Goal: Task Accomplishment & Management: Complete application form

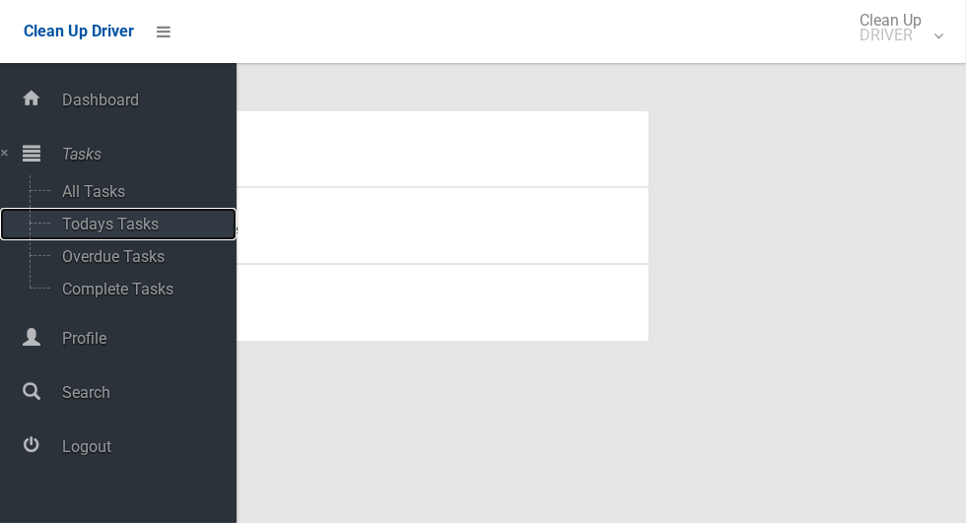
click at [63, 222] on span "Todays Tasks" at bounding box center [138, 224] width 164 height 19
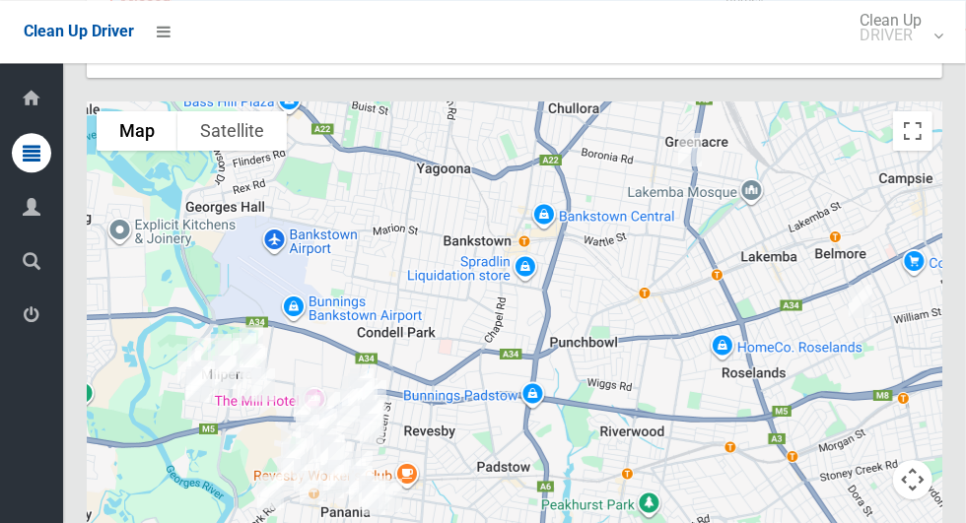
scroll to position [11534, 0]
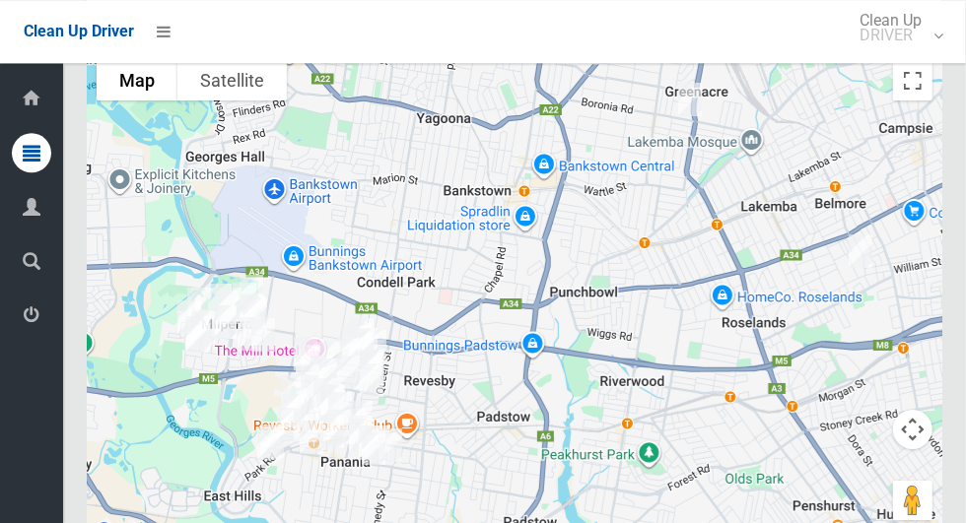
click at [25, 325] on icon at bounding box center [32, 315] width 18 height 39
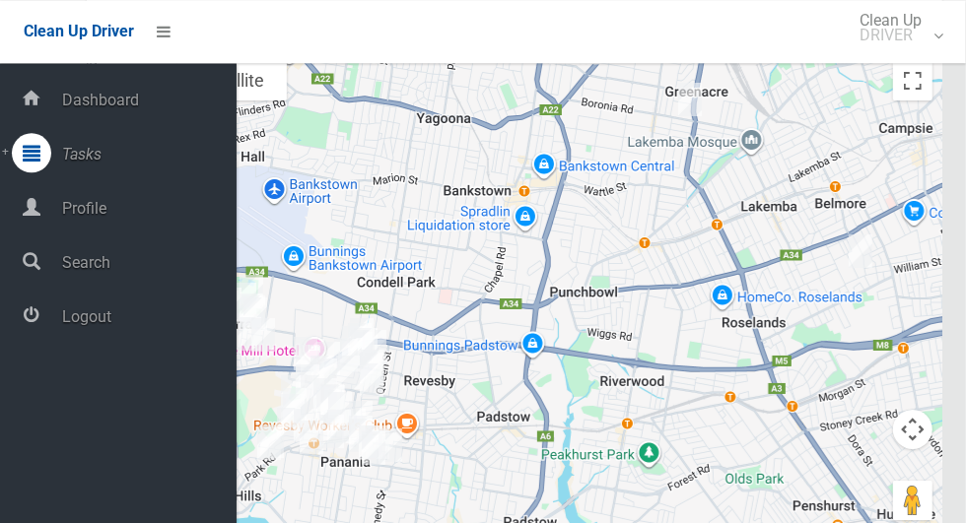
click at [82, 322] on span "Logout" at bounding box center [146, 317] width 180 height 19
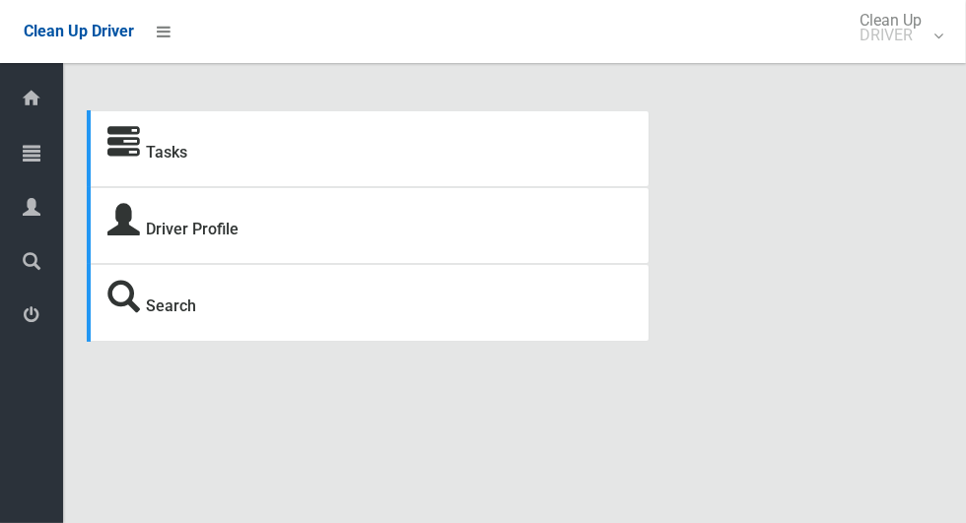
click at [24, 151] on icon at bounding box center [32, 152] width 18 height 39
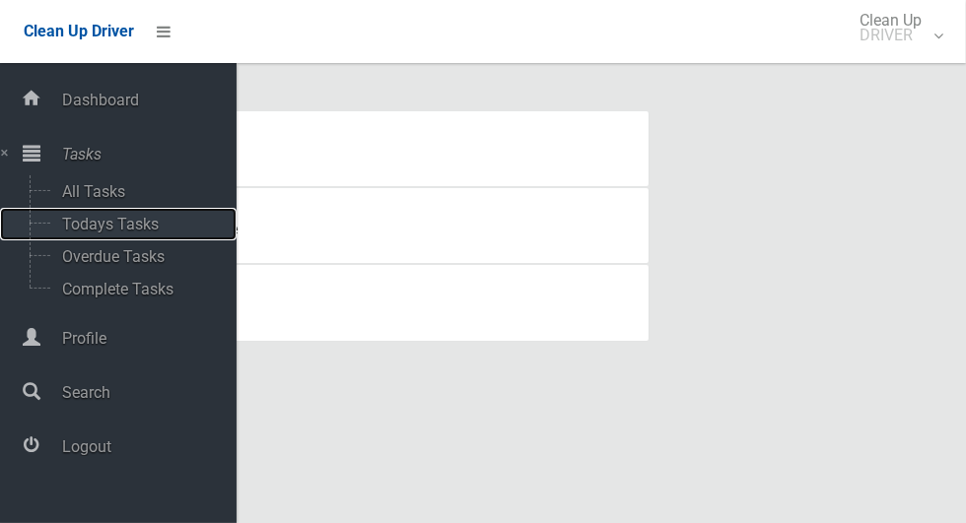
click at [73, 221] on span "Todays Tasks" at bounding box center [138, 224] width 164 height 19
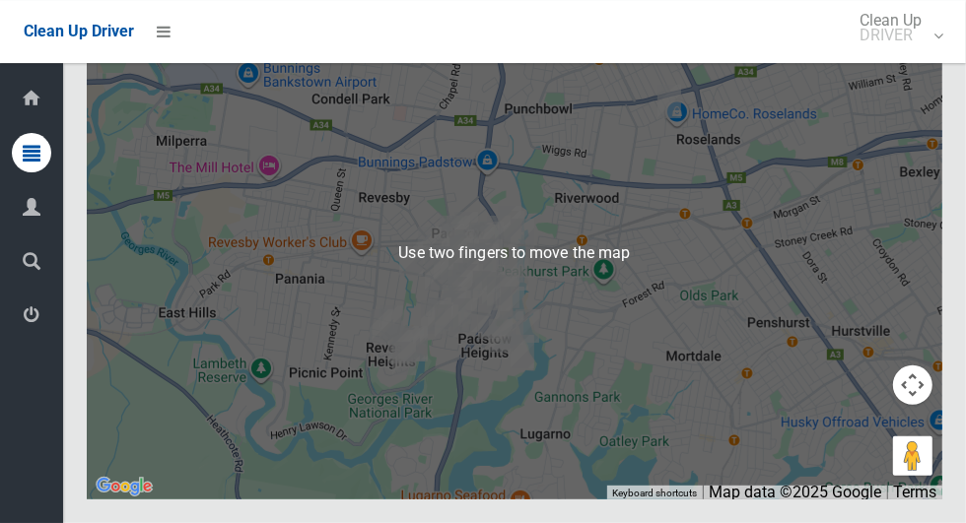
scroll to position [12044, 0]
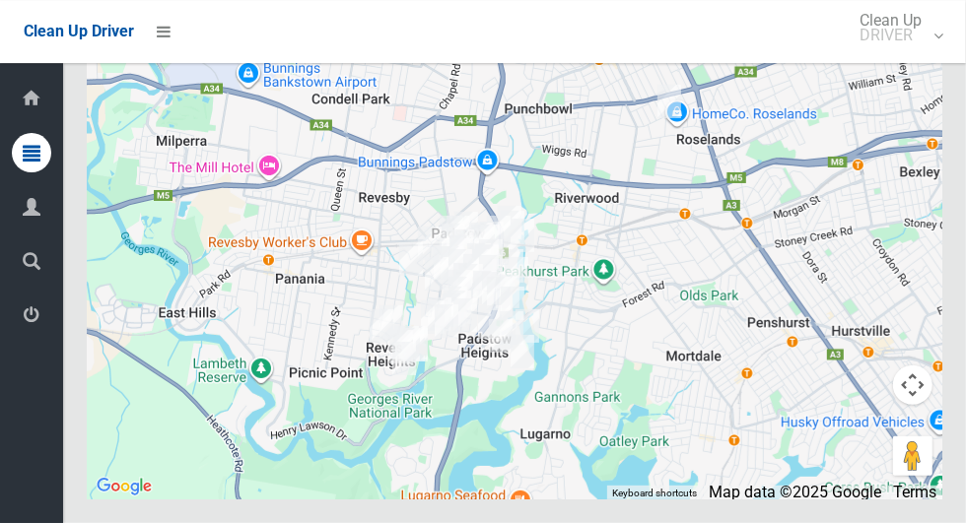
click at [25, 324] on icon at bounding box center [32, 315] width 18 height 39
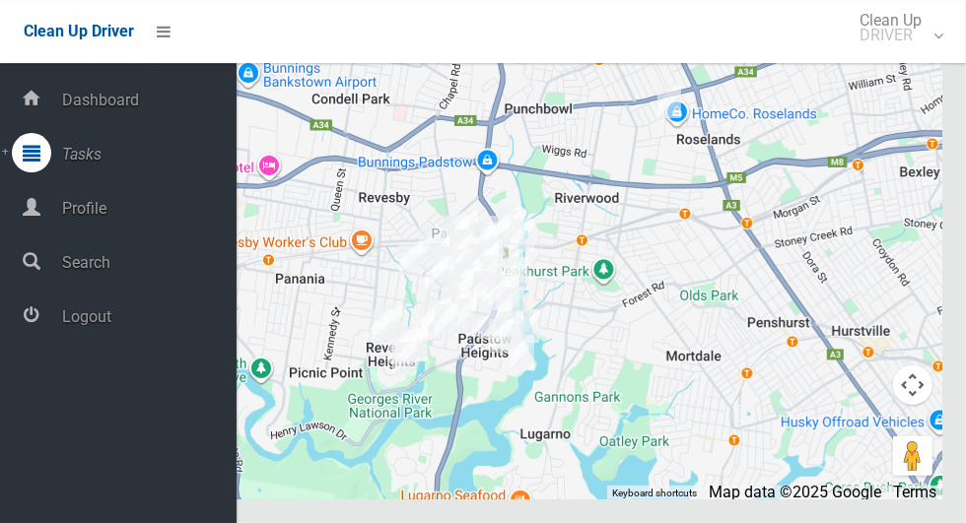
click at [76, 326] on span "Logout" at bounding box center [146, 317] width 180 height 19
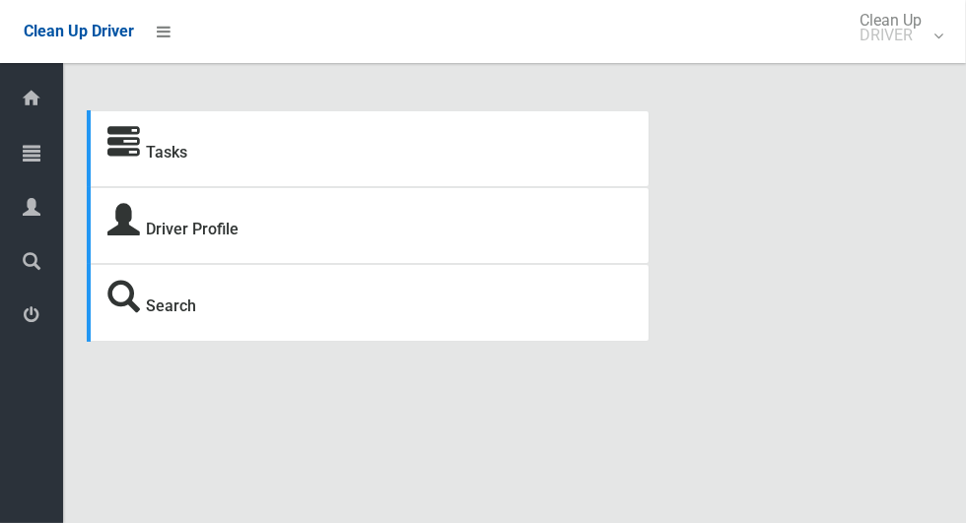
click at [24, 156] on icon at bounding box center [32, 152] width 18 height 39
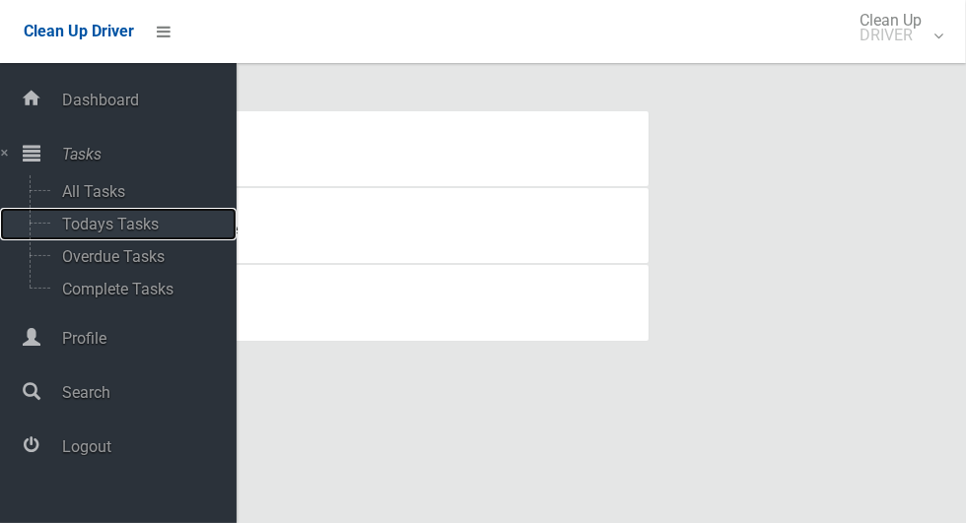
click at [67, 231] on span "Todays Tasks" at bounding box center [138, 224] width 164 height 19
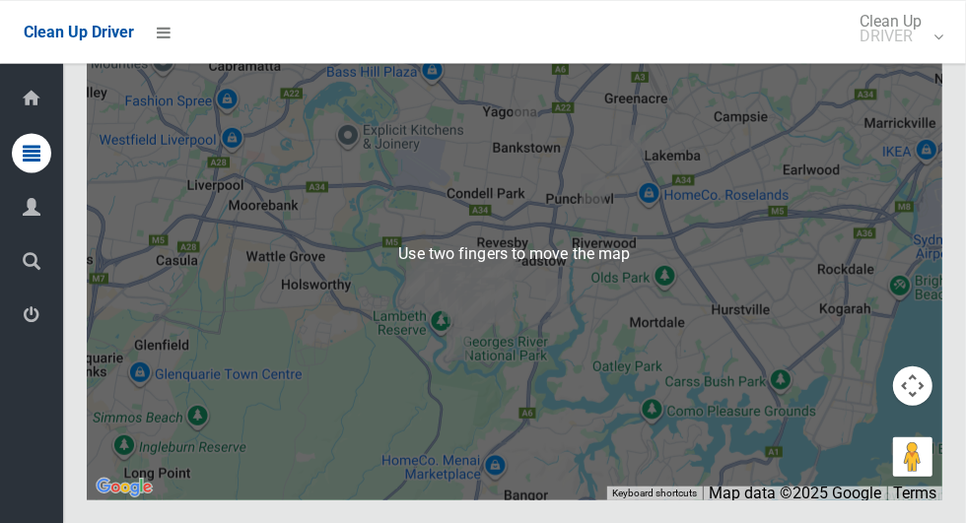
scroll to position [13066, 0]
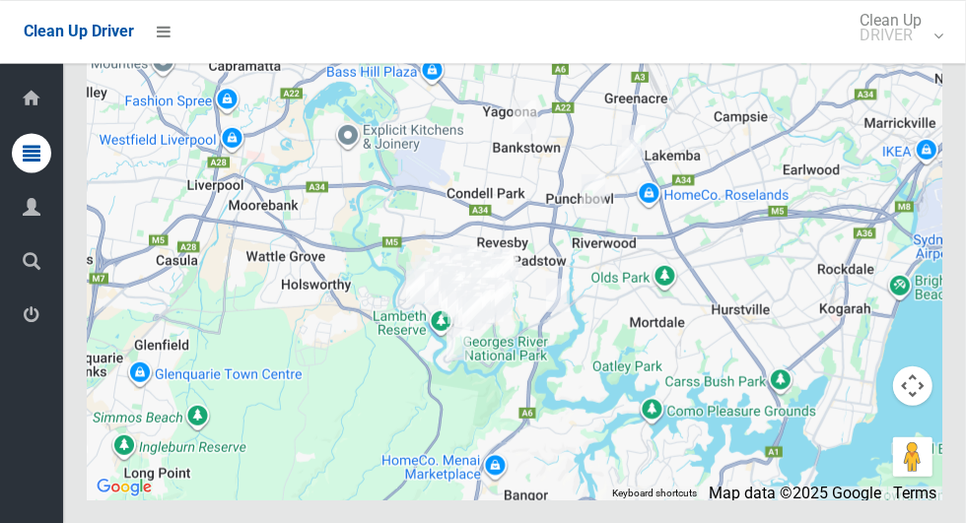
click at [25, 320] on icon at bounding box center [32, 315] width 18 height 39
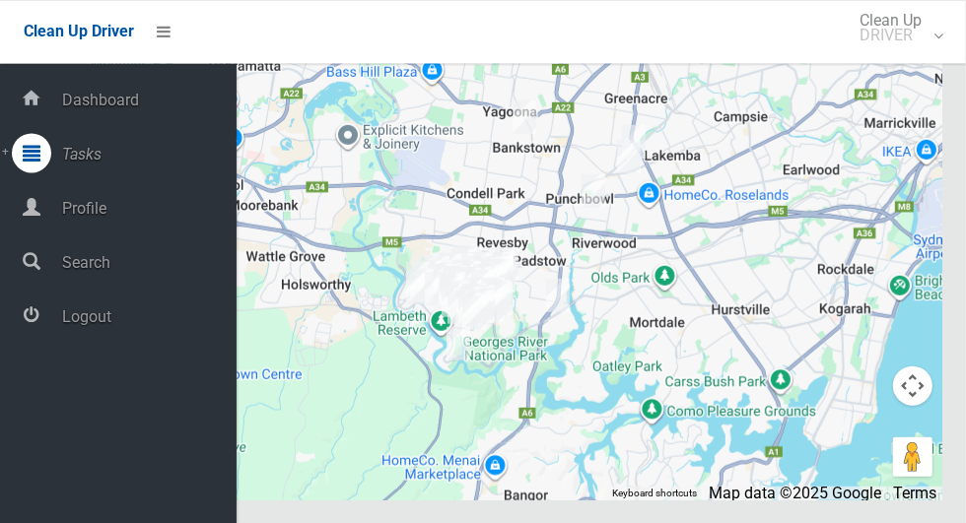
click at [66, 312] on span "Logout" at bounding box center [146, 317] width 180 height 19
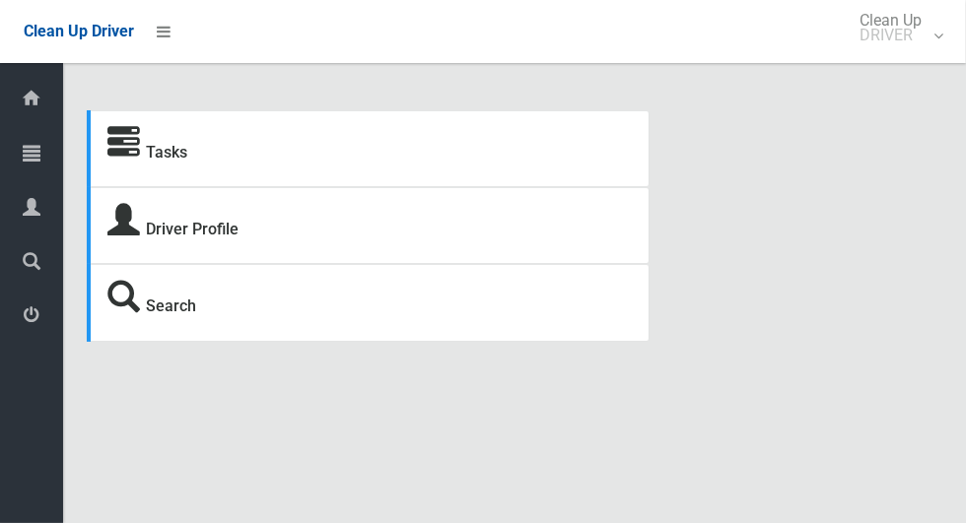
click at [24, 155] on icon at bounding box center [32, 152] width 18 height 39
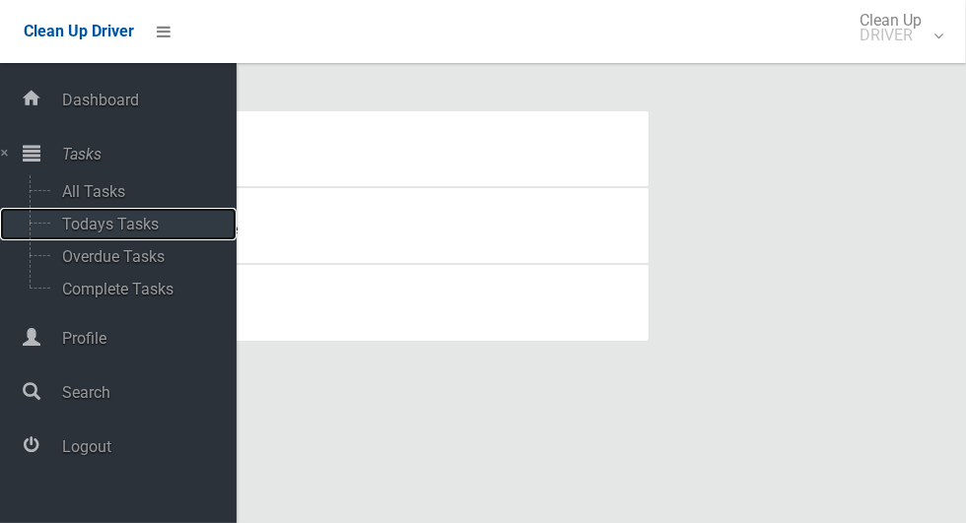
click at [63, 225] on span "Todays Tasks" at bounding box center [138, 224] width 164 height 19
click at [77, 229] on span "Todays Tasks" at bounding box center [138, 224] width 164 height 19
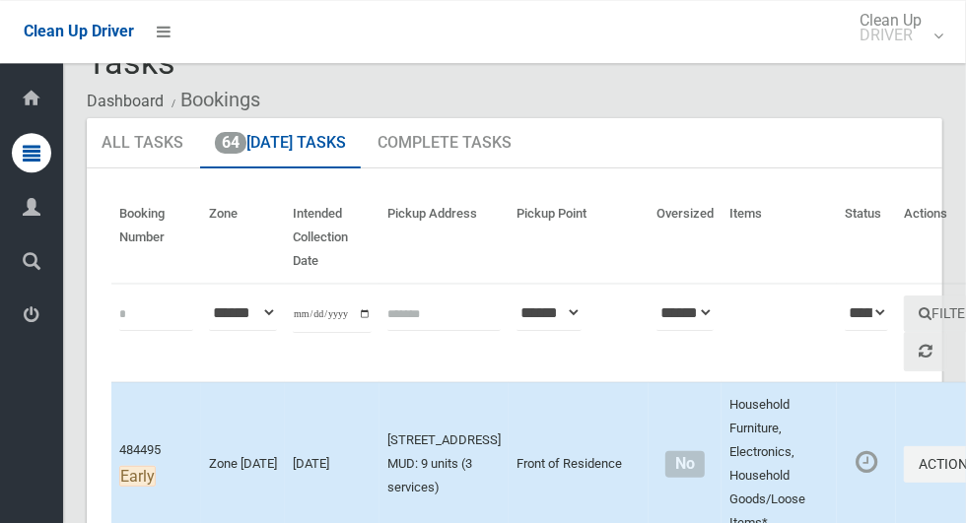
scroll to position [43, 0]
click at [32, 333] on icon at bounding box center [32, 315] width 18 height 39
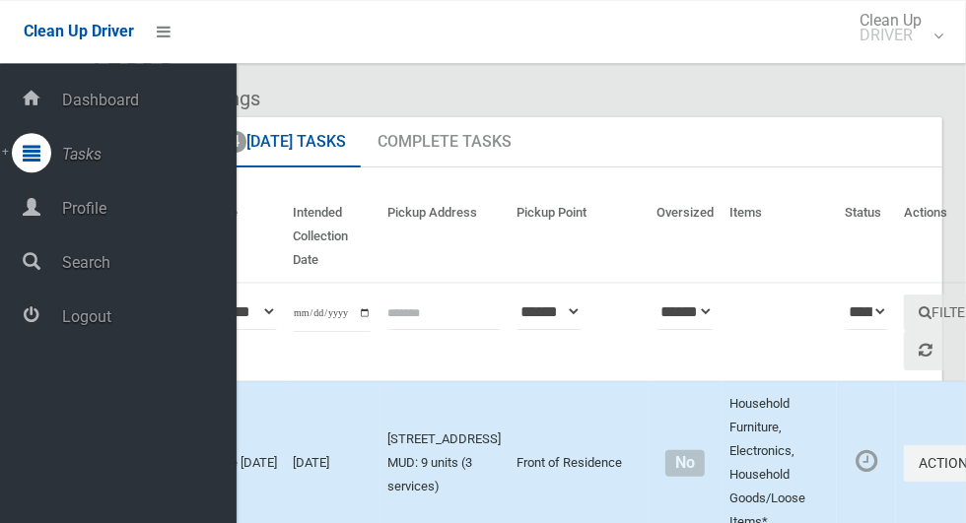
click at [196, 320] on span "Logout" at bounding box center [146, 317] width 180 height 19
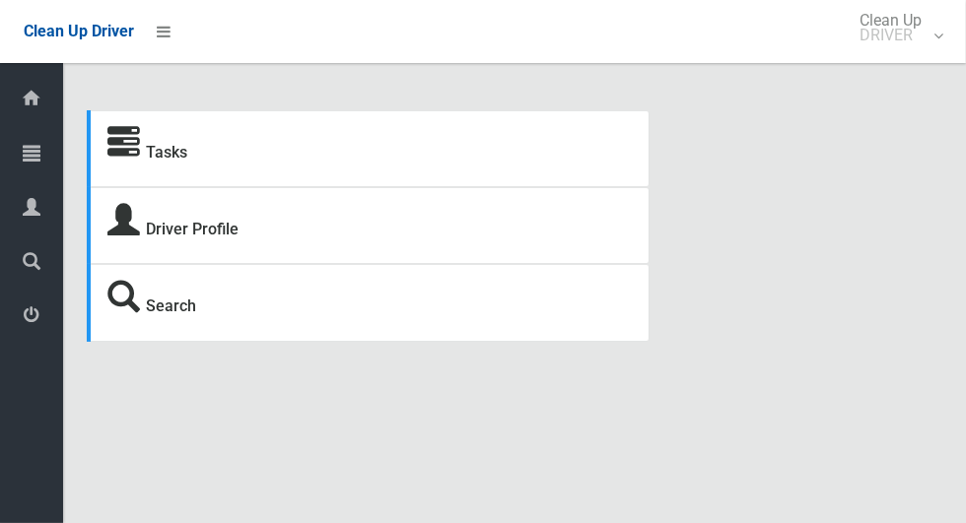
click at [40, 159] on icon at bounding box center [32, 152] width 18 height 39
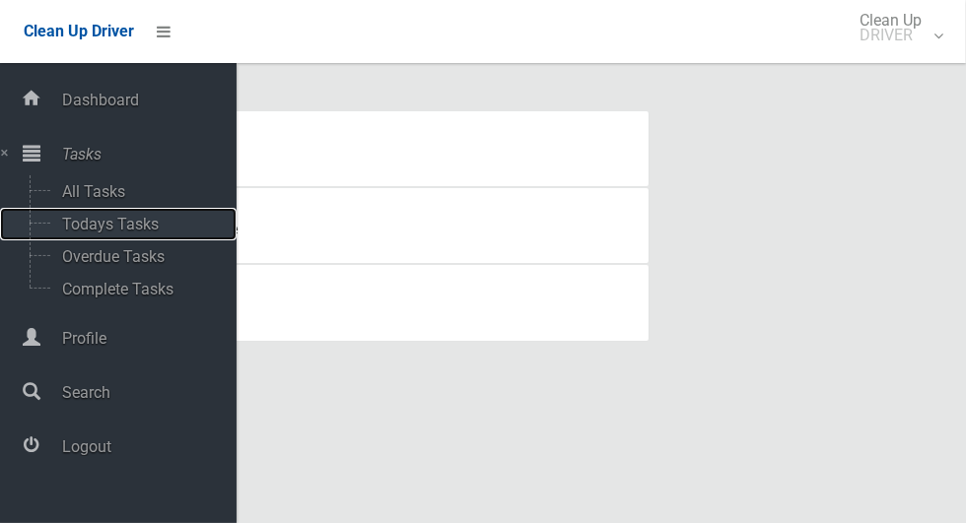
click at [152, 218] on span "Todays Tasks" at bounding box center [138, 224] width 164 height 19
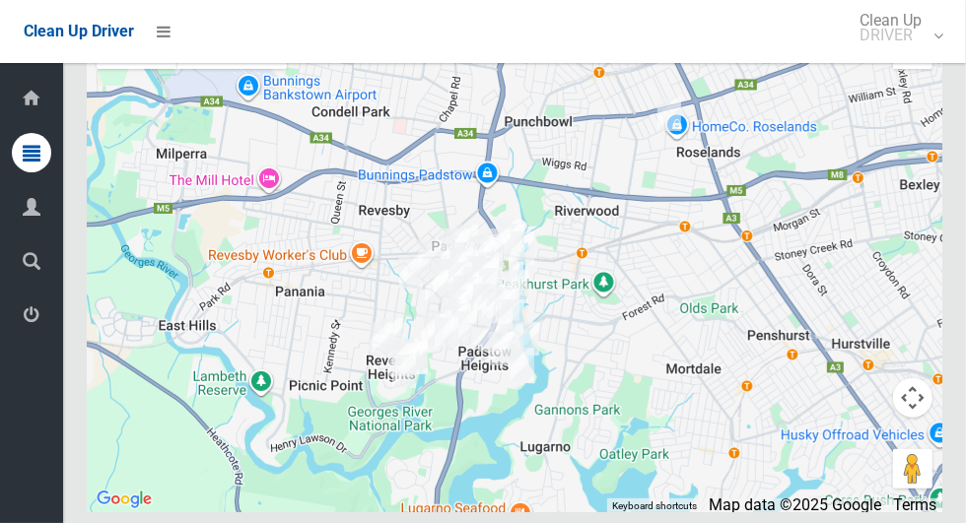
scroll to position [11853, 0]
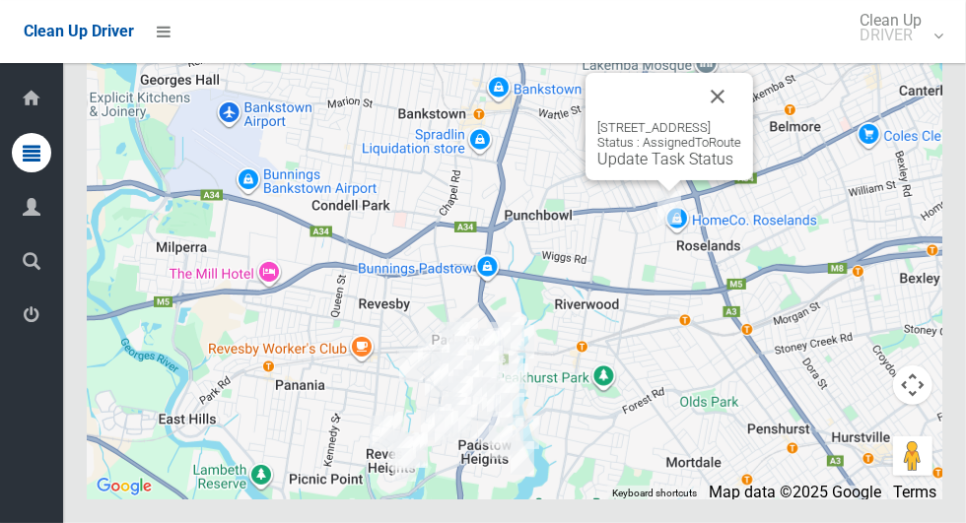
click at [741, 120] on button "Close" at bounding box center [717, 96] width 47 height 47
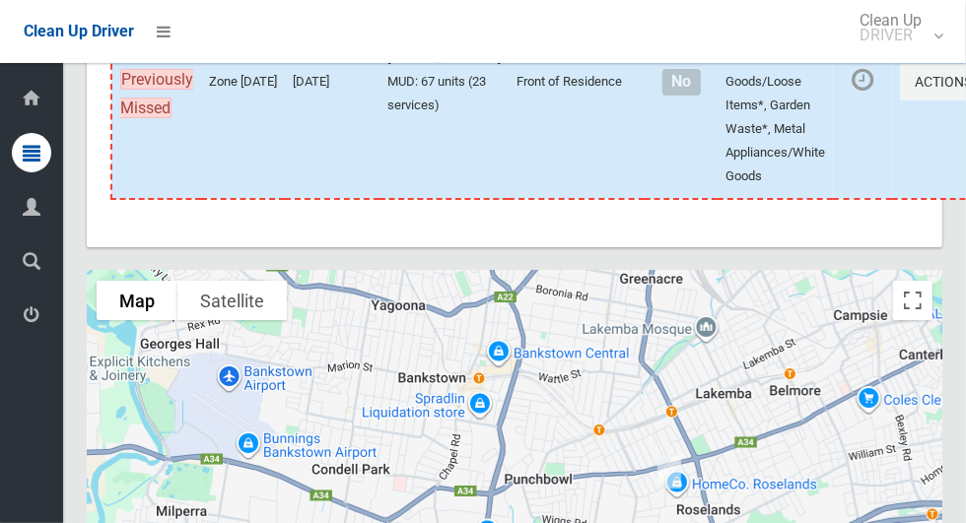
scroll to position [11578, 0]
click at [36, 320] on icon at bounding box center [32, 315] width 18 height 39
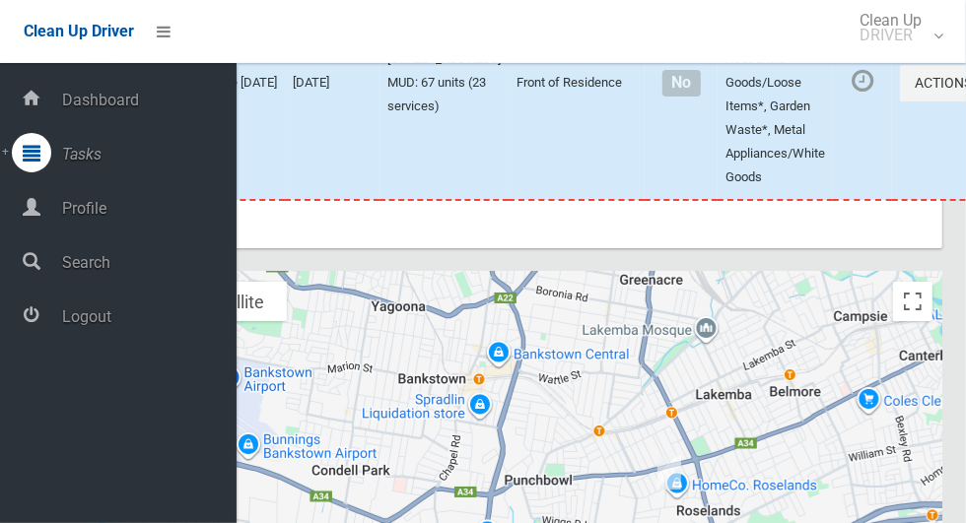
click at [150, 326] on span "Logout" at bounding box center [146, 317] width 180 height 19
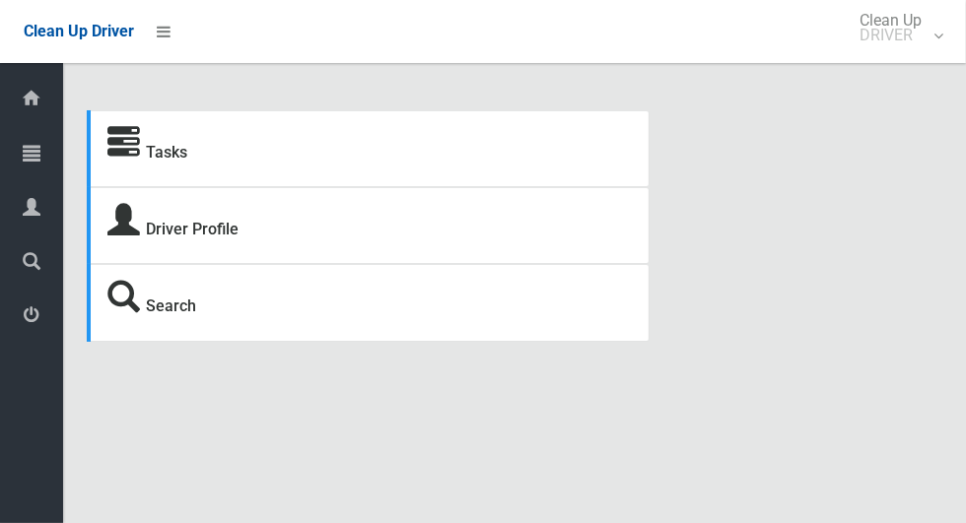
click at [31, 147] on icon at bounding box center [32, 152] width 18 height 39
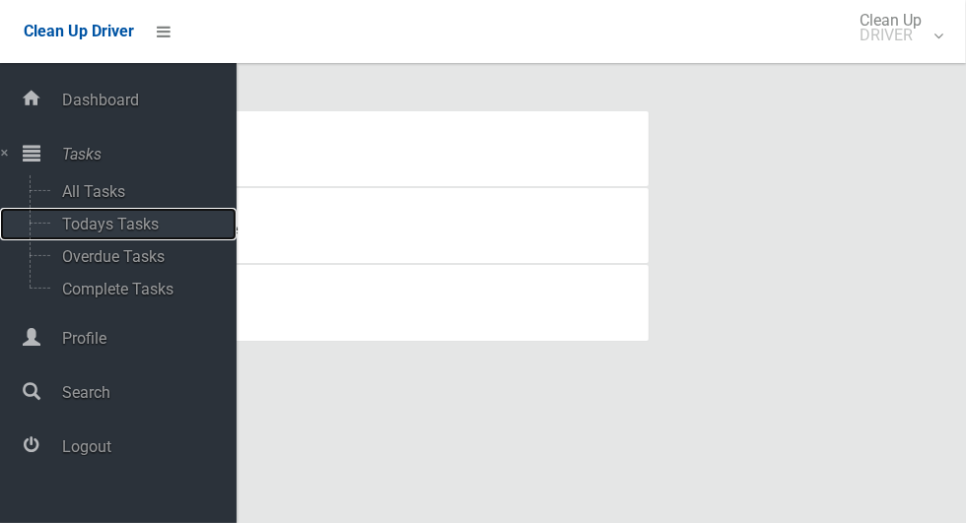
click at [137, 225] on span "Todays Tasks" at bounding box center [138, 224] width 164 height 19
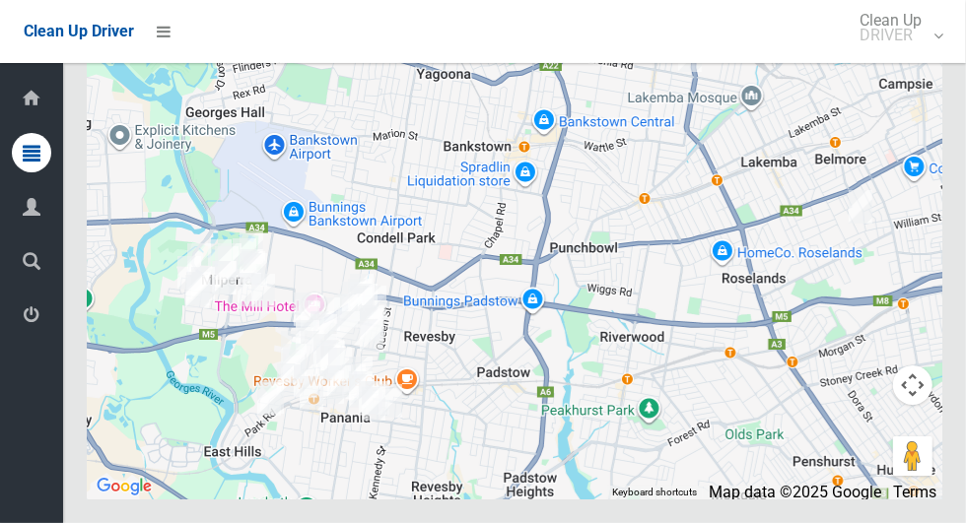
scroll to position [11725, 0]
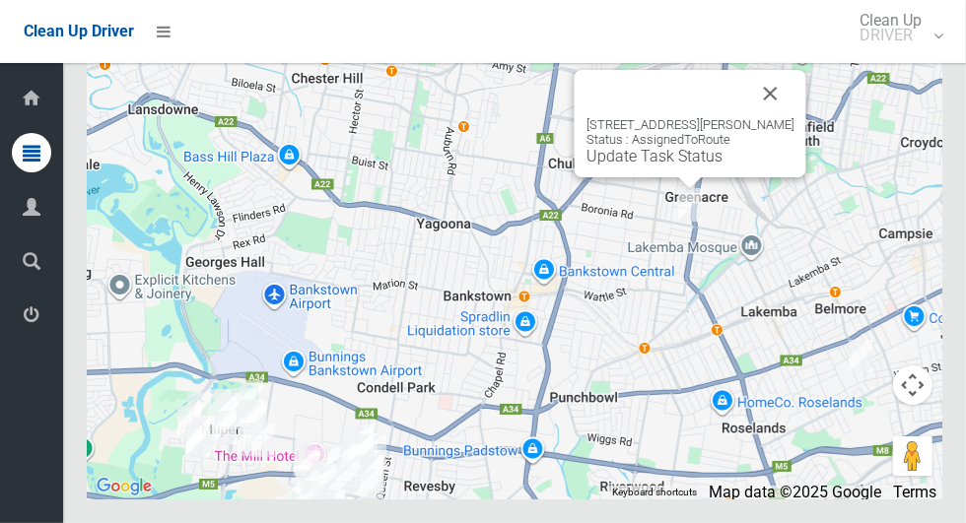
click at [782, 117] on button "Close" at bounding box center [770, 93] width 47 height 47
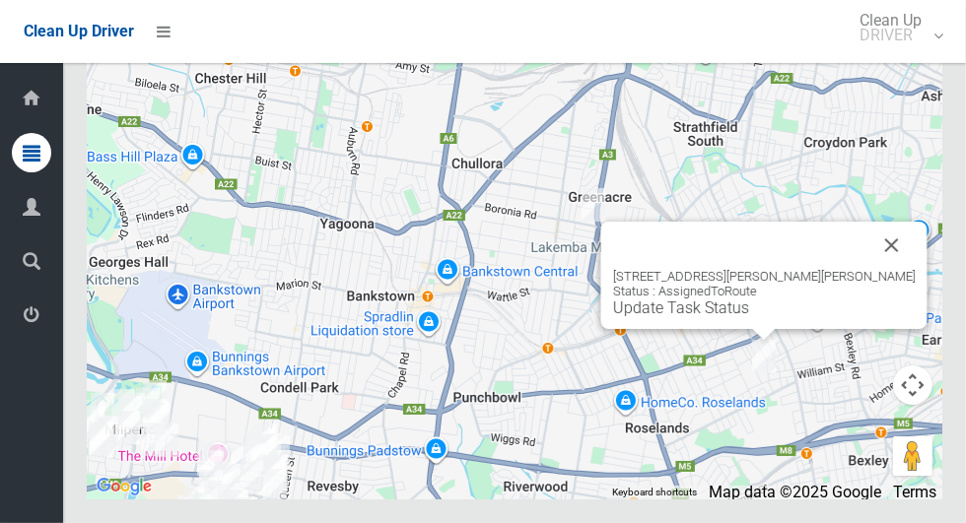
click at [868, 269] on button "Close" at bounding box center [891, 245] width 47 height 47
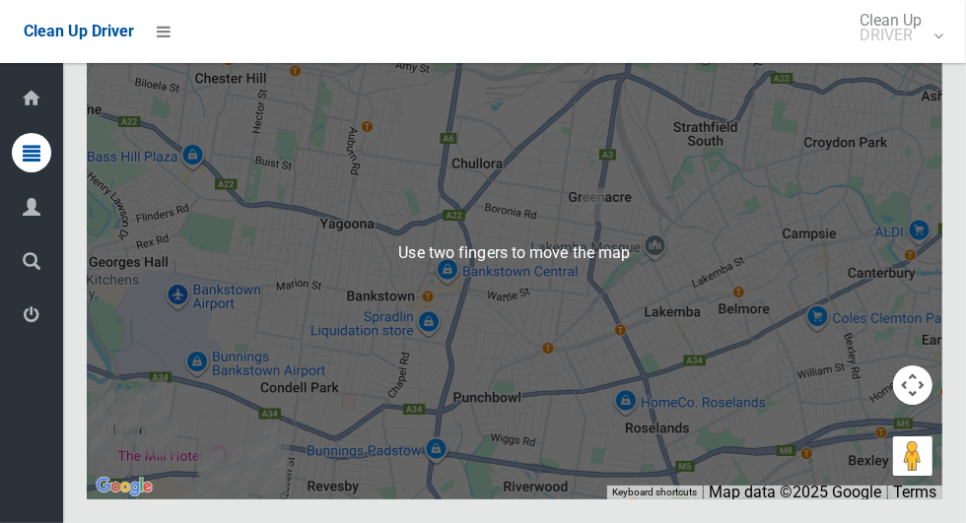
scroll to position [11845, 0]
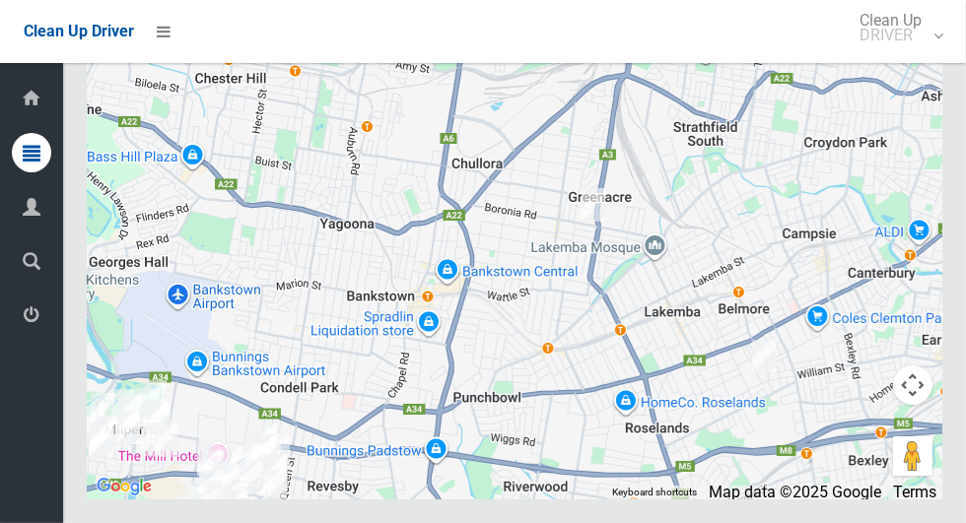
click at [25, 320] on icon at bounding box center [32, 315] width 18 height 39
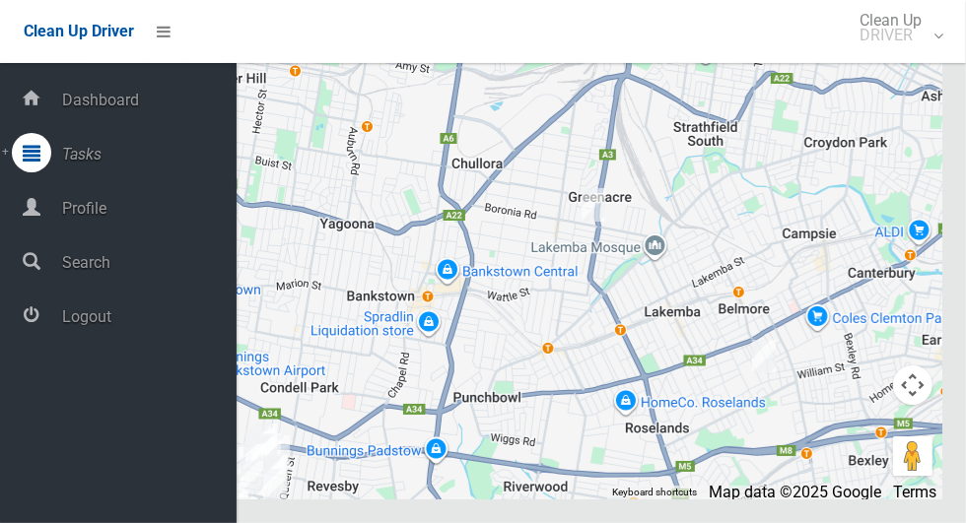
click at [39, 317] on div at bounding box center [31, 315] width 39 height 39
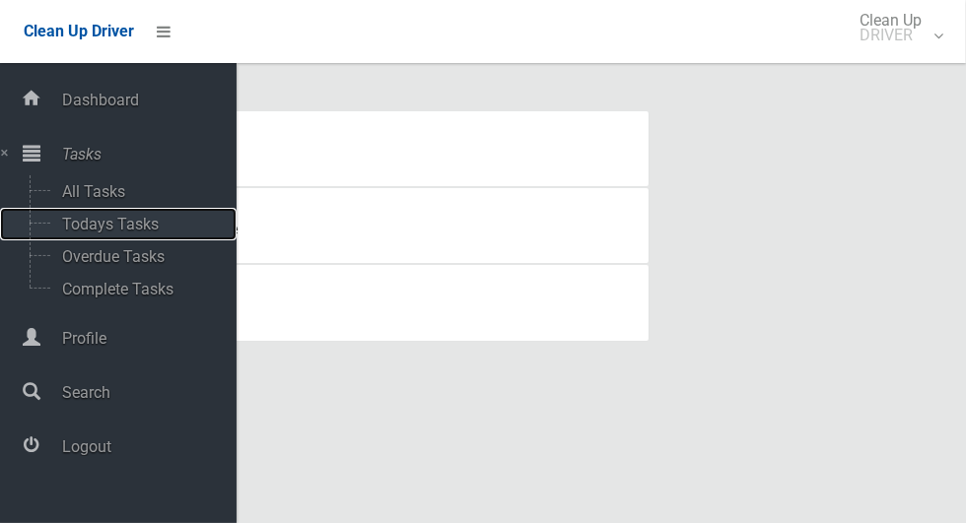
click at [68, 223] on span "Todays Tasks" at bounding box center [138, 224] width 164 height 19
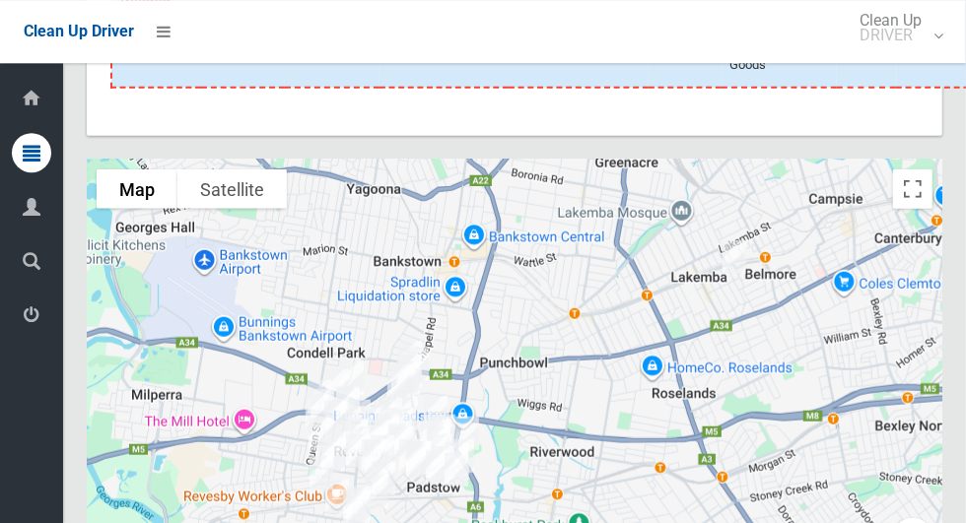
scroll to position [12502, 0]
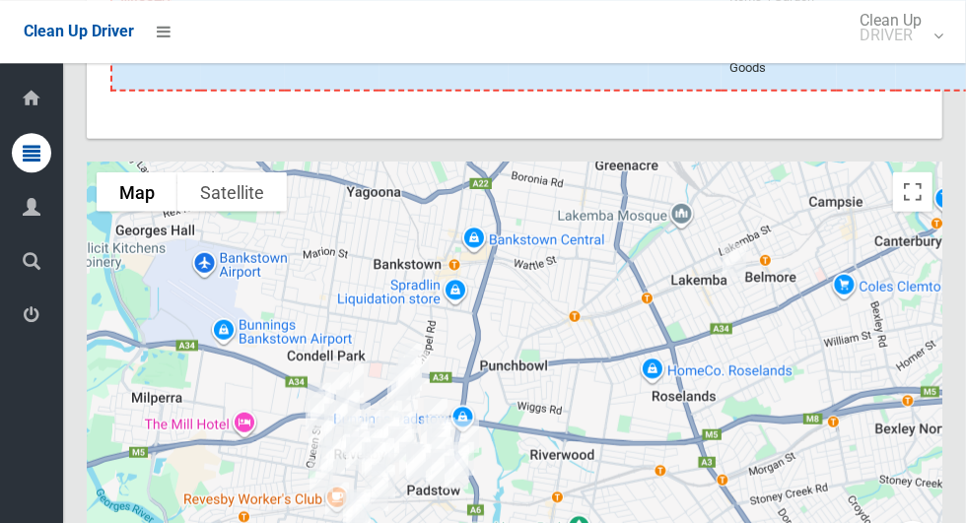
click at [840, 76] on link "View Booking Details" at bounding box center [880, 55] width 235 height 39
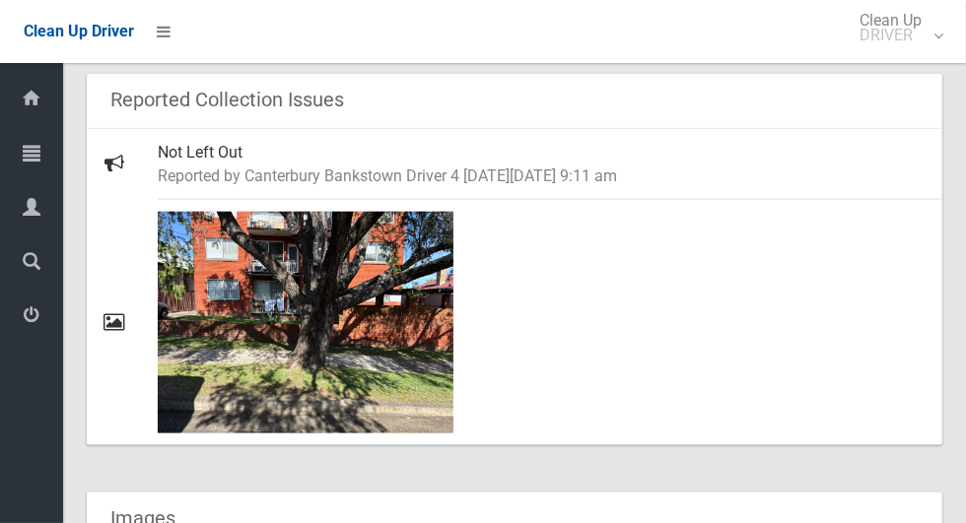
scroll to position [1054, 0]
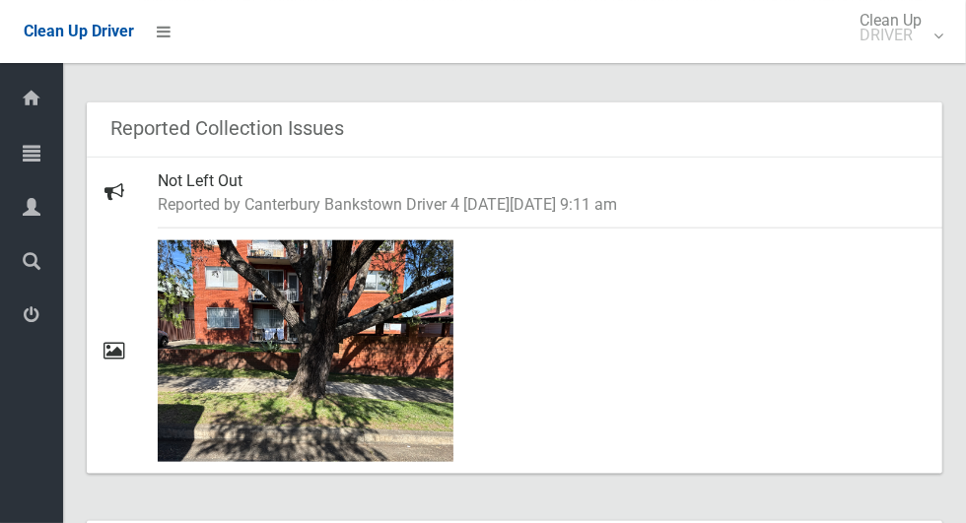
click at [25, 320] on icon at bounding box center [32, 315] width 18 height 39
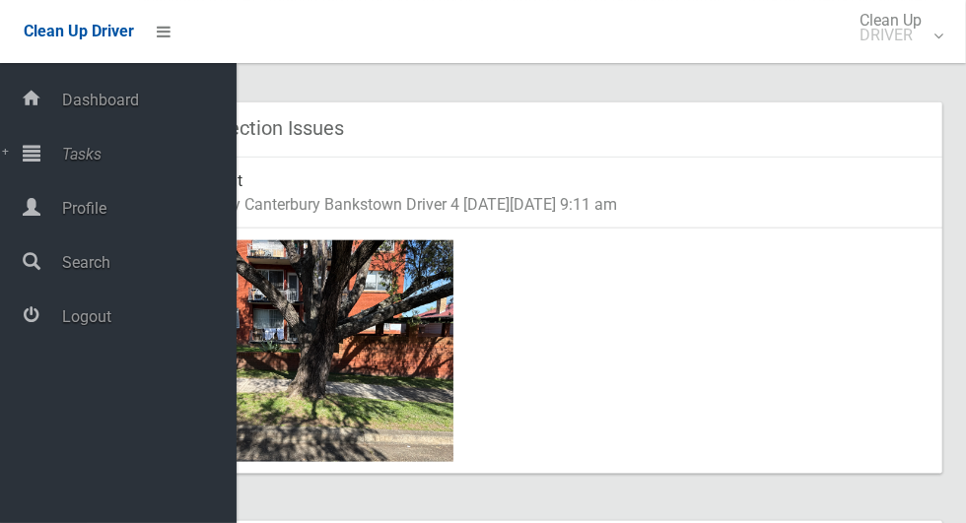
click at [68, 318] on span "Logout" at bounding box center [146, 317] width 180 height 19
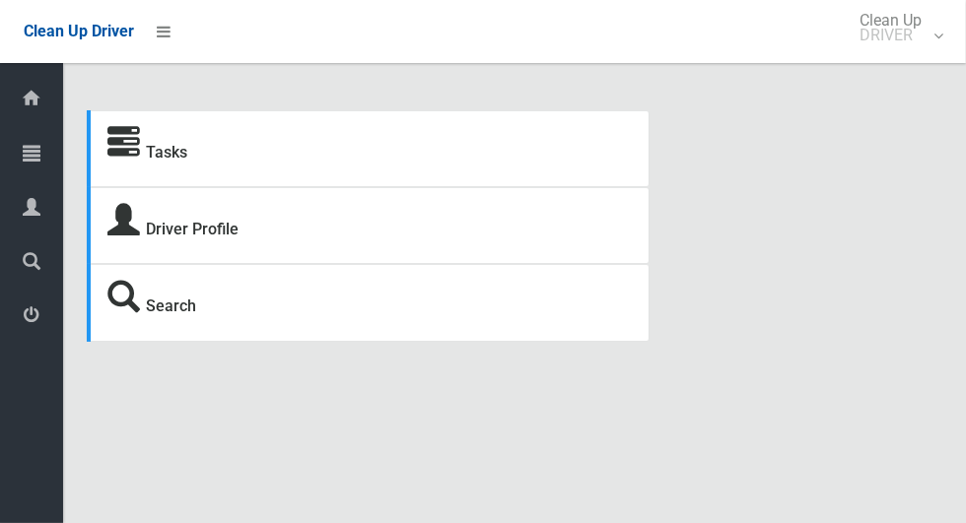
click at [8, 148] on link "Tasks" at bounding box center [31, 154] width 63 height 42
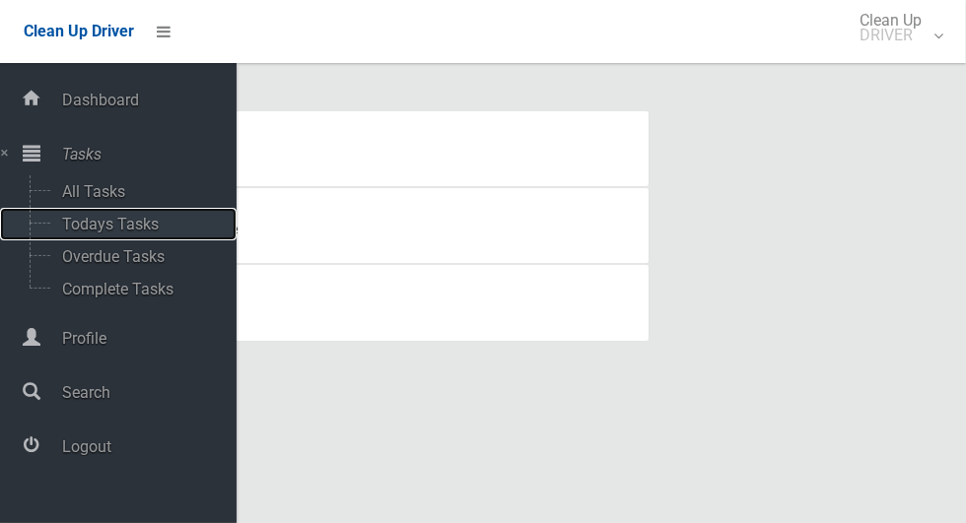
click at [64, 225] on span "Todays Tasks" at bounding box center [138, 224] width 164 height 19
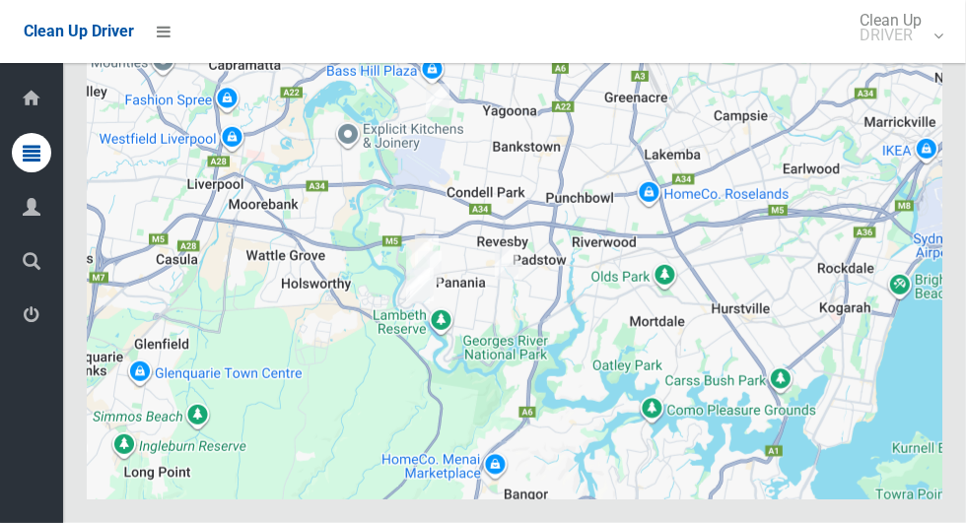
scroll to position [13122, 0]
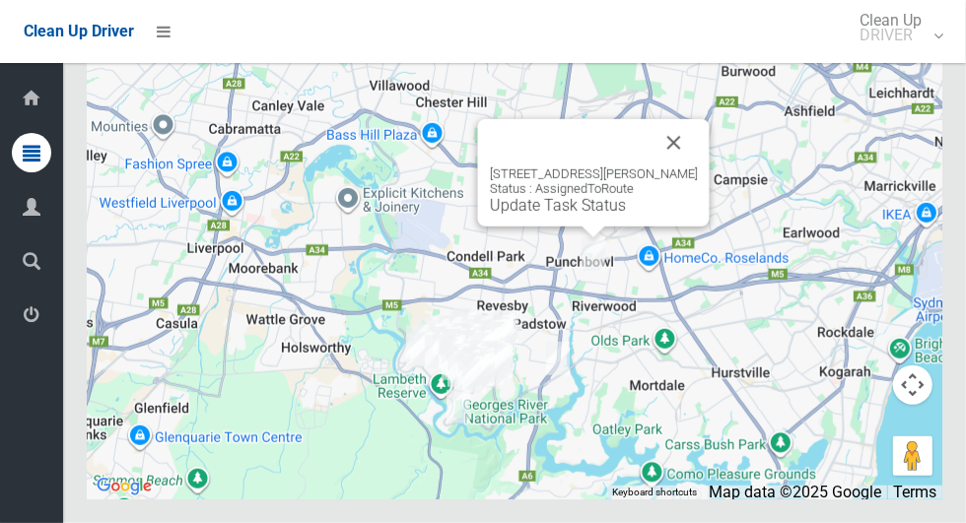
click at [685, 167] on button "Close" at bounding box center [674, 142] width 47 height 47
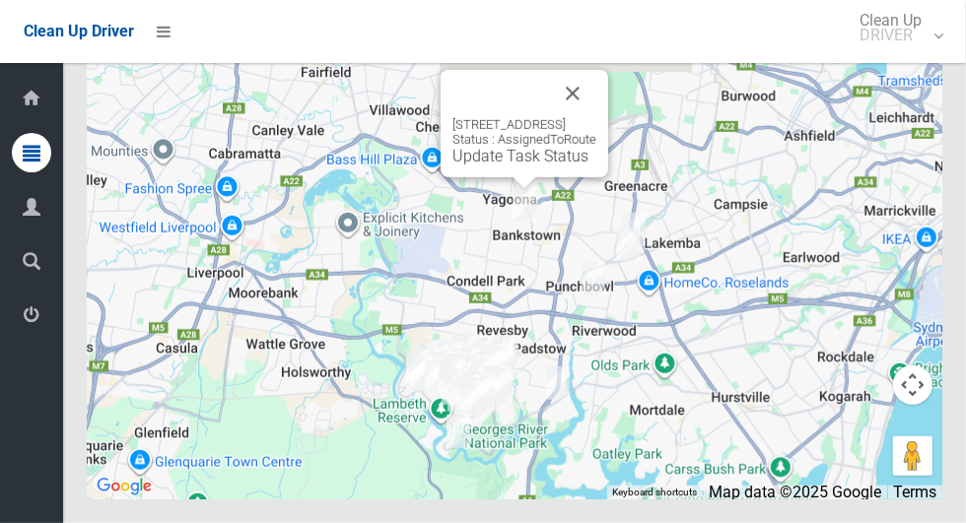
click at [596, 117] on button "Close" at bounding box center [572, 93] width 47 height 47
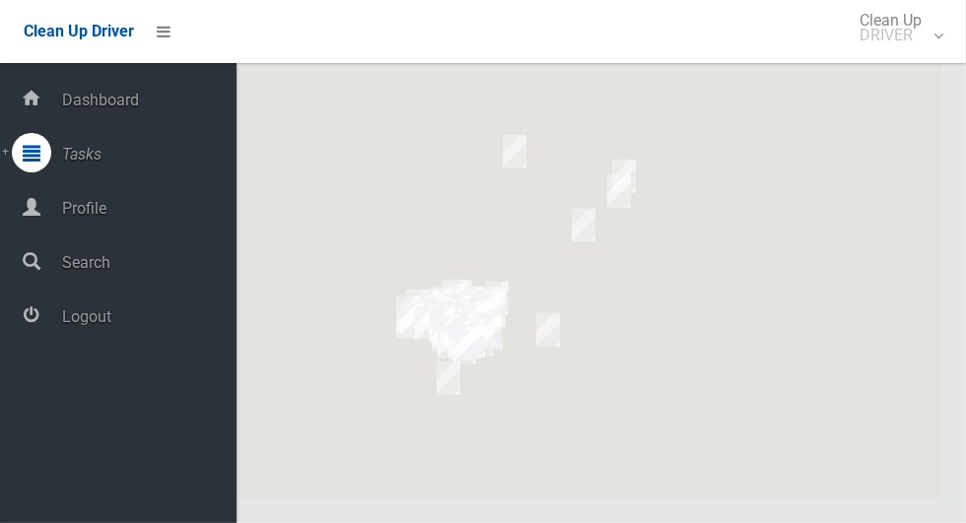
scroll to position [13122, 0]
click at [84, 326] on span "Logout" at bounding box center [146, 317] width 180 height 19
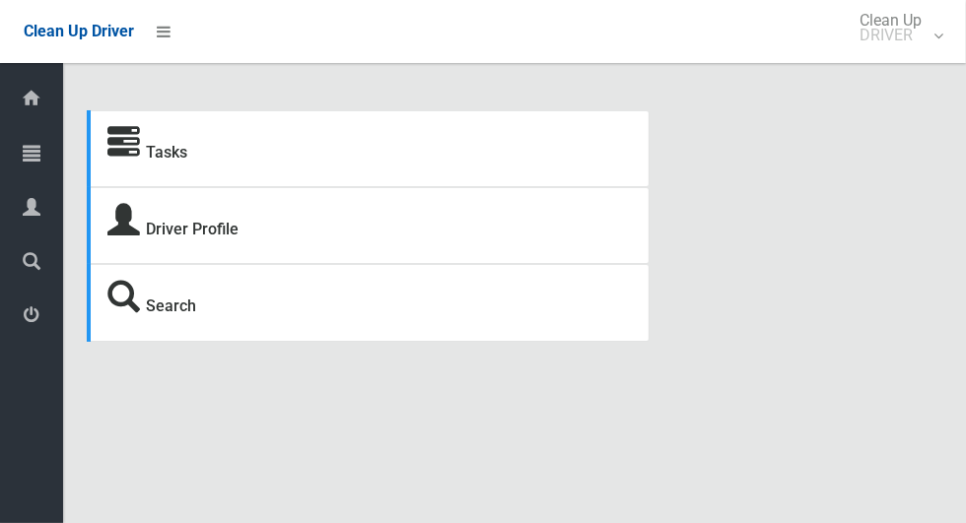
click at [24, 157] on icon at bounding box center [32, 152] width 18 height 39
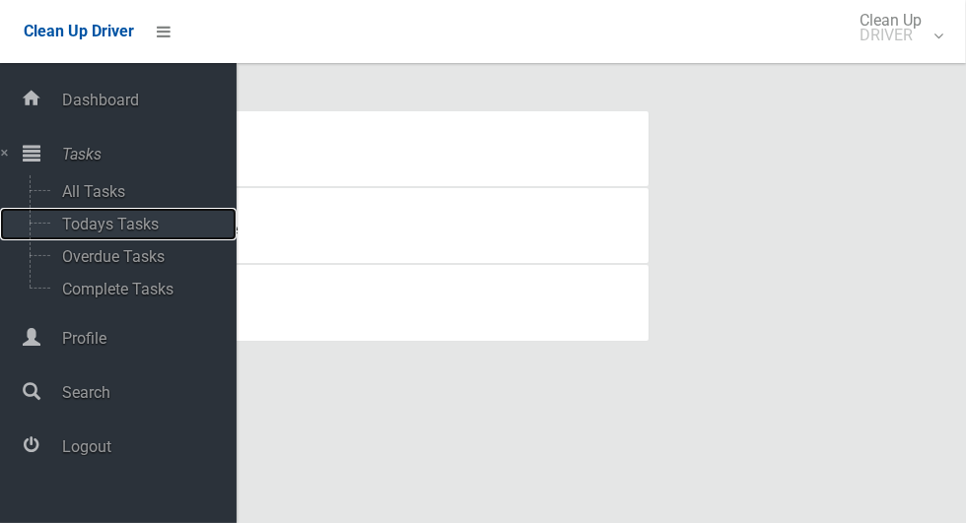
click at [78, 234] on span "Todays Tasks" at bounding box center [138, 224] width 164 height 19
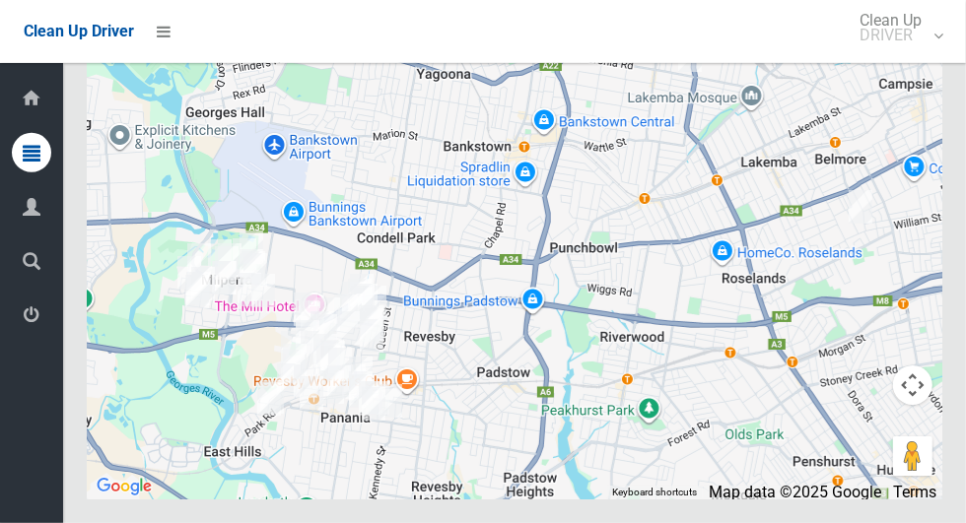
scroll to position [11845, 0]
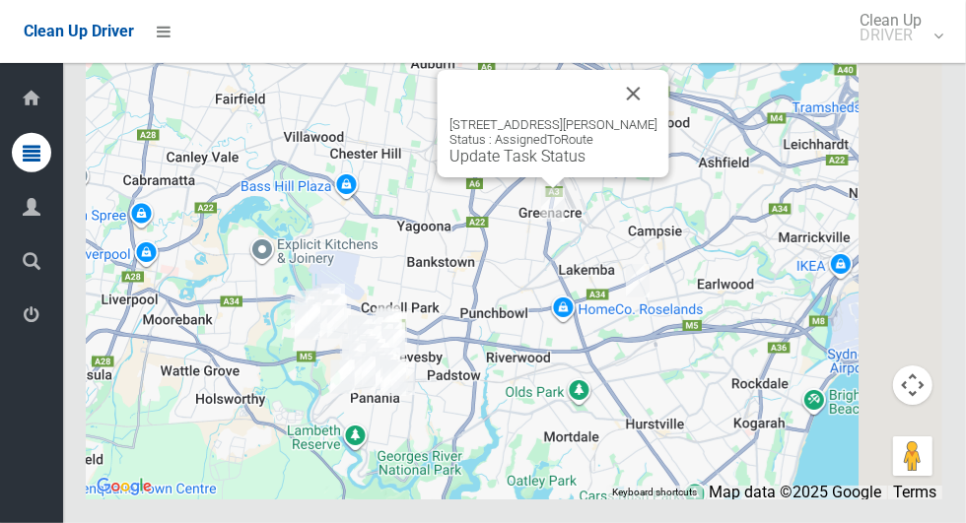
click at [657, 166] on div "154 Wilbur Street, GREENACRE NSW 2190 Status : AssignedToRoute Update Task Stat…" at bounding box center [553, 141] width 208 height 48
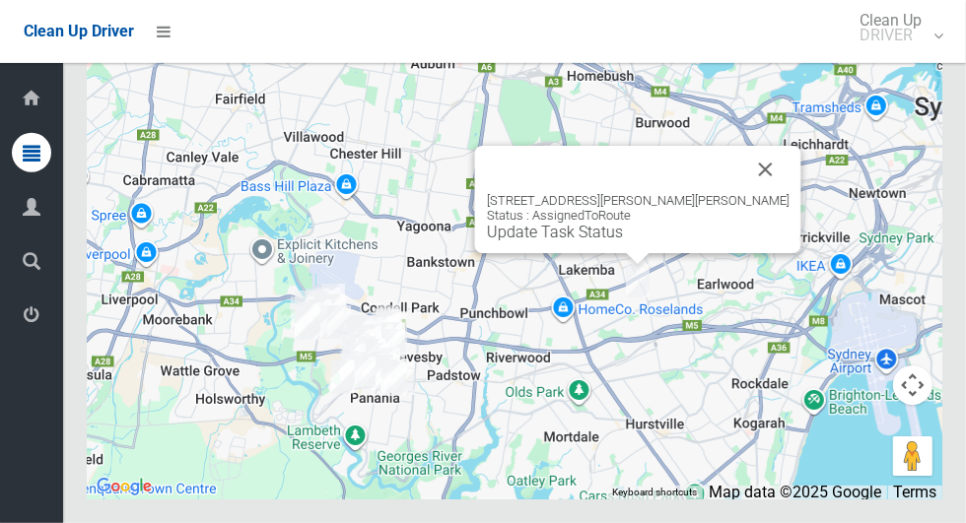
click at [742, 193] on button "Close" at bounding box center [765, 169] width 47 height 47
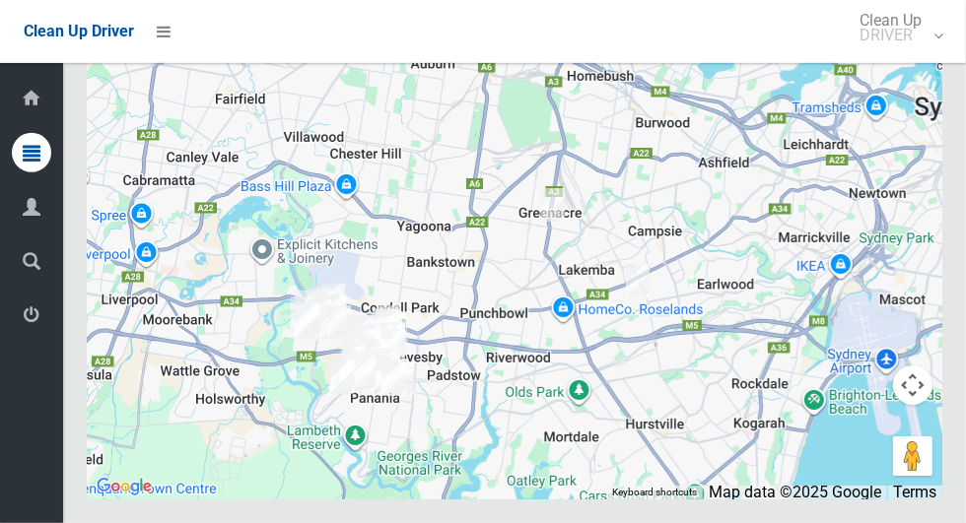
click at [40, 316] on icon at bounding box center [32, 315] width 18 height 39
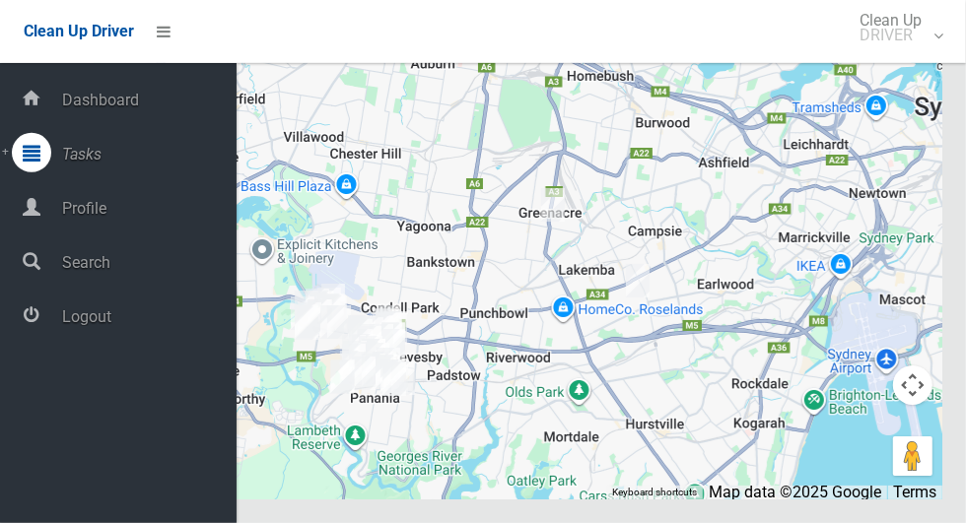
click at [184, 314] on span "Logout" at bounding box center [146, 317] width 180 height 19
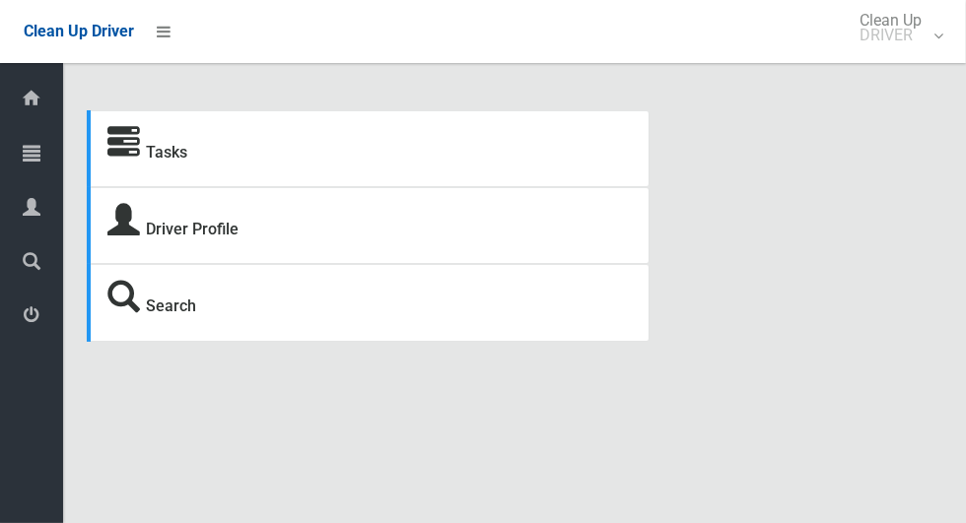
click at [37, 159] on icon at bounding box center [32, 152] width 18 height 39
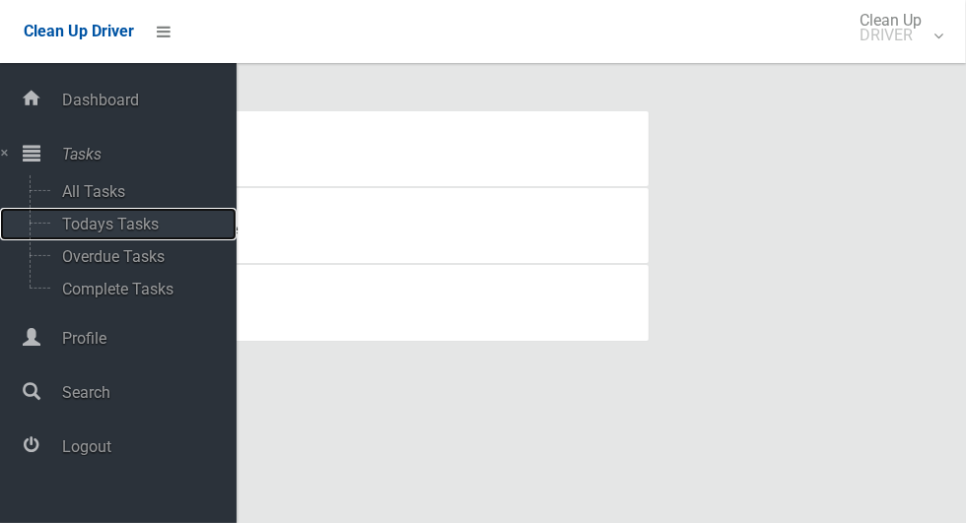
click at [153, 226] on span "Todays Tasks" at bounding box center [138, 224] width 164 height 19
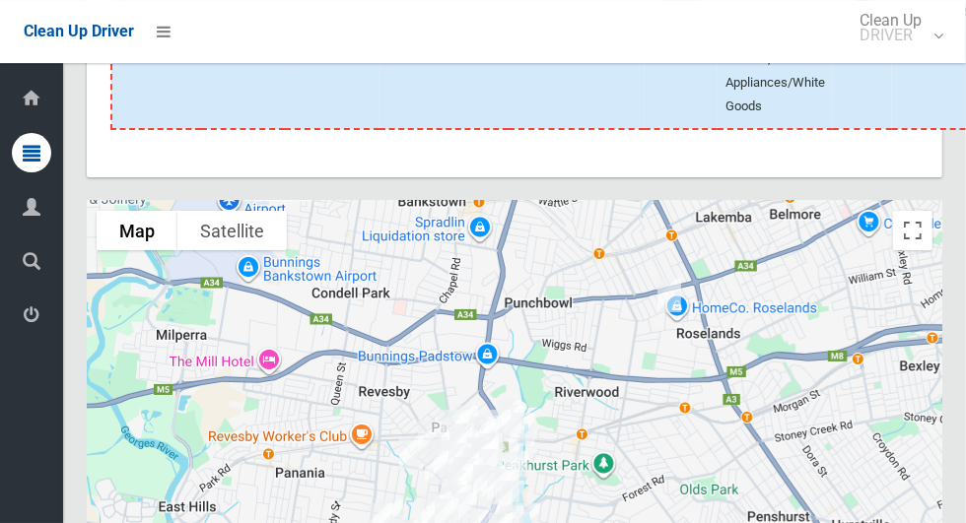
scroll to position [11627, 0]
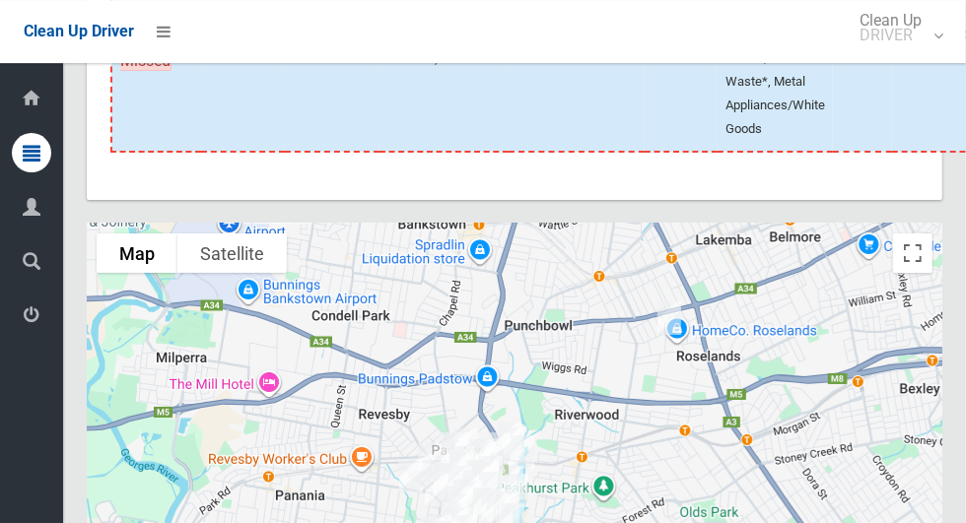
click at [40, 324] on icon at bounding box center [32, 315] width 18 height 39
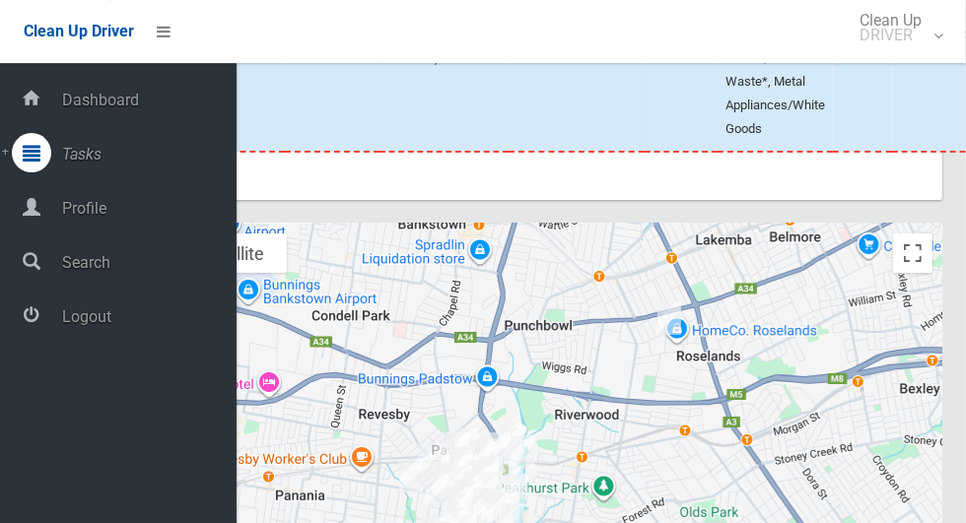
click at [166, 324] on span "Logout" at bounding box center [146, 317] width 180 height 19
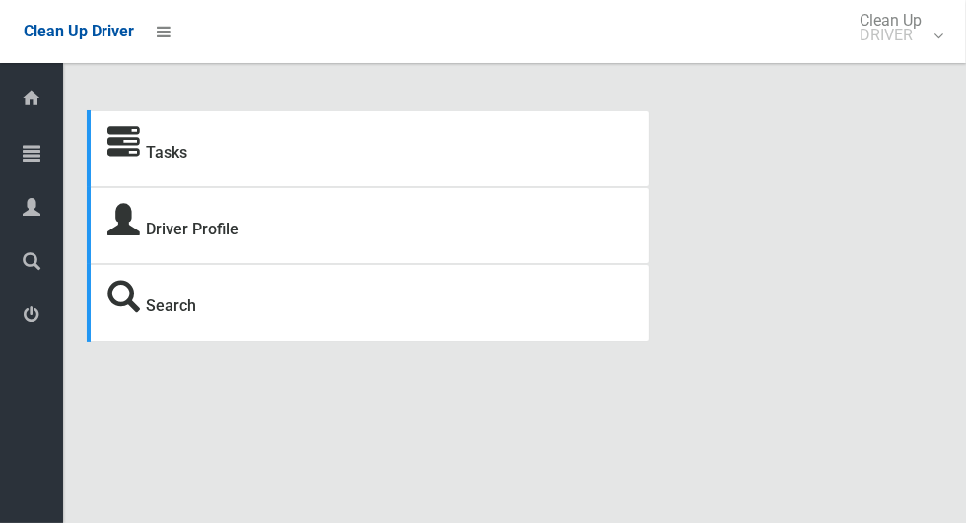
click at [40, 153] on icon at bounding box center [32, 152] width 18 height 39
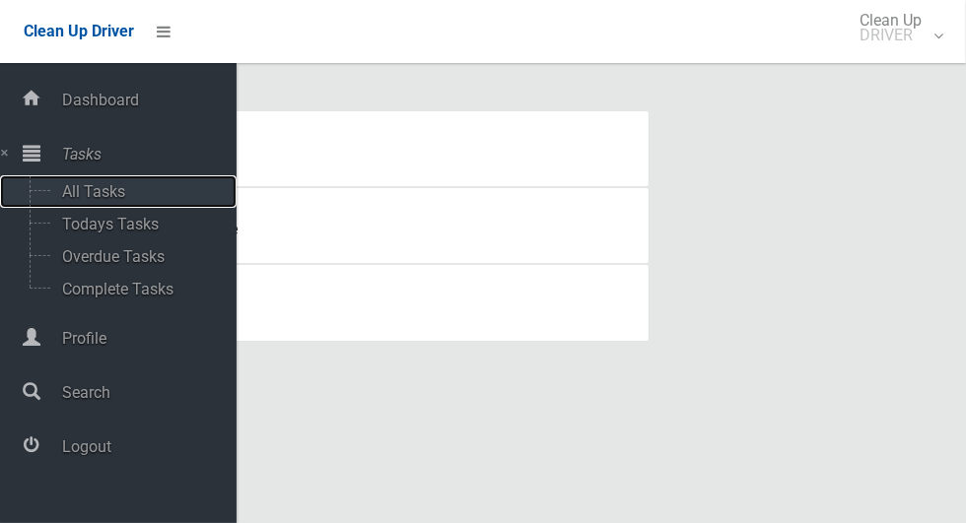
click at [111, 201] on span "All Tasks" at bounding box center [138, 191] width 164 height 19
click at [120, 230] on span "Todays Tasks" at bounding box center [138, 224] width 164 height 19
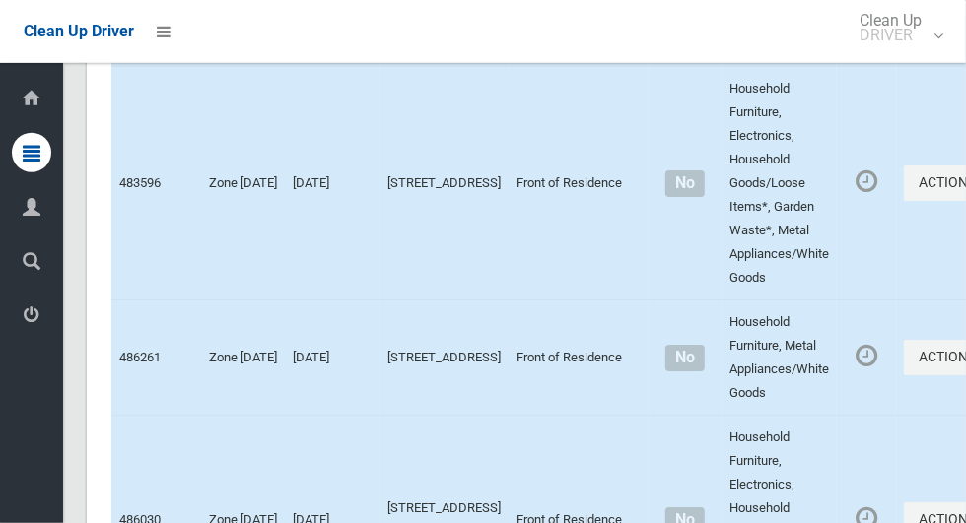
scroll to position [12812, 0]
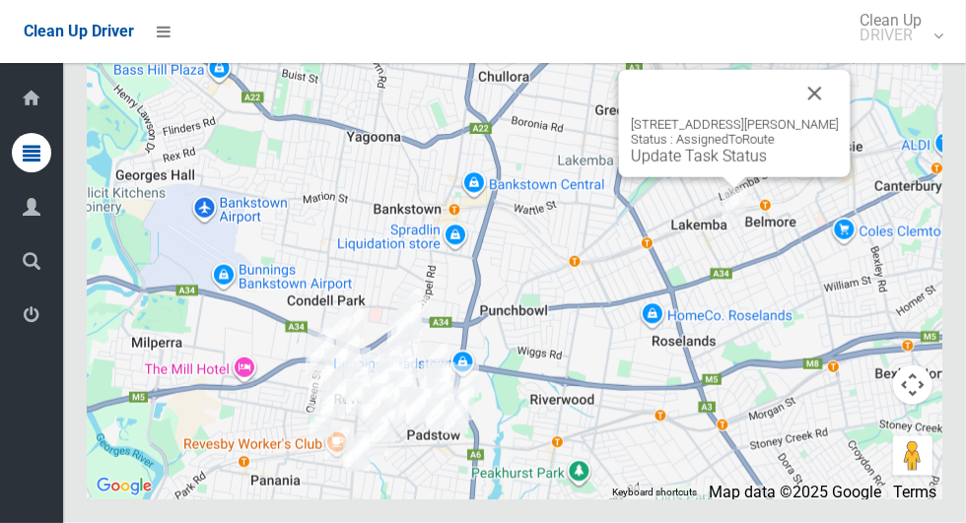
click at [40, 324] on icon at bounding box center [32, 315] width 18 height 39
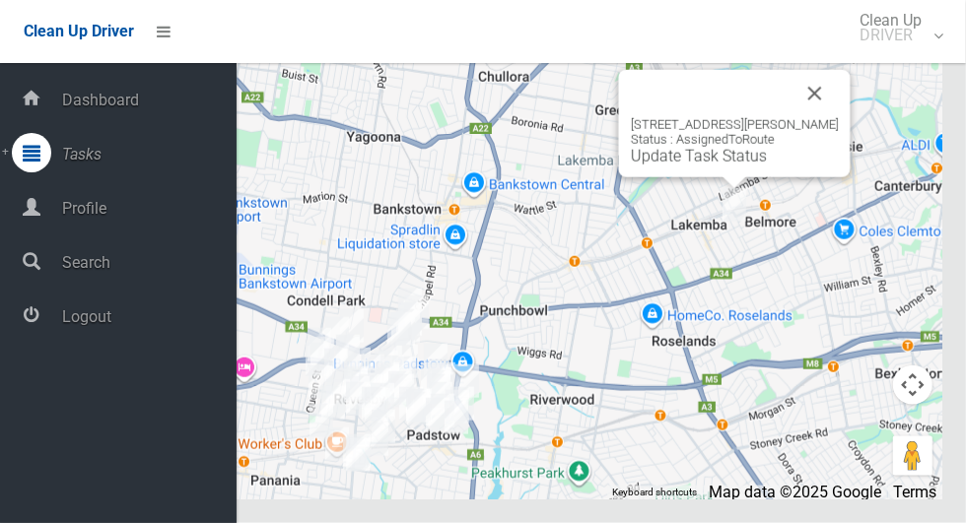
click at [144, 322] on span "Logout" at bounding box center [146, 317] width 180 height 19
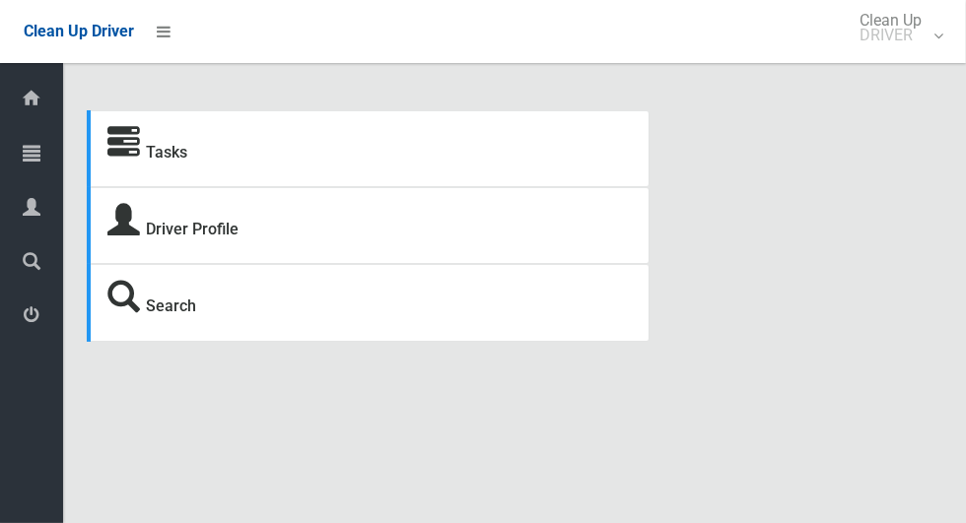
click at [36, 157] on icon at bounding box center [32, 152] width 18 height 39
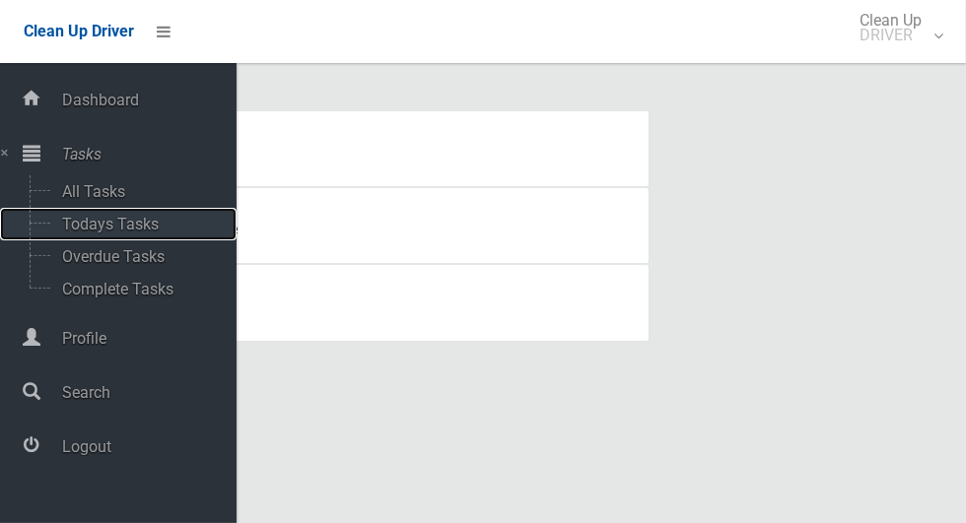
click at [147, 221] on span "Todays Tasks" at bounding box center [138, 224] width 164 height 19
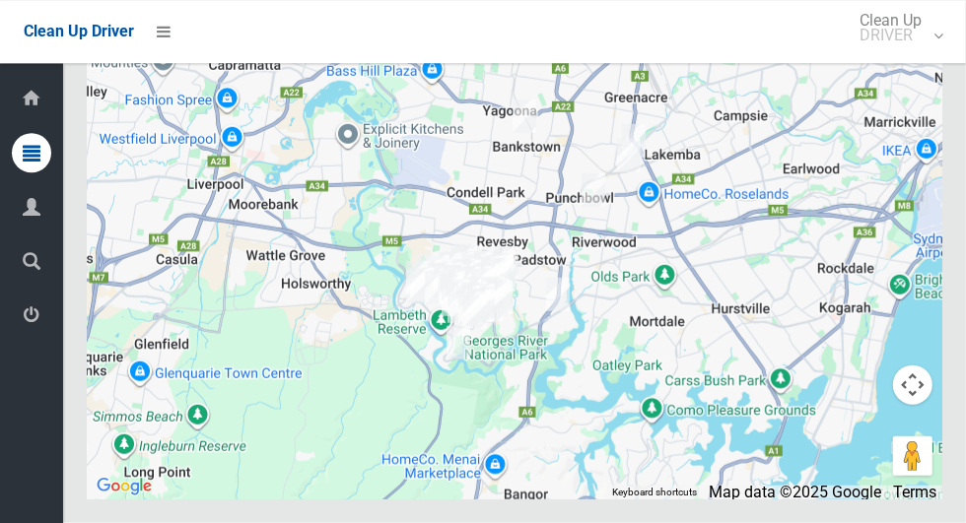
scroll to position [12713, 0]
click at [40, 316] on icon at bounding box center [32, 315] width 18 height 39
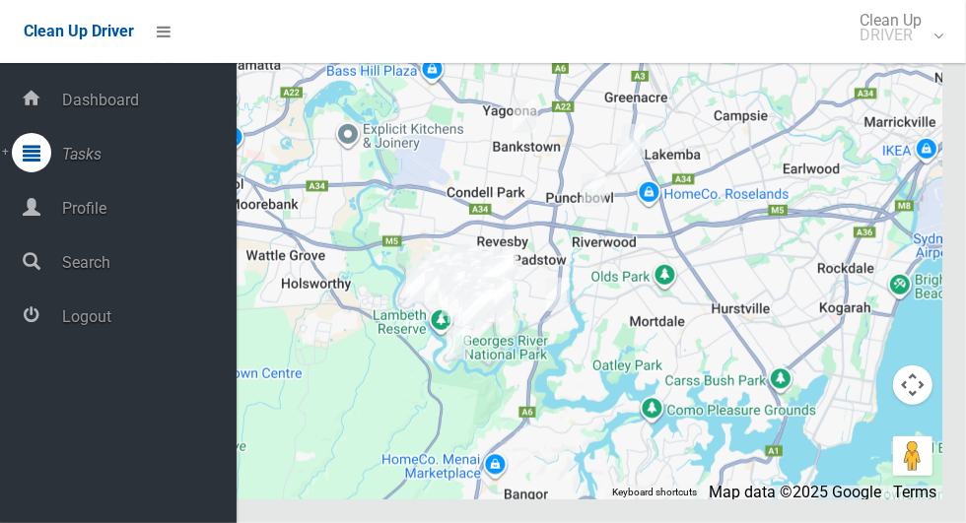
click at [111, 323] on span "Logout" at bounding box center [146, 317] width 180 height 19
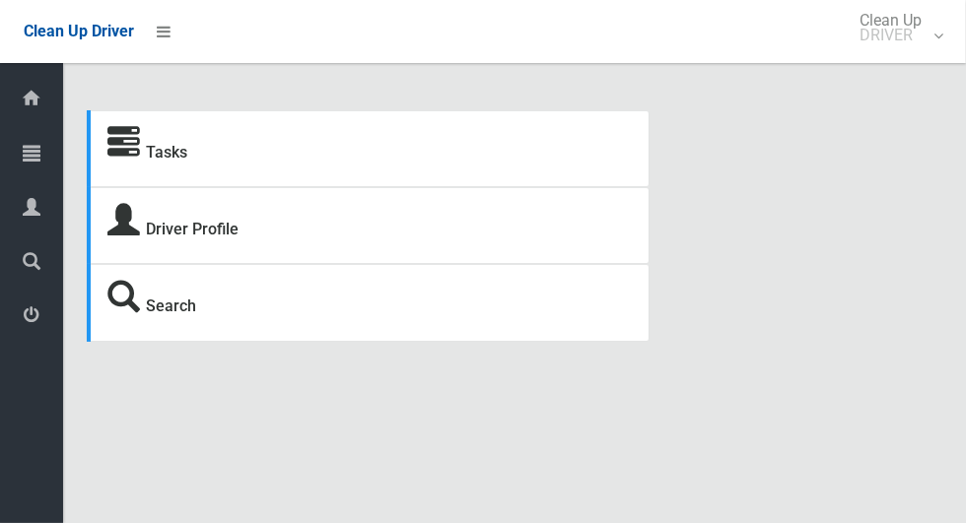
click at [40, 148] on icon at bounding box center [32, 152] width 18 height 39
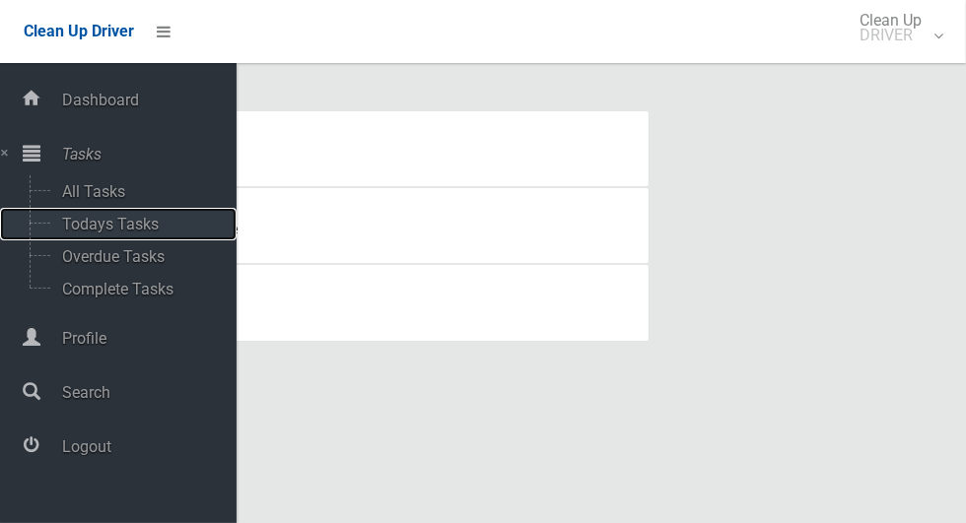
click at [139, 223] on span "Todays Tasks" at bounding box center [138, 224] width 164 height 19
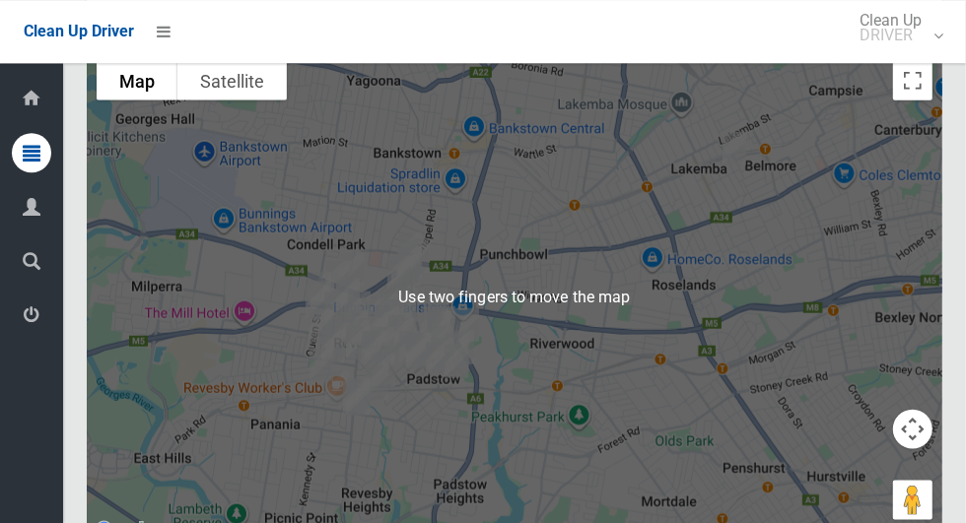
scroll to position [12639, 0]
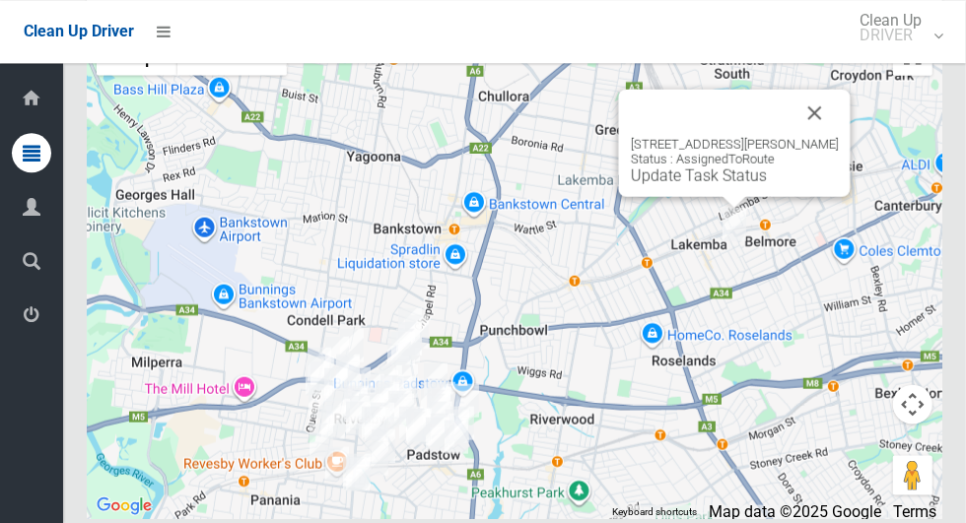
click at [740, 184] on link "Update Task Status" at bounding box center [699, 175] width 136 height 19
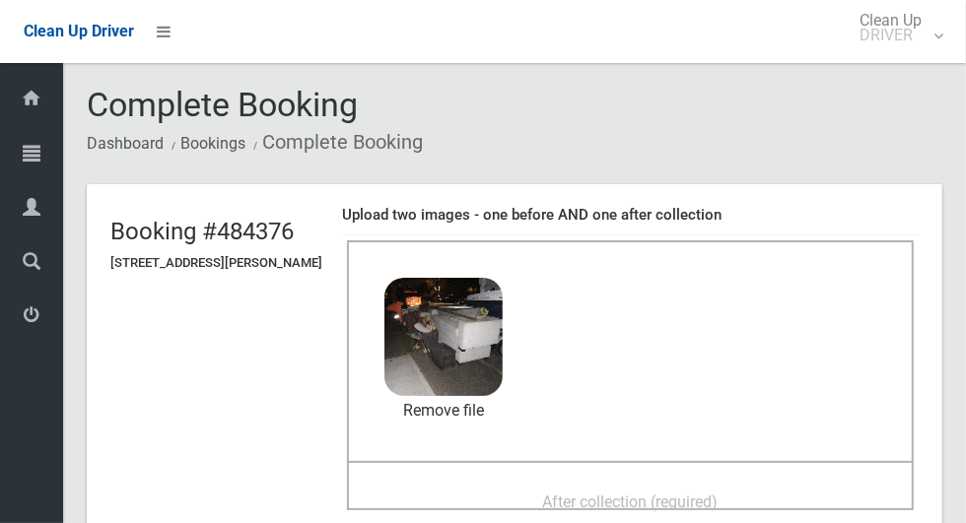
click at [720, 483] on div "After collection (required)" at bounding box center [630, 501] width 523 height 36
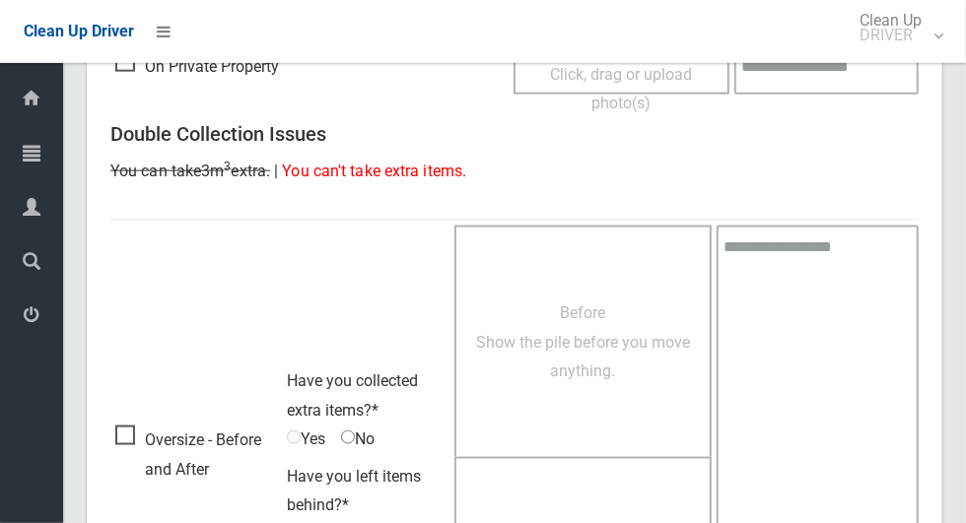
scroll to position [1613, 0]
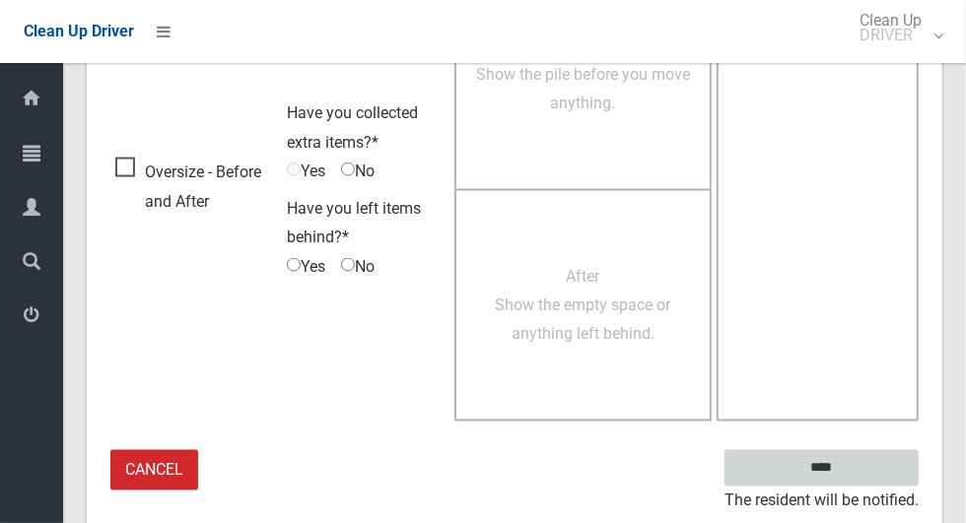
click at [856, 466] on input "****" at bounding box center [821, 468] width 194 height 36
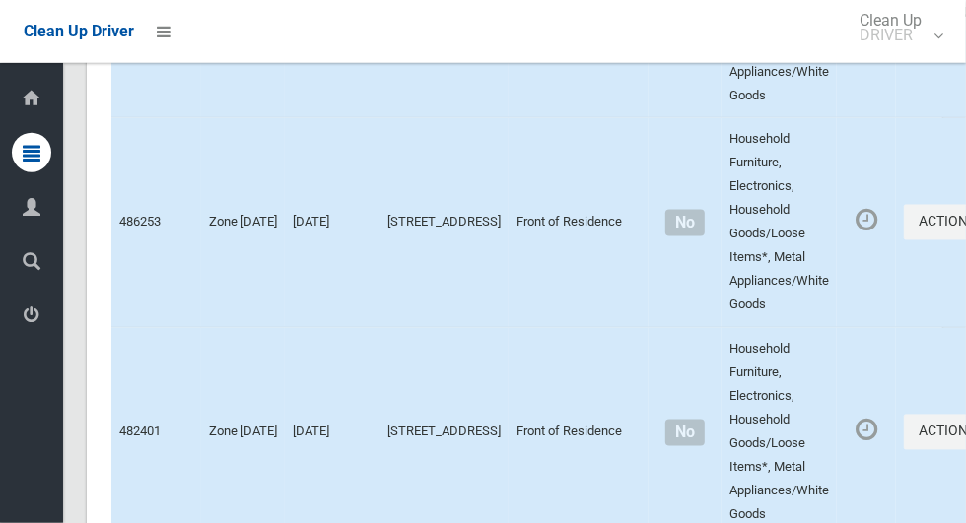
scroll to position [1876, 0]
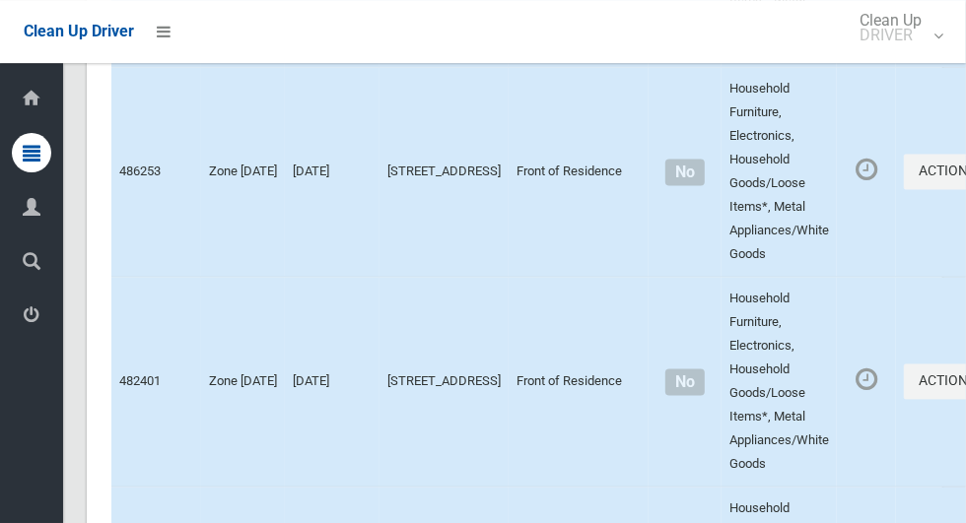
click at [37, 310] on icon at bounding box center [32, 315] width 18 height 39
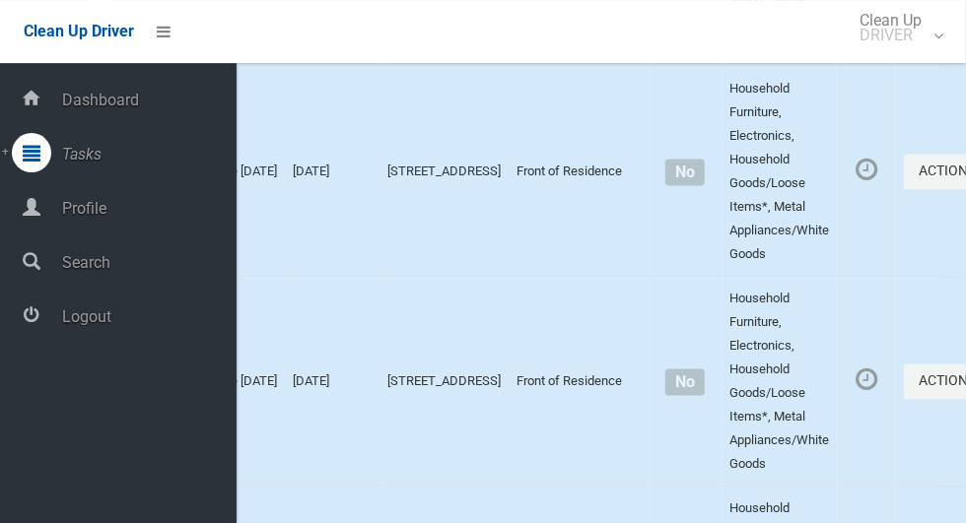
click at [135, 316] on span "Logout" at bounding box center [146, 317] width 180 height 19
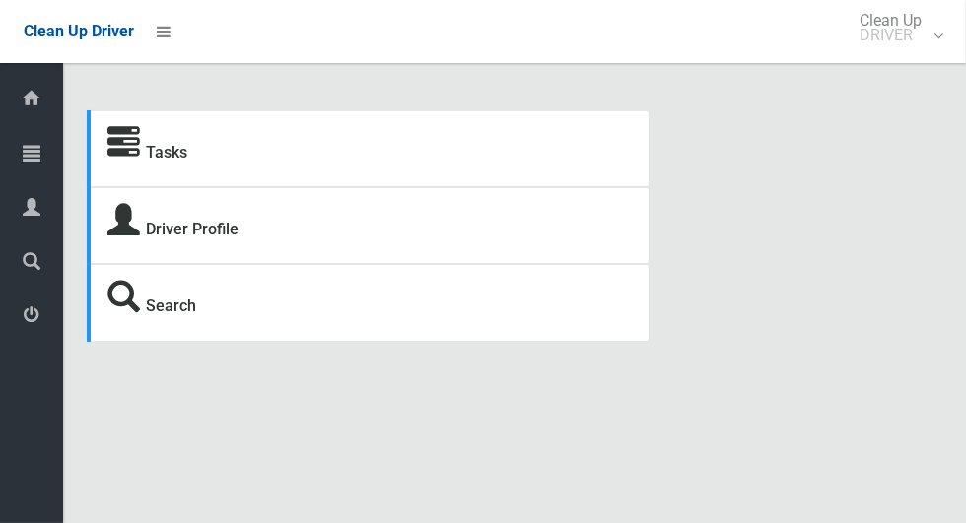
click at [40, 146] on icon at bounding box center [32, 152] width 18 height 39
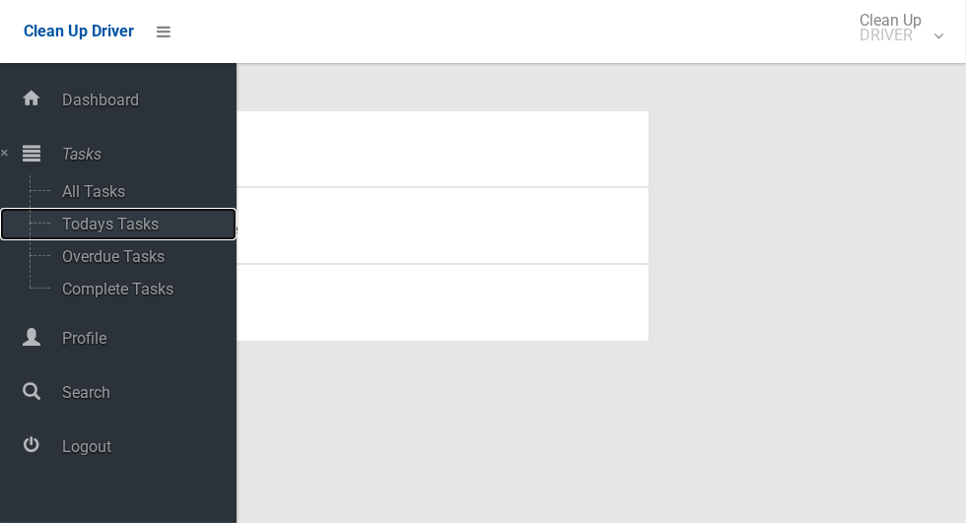
click at [158, 219] on span "Todays Tasks" at bounding box center [138, 224] width 164 height 19
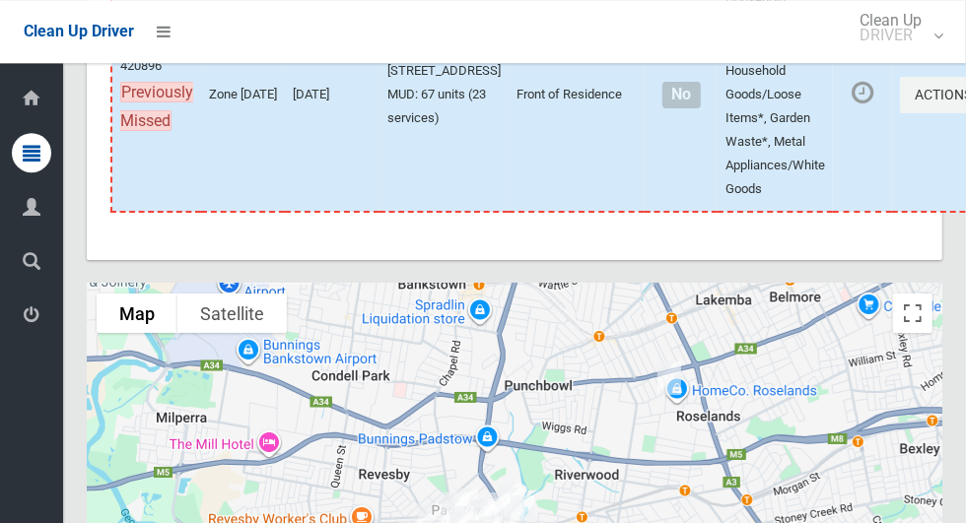
scroll to position [11571, 0]
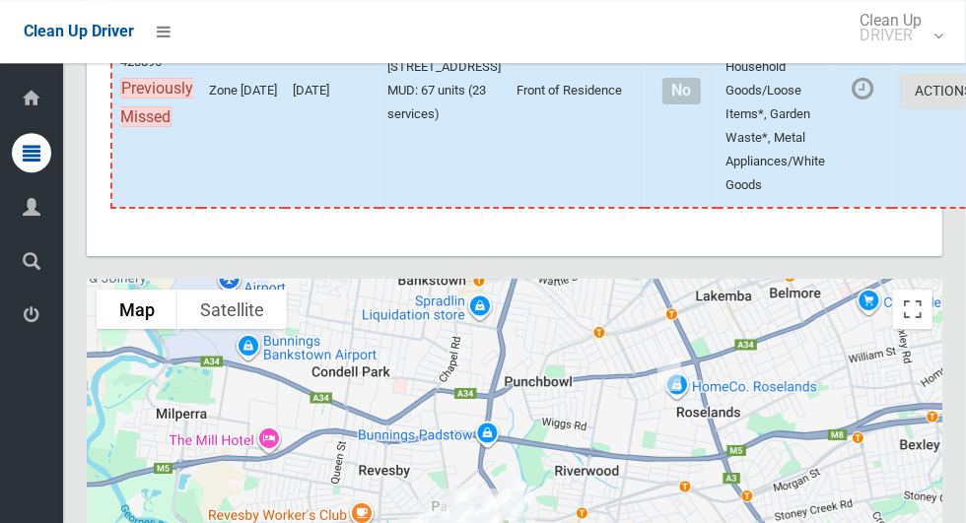
click at [965, 98] on icon "button" at bounding box center [976, 91] width 8 height 14
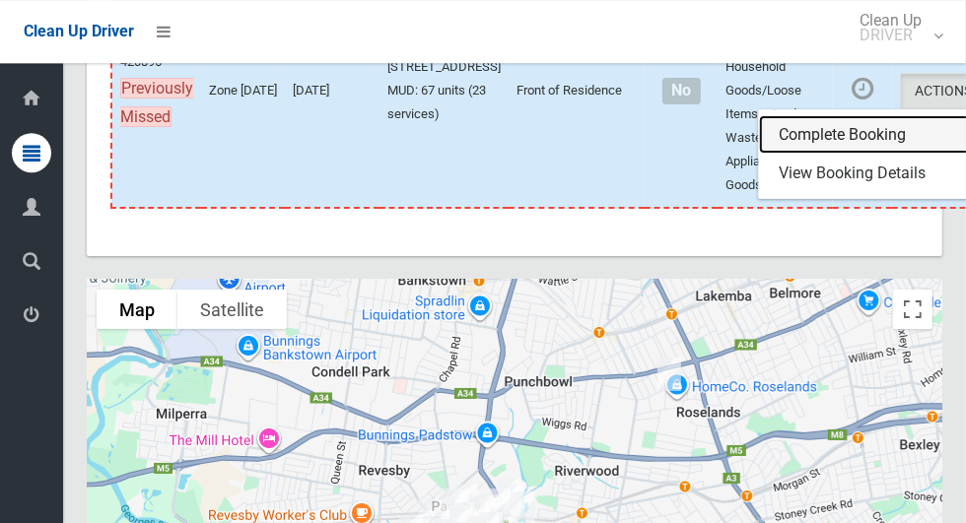
click at [801, 155] on link "Complete Booking" at bounding box center [876, 134] width 235 height 39
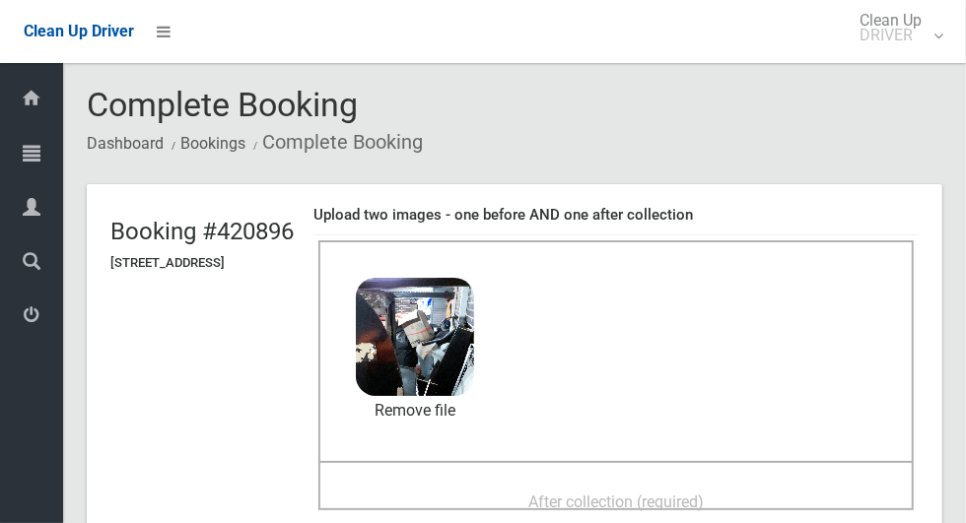
click at [760, 483] on div "After collection (required)" at bounding box center [616, 501] width 552 height 36
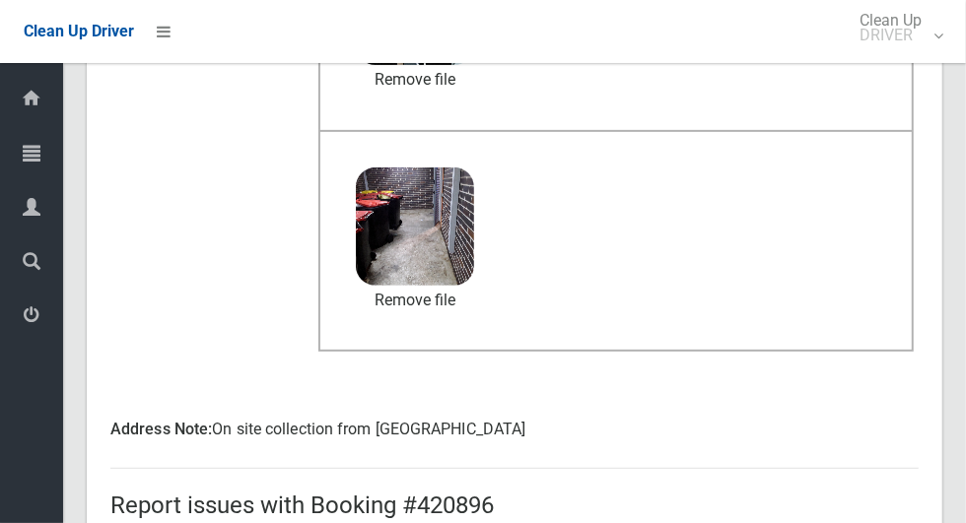
scroll to position [1047, 0]
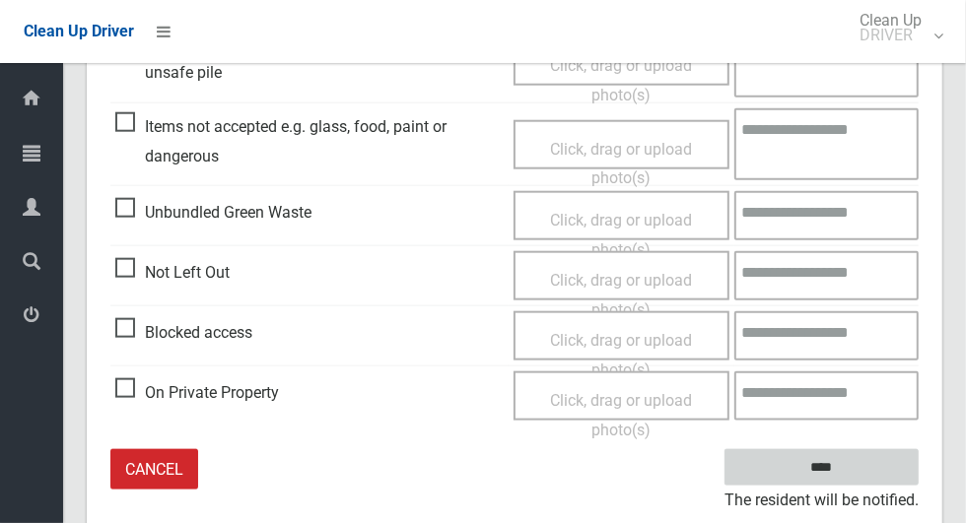
click at [856, 475] on input "****" at bounding box center [821, 467] width 194 height 36
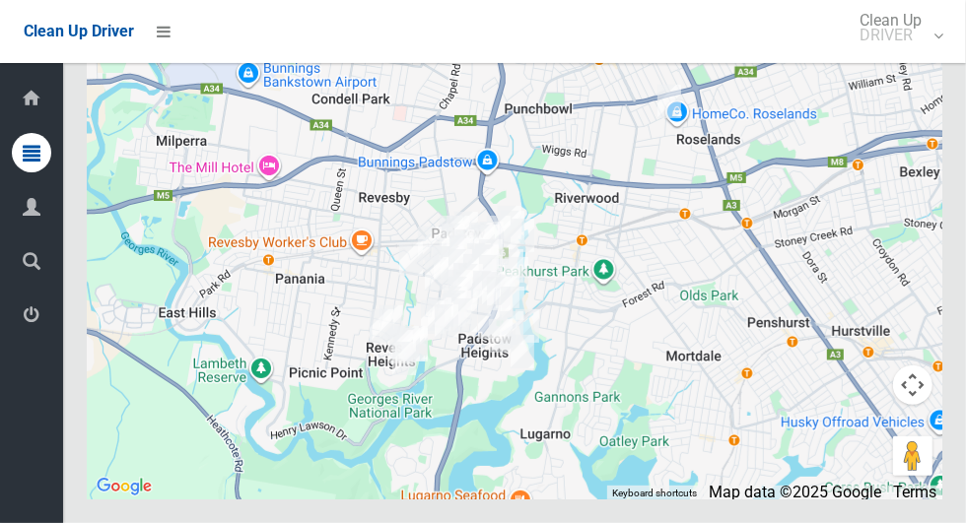
scroll to position [12042, 0]
click at [31, 313] on icon at bounding box center [32, 315] width 18 height 39
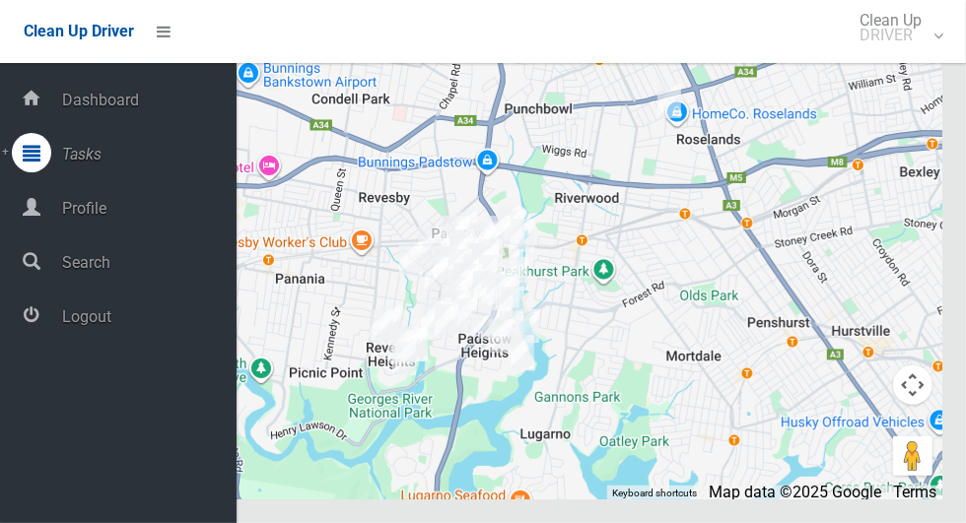
click at [147, 317] on span "Logout" at bounding box center [146, 317] width 180 height 19
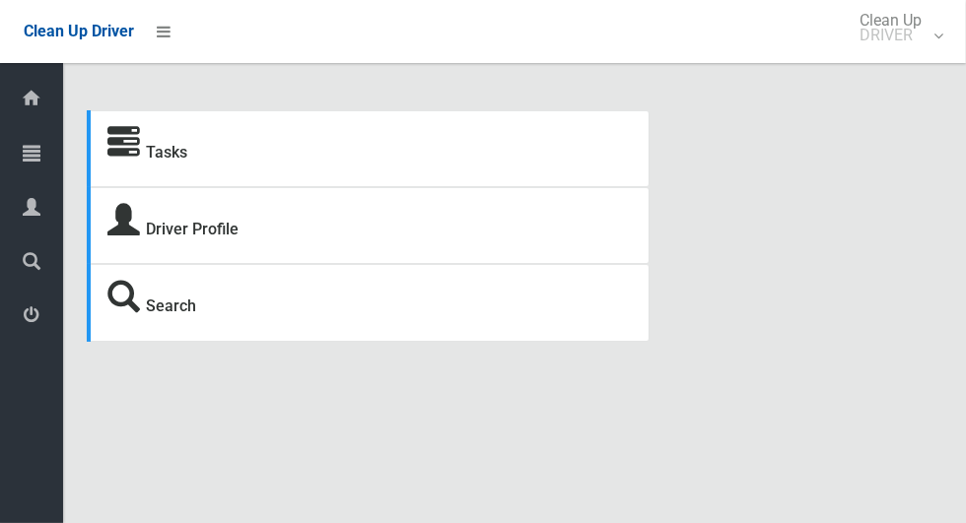
click at [40, 163] on icon at bounding box center [32, 152] width 18 height 39
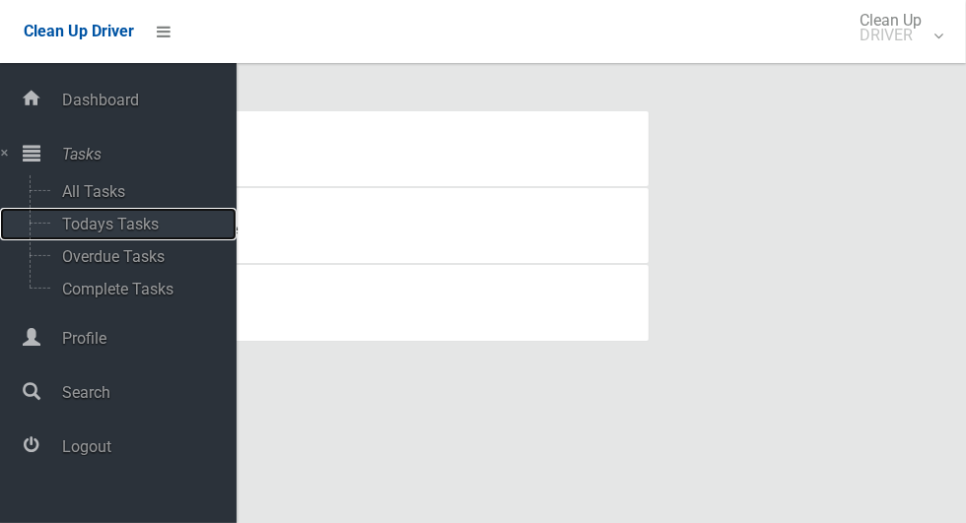
click at [157, 234] on span "Todays Tasks" at bounding box center [138, 224] width 164 height 19
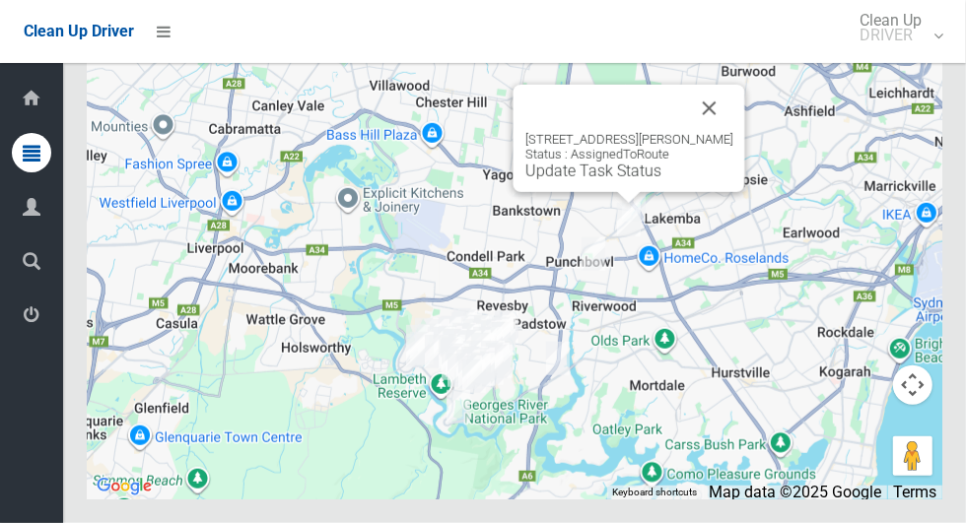
scroll to position [12568, 0]
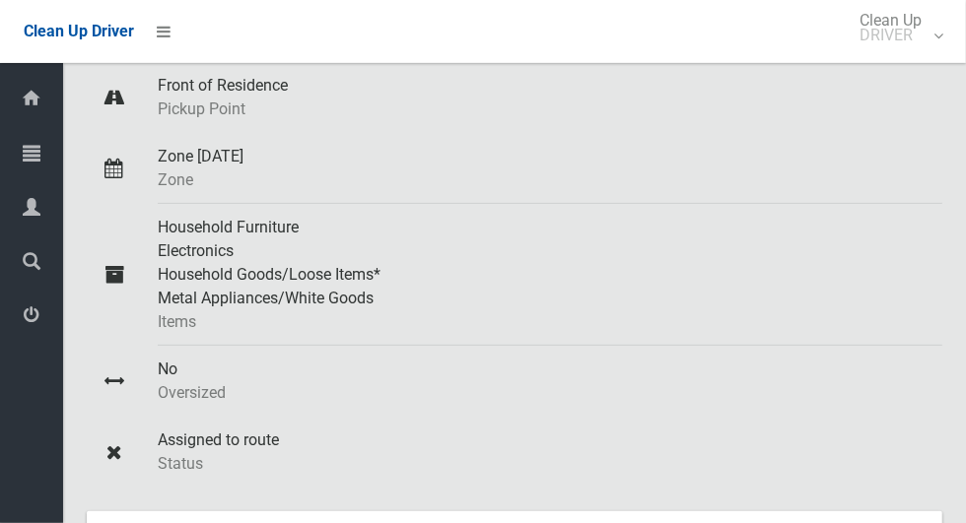
scroll to position [23, 0]
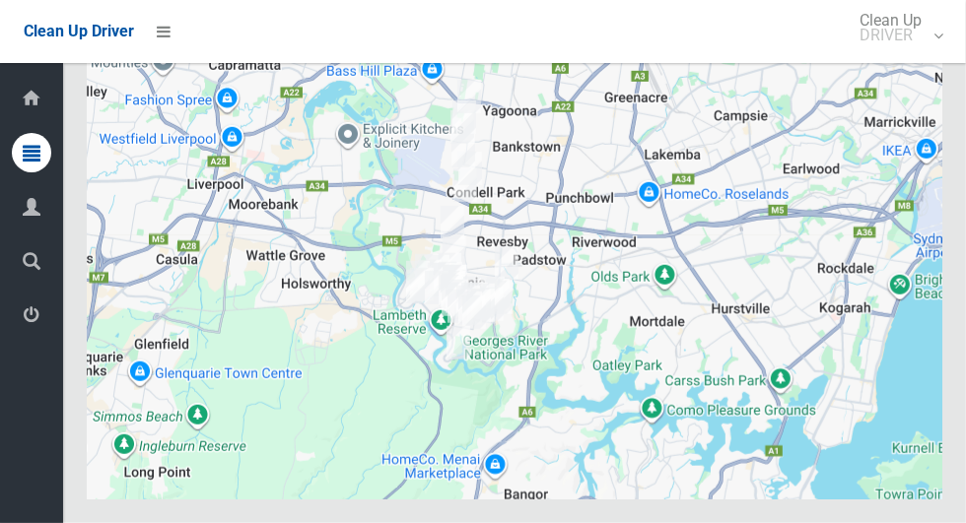
scroll to position [12673, 0]
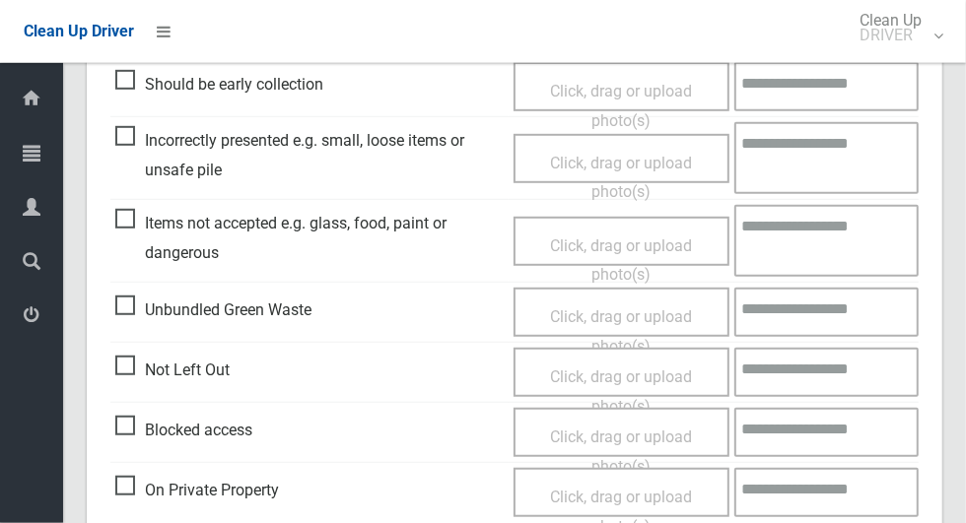
scroll to position [619, 0]
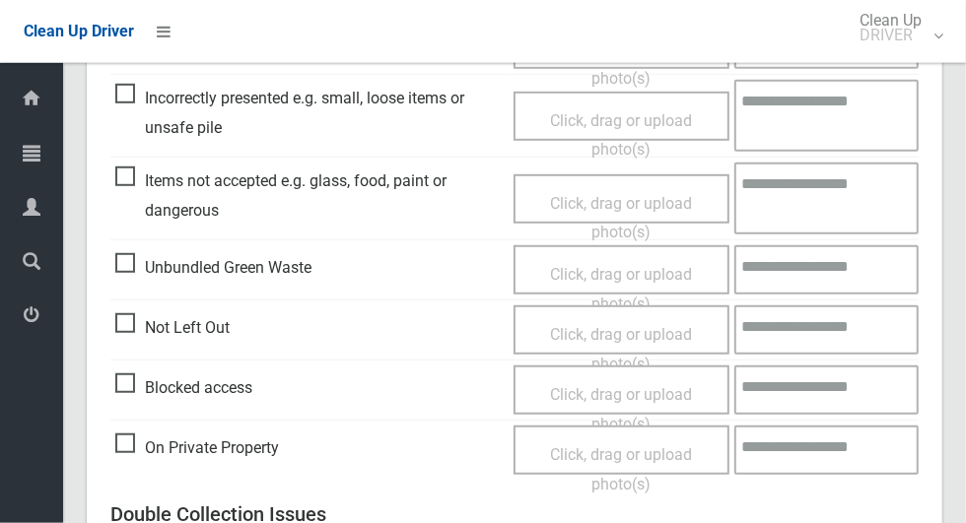
click at [124, 383] on span "Blocked access" at bounding box center [183, 389] width 137 height 30
click at [682, 392] on span "Click, drag or upload photo(s)" at bounding box center [621, 409] width 142 height 48
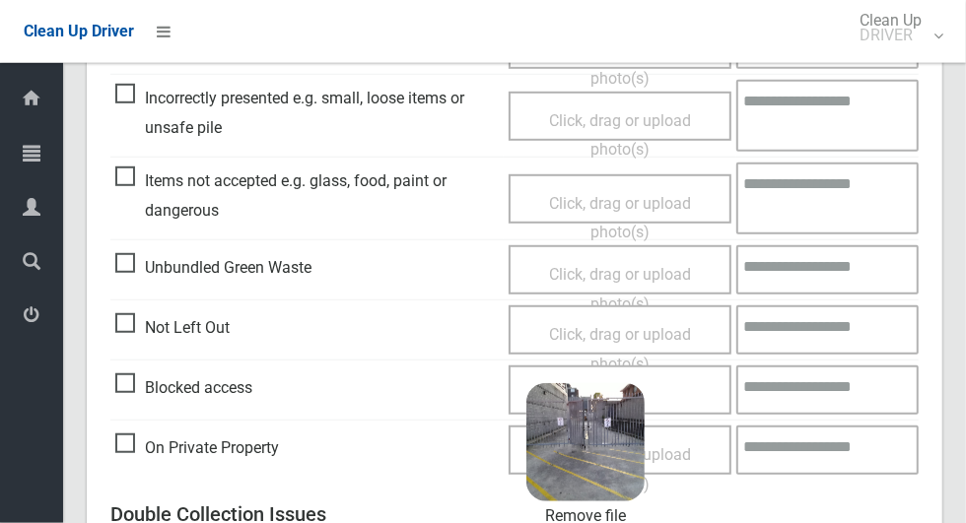
click at [849, 387] on textarea at bounding box center [827, 390] width 182 height 49
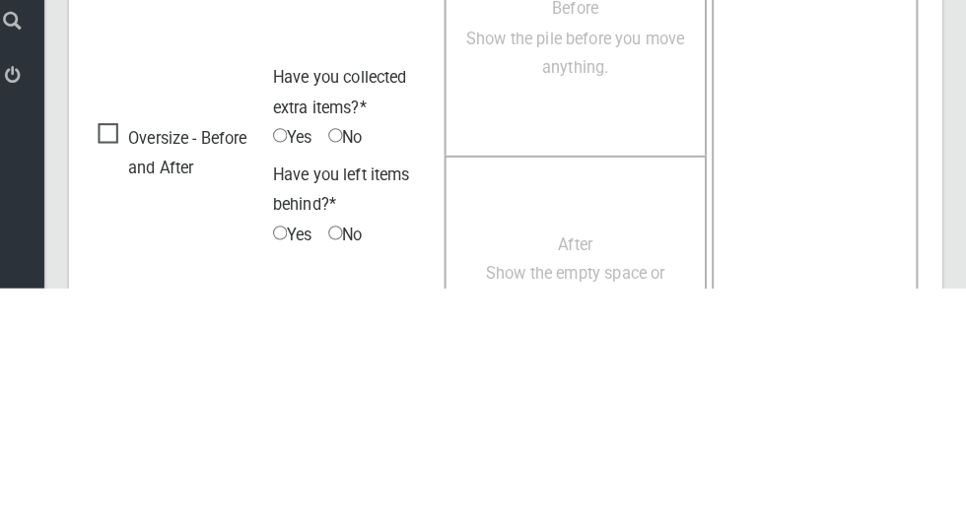
scroll to position [1327, 0]
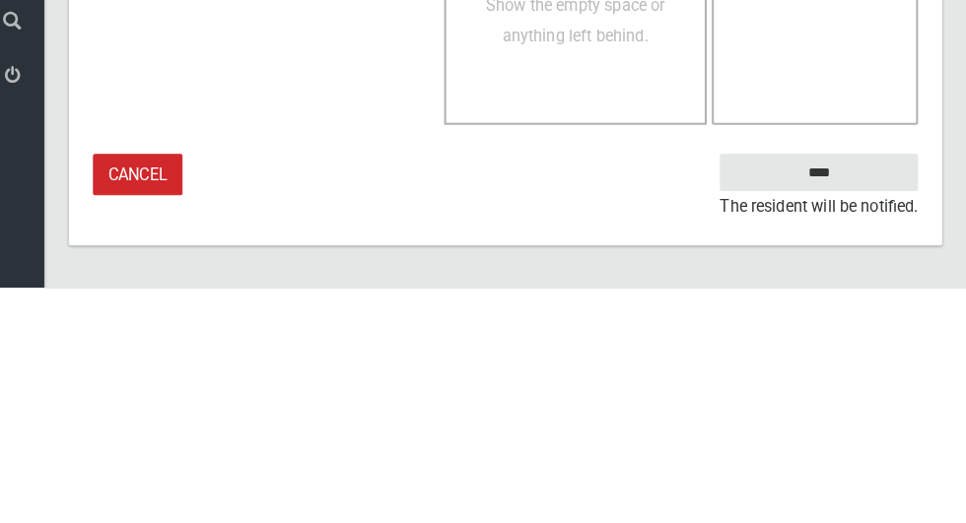
type textarea "******"
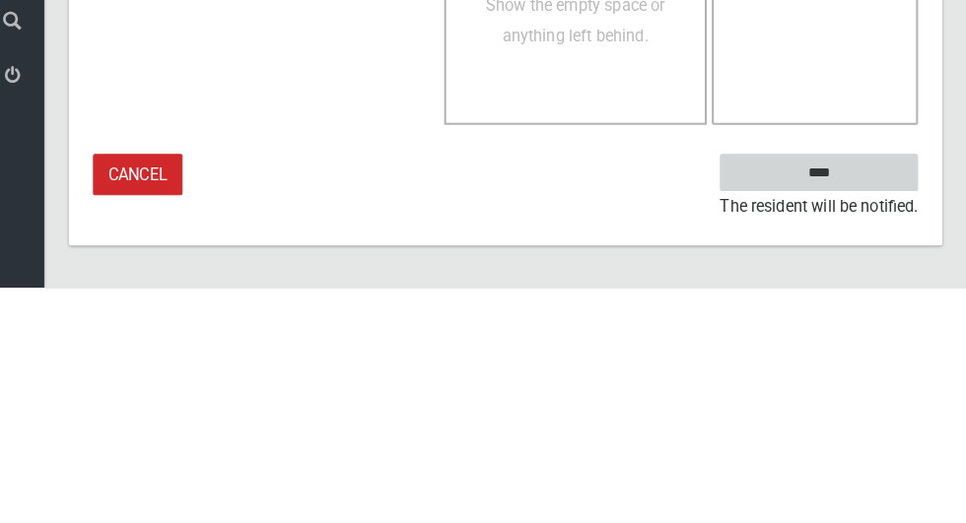
click at [882, 404] on input "****" at bounding box center [821, 410] width 194 height 36
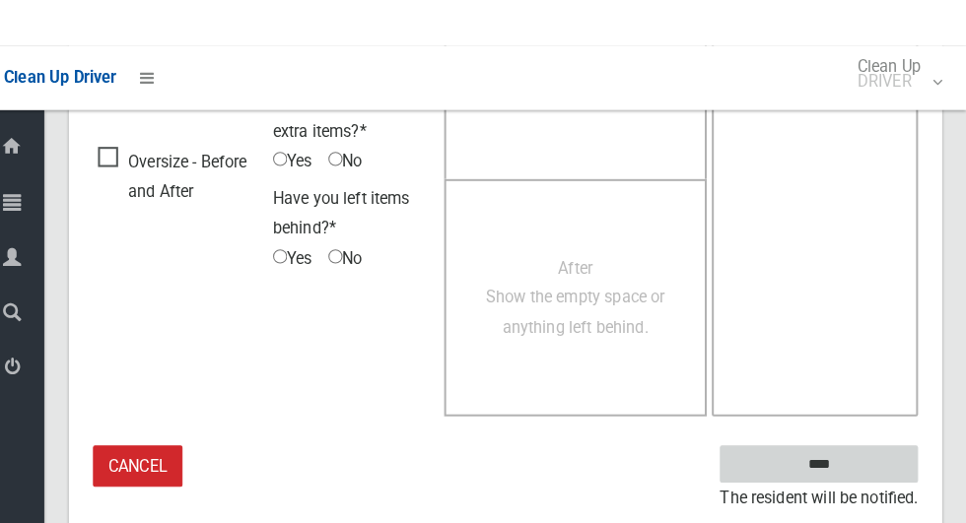
scroll to position [433, 0]
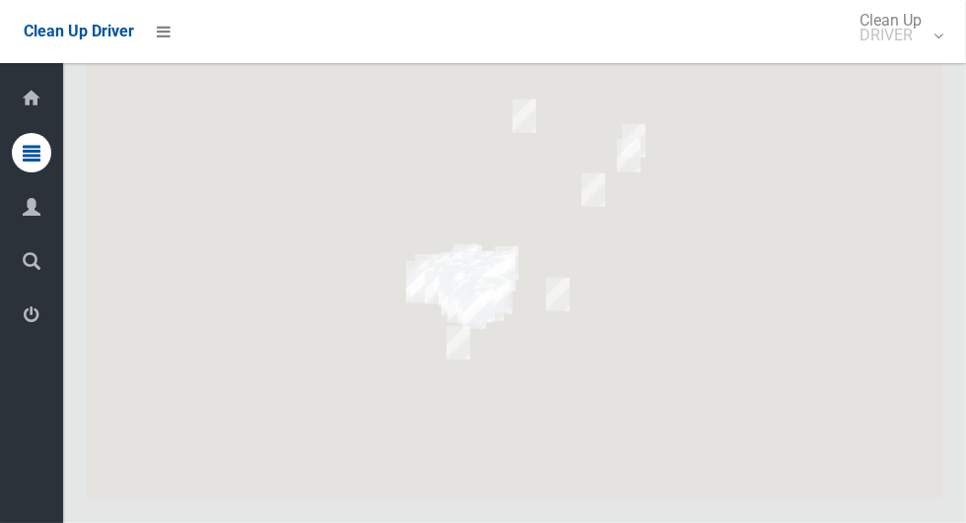
scroll to position [12435, 0]
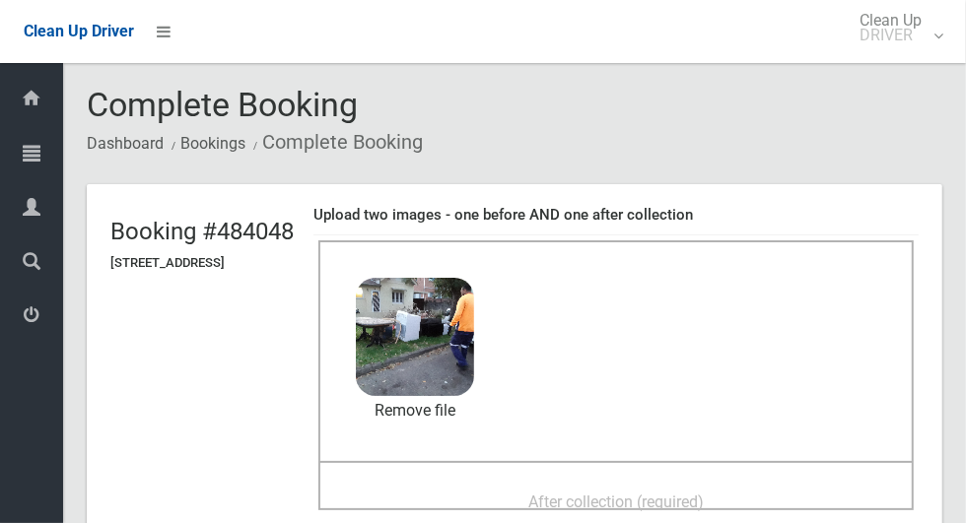
click at [704, 493] on span "After collection (required)" at bounding box center [615, 502] width 175 height 19
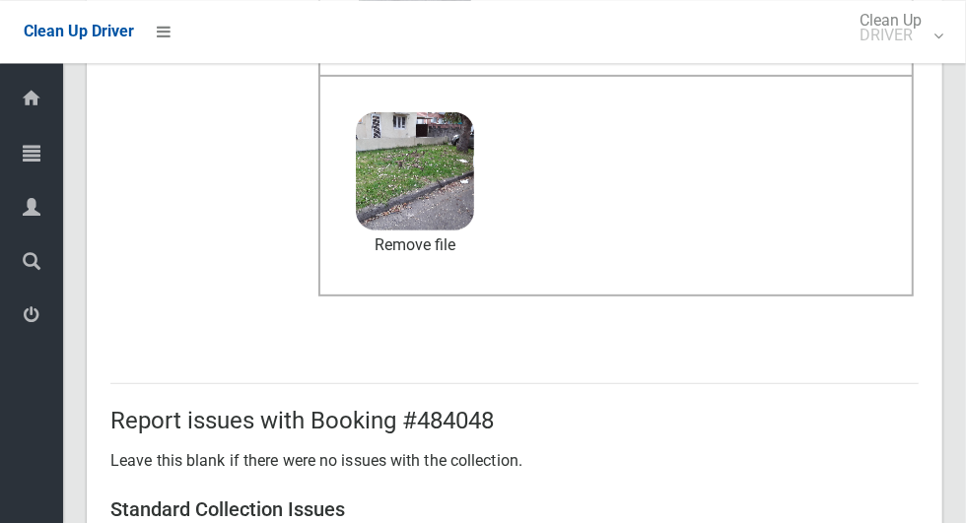
scroll to position [1613, 0]
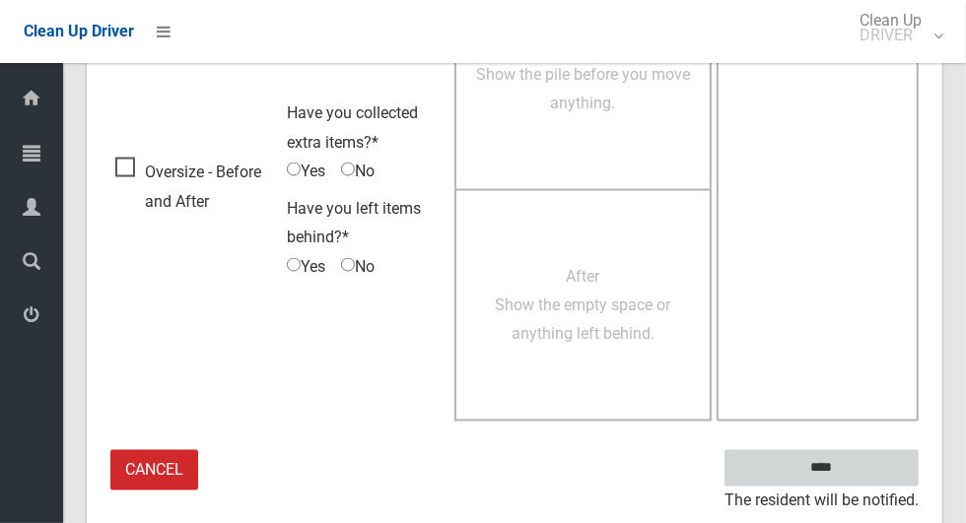
click at [872, 454] on input "****" at bounding box center [821, 468] width 194 height 36
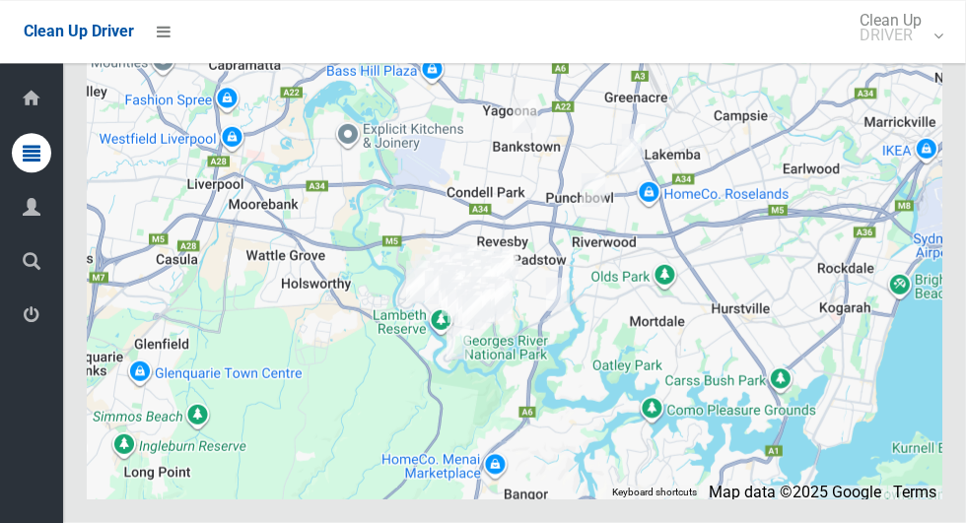
scroll to position [12194, 0]
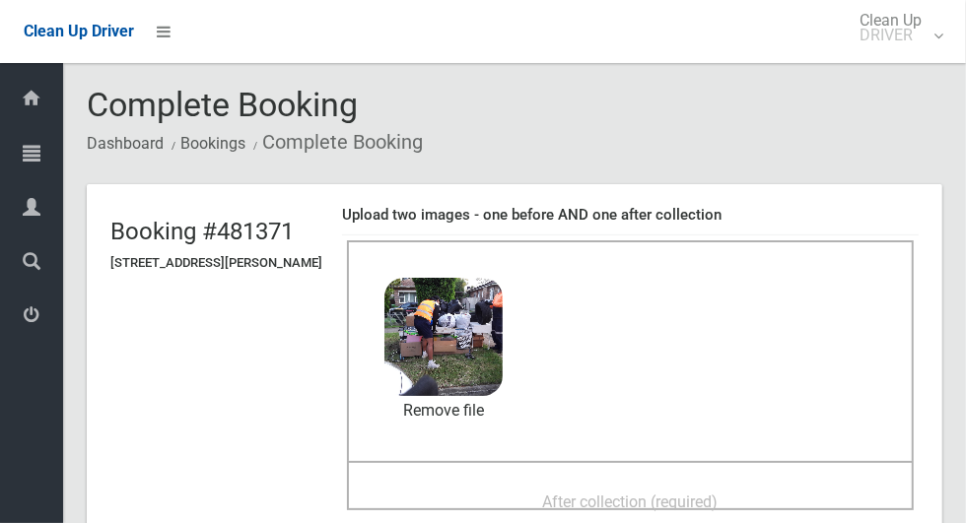
click at [769, 483] on div "After collection (required)" at bounding box center [630, 501] width 523 height 36
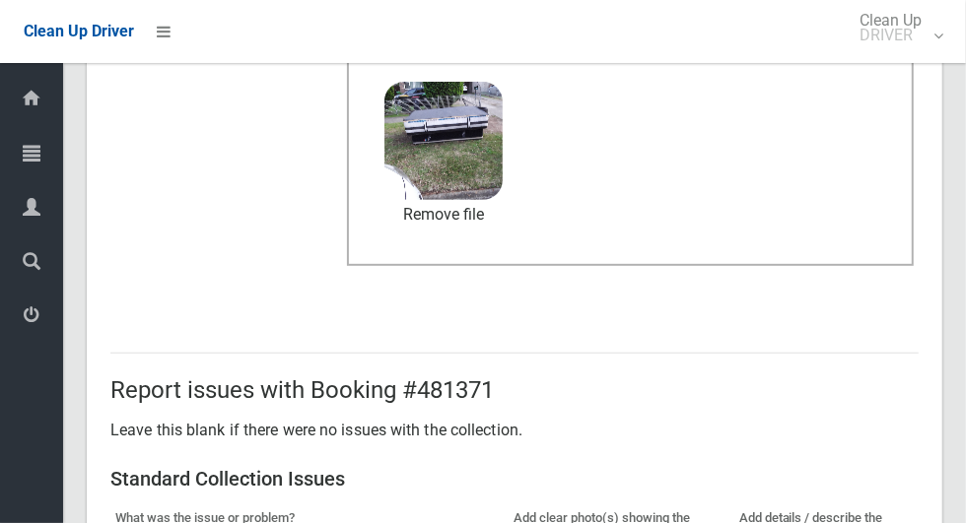
scroll to position [1613, 0]
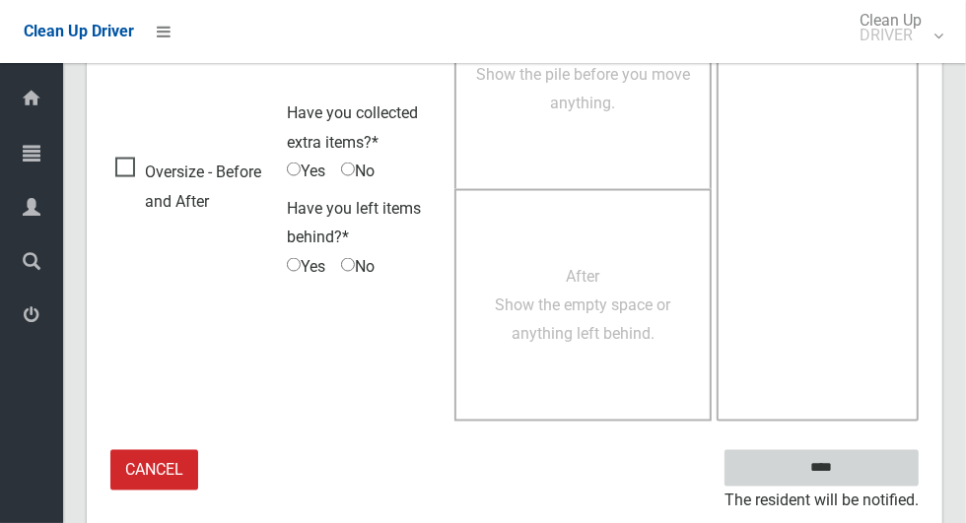
click at [881, 464] on input "****" at bounding box center [821, 468] width 194 height 36
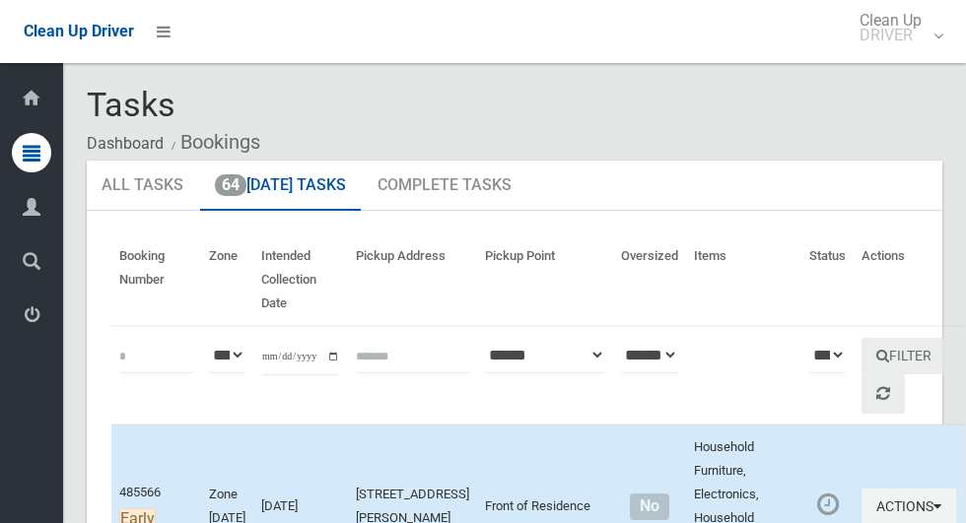
click at [32, 334] on icon at bounding box center [32, 315] width 18 height 39
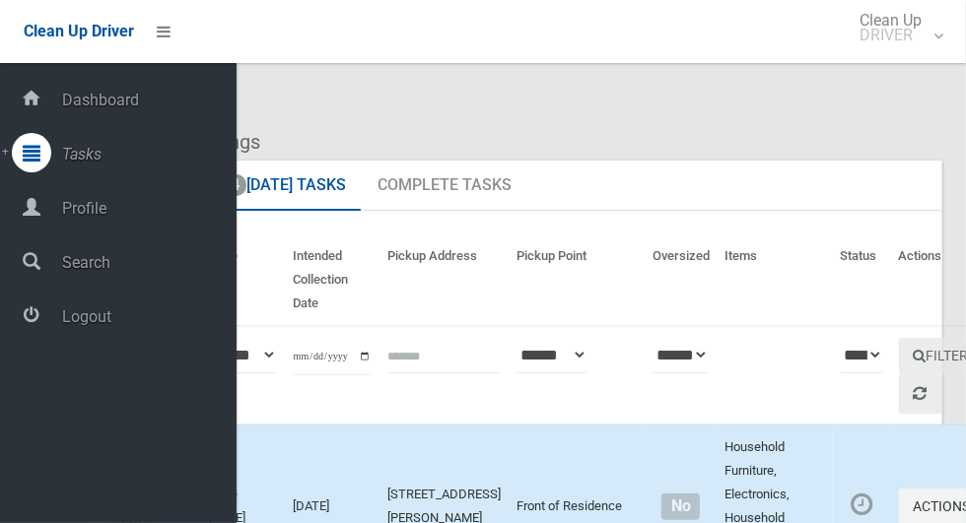
click at [157, 324] on span "Logout" at bounding box center [146, 317] width 180 height 19
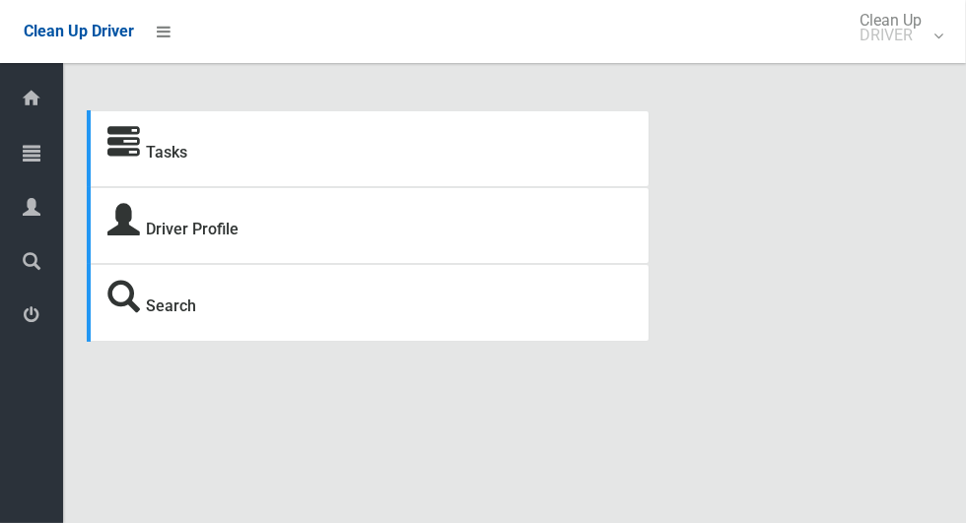
click at [28, 147] on icon at bounding box center [32, 152] width 18 height 39
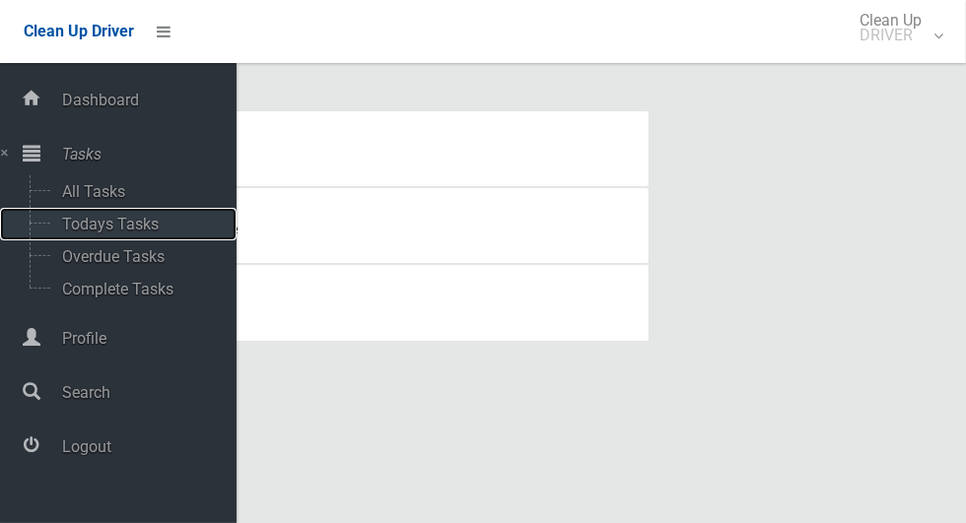
click at [157, 226] on span "Todays Tasks" at bounding box center [138, 224] width 164 height 19
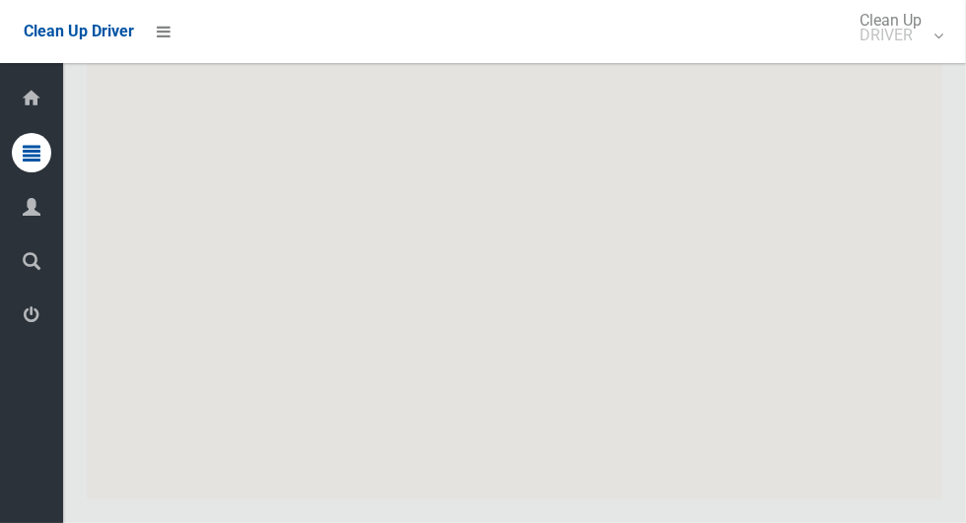
scroll to position [12044, 0]
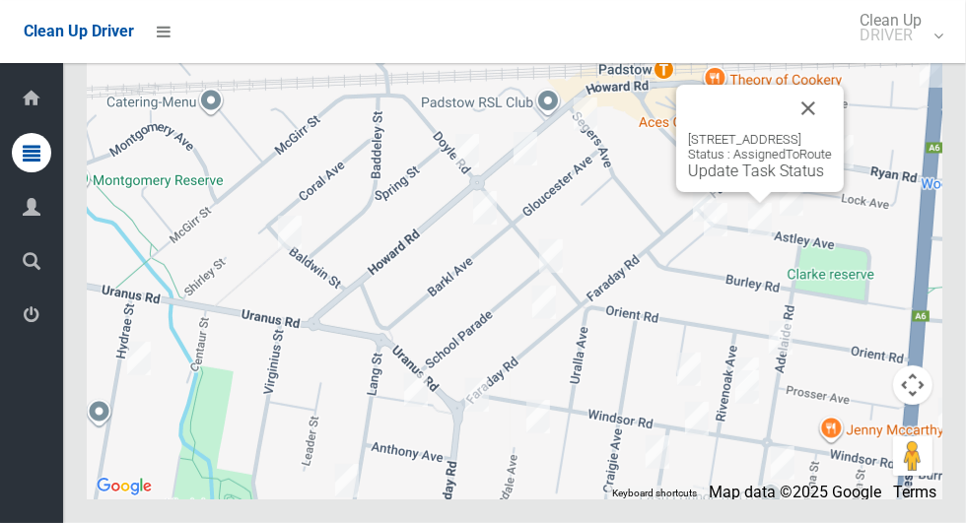
click at [832, 132] on button "Close" at bounding box center [808, 108] width 47 height 47
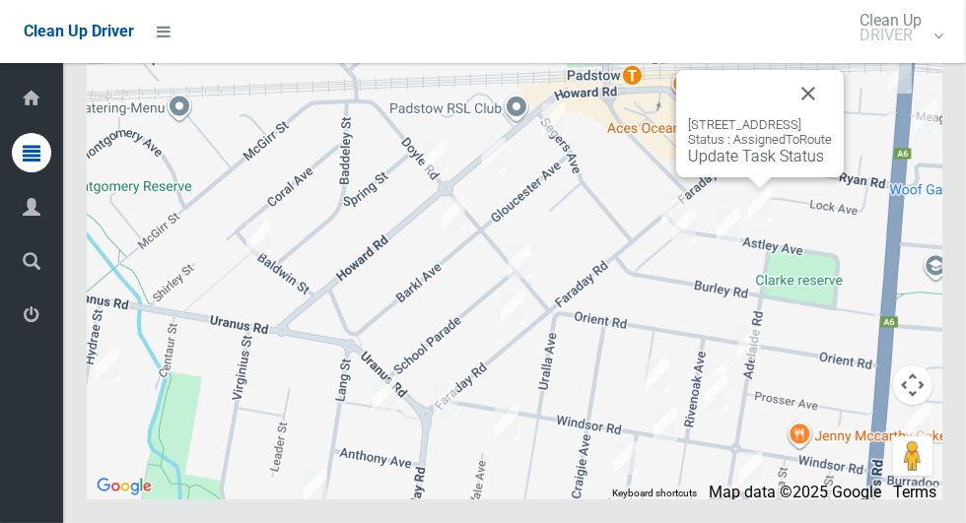
click at [832, 117] on button "Close" at bounding box center [808, 93] width 47 height 47
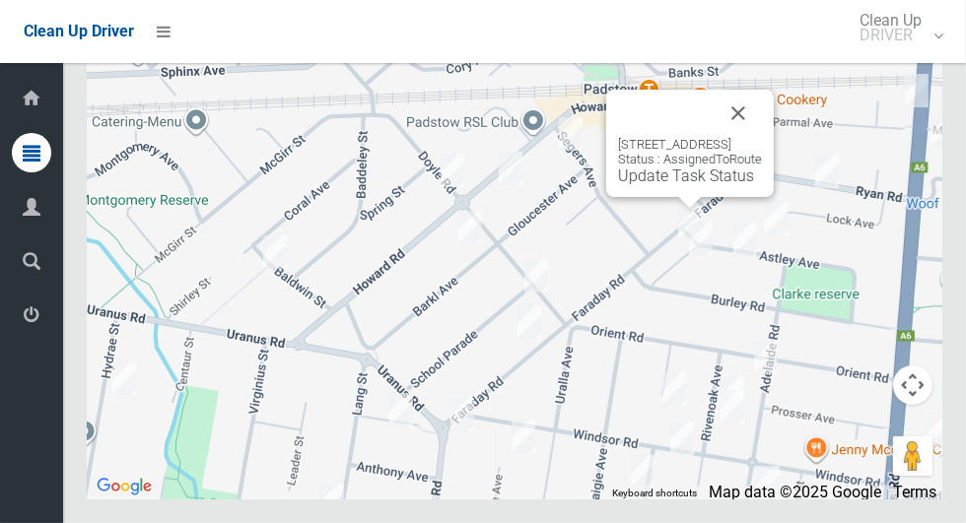
click at [758, 137] on button "Close" at bounding box center [738, 113] width 47 height 47
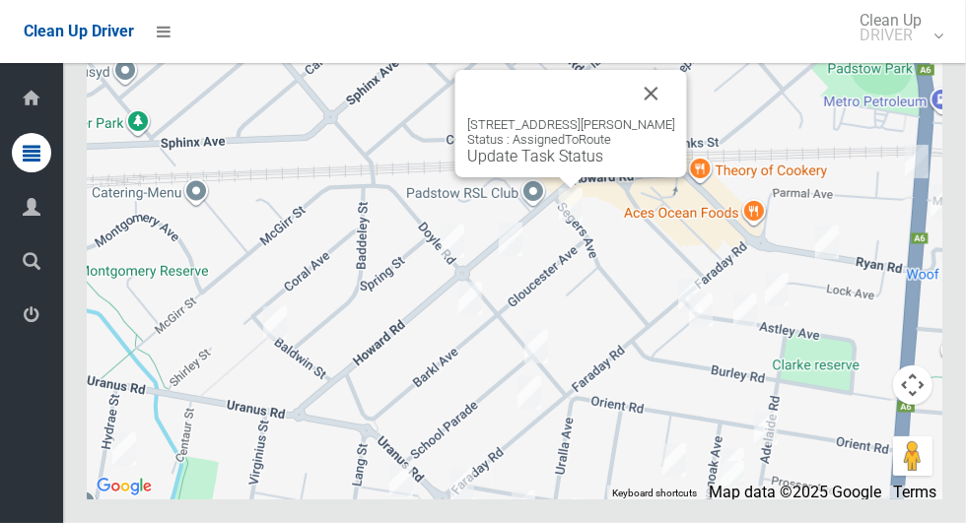
click at [656, 117] on button "Close" at bounding box center [651, 93] width 47 height 47
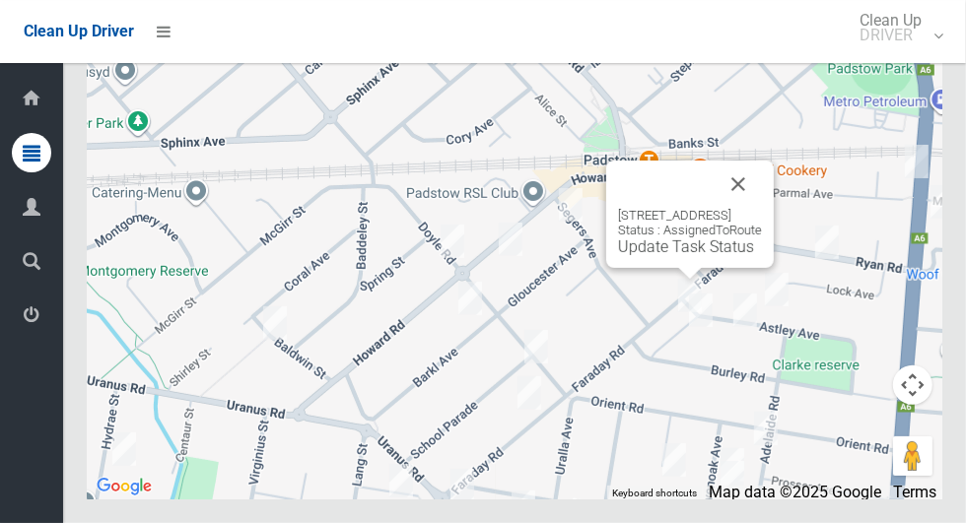
click at [780, 214] on div "29 Faraday Road, PADSTOW NSW 2211 Status : AssignedToRoute Update Task Status" at bounding box center [515, 253] width 856 height 493
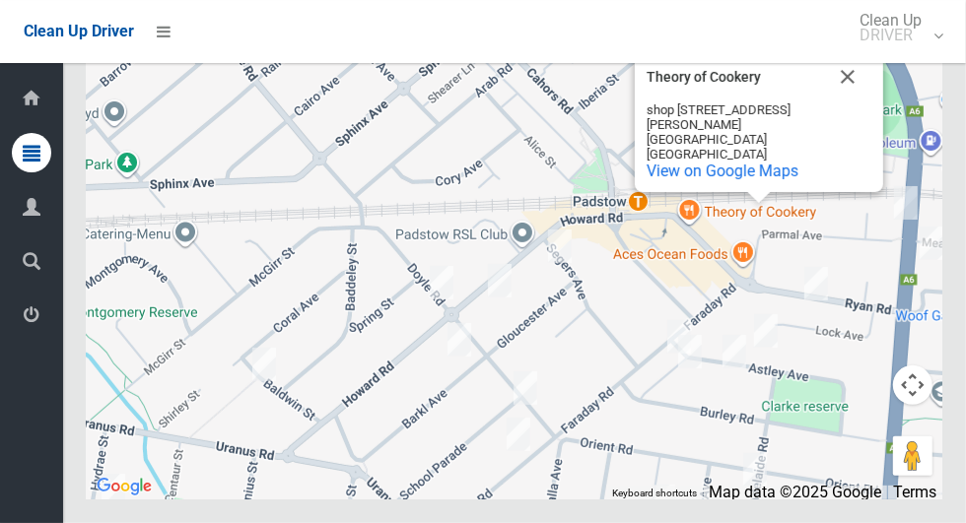
click at [789, 180] on span "View on Google Maps" at bounding box center [723, 171] width 152 height 19
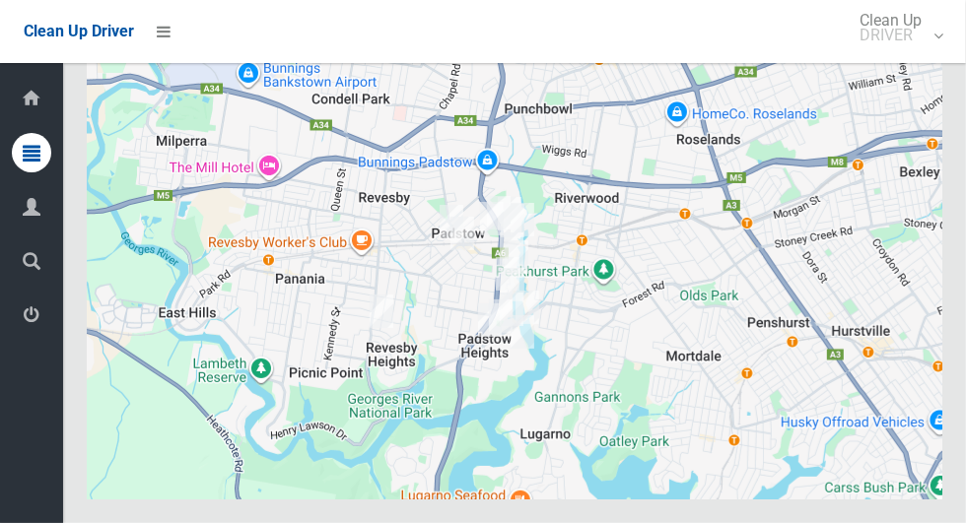
scroll to position [12044, 0]
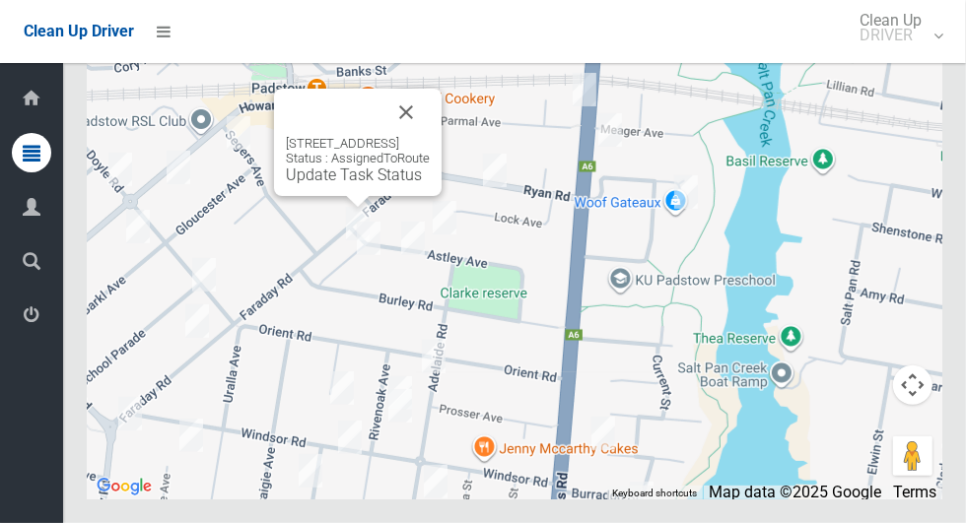
click at [430, 136] on button "Close" at bounding box center [405, 112] width 47 height 47
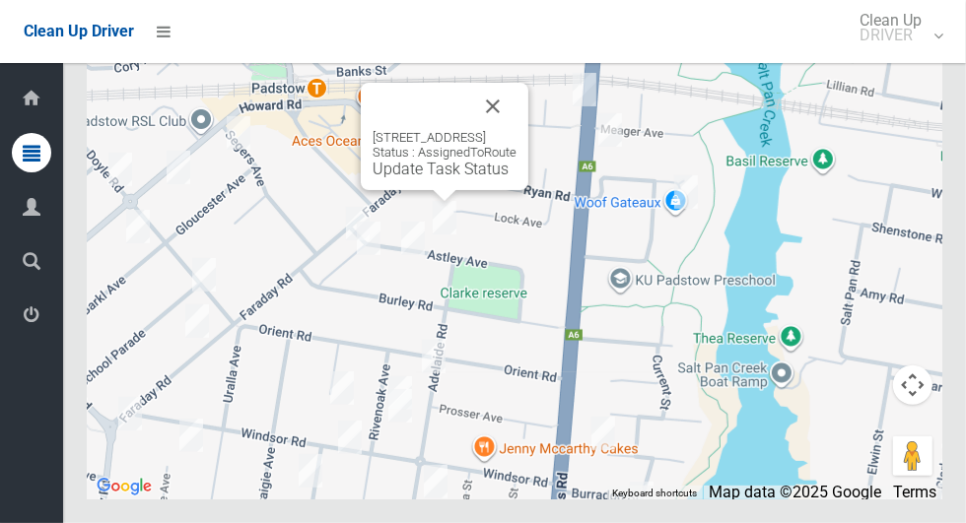
click at [516, 130] on button "Close" at bounding box center [492, 106] width 47 height 47
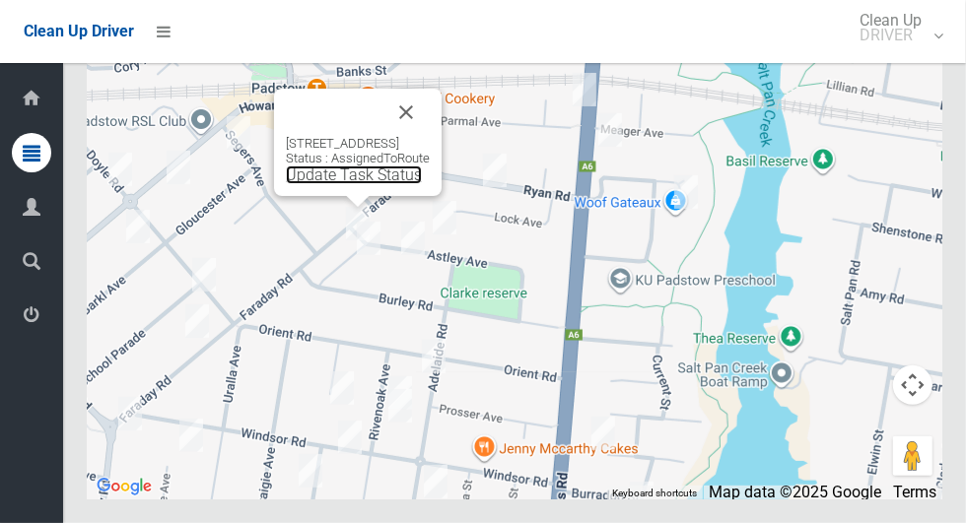
click at [366, 184] on link "Update Task Status" at bounding box center [354, 175] width 136 height 19
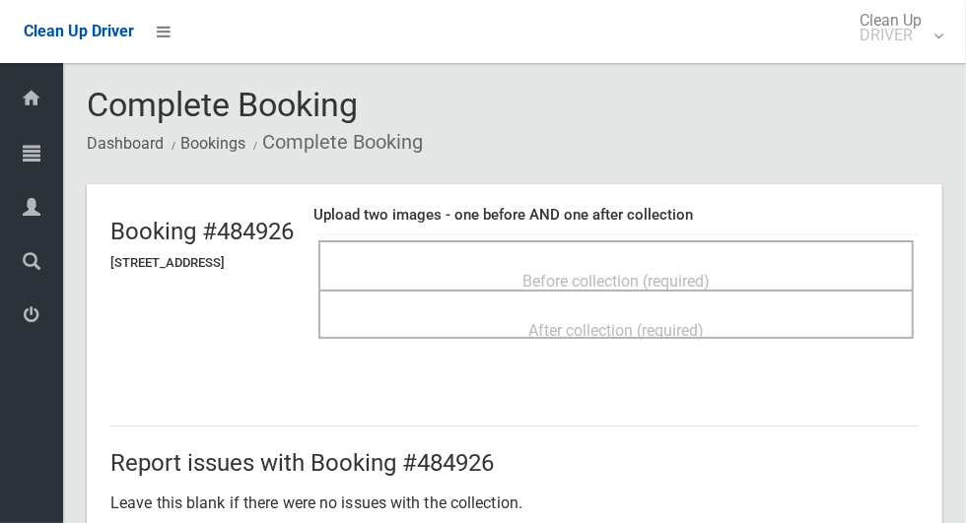
click at [780, 265] on div "Before collection (required)" at bounding box center [616, 280] width 552 height 36
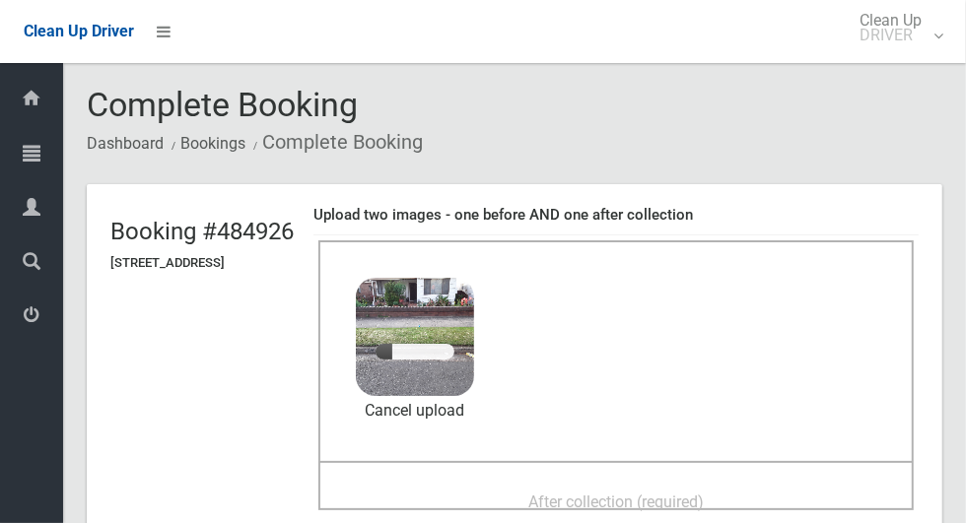
click at [662, 483] on div "After collection (required)" at bounding box center [616, 501] width 552 height 36
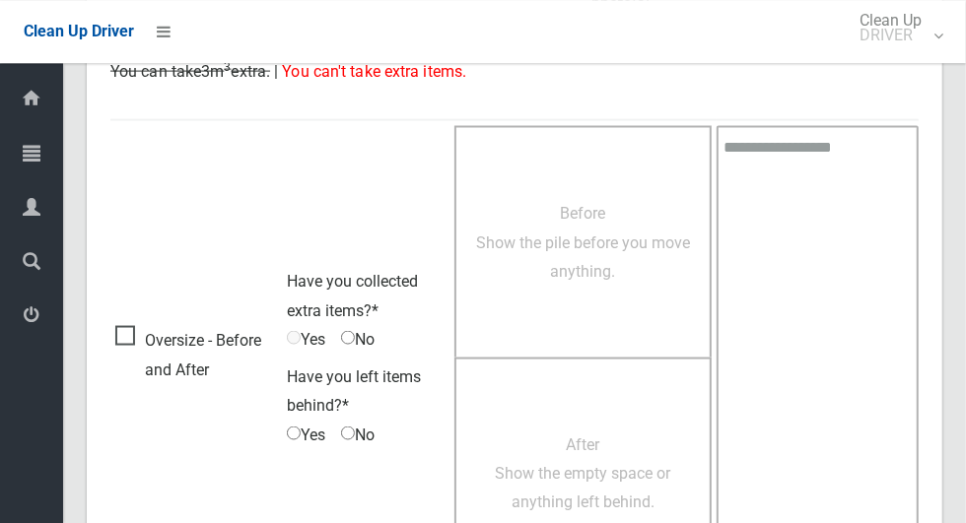
scroll to position [1613, 0]
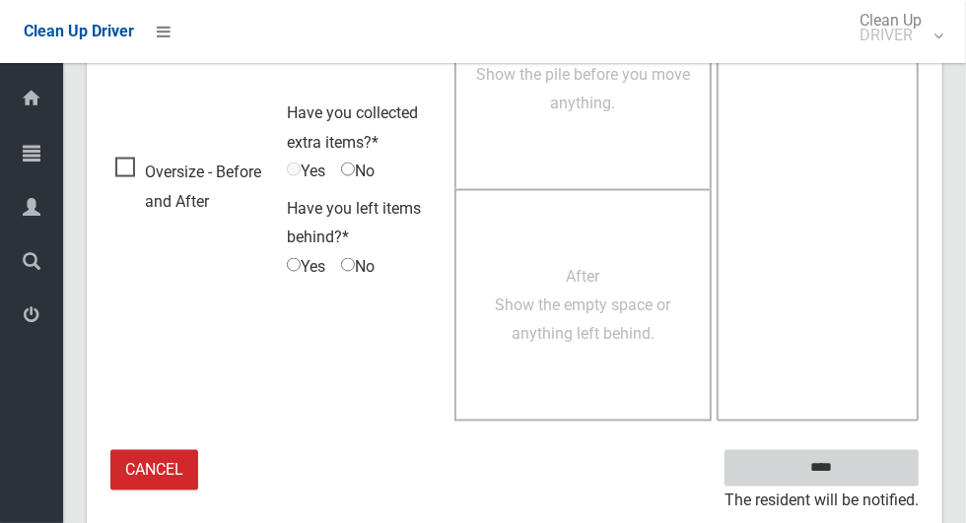
click at [833, 462] on input "****" at bounding box center [821, 468] width 194 height 36
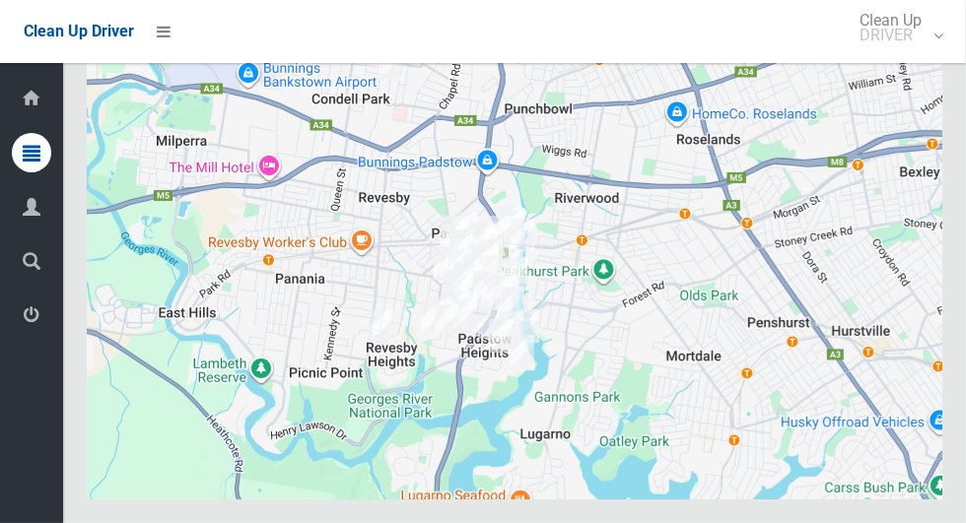
scroll to position [12044, 0]
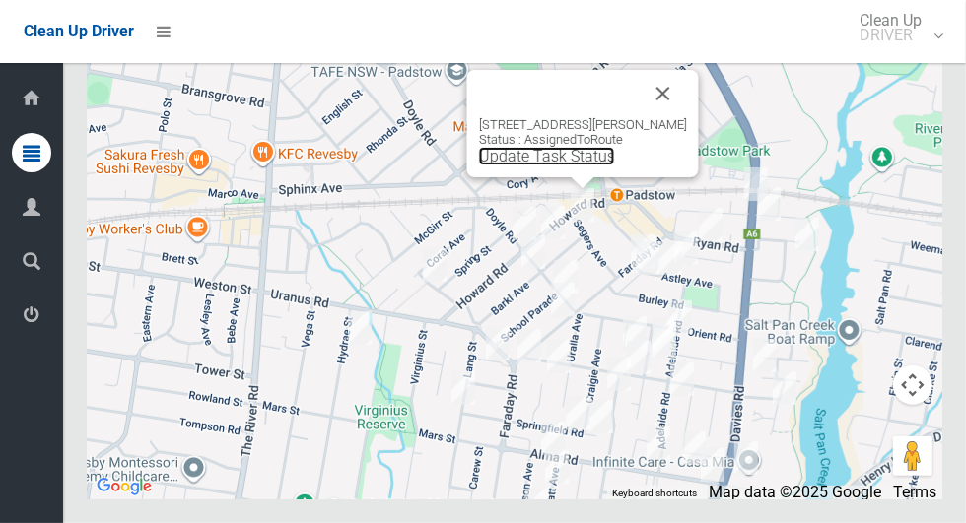
click at [577, 166] on link "Update Task Status" at bounding box center [547, 156] width 136 height 19
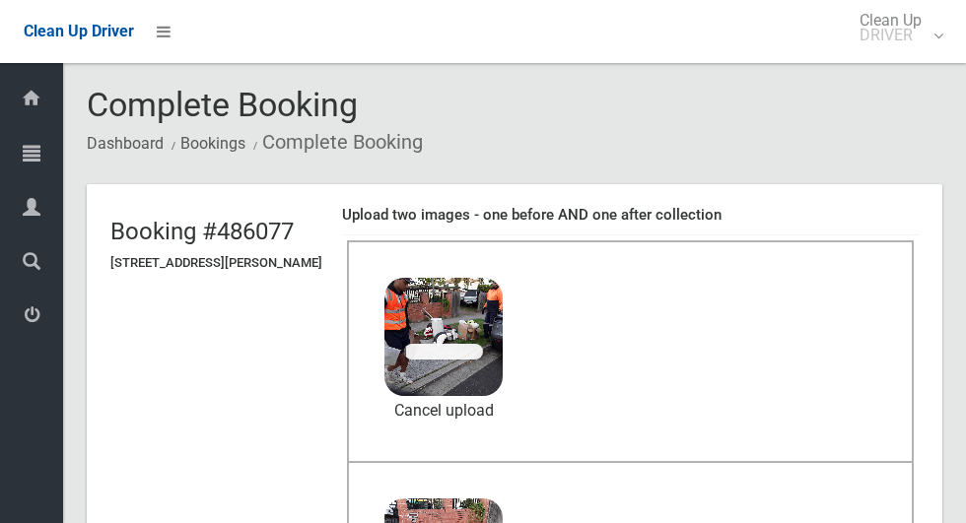
scroll to position [118, 0]
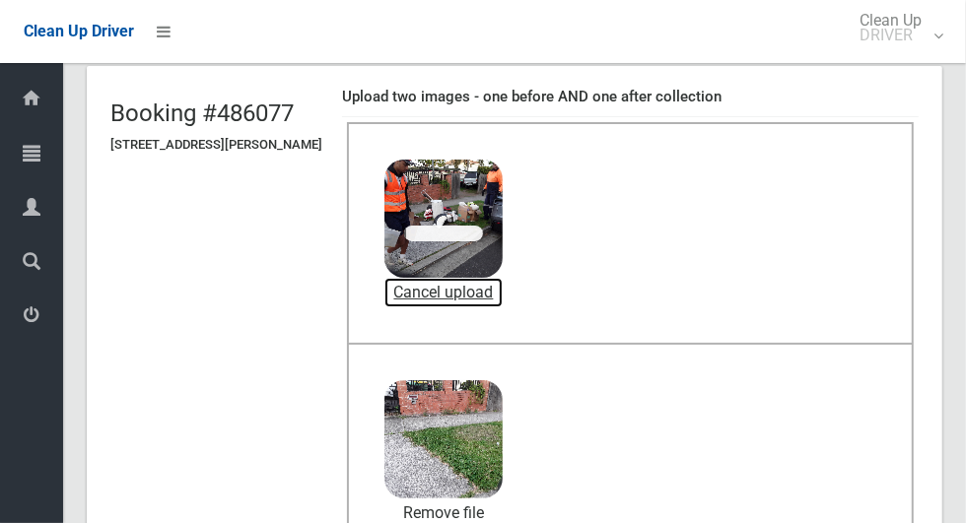
click at [495, 288] on link "Cancel upload" at bounding box center [443, 293] width 118 height 30
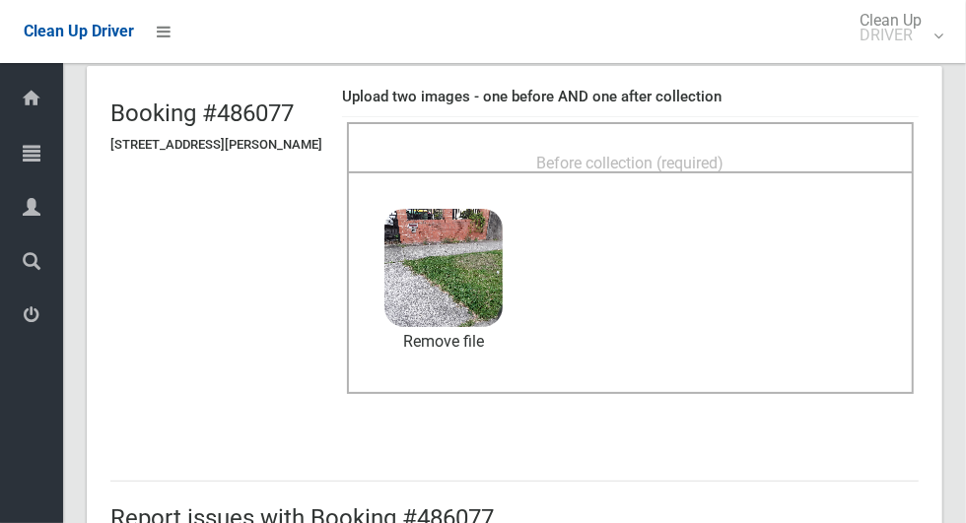
click at [763, 147] on div "Before collection (required)" at bounding box center [630, 162] width 523 height 36
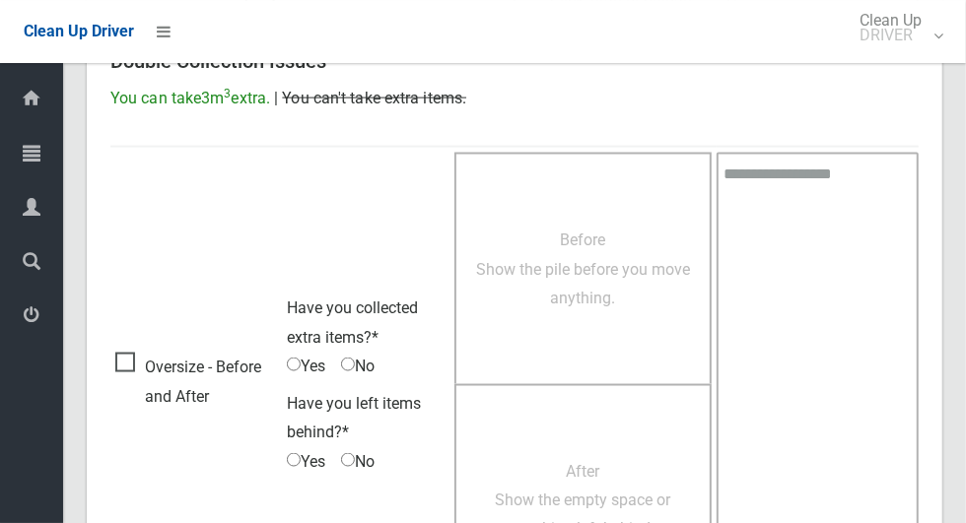
scroll to position [1613, 0]
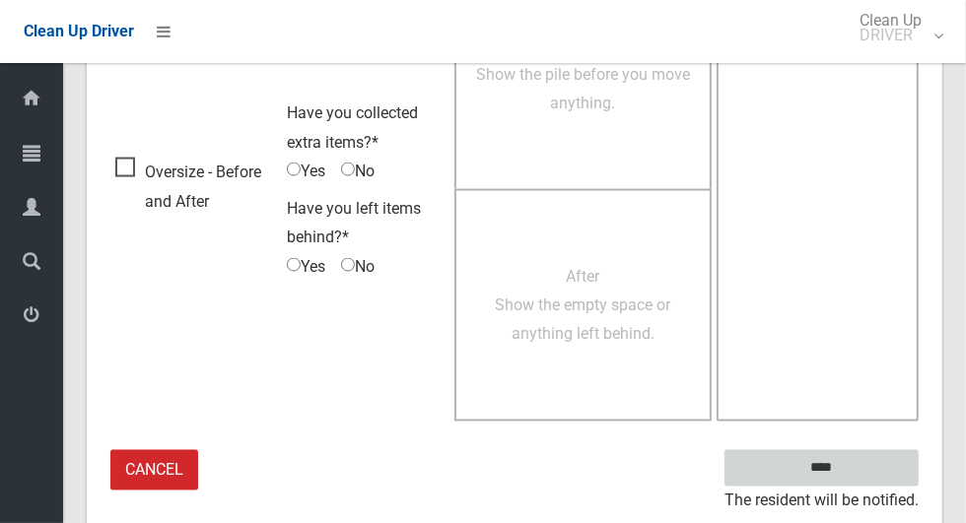
click at [861, 459] on input "****" at bounding box center [821, 468] width 194 height 36
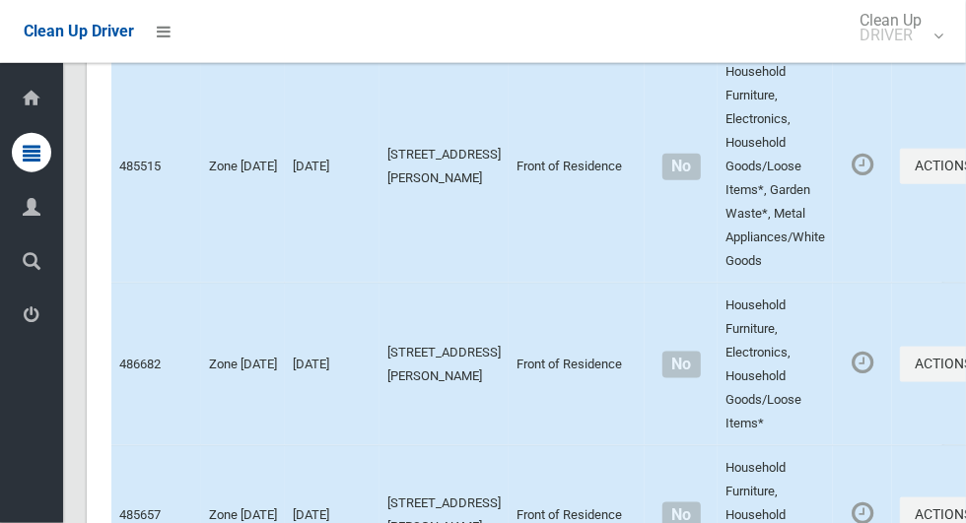
scroll to position [12044, 0]
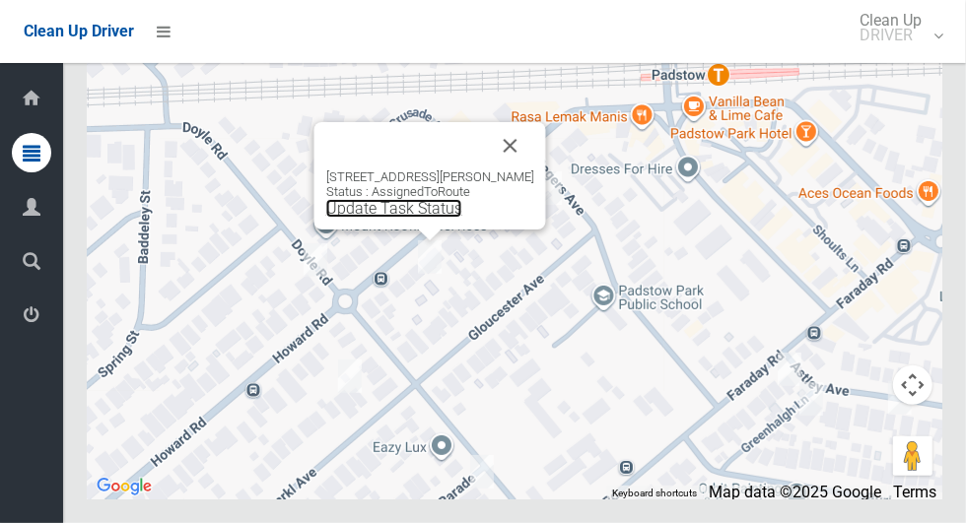
click at [424, 218] on link "Update Task Status" at bounding box center [394, 208] width 136 height 19
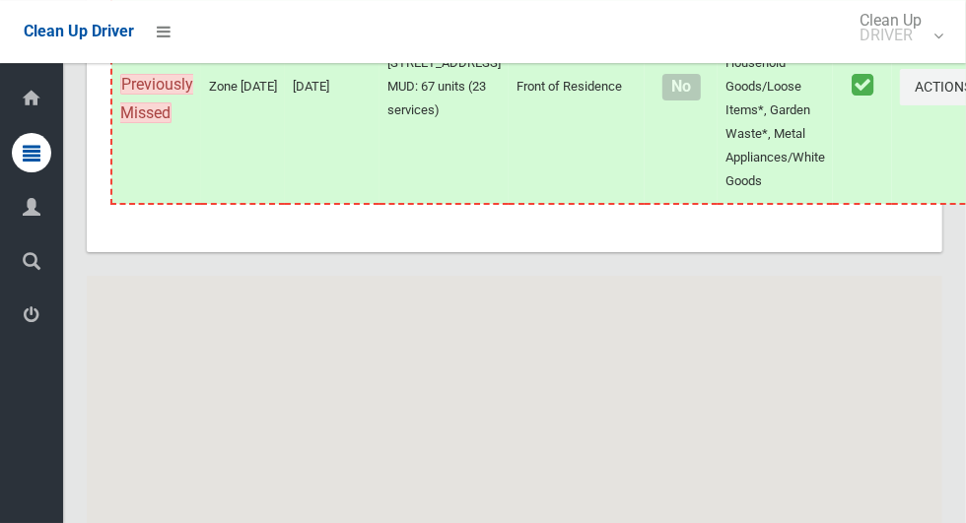
scroll to position [12044, 0]
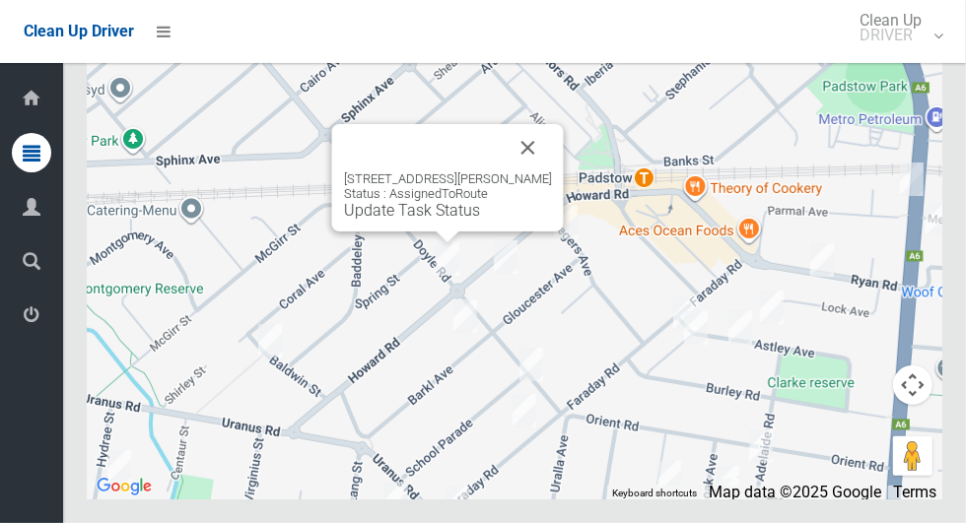
click at [528, 172] on button "Close" at bounding box center [528, 147] width 47 height 47
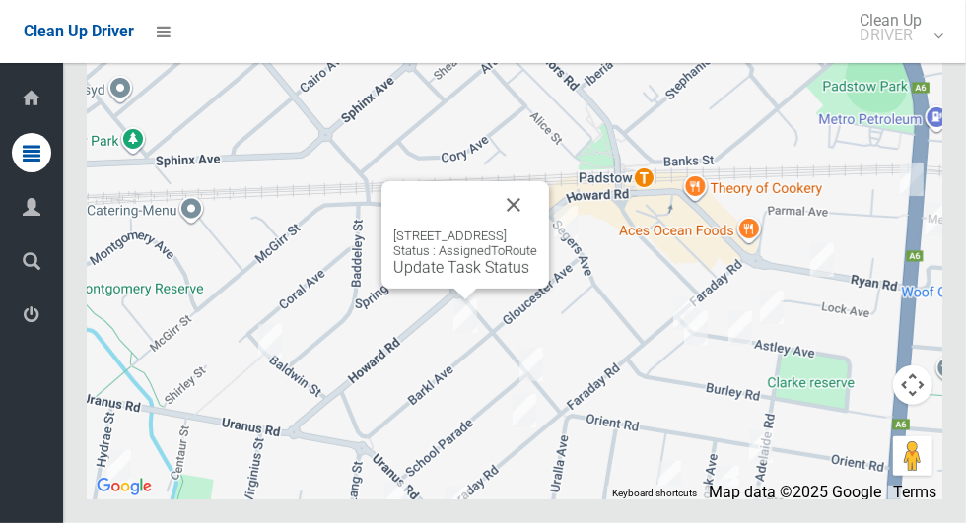
click at [537, 229] on button "Close" at bounding box center [513, 204] width 47 height 47
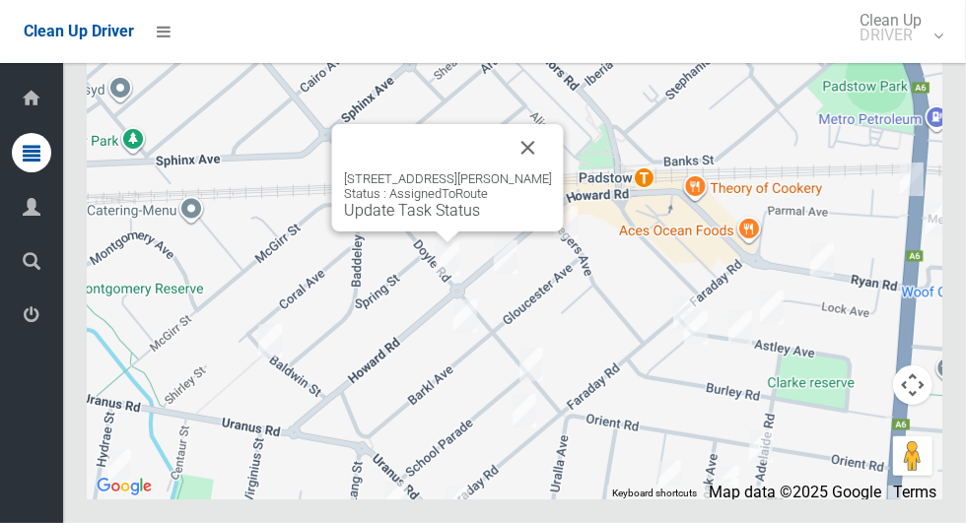
click at [530, 172] on button "Close" at bounding box center [528, 147] width 47 height 47
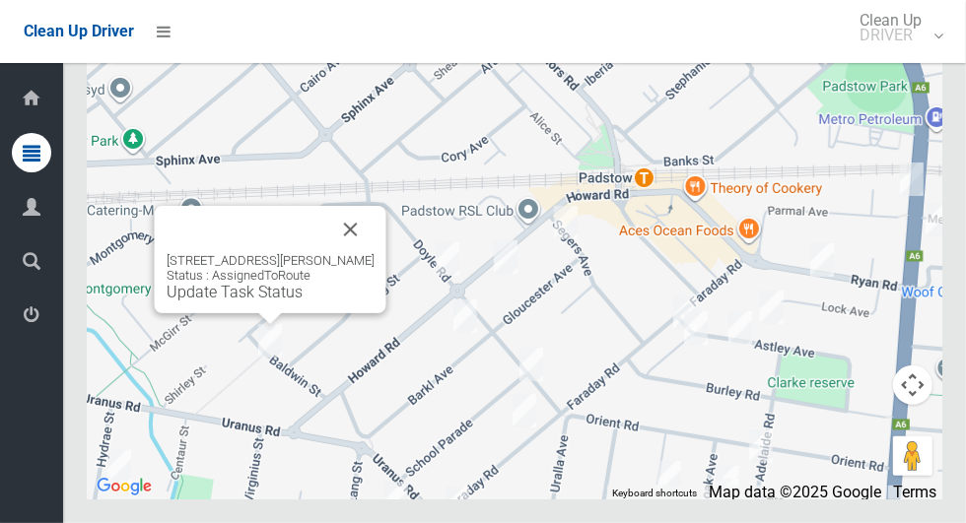
click at [356, 253] on button "Close" at bounding box center [350, 229] width 47 height 47
click at [280, 302] on link "Update Task Status" at bounding box center [235, 292] width 136 height 19
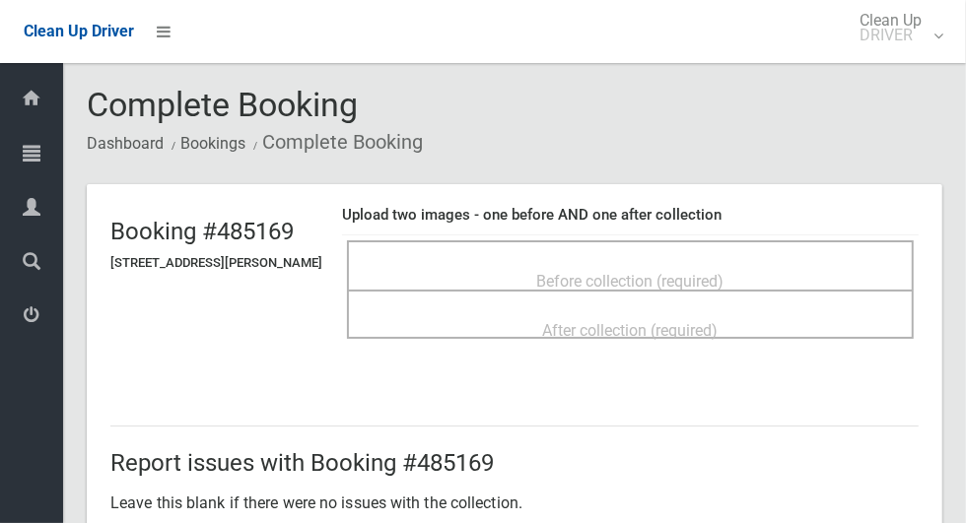
click at [797, 285] on div "Before collection (required)" at bounding box center [630, 280] width 523 height 36
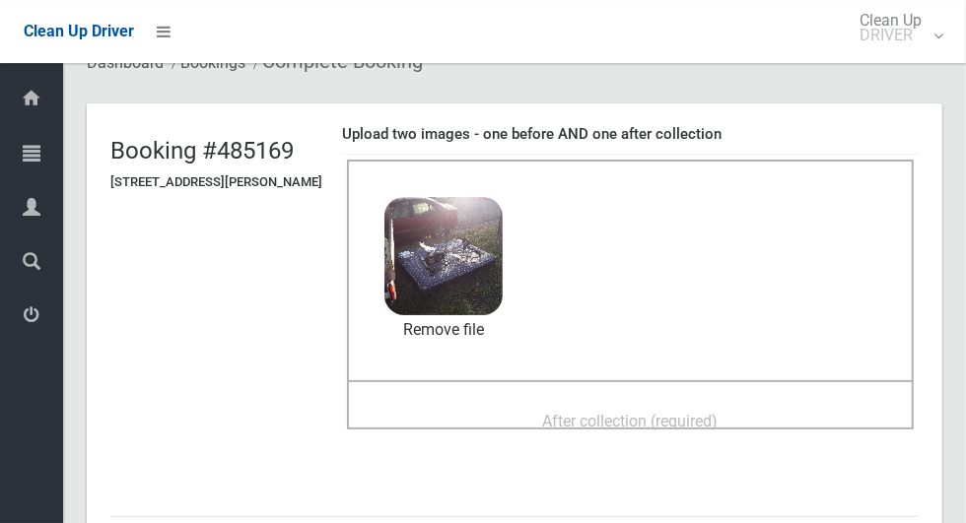
scroll to position [103, 0]
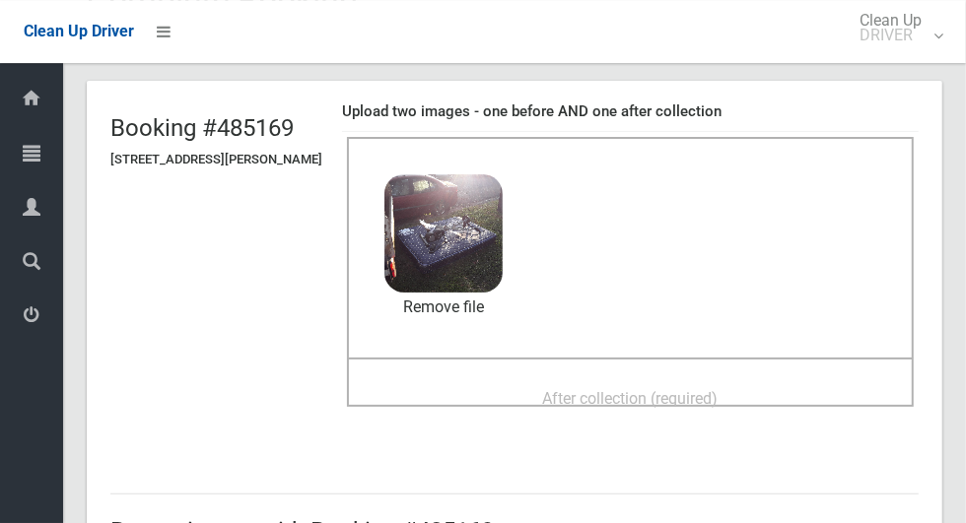
click at [718, 390] on span "After collection (required)" at bounding box center [630, 398] width 175 height 19
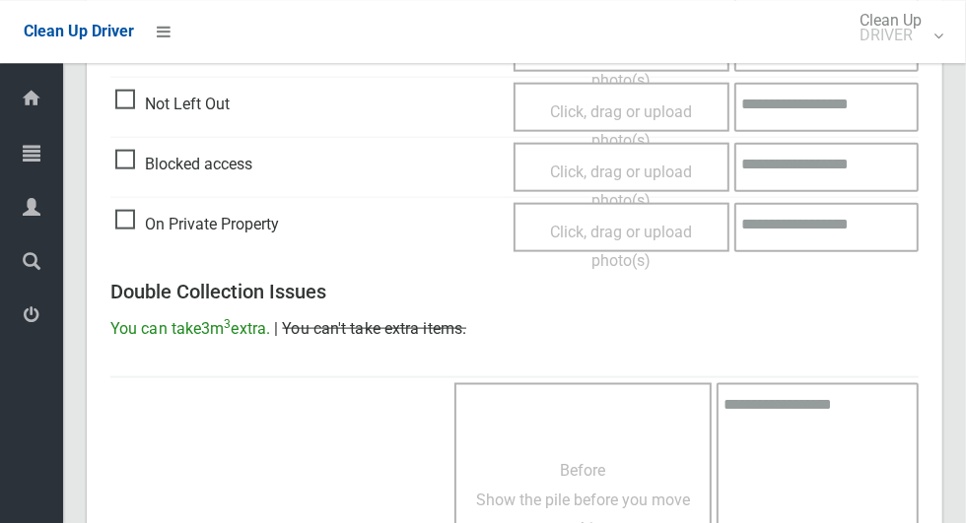
scroll to position [1613, 0]
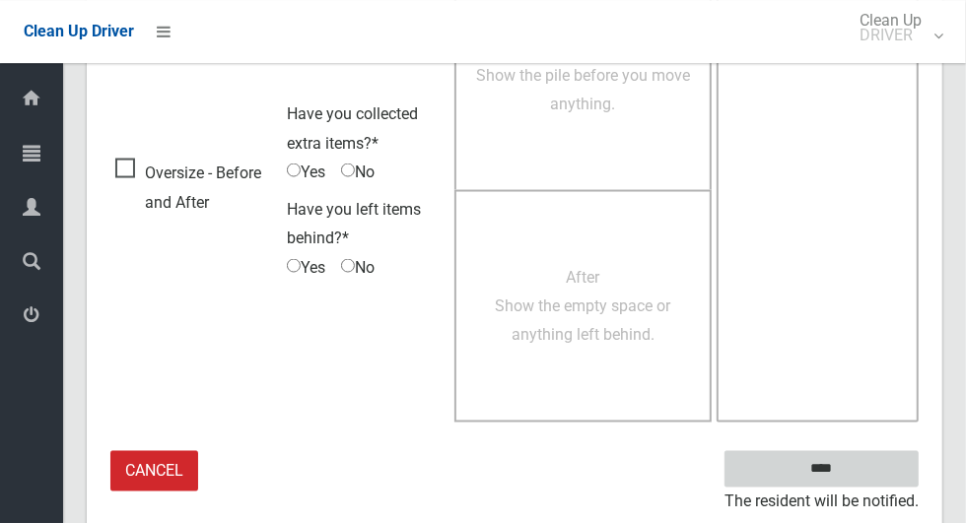
click at [856, 480] on input "****" at bounding box center [821, 468] width 194 height 36
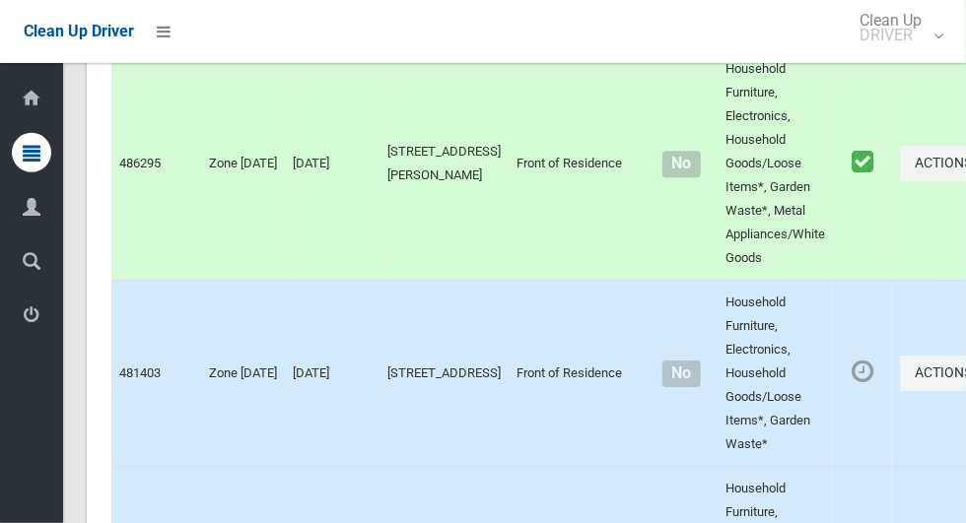
scroll to position [12044, 0]
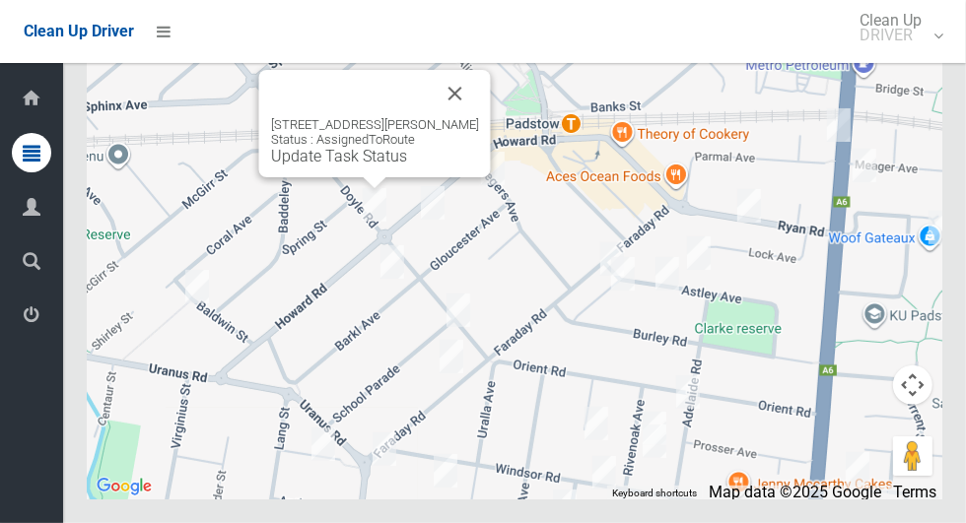
click at [479, 117] on button "Close" at bounding box center [455, 93] width 47 height 47
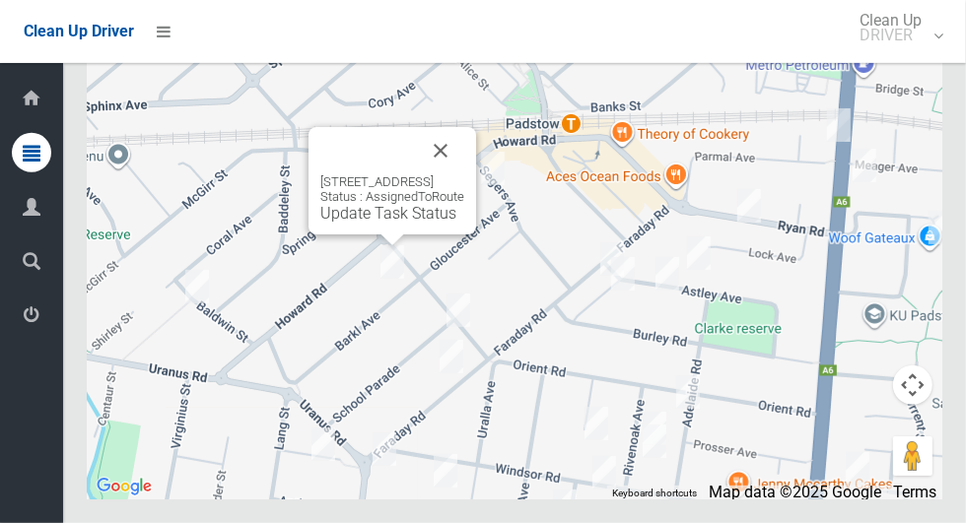
click at [464, 174] on button "Close" at bounding box center [440, 150] width 47 height 47
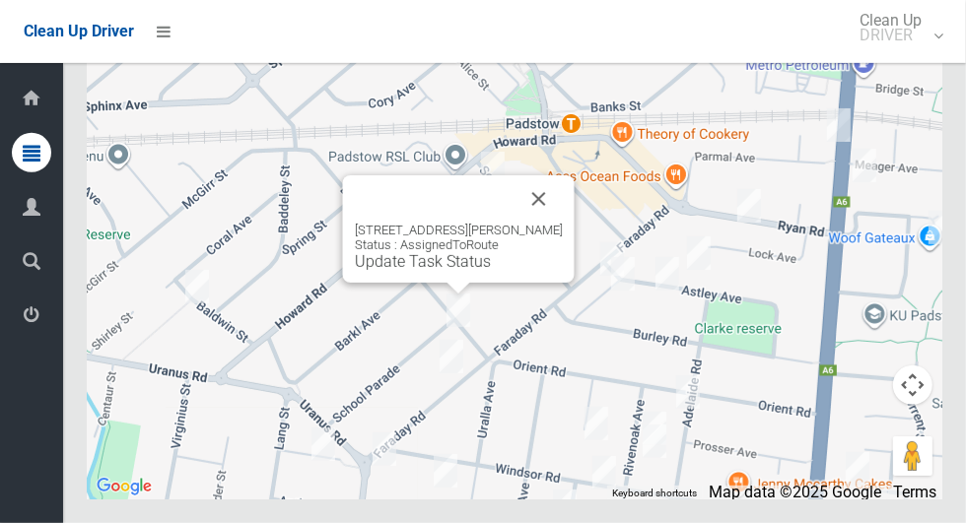
click at [523, 223] on button "Close" at bounding box center [538, 198] width 47 height 47
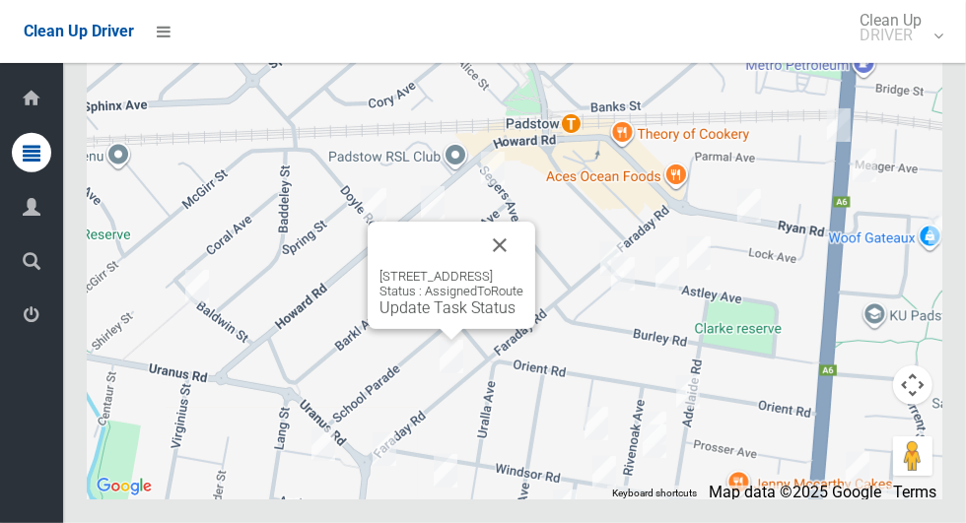
click at [523, 269] on button "Close" at bounding box center [499, 245] width 47 height 47
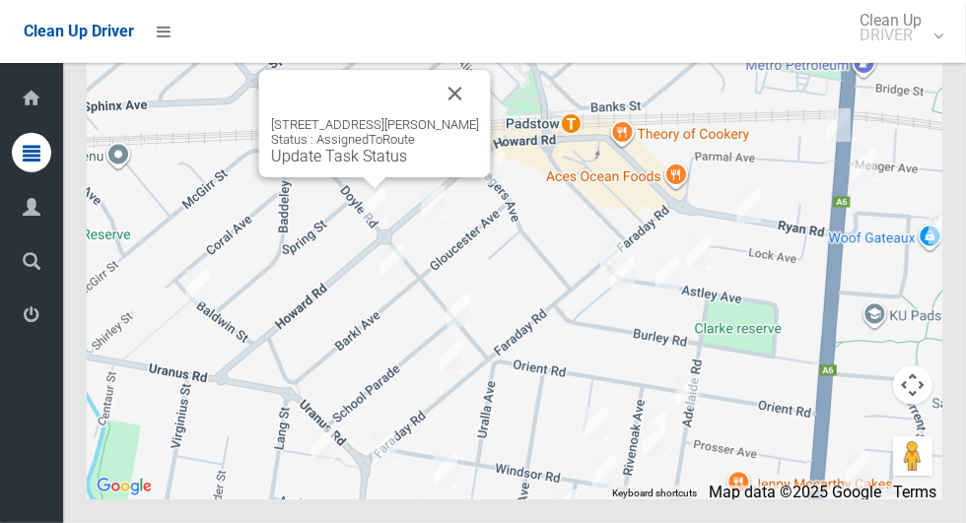
click at [457, 117] on button "Close" at bounding box center [455, 93] width 47 height 47
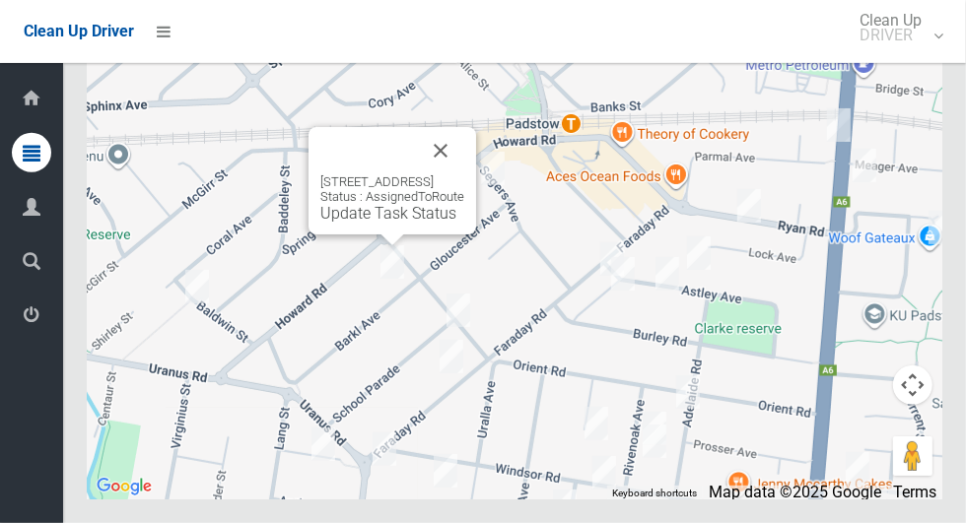
click at [464, 174] on button "Close" at bounding box center [440, 150] width 47 height 47
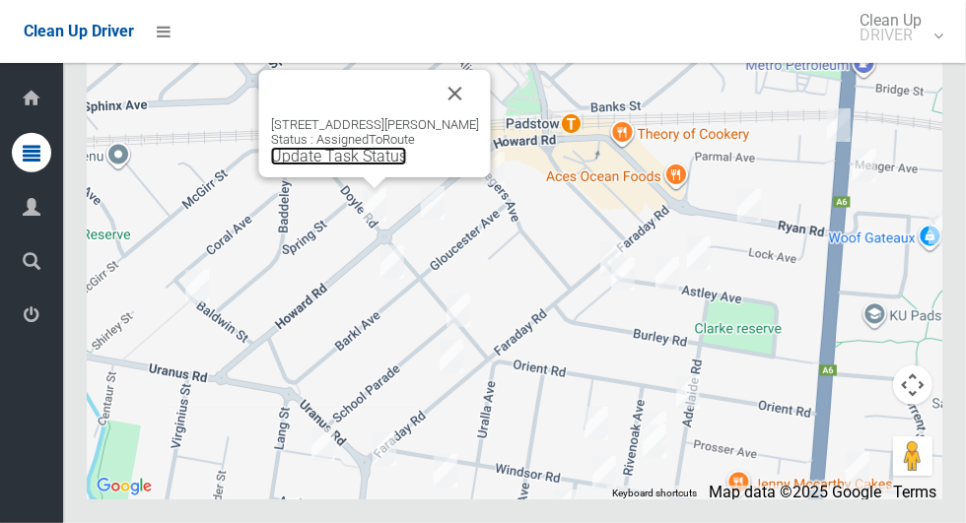
click at [366, 166] on link "Update Task Status" at bounding box center [339, 156] width 136 height 19
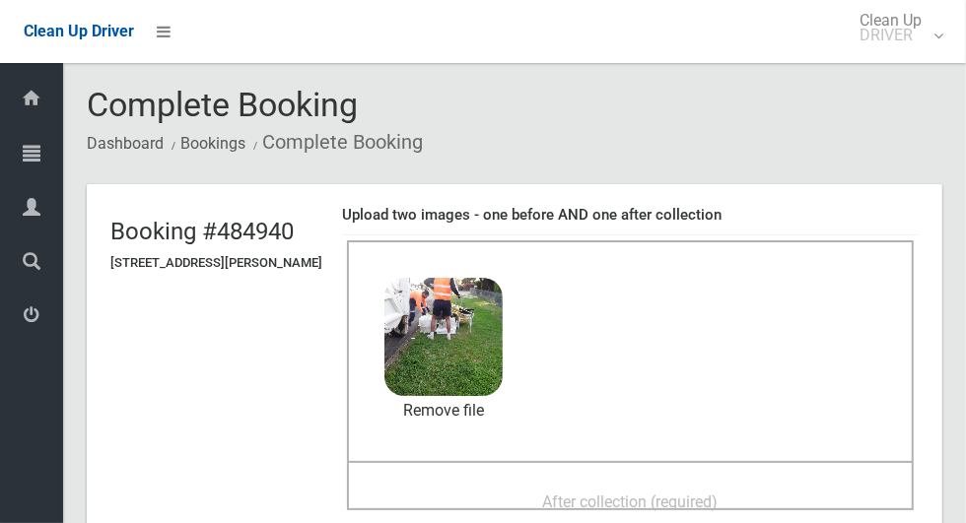
click at [665, 499] on span "After collection (required)" at bounding box center [630, 502] width 175 height 19
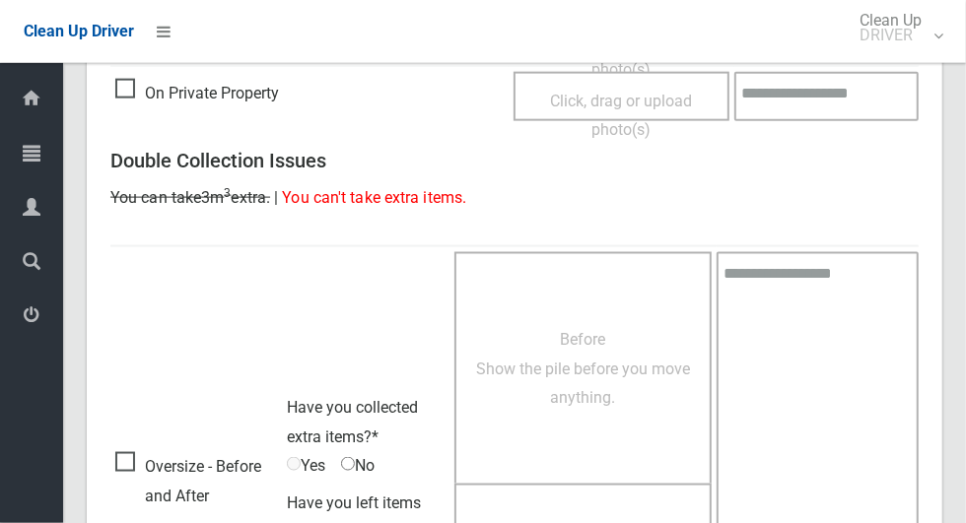
scroll to position [1613, 0]
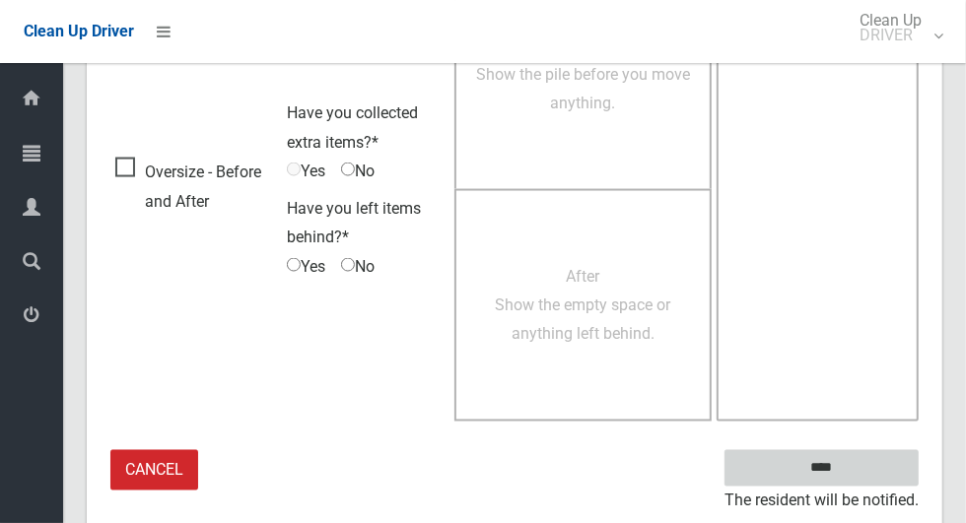
click at [856, 468] on input "****" at bounding box center [821, 468] width 194 height 36
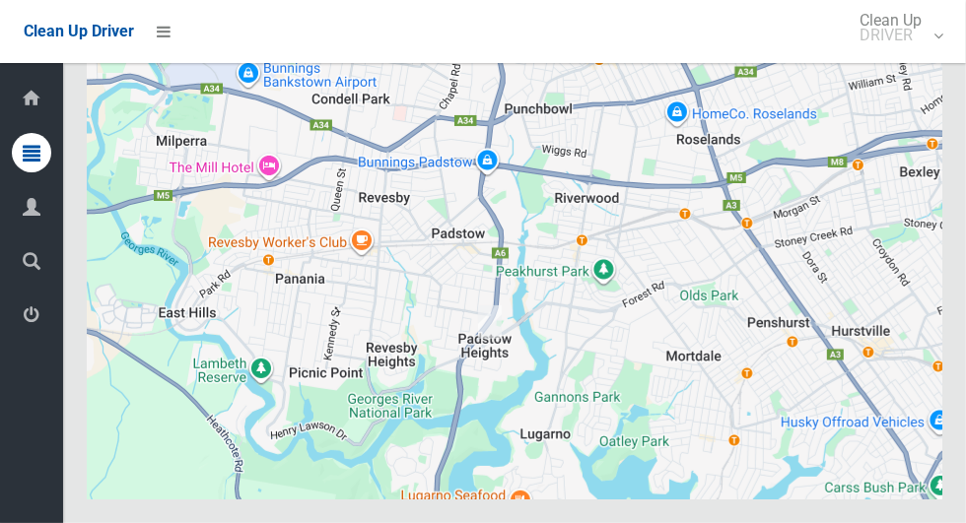
scroll to position [12044, 0]
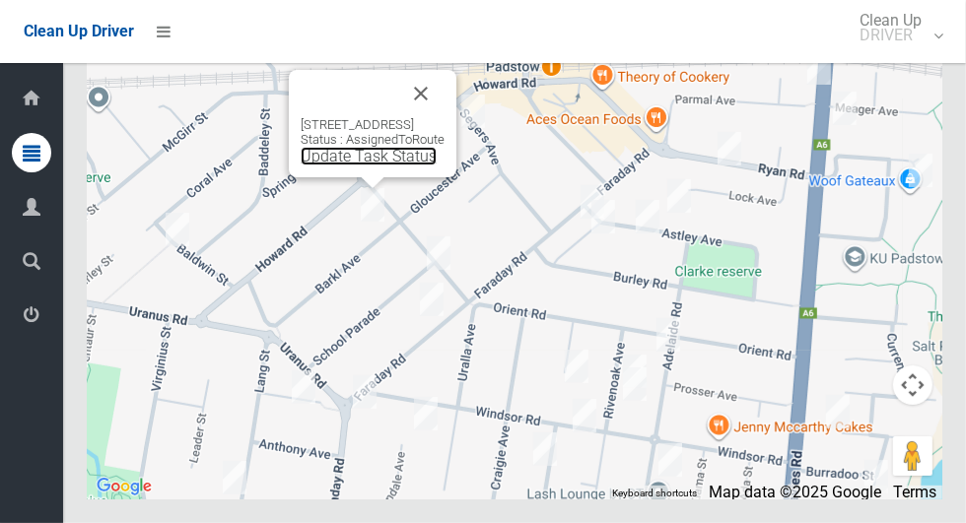
click at [370, 166] on link "Update Task Status" at bounding box center [369, 156] width 136 height 19
click at [368, 166] on link "Update Task Status" at bounding box center [369, 156] width 136 height 19
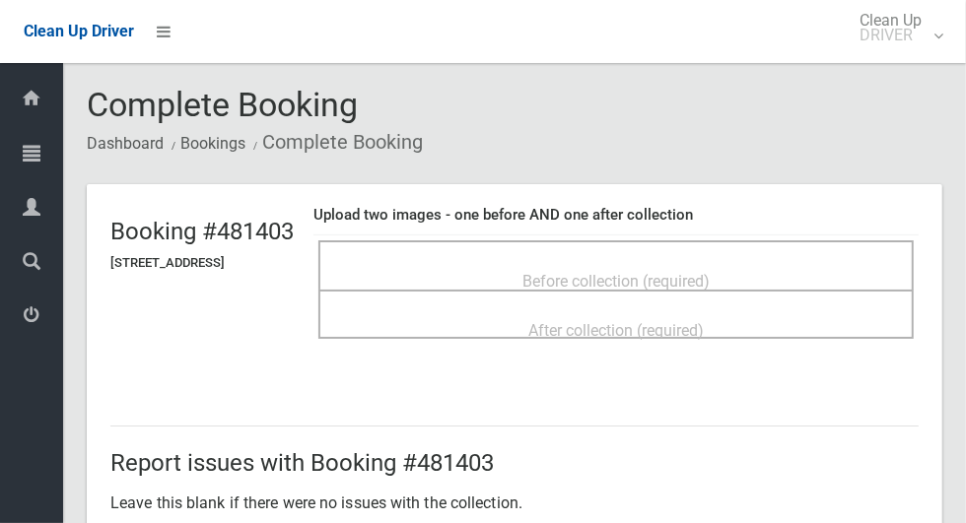
click at [791, 264] on div "Before collection (required)" at bounding box center [616, 280] width 552 height 36
click at [758, 275] on div "Before collection (required)" at bounding box center [616, 280] width 552 height 36
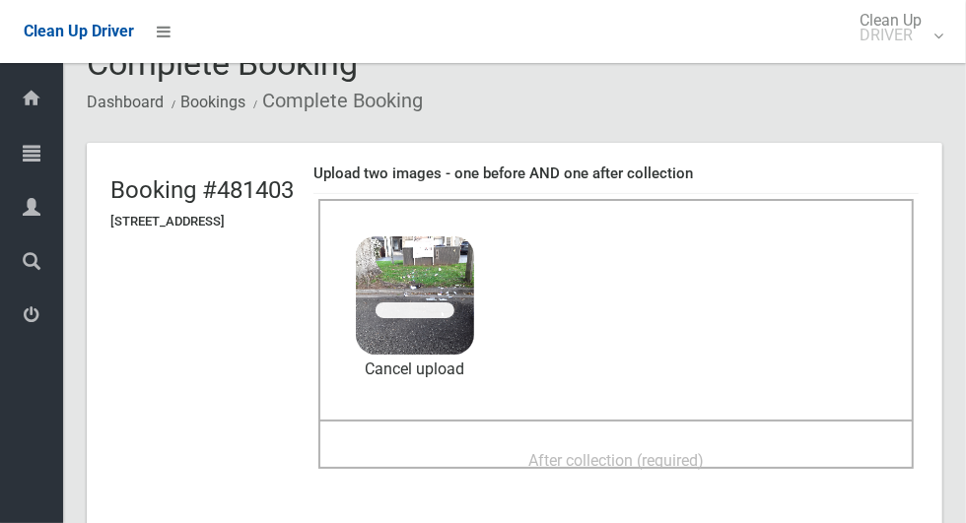
scroll to position [79, 0]
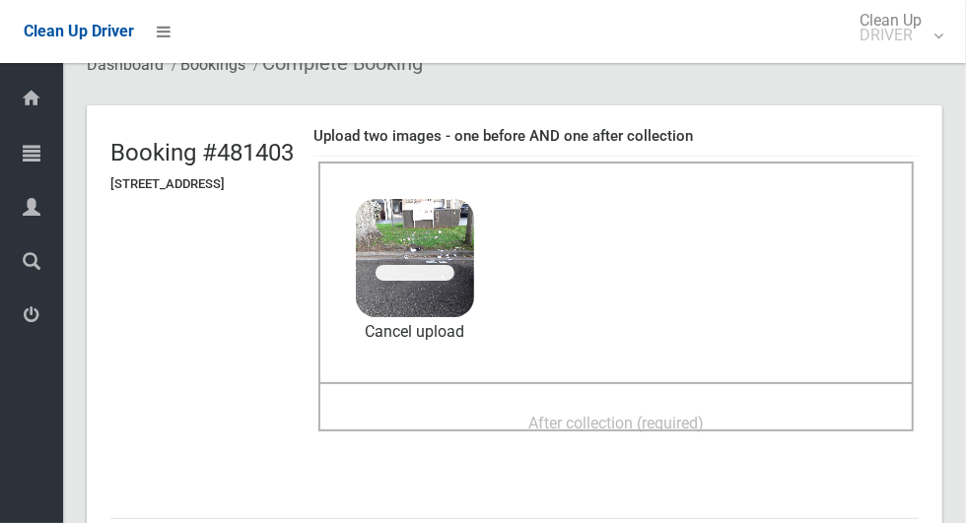
click at [790, 405] on div "After collection (required)" at bounding box center [616, 422] width 552 height 36
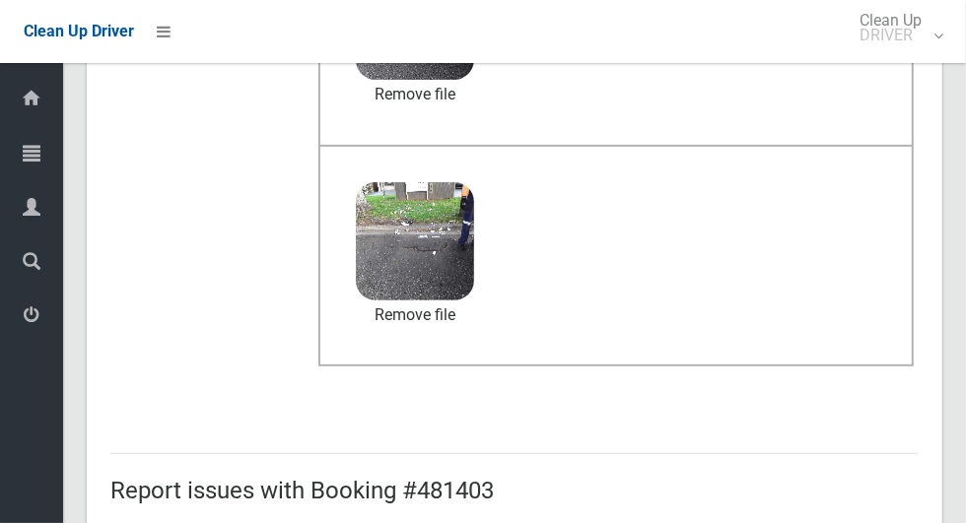
scroll to position [1613, 0]
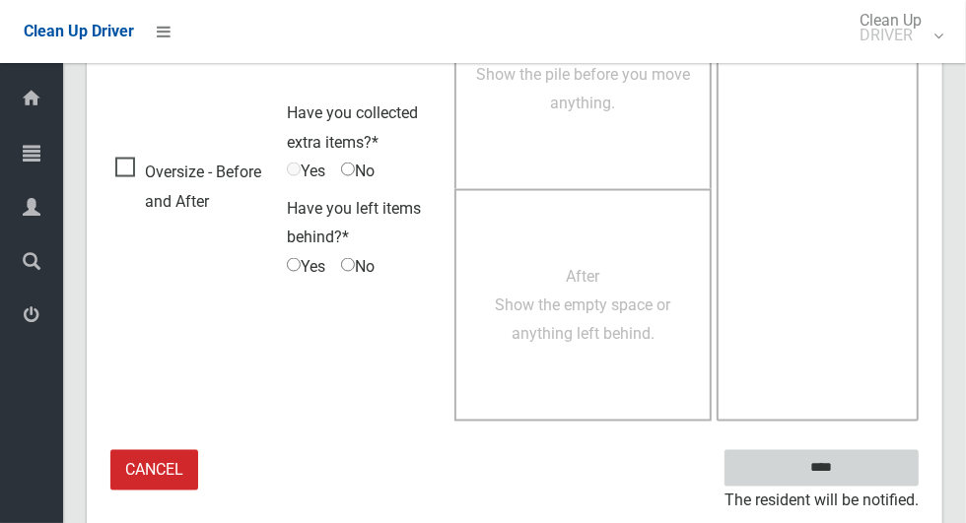
click at [856, 463] on input "****" at bounding box center [821, 468] width 194 height 36
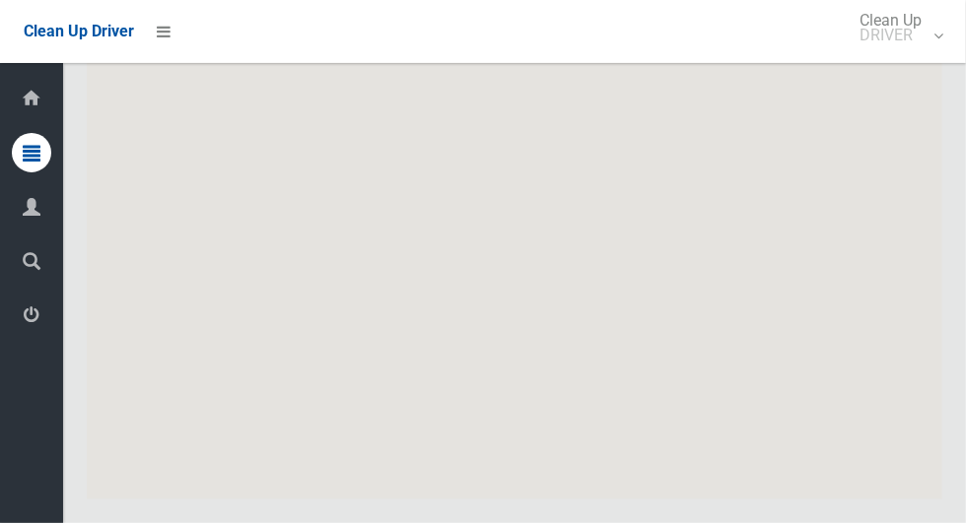
scroll to position [12044, 0]
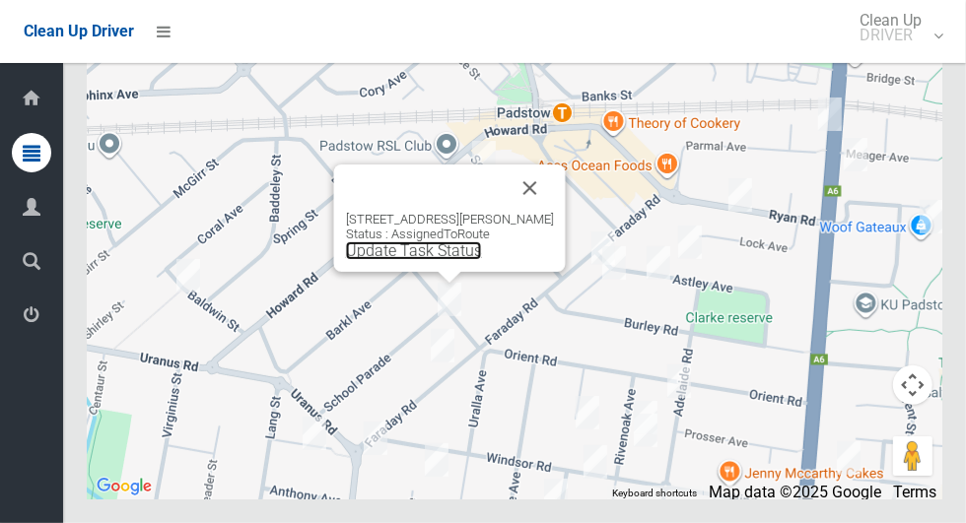
click at [456, 260] on link "Update Task Status" at bounding box center [414, 250] width 136 height 19
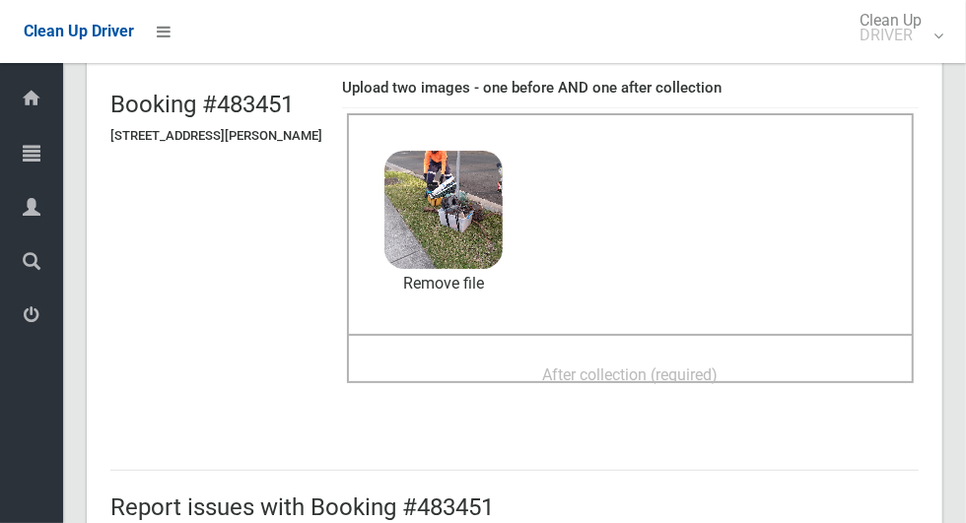
scroll to position [130, 0]
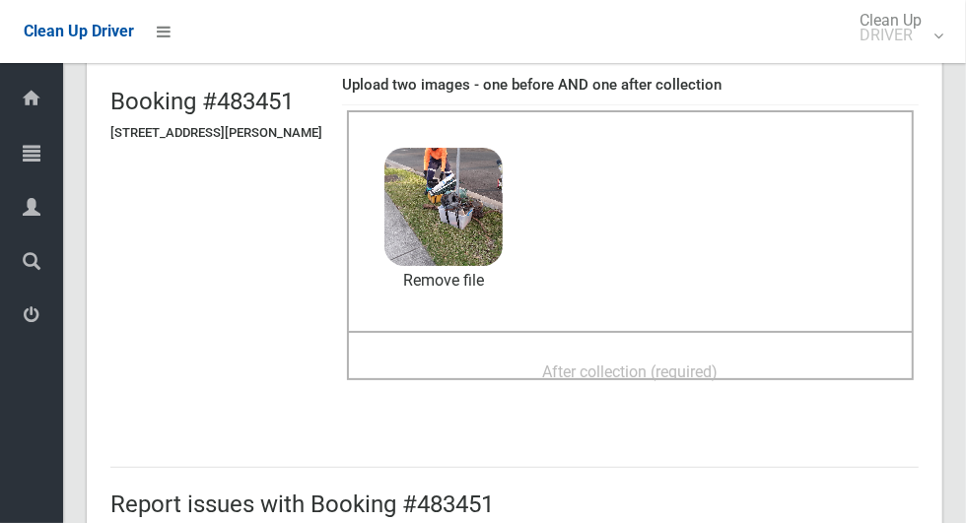
click at [781, 359] on div "After collection (required)" at bounding box center [630, 371] width 523 height 36
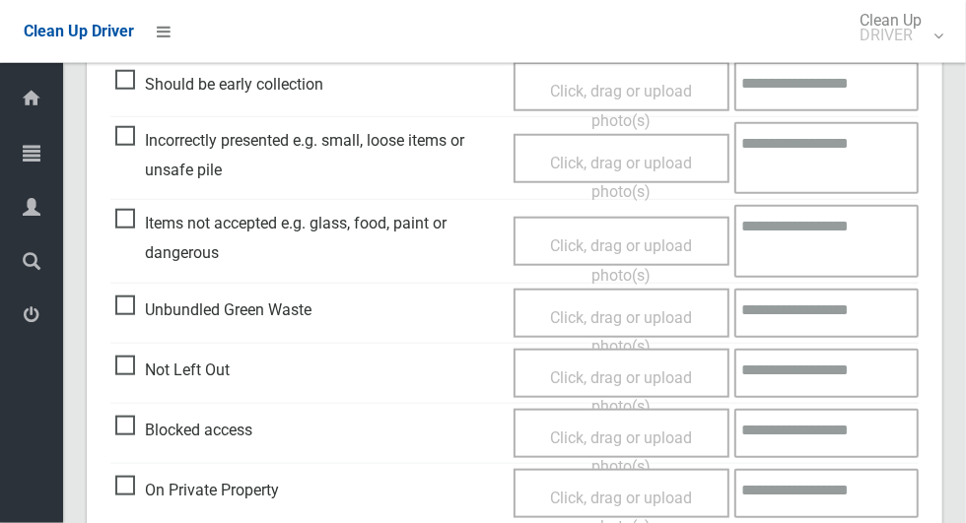
scroll to position [1613, 0]
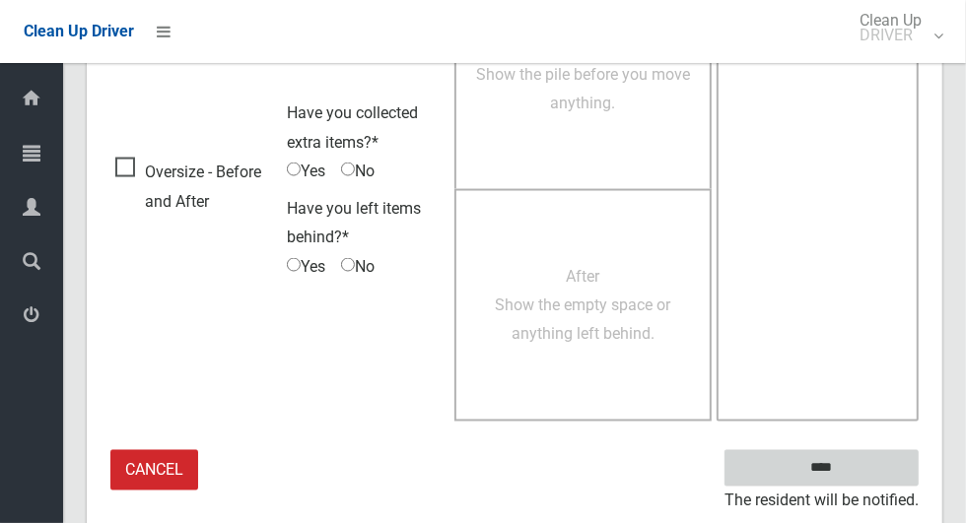
click at [856, 467] on input "****" at bounding box center [821, 468] width 194 height 36
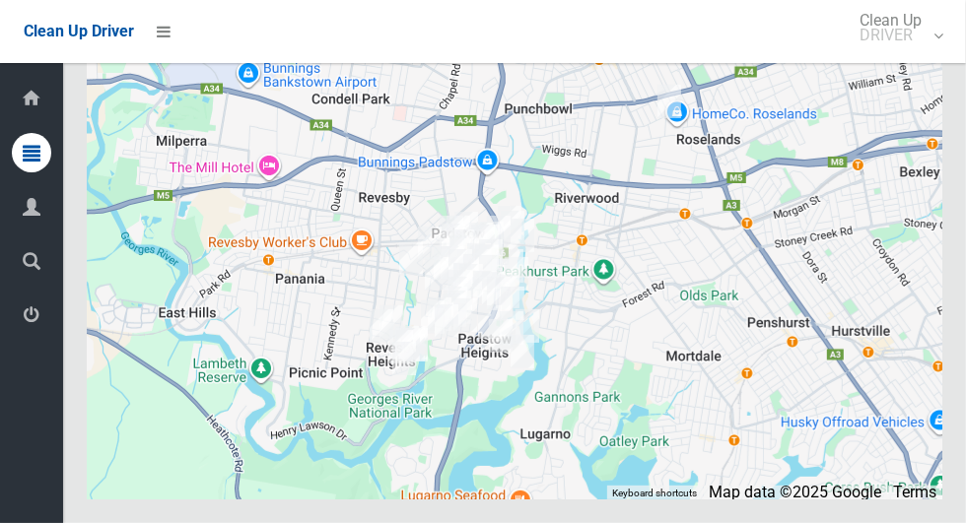
scroll to position [12044, 0]
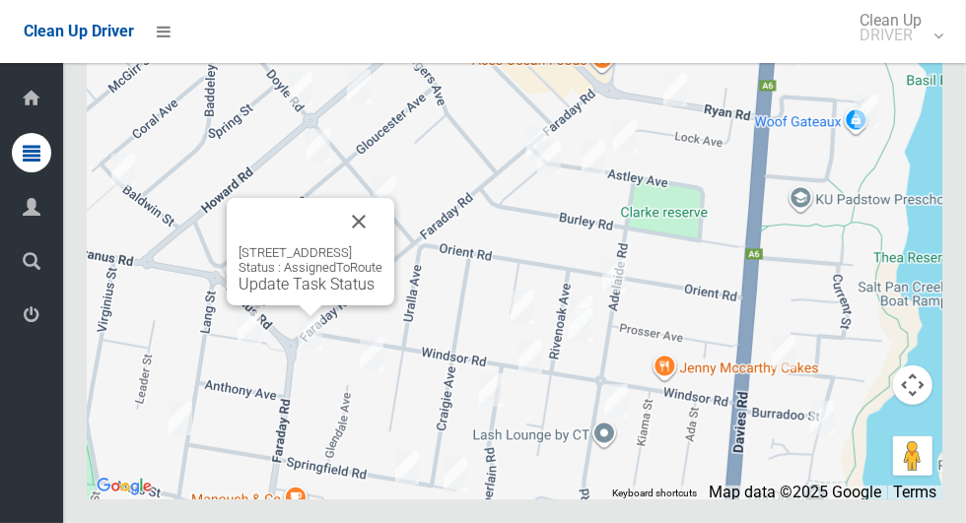
click at [382, 245] on button "Close" at bounding box center [358, 221] width 47 height 47
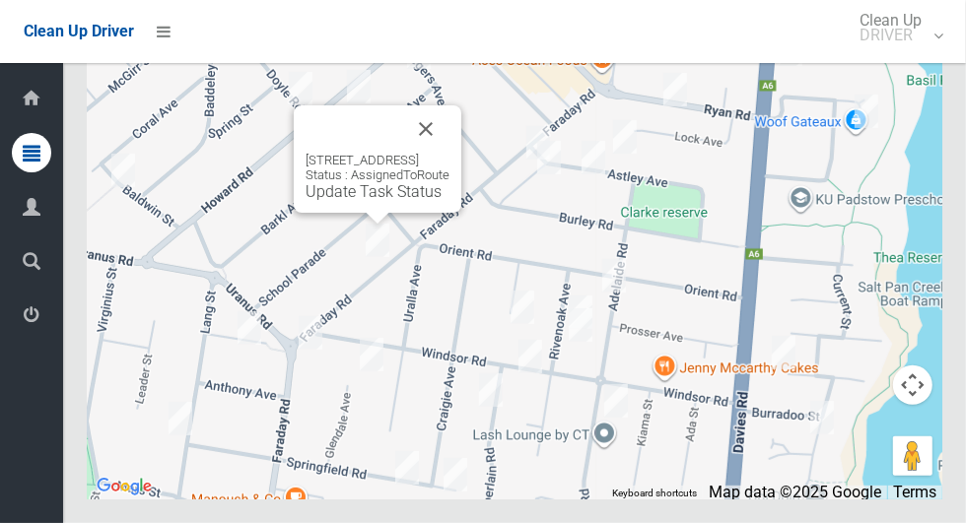
click at [449, 153] on button "Close" at bounding box center [425, 128] width 47 height 47
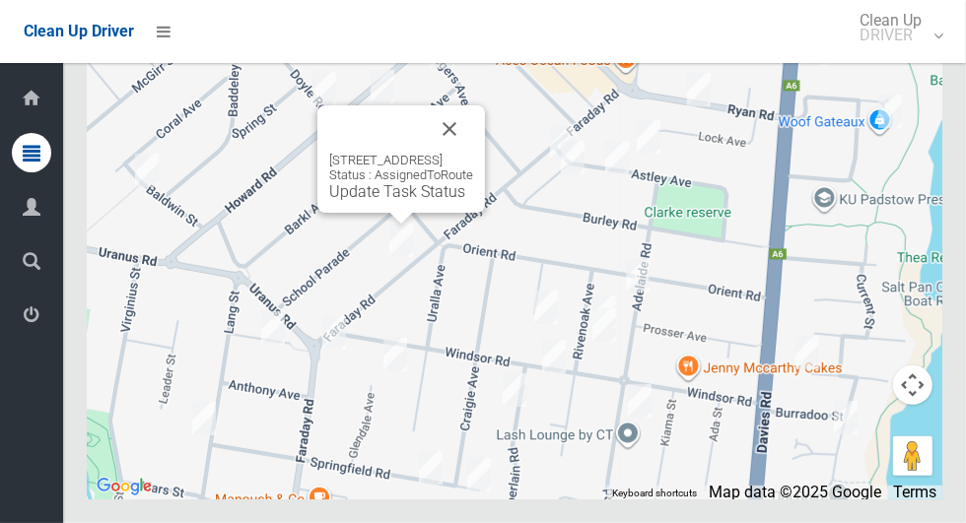
click at [391, 201] on link "Update Task Status" at bounding box center [397, 191] width 136 height 19
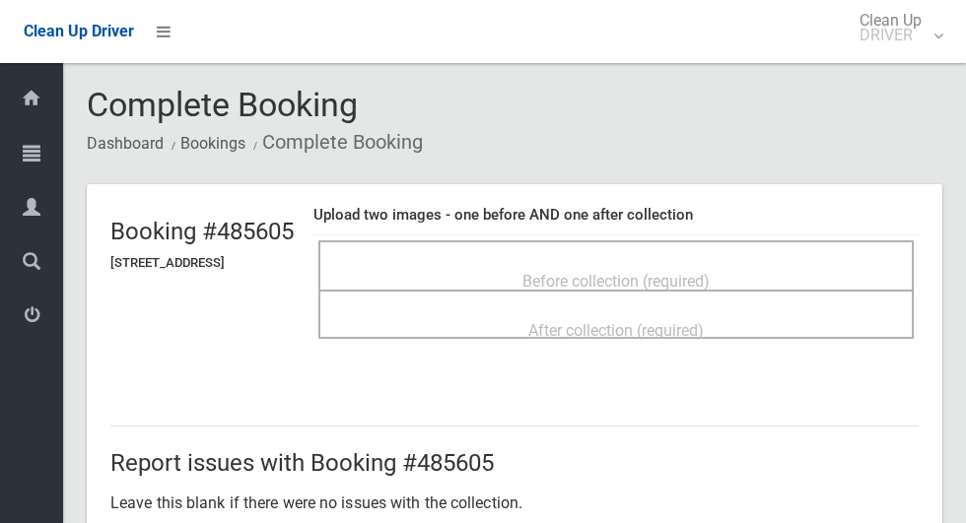
click at [552, 262] on div "Before collection (required)" at bounding box center [616, 280] width 552 height 36
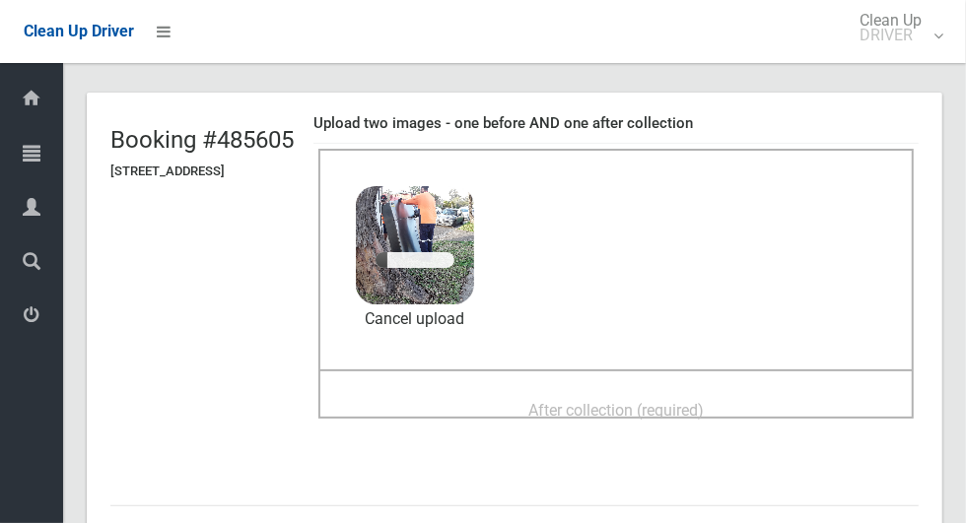
scroll to position [108, 0]
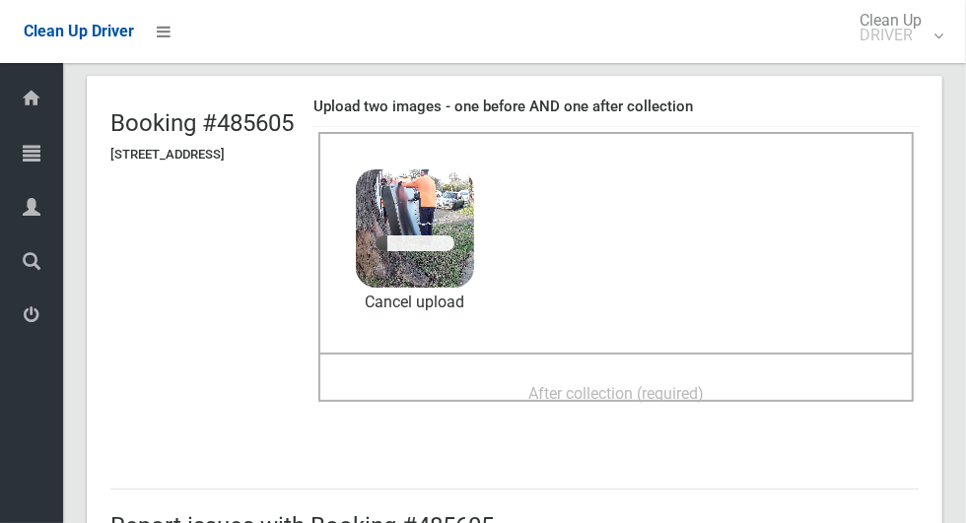
click at [769, 375] on div "After collection (required)" at bounding box center [616, 393] width 552 height 36
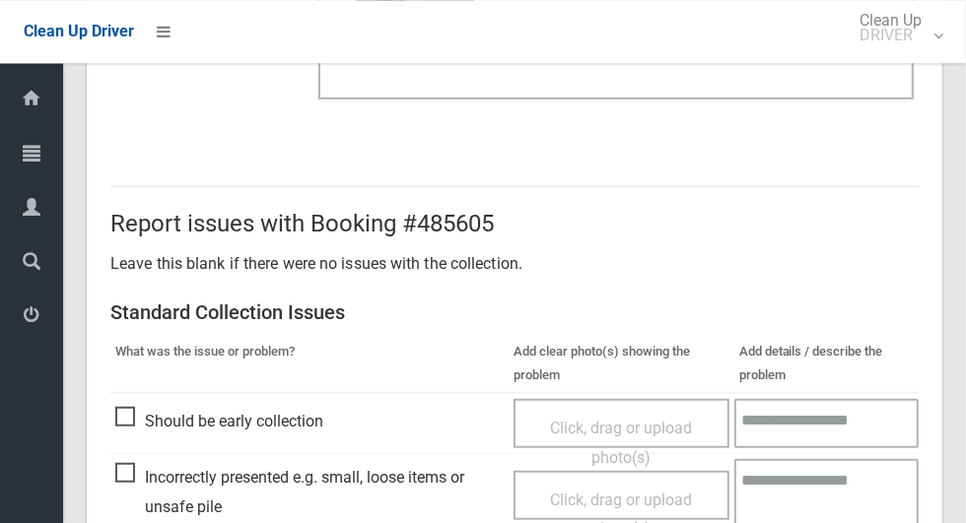
scroll to position [1613, 0]
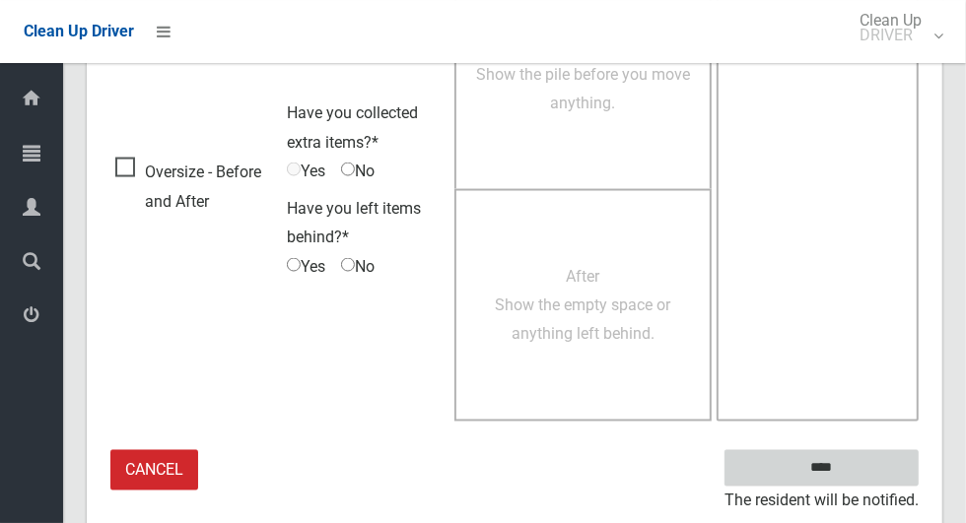
click at [860, 457] on input "****" at bounding box center [821, 468] width 194 height 36
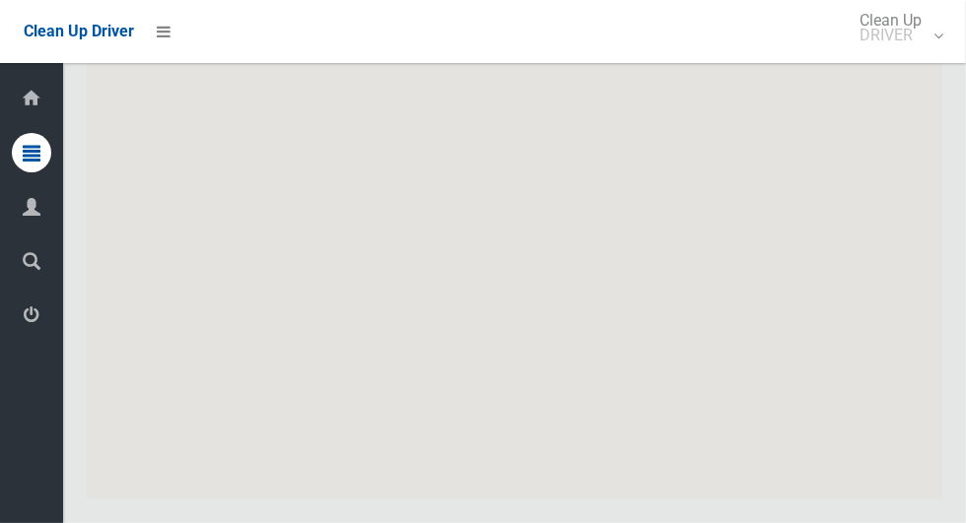
scroll to position [12044, 0]
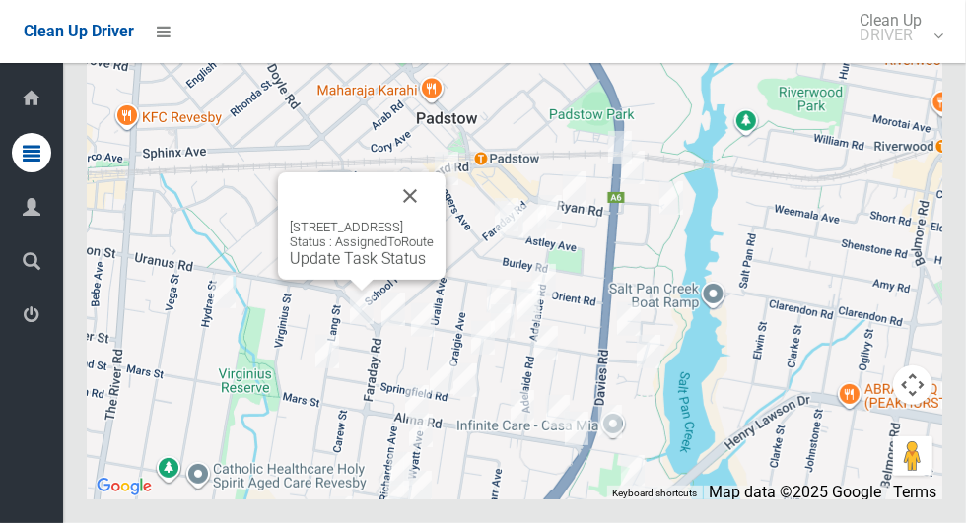
click at [434, 220] on button "Close" at bounding box center [409, 195] width 47 height 47
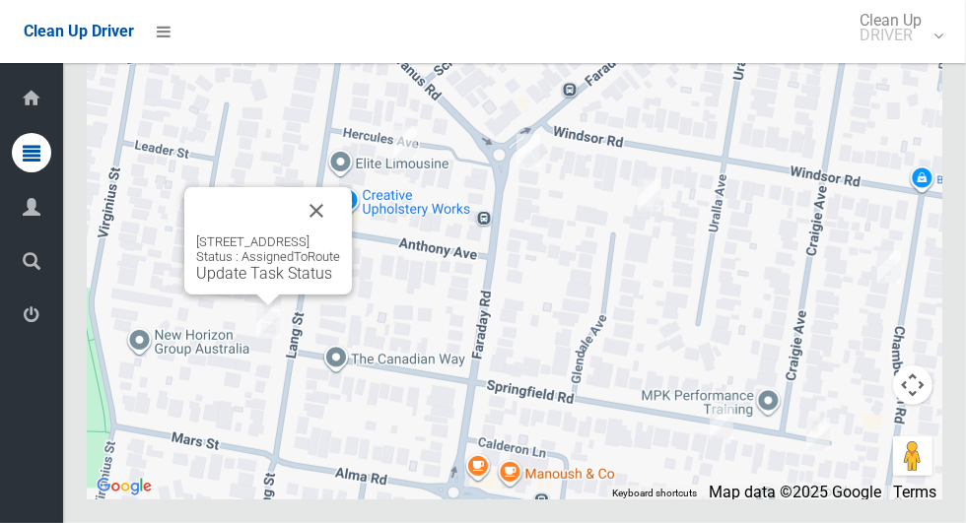
click at [340, 235] on button "Close" at bounding box center [316, 210] width 47 height 47
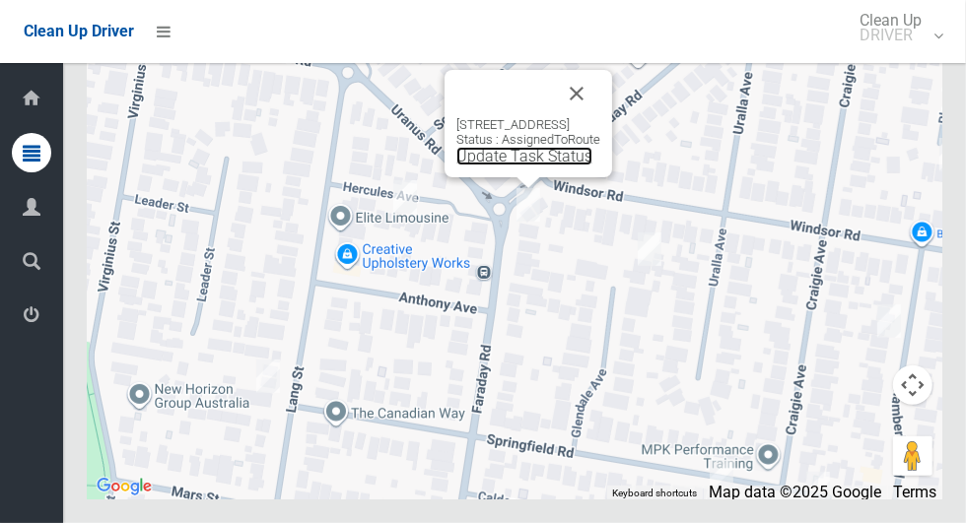
click at [534, 166] on link "Update Task Status" at bounding box center [524, 156] width 136 height 19
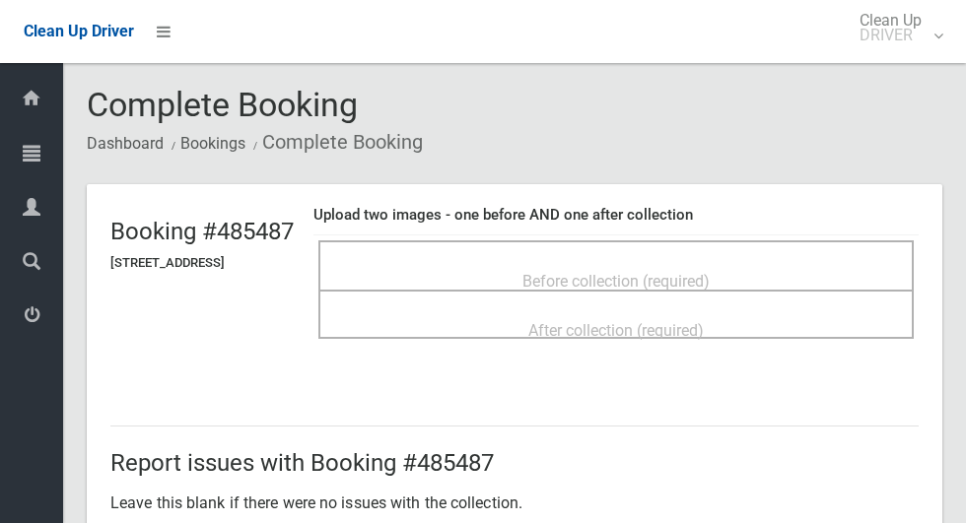
click at [620, 275] on span "Before collection (required)" at bounding box center [615, 281] width 187 height 19
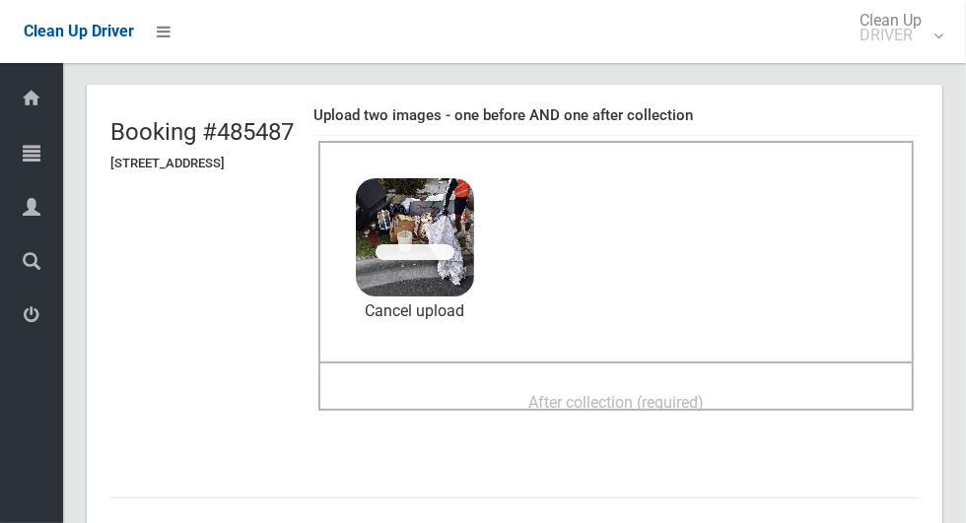
scroll to position [106, 0]
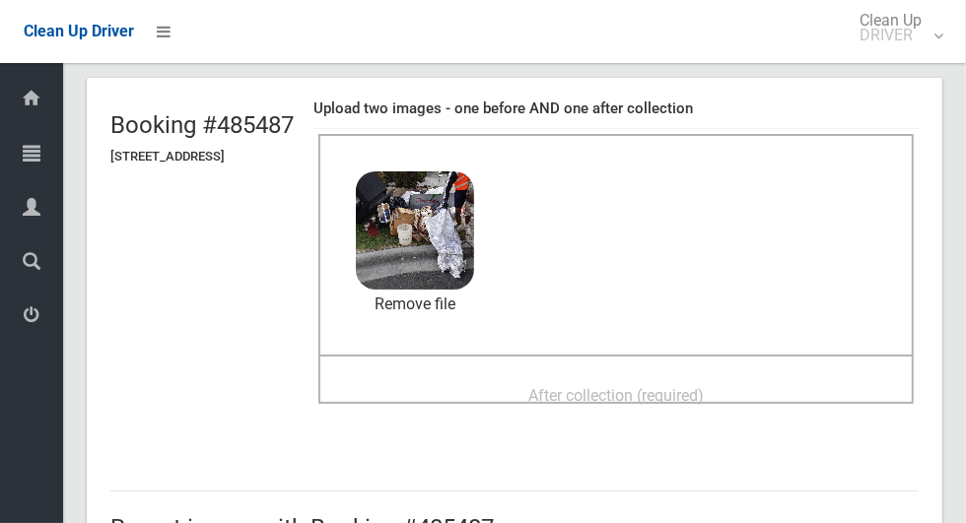
click at [704, 386] on span "After collection (required)" at bounding box center [615, 395] width 175 height 19
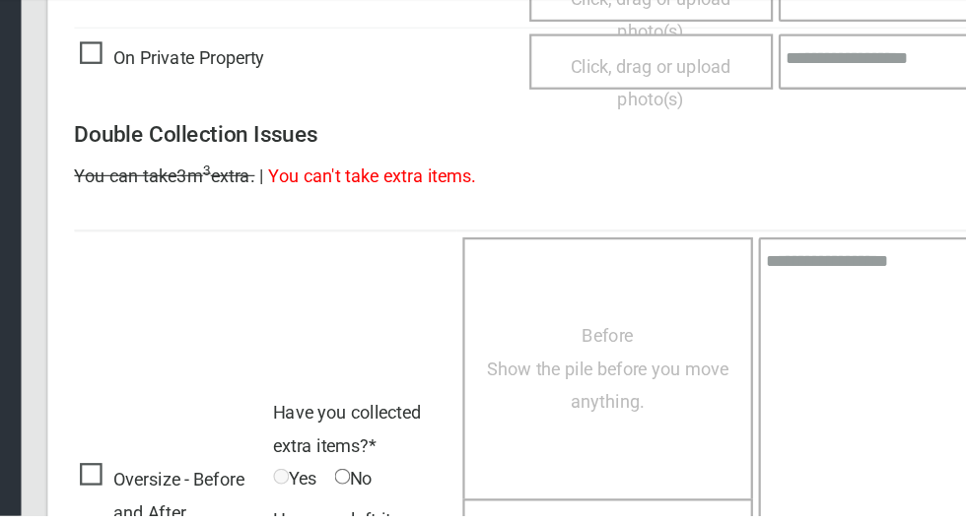
scroll to position [1613, 0]
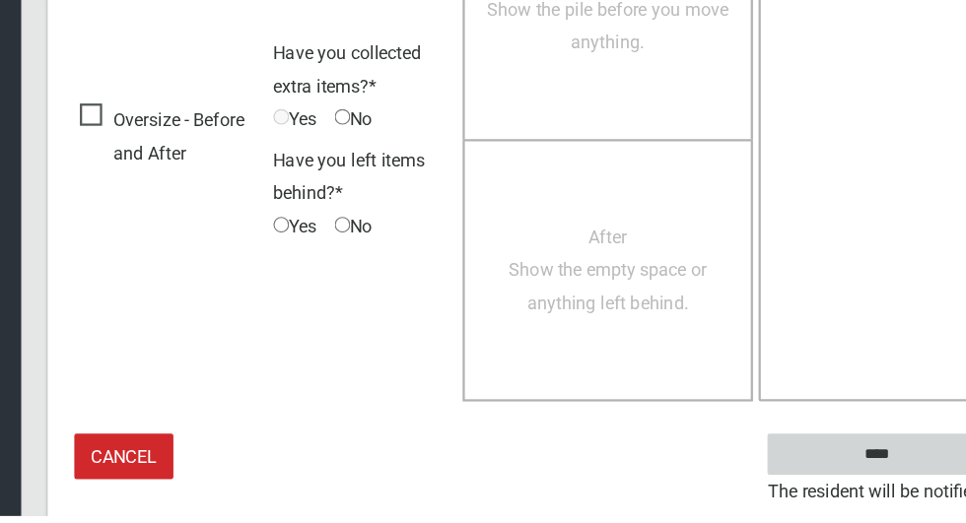
click at [786, 476] on input "****" at bounding box center [821, 468] width 194 height 36
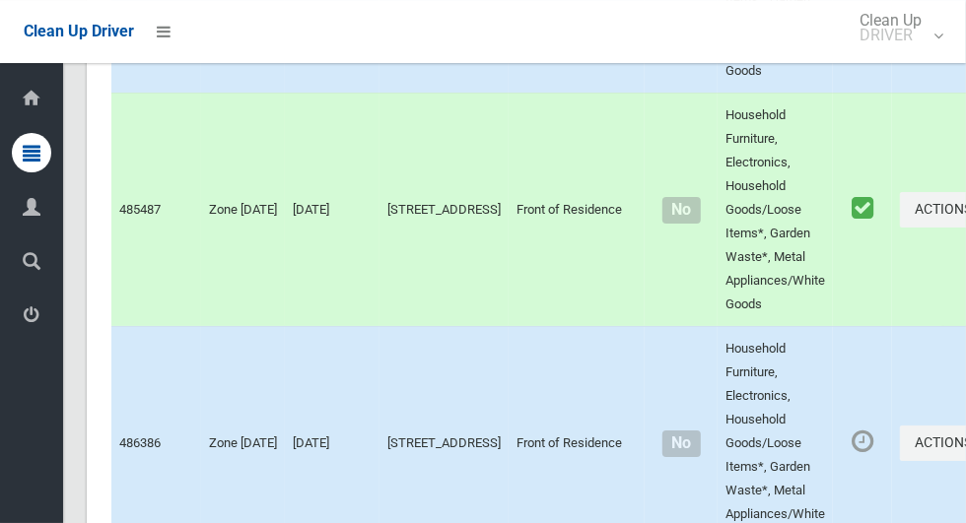
scroll to position [12044, 0]
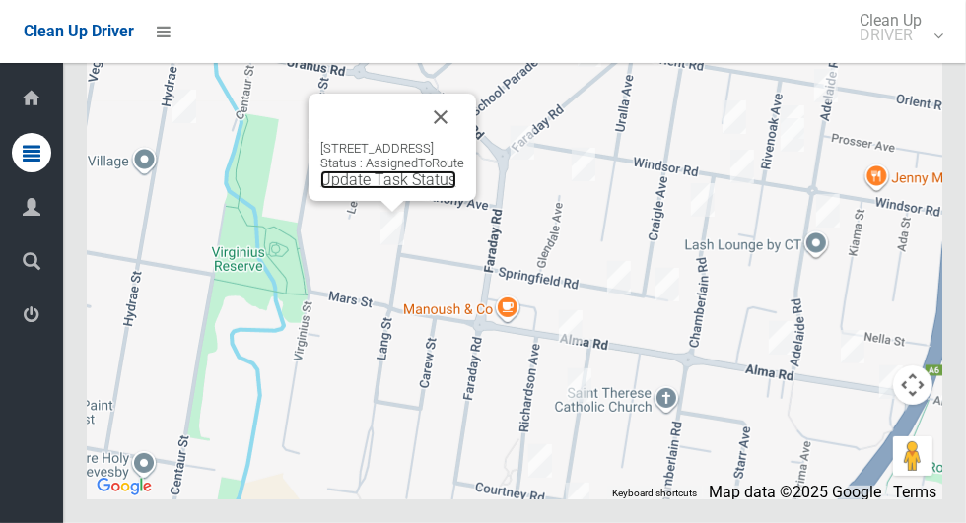
click at [378, 189] on link "Update Task Status" at bounding box center [388, 180] width 136 height 19
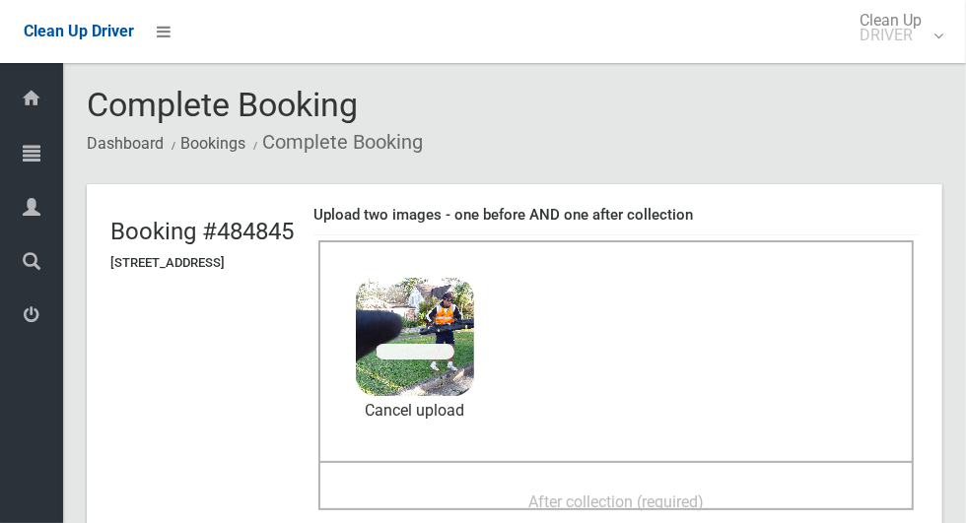
scroll to position [132, 0]
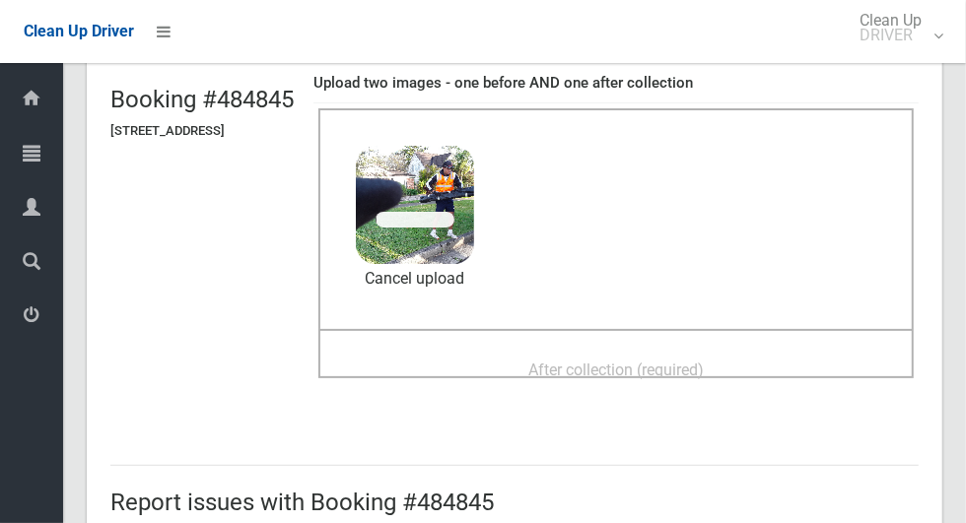
click at [788, 351] on div "After collection (required)" at bounding box center [616, 369] width 552 height 36
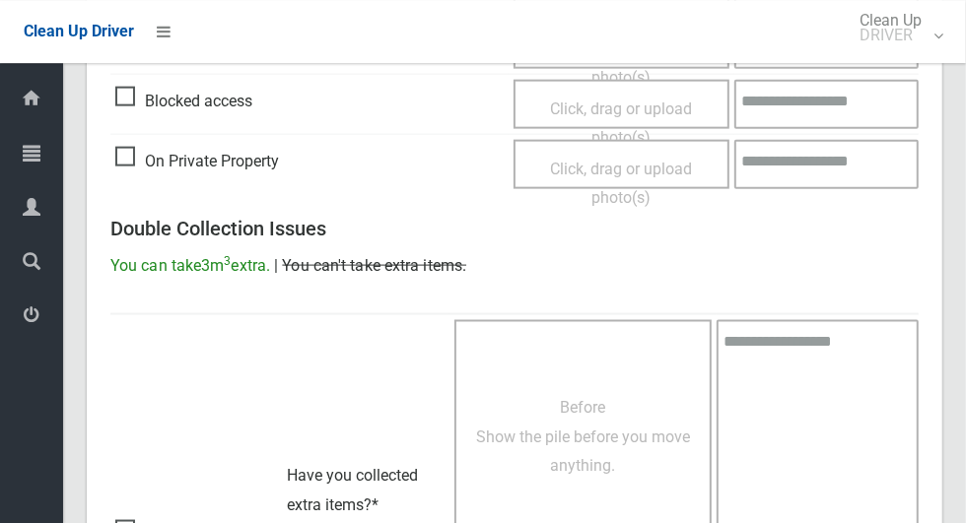
scroll to position [1613, 0]
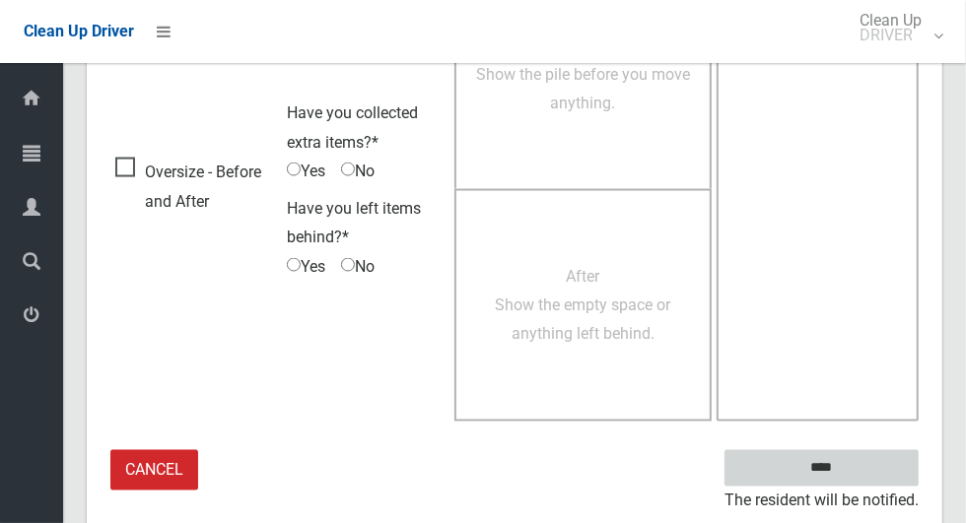
click at [862, 463] on input "****" at bounding box center [821, 468] width 194 height 36
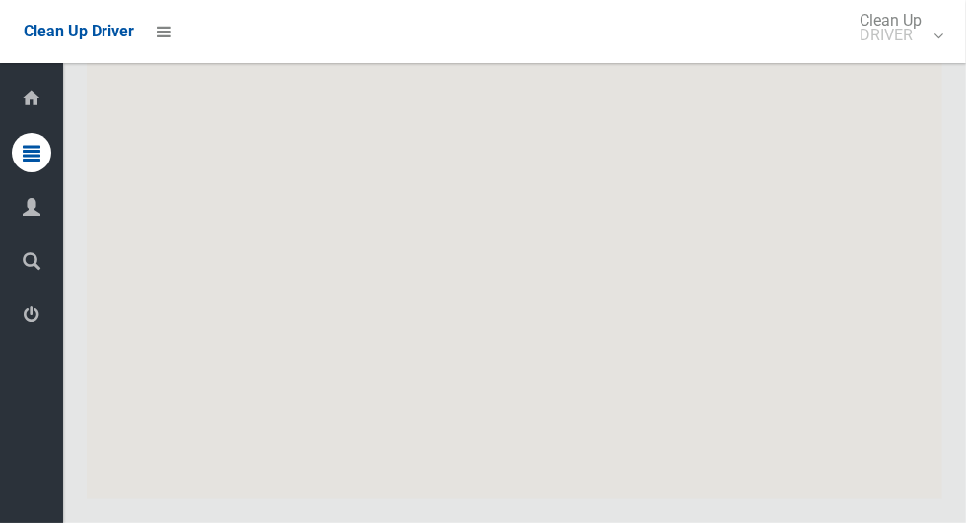
scroll to position [12044, 0]
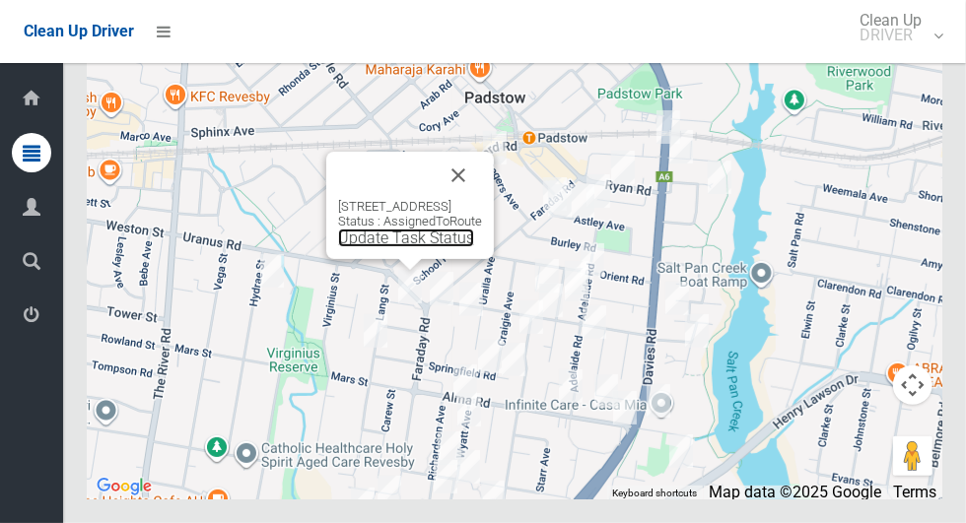
click at [394, 247] on link "Update Task Status" at bounding box center [406, 238] width 136 height 19
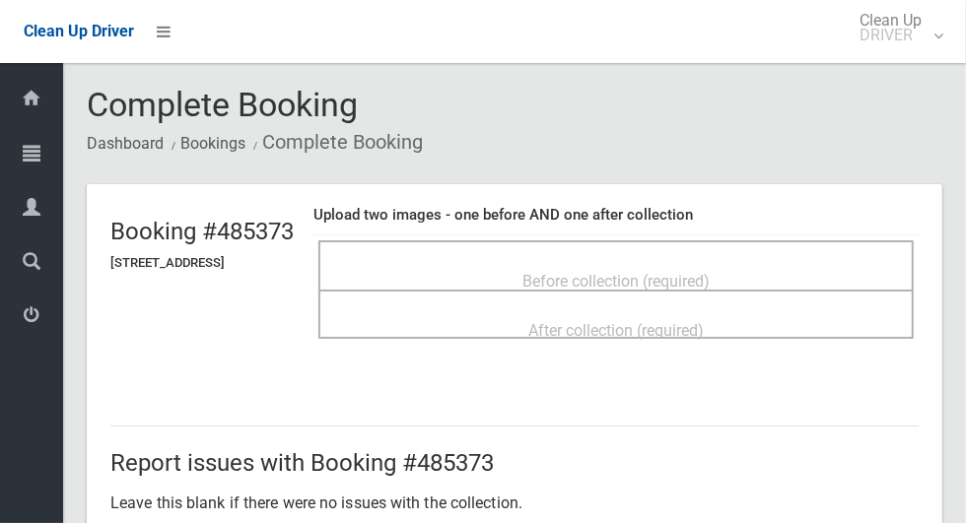
click at [714, 262] on div "Before collection (required)" at bounding box center [616, 280] width 552 height 36
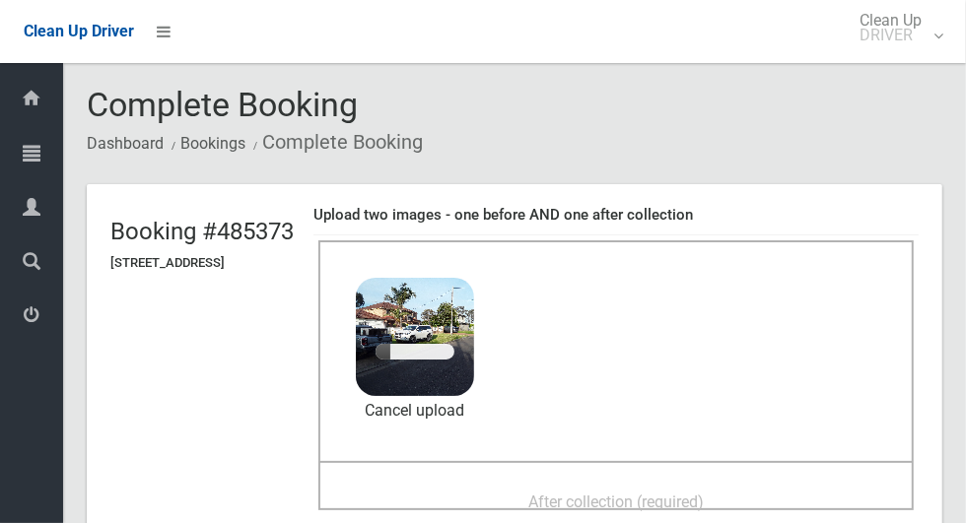
click at [662, 494] on span "After collection (required)" at bounding box center [615, 502] width 175 height 19
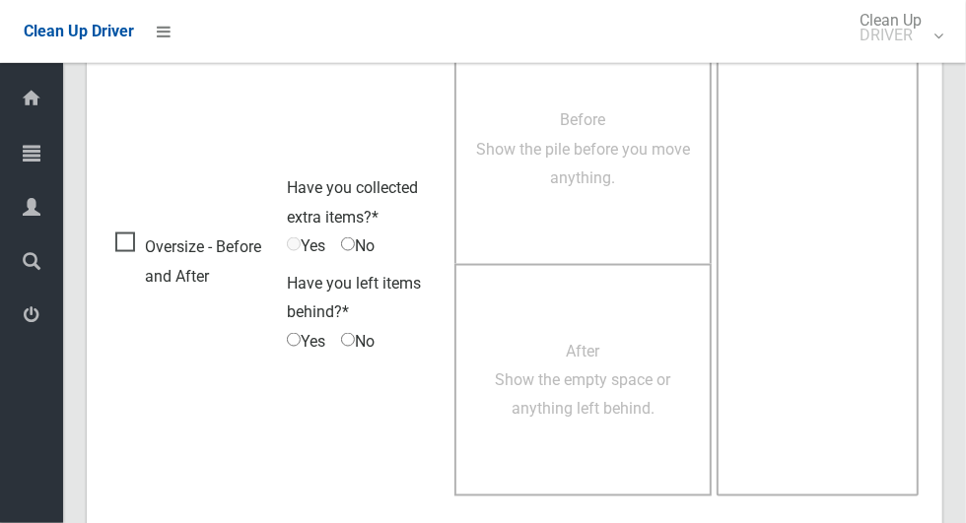
scroll to position [1613, 0]
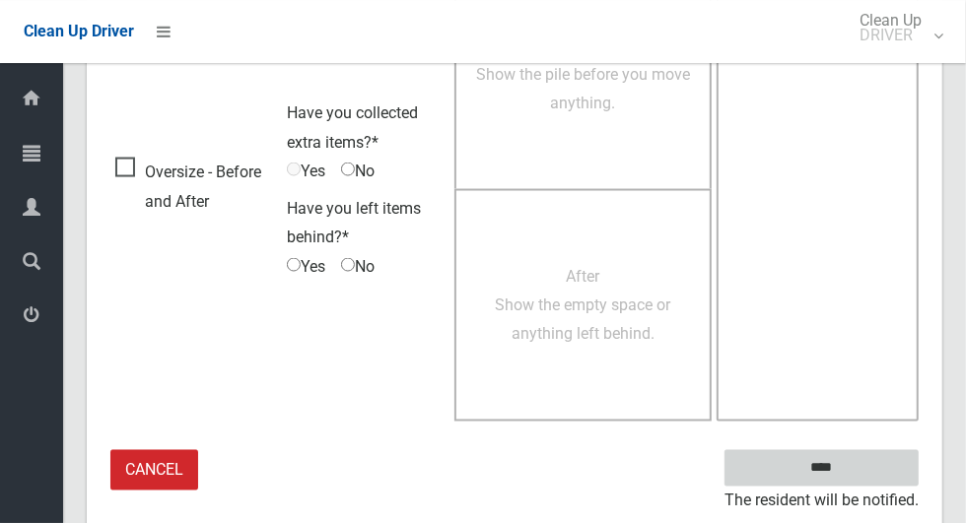
click at [856, 476] on input "****" at bounding box center [821, 468] width 194 height 36
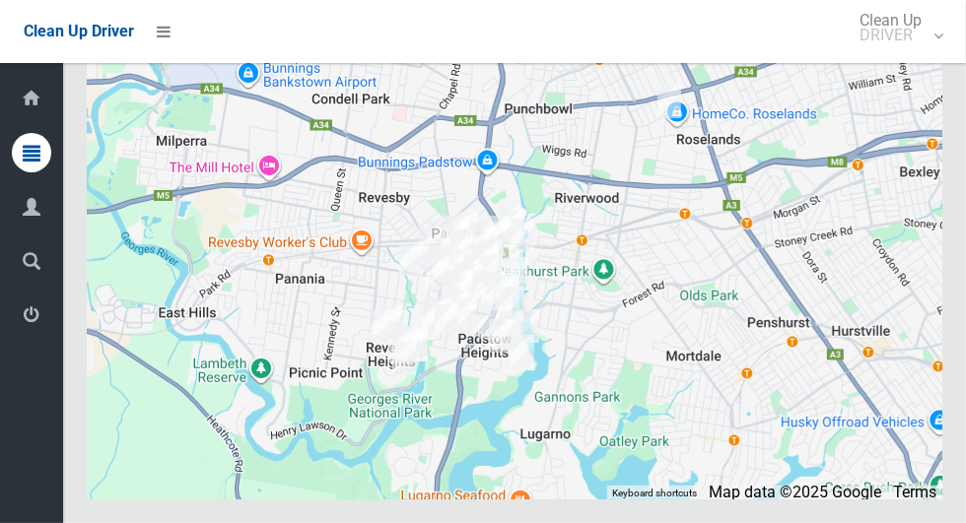
scroll to position [12044, 0]
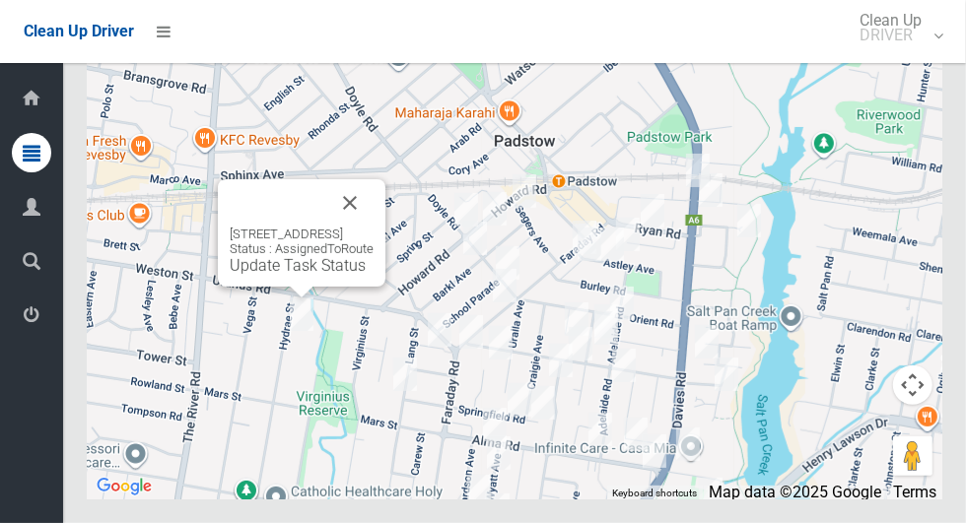
click at [374, 227] on button "Close" at bounding box center [349, 202] width 47 height 47
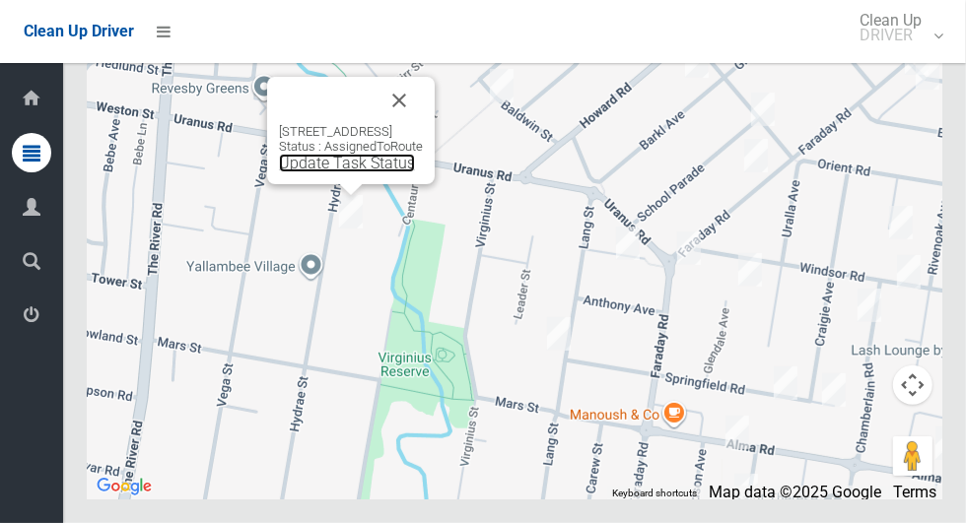
click at [346, 172] on link "Update Task Status" at bounding box center [347, 163] width 136 height 19
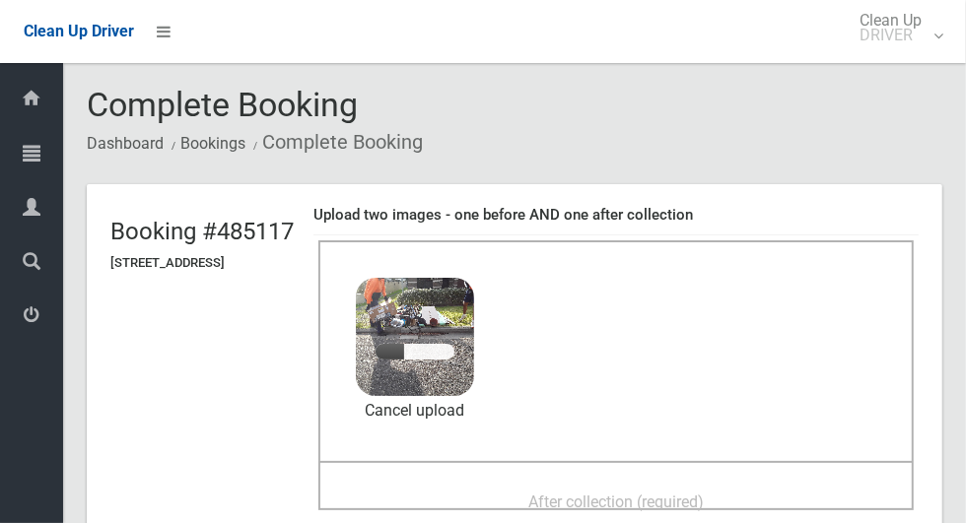
click at [694, 493] on span "After collection (required)" at bounding box center [615, 502] width 175 height 19
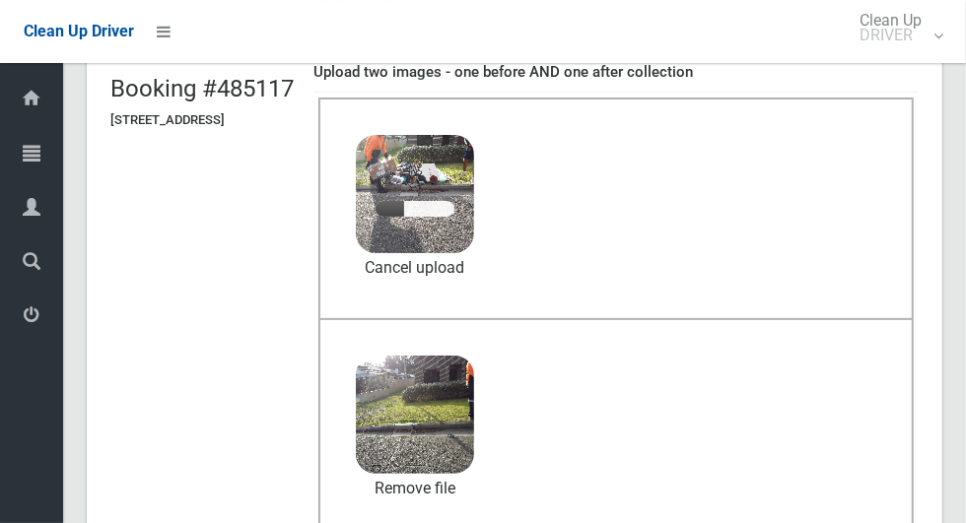
scroll to position [148, 0]
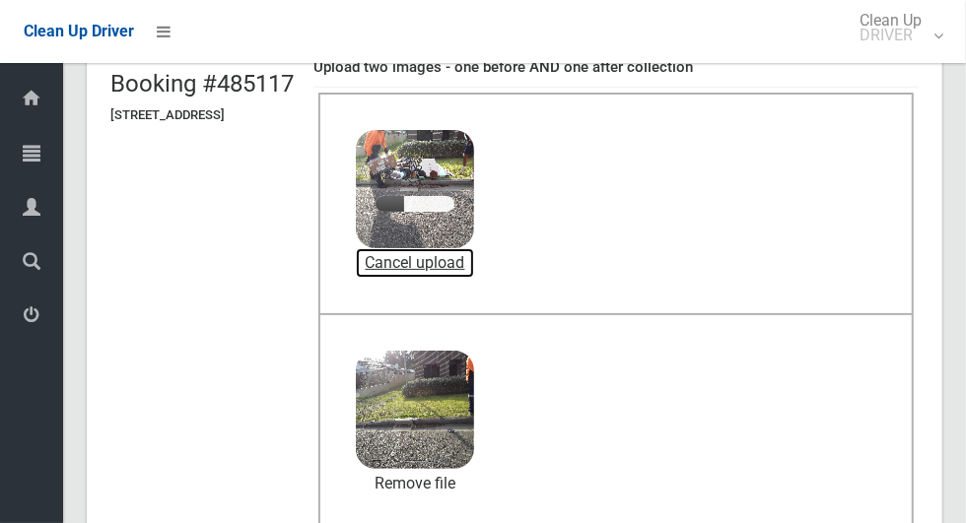
click at [474, 256] on link "Cancel upload" at bounding box center [415, 263] width 118 height 30
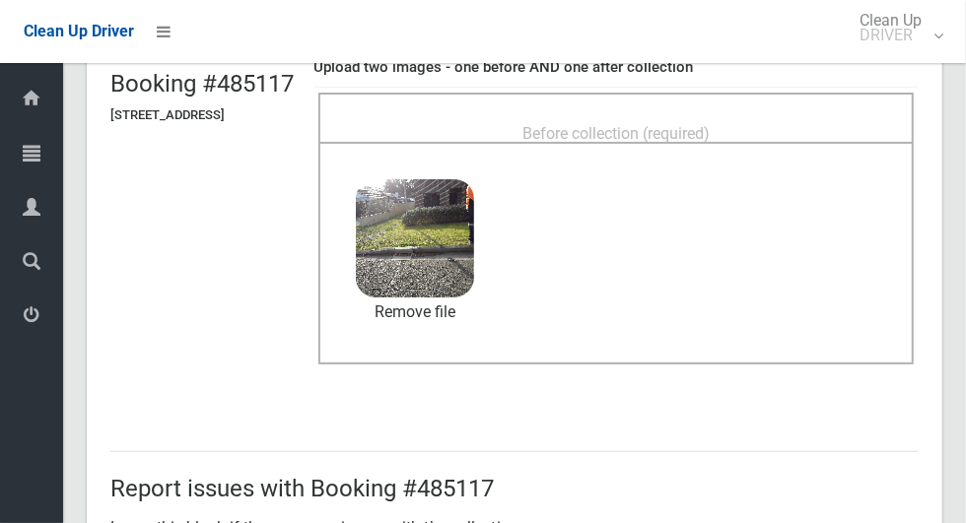
click at [766, 123] on div "Before collection (required)" at bounding box center [616, 132] width 552 height 36
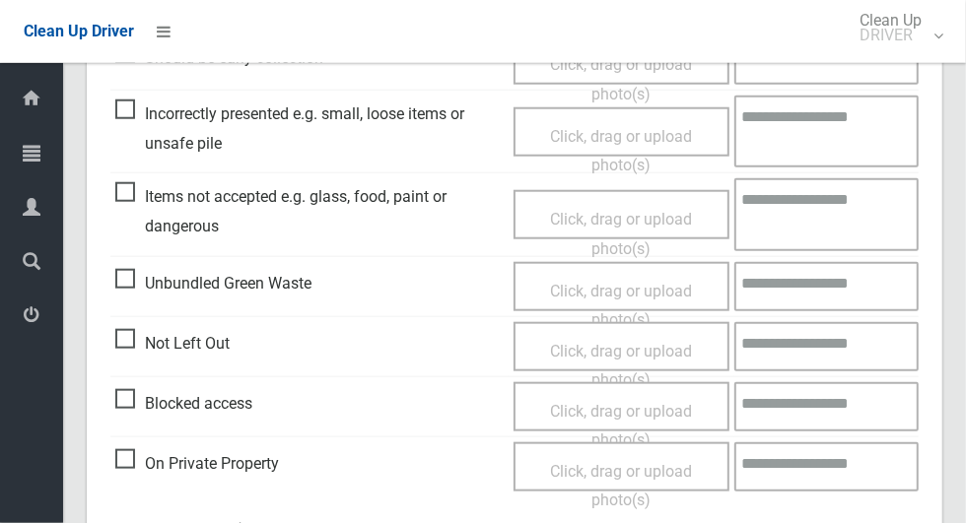
scroll to position [1613, 0]
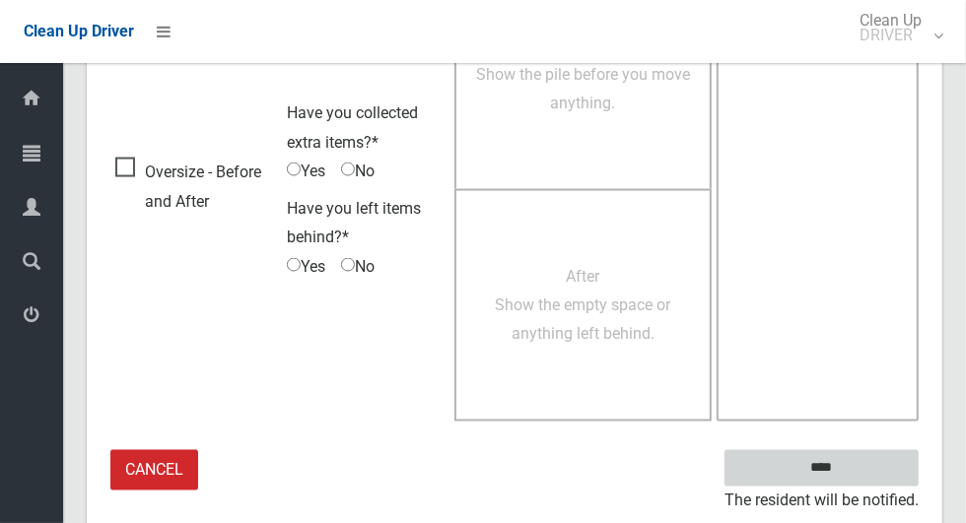
click at [884, 458] on input "****" at bounding box center [821, 468] width 194 height 36
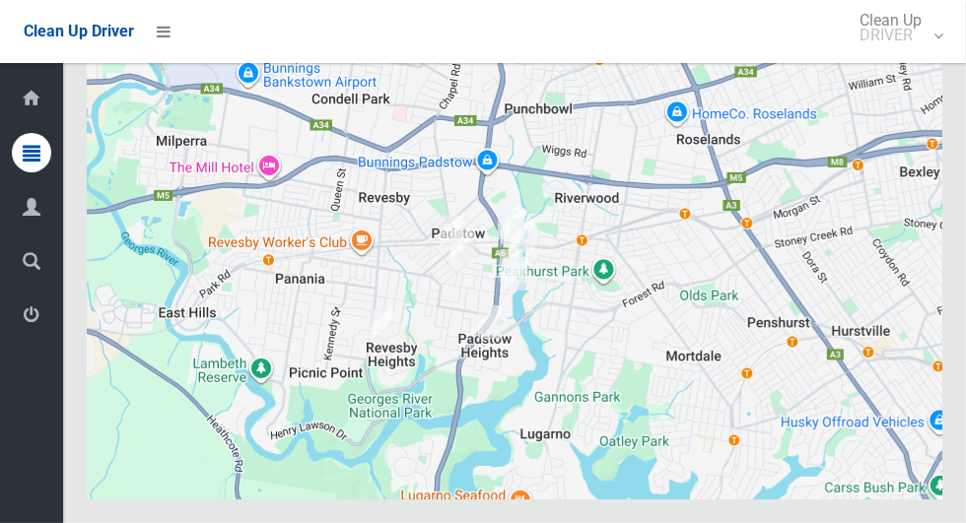
scroll to position [12044, 0]
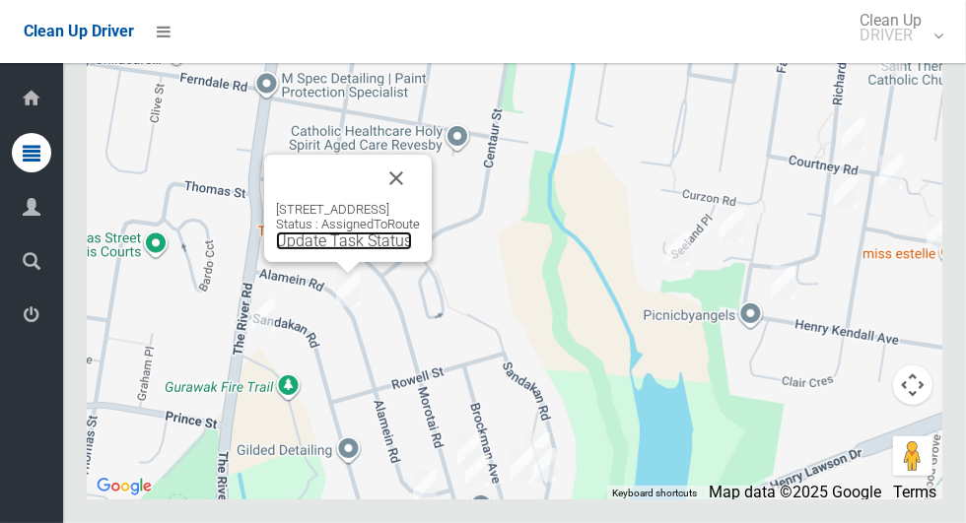
click at [328, 250] on link "Update Task Status" at bounding box center [344, 241] width 136 height 19
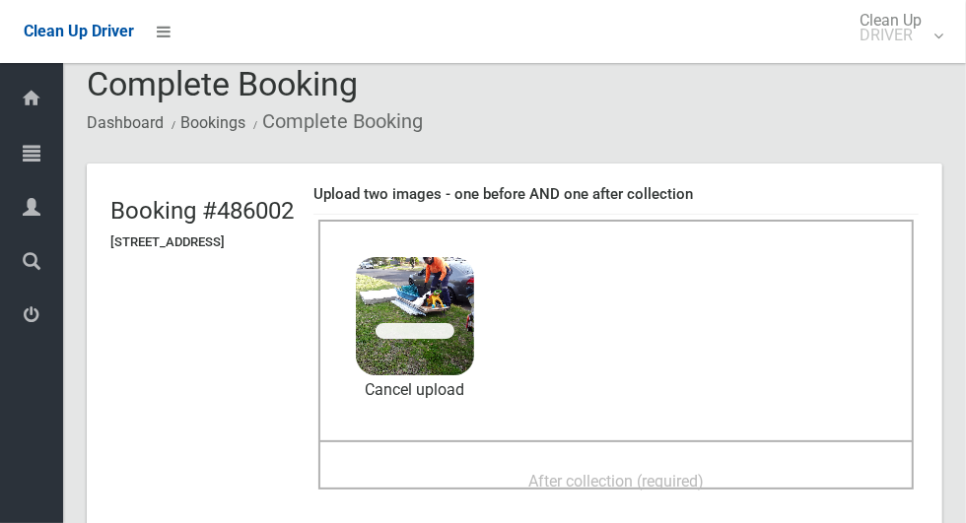
scroll to position [23, 0]
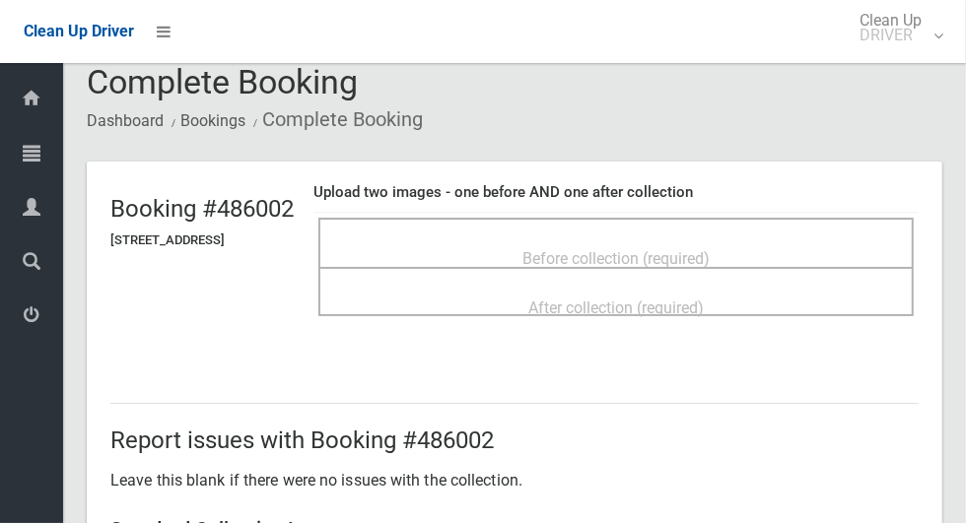
click at [710, 249] on span "Before collection (required)" at bounding box center [615, 258] width 187 height 19
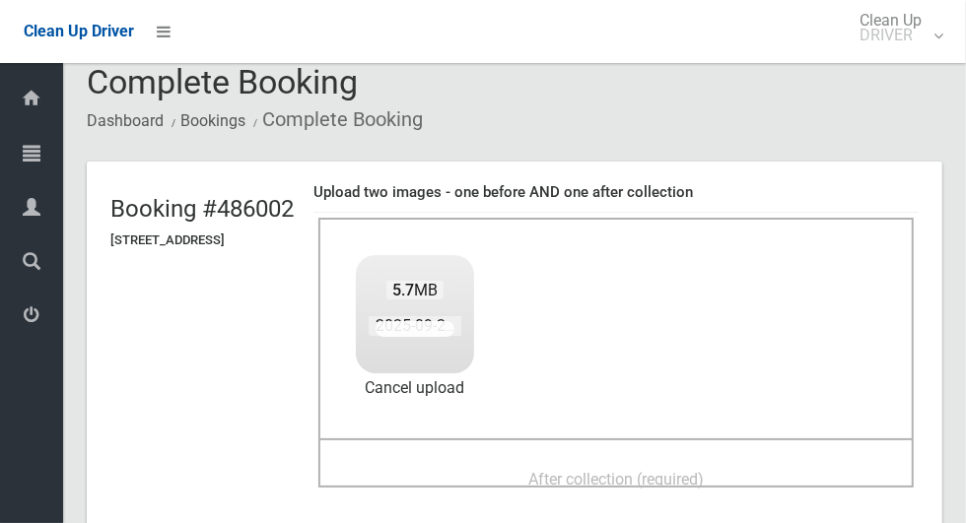
click at [773, 461] on div "After collection (required)" at bounding box center [616, 478] width 552 height 36
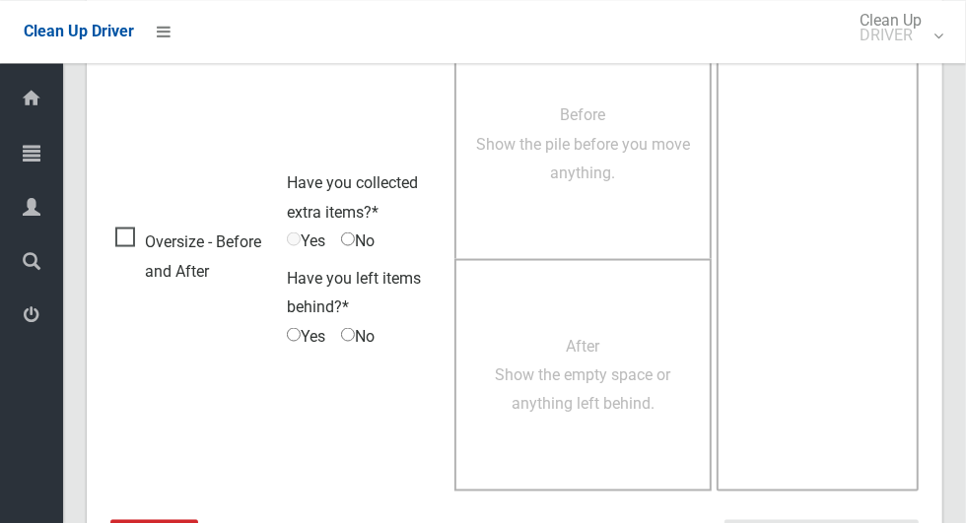
scroll to position [1613, 0]
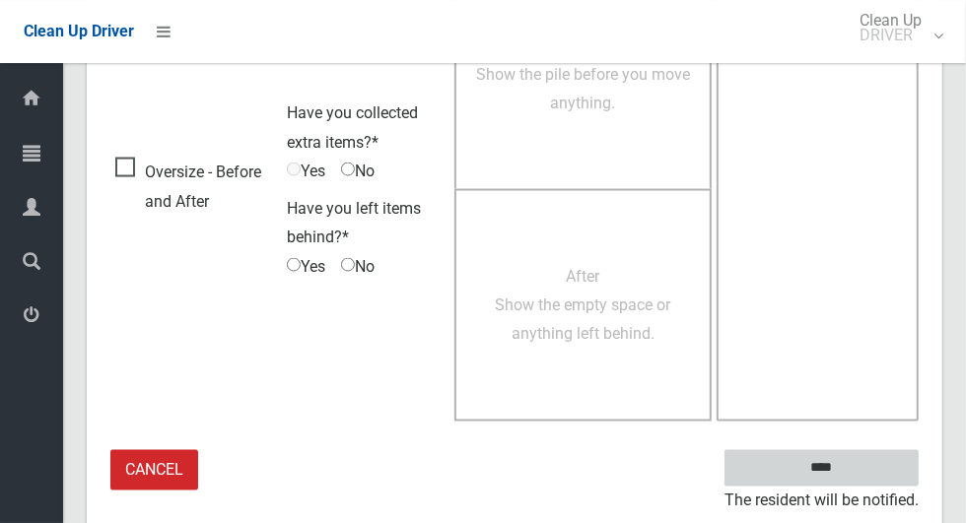
click at [856, 470] on input "****" at bounding box center [821, 468] width 194 height 36
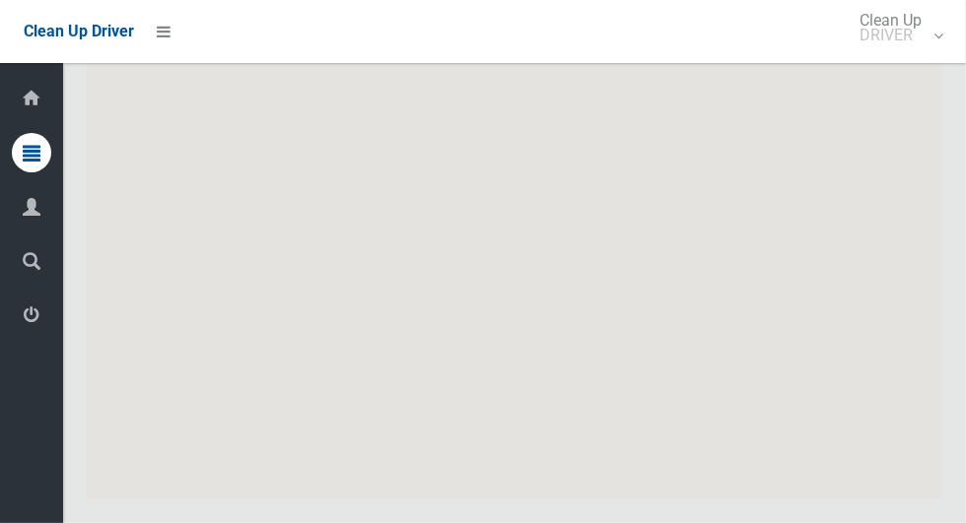
scroll to position [12044, 0]
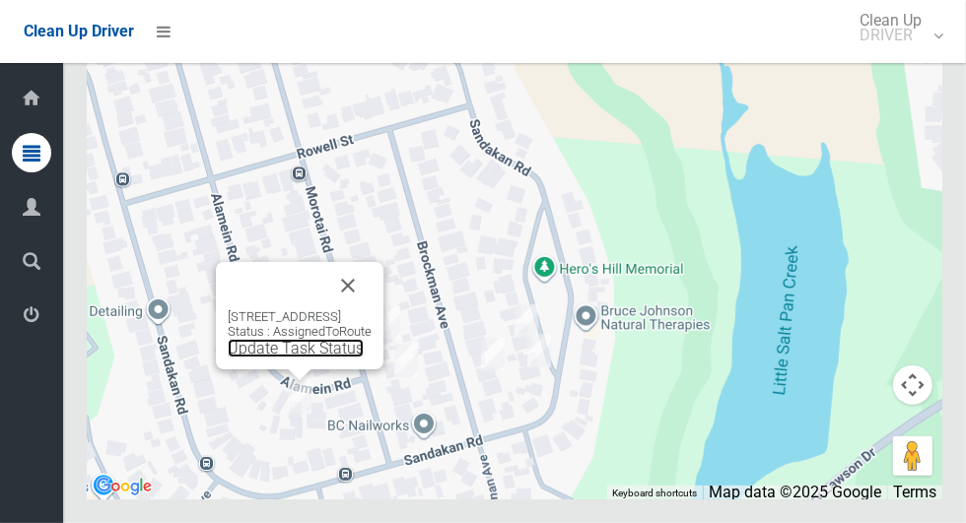
click at [264, 358] on link "Update Task Status" at bounding box center [296, 348] width 136 height 19
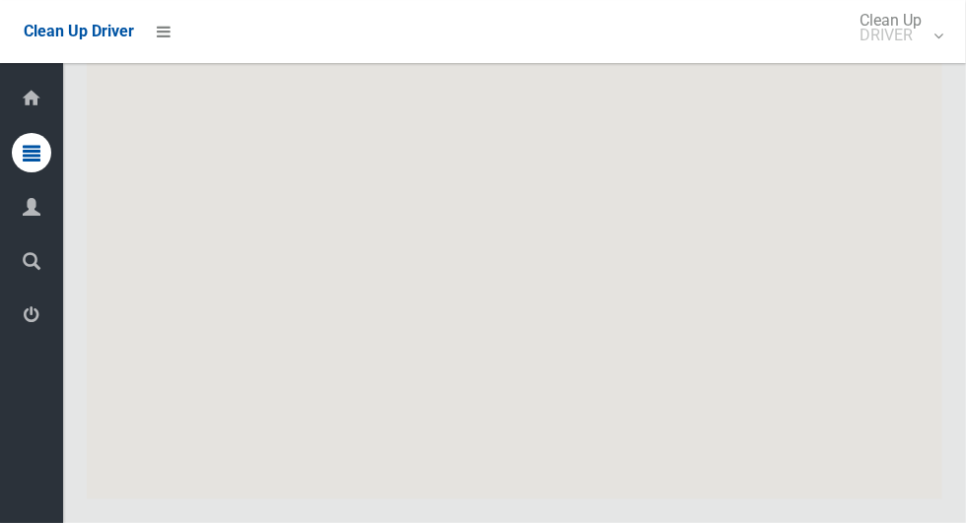
scroll to position [12044, 0]
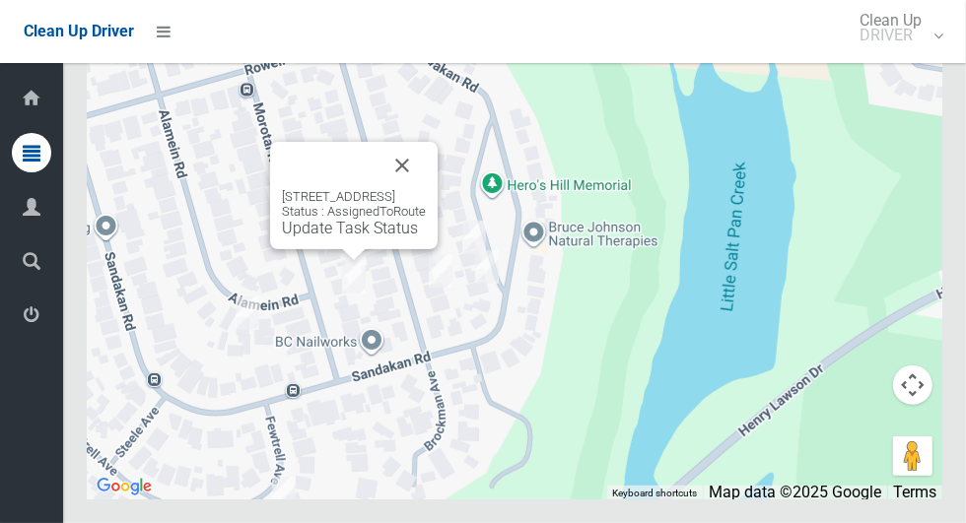
click at [303, 238] on div "76a Morotai Road, REVESBY HEIGHTS NSW 2212 Status : AssignedToRoute Update Task…" at bounding box center [354, 213] width 144 height 48
click at [309, 238] on div "76a Morotai Road, REVESBY HEIGHTS NSW 2212 Status : AssignedToRoute Update Task…" at bounding box center [354, 213] width 144 height 48
click at [305, 238] on link "Update Task Status" at bounding box center [350, 228] width 136 height 19
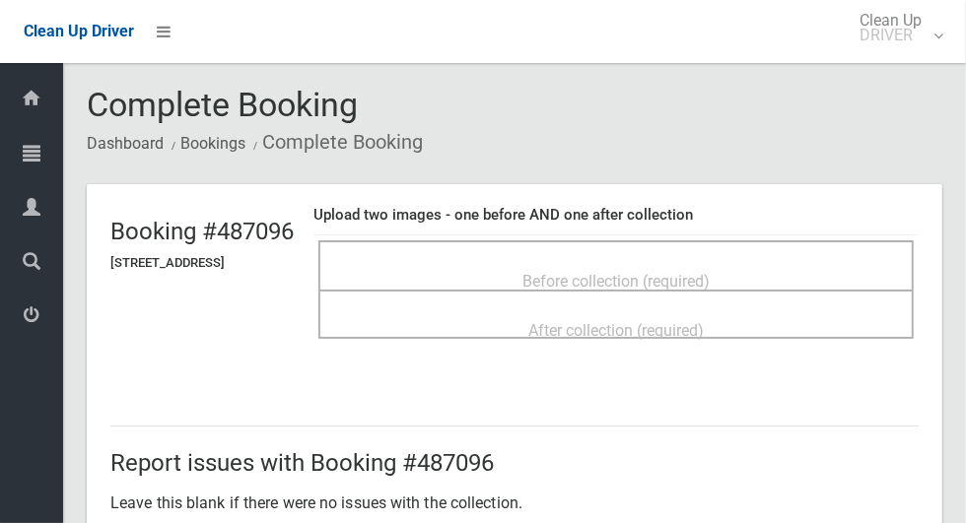
click at [710, 272] on span "Before collection (required)" at bounding box center [615, 281] width 187 height 19
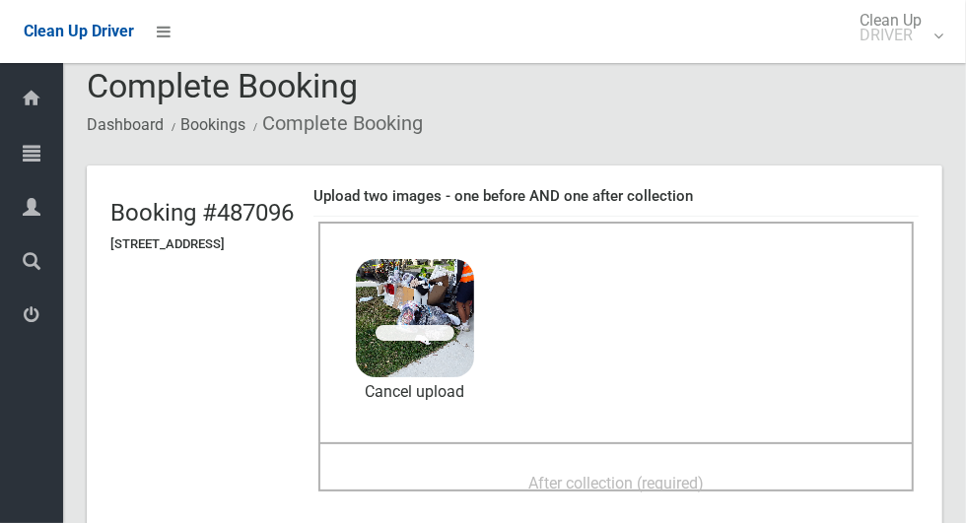
scroll to position [43, 0]
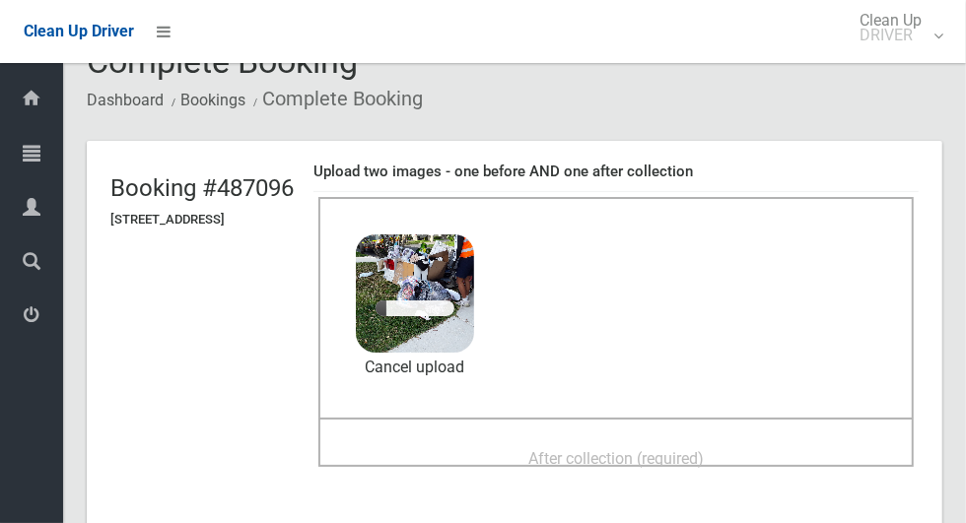
click at [819, 459] on div "After collection (required)" at bounding box center [616, 458] width 552 height 36
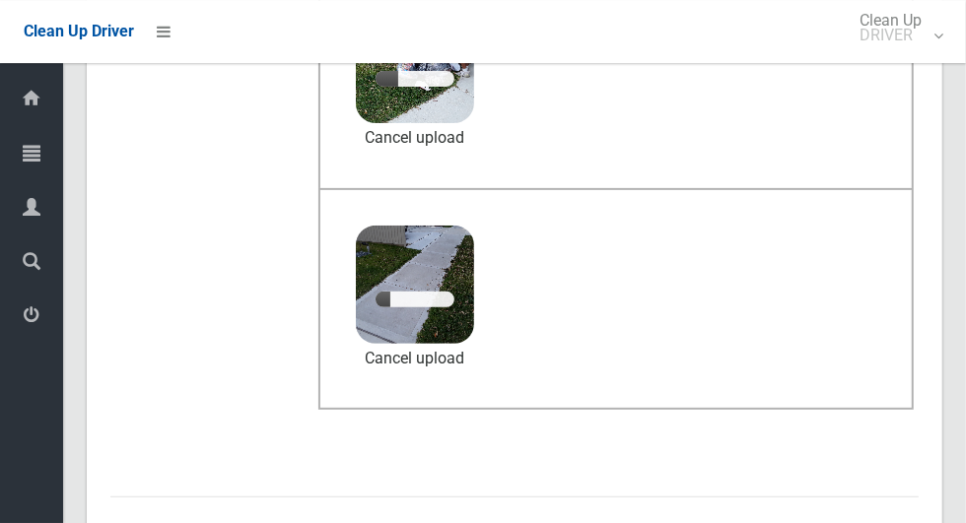
scroll to position [281, 0]
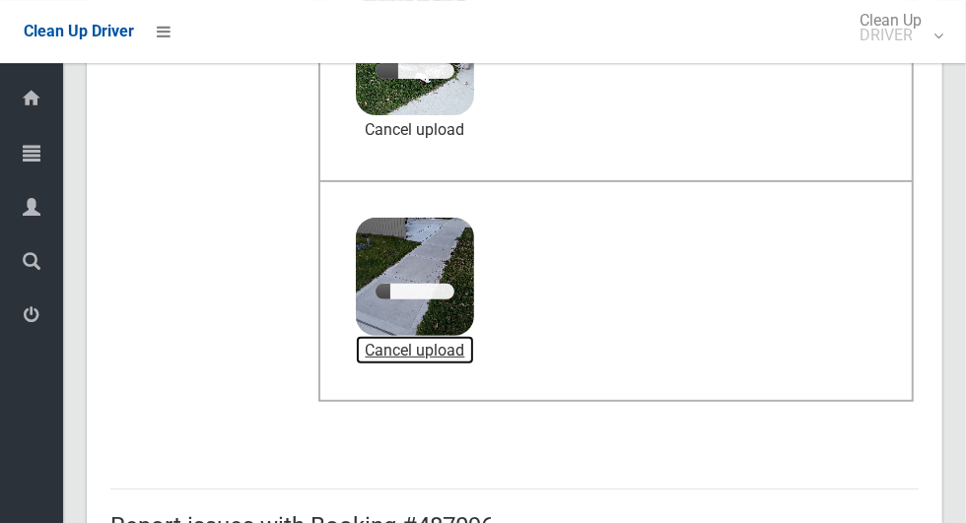
click at [474, 344] on link "Cancel upload" at bounding box center [415, 351] width 118 height 30
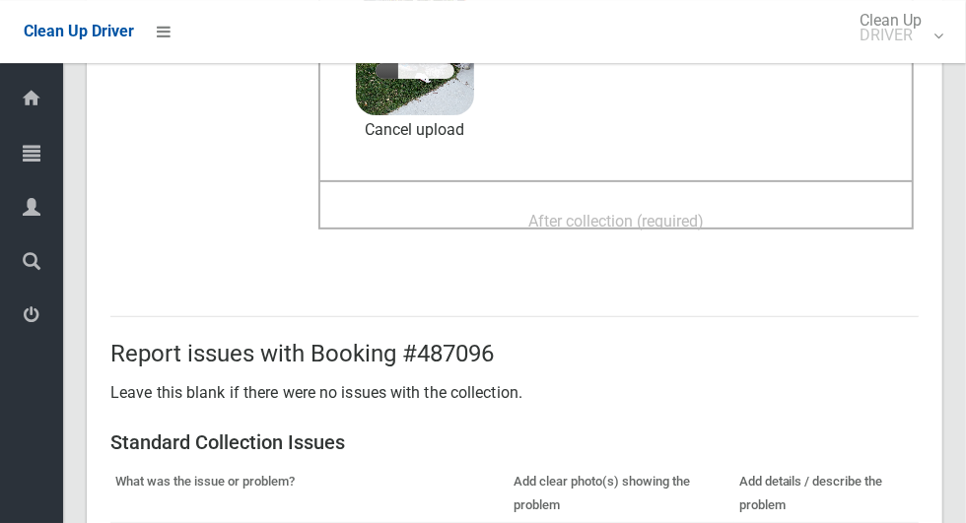
click at [801, 202] on div "After collection (required)" at bounding box center [616, 220] width 552 height 36
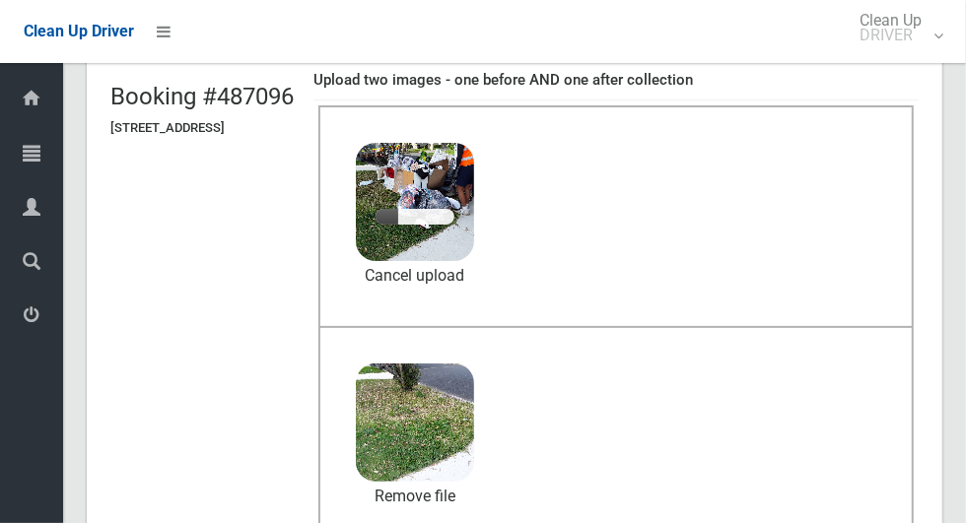
scroll to position [132, 0]
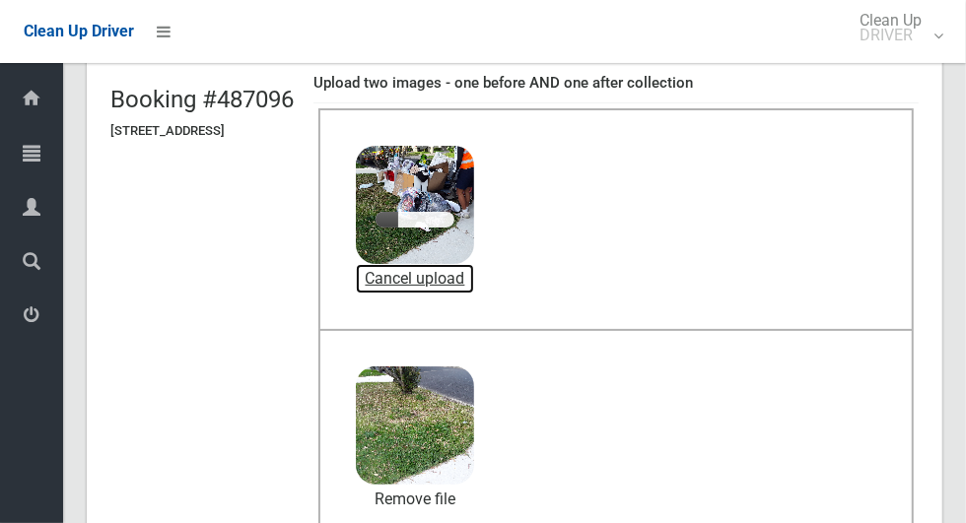
click at [474, 273] on link "Cancel upload" at bounding box center [415, 279] width 118 height 30
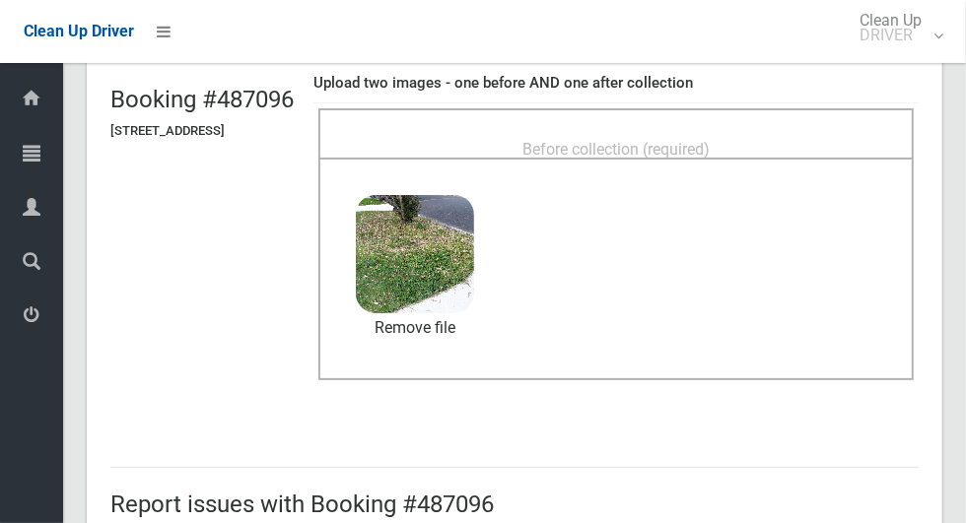
click at [788, 135] on div "Before collection (required)" at bounding box center [616, 148] width 552 height 36
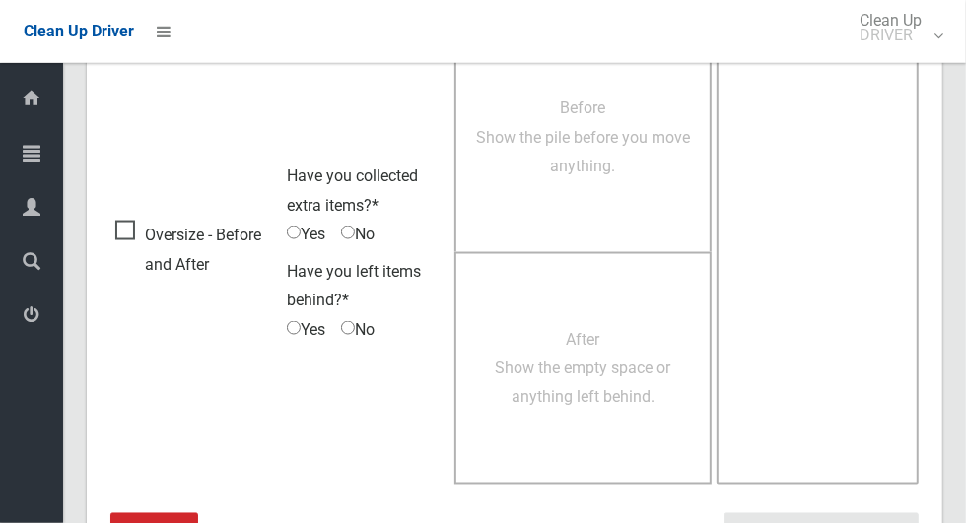
scroll to position [1613, 0]
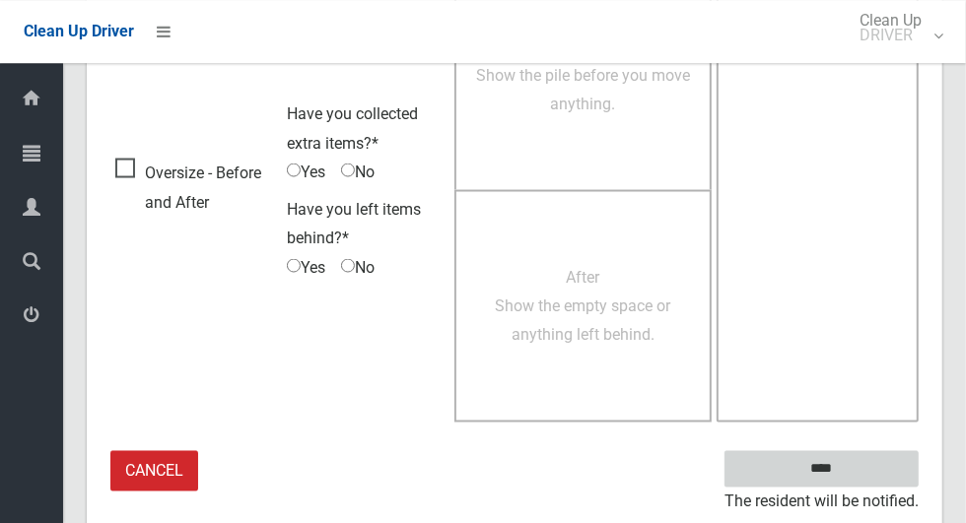
click at [876, 462] on input "****" at bounding box center [821, 468] width 194 height 36
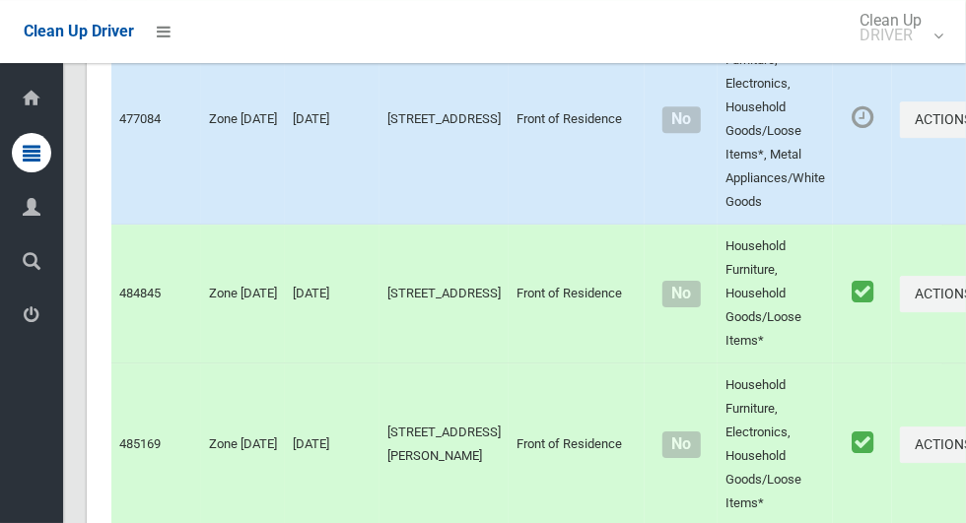
scroll to position [12044, 0]
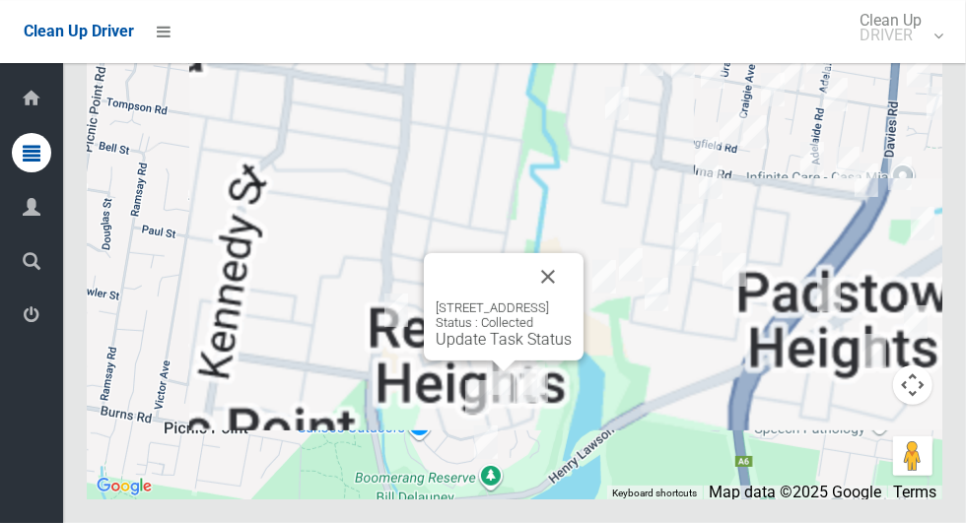
click at [499, 349] on div "76a Morotai Road, REVESBY HEIGHTS NSW 2212 Status : Collected Update Task Status" at bounding box center [504, 325] width 136 height 48
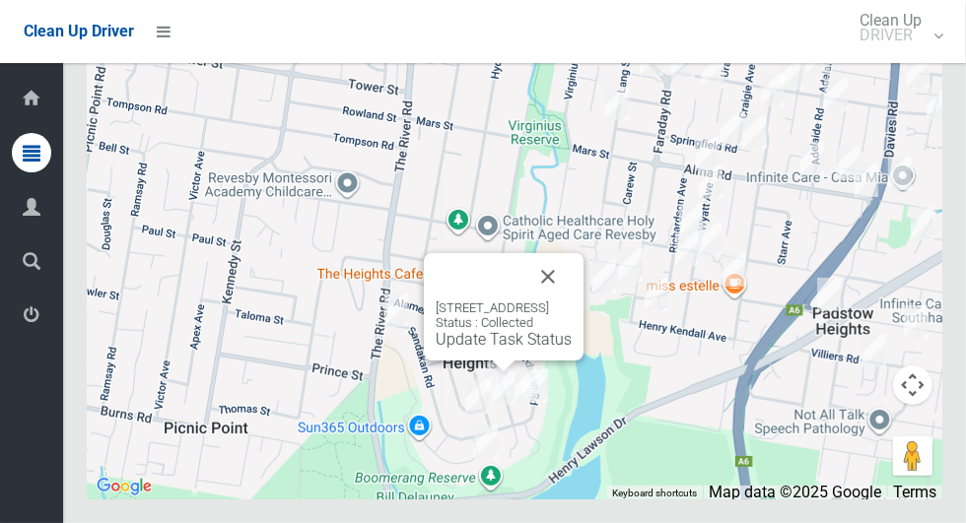
click at [572, 301] on button "Close" at bounding box center [547, 276] width 47 height 47
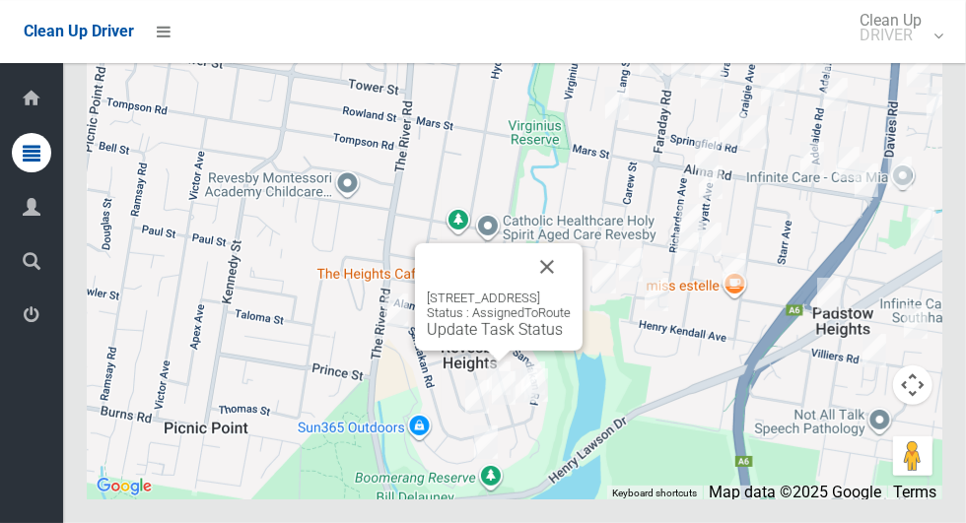
click at [463, 339] on link "Update Task Status" at bounding box center [495, 329] width 136 height 19
click at [449, 339] on link "Update Task Status" at bounding box center [495, 329] width 136 height 19
click at [466, 339] on link "Update Task Status" at bounding box center [495, 329] width 136 height 19
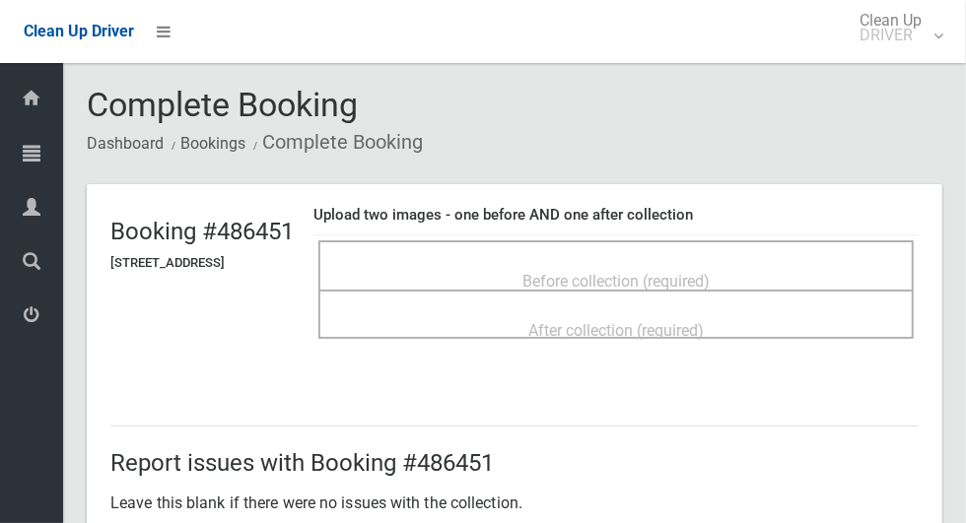
click at [710, 272] on span "Before collection (required)" at bounding box center [615, 281] width 187 height 19
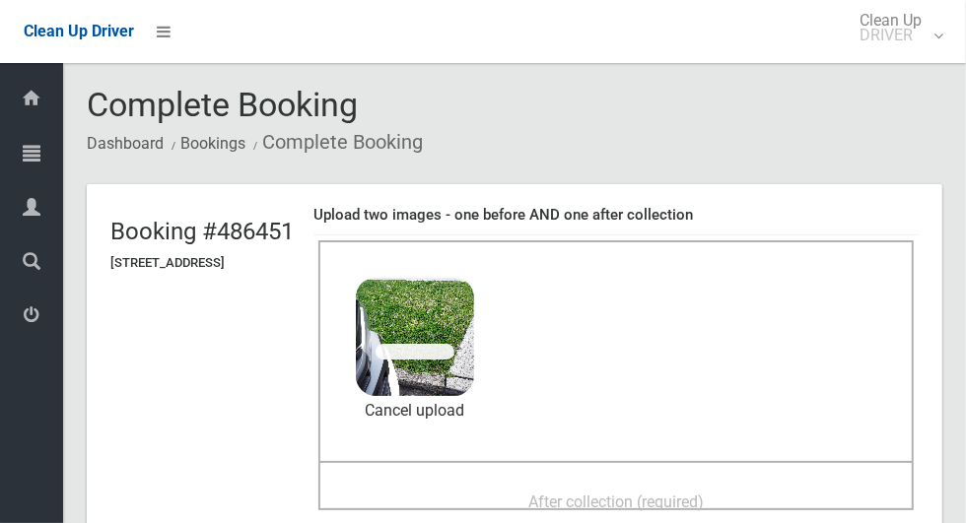
click at [724, 483] on div "After collection (required)" at bounding box center [616, 501] width 552 height 36
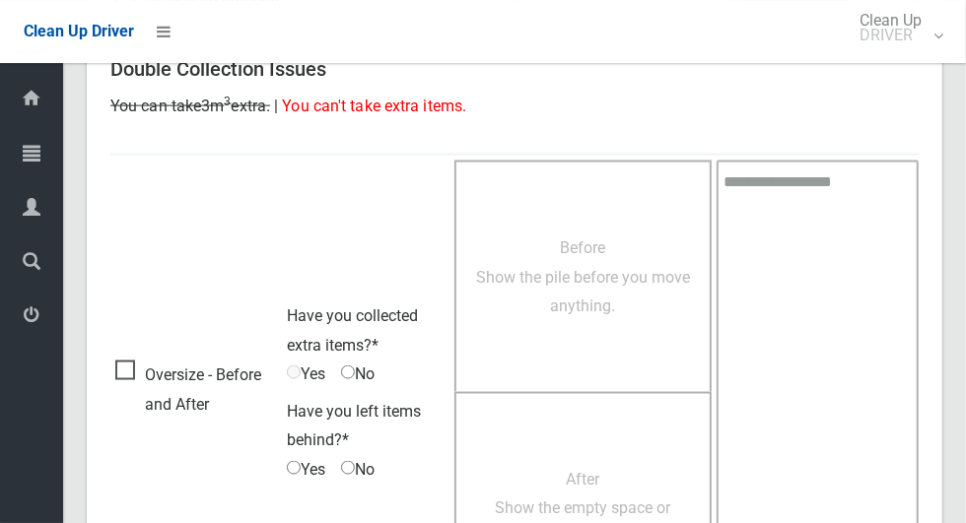
scroll to position [1613, 0]
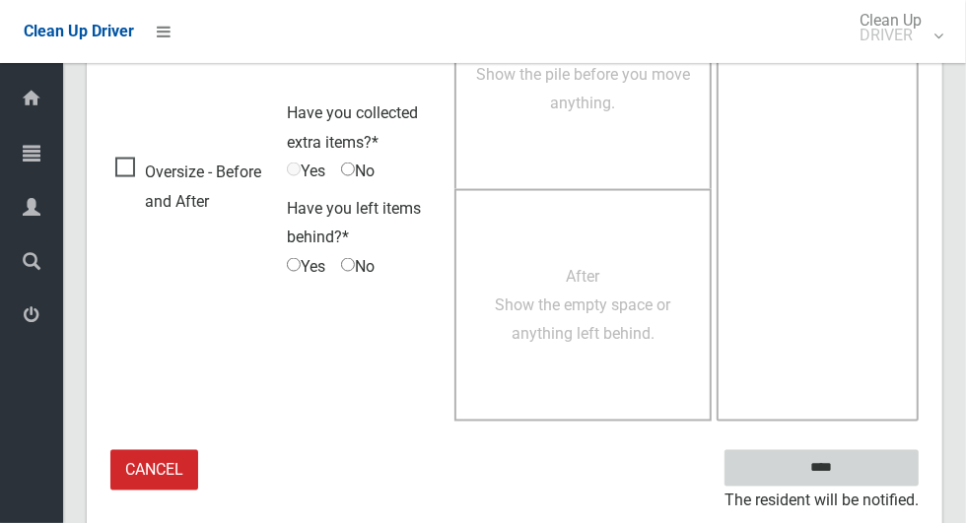
click at [856, 462] on input "****" at bounding box center [821, 468] width 194 height 36
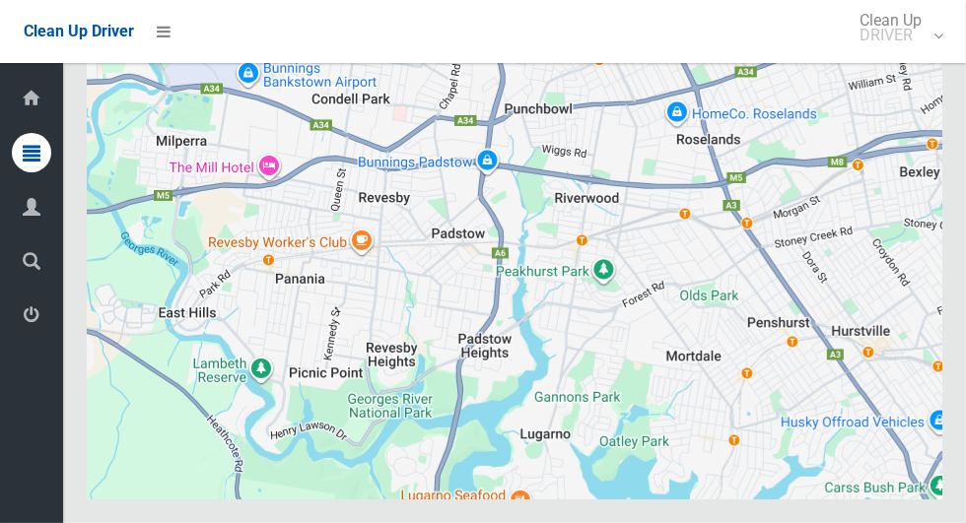
scroll to position [12044, 0]
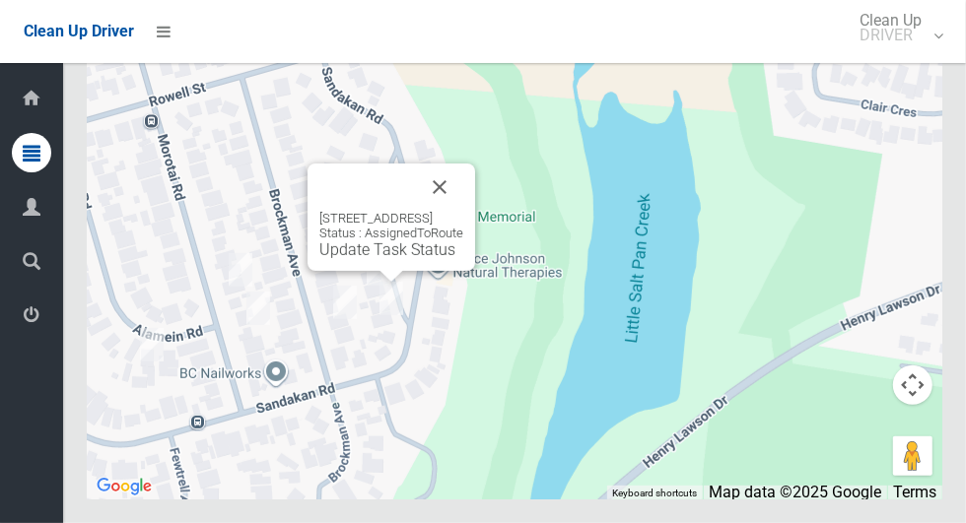
click at [463, 211] on button "Close" at bounding box center [439, 187] width 47 height 47
click at [353, 259] on link "Update Task Status" at bounding box center [387, 249] width 136 height 19
click at [463, 211] on button "Close" at bounding box center [439, 187] width 47 height 47
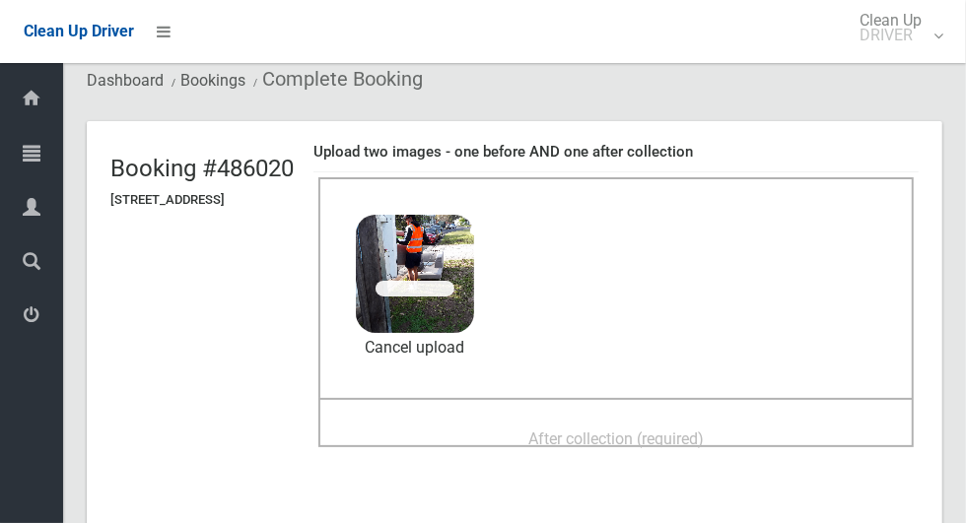
scroll to position [77, 0]
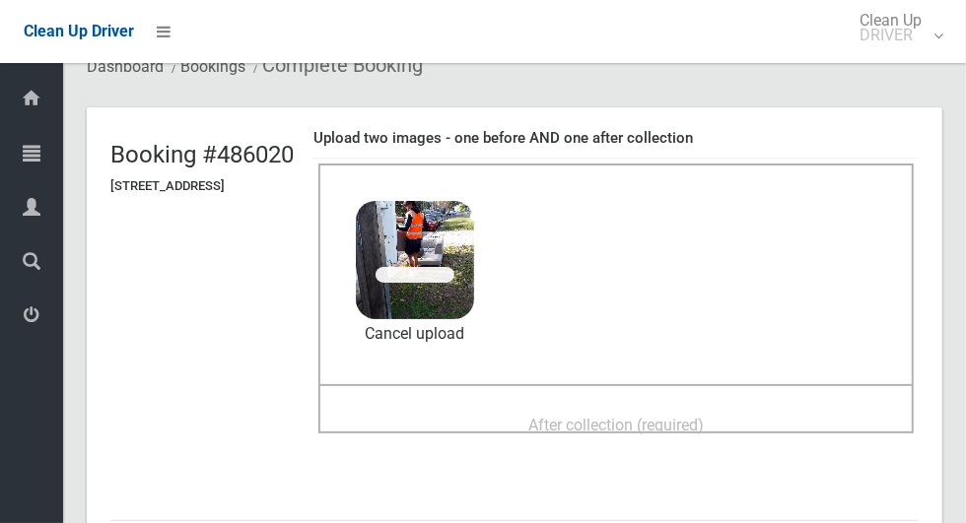
click at [704, 416] on span "After collection (required)" at bounding box center [615, 425] width 175 height 19
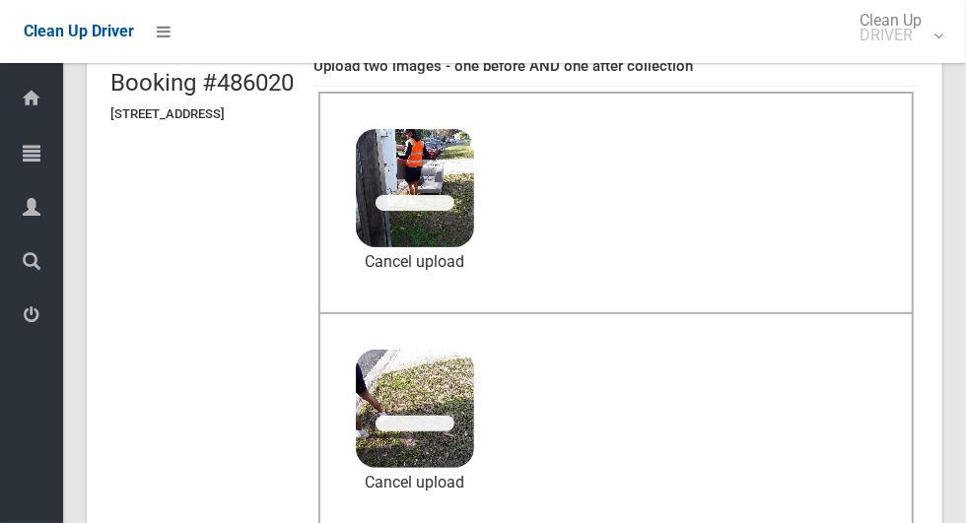
scroll to position [153, 0]
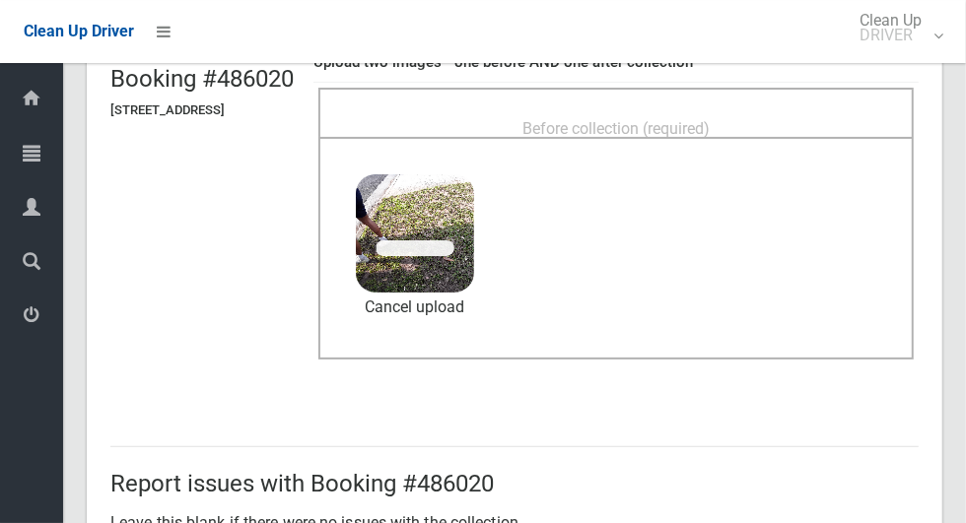
click at [710, 126] on span "Before collection (required)" at bounding box center [615, 128] width 187 height 19
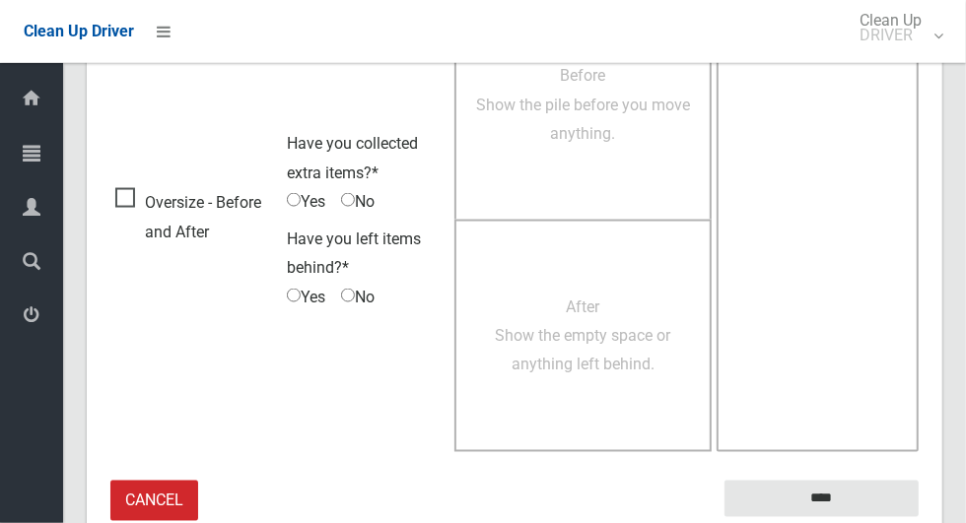
scroll to position [1613, 0]
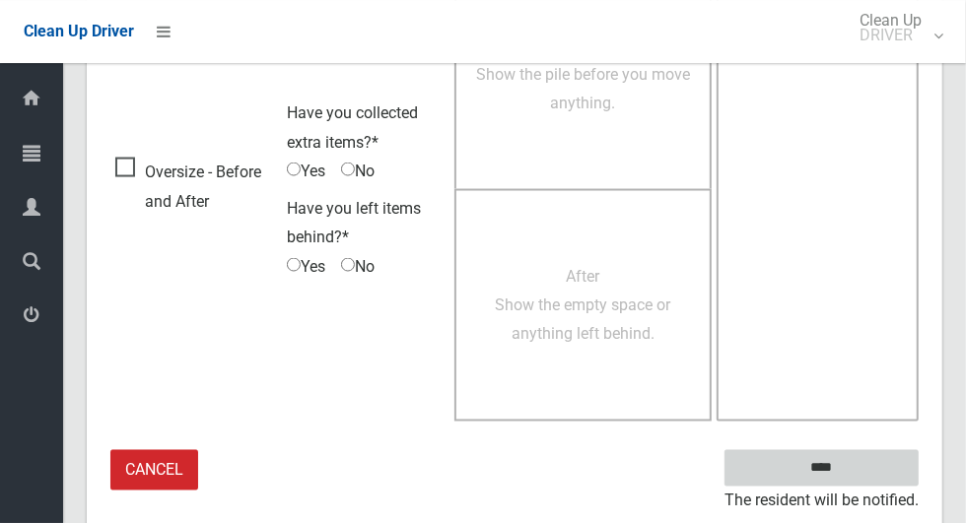
click at [859, 465] on input "****" at bounding box center [821, 468] width 194 height 36
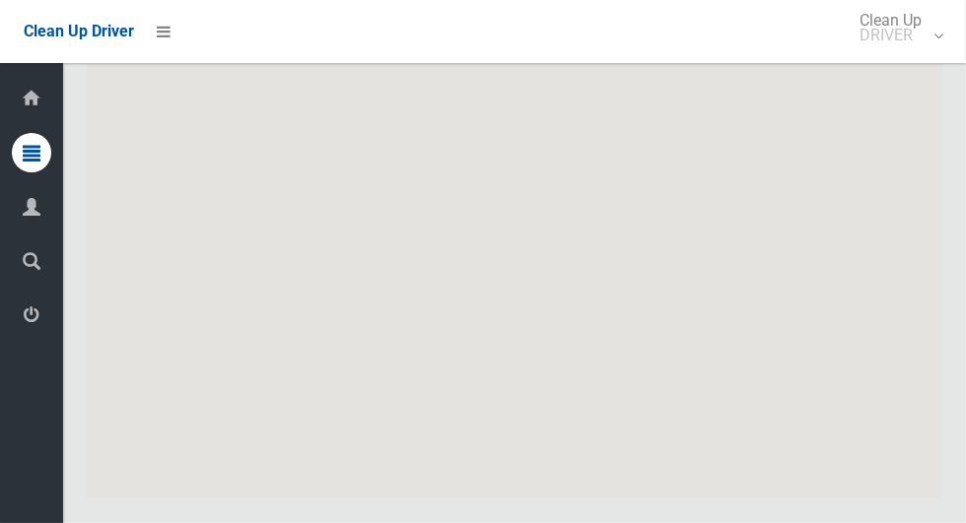
scroll to position [12044, 0]
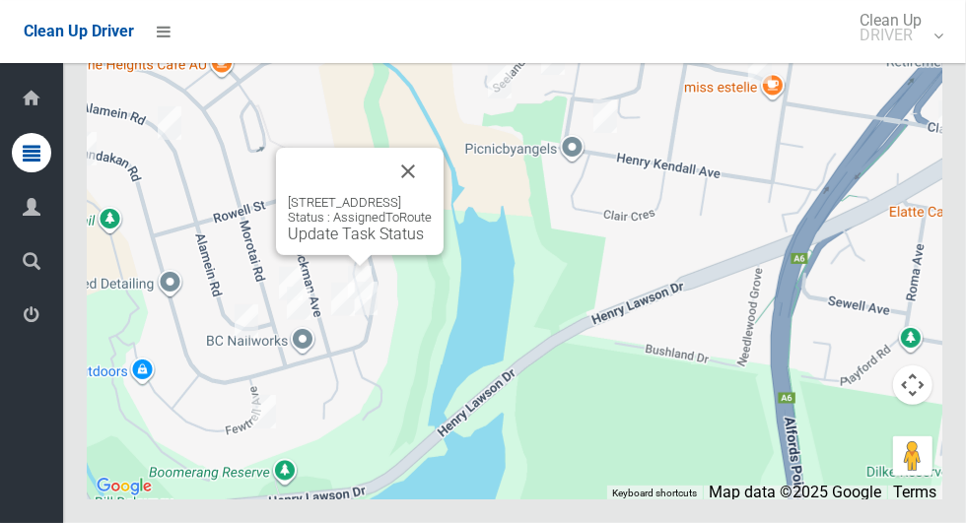
click at [325, 243] on link "Update Task Status" at bounding box center [356, 234] width 136 height 19
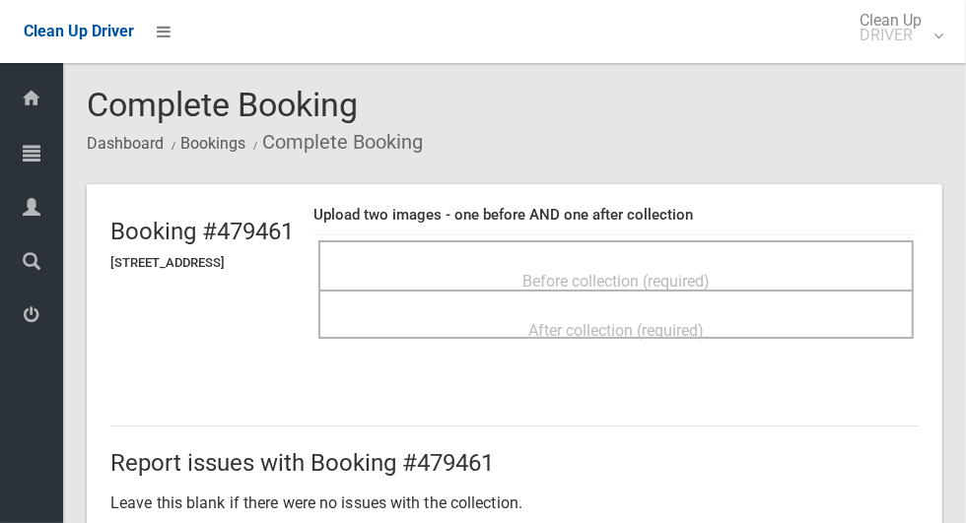
click at [670, 272] on span "Before collection (required)" at bounding box center [615, 281] width 187 height 19
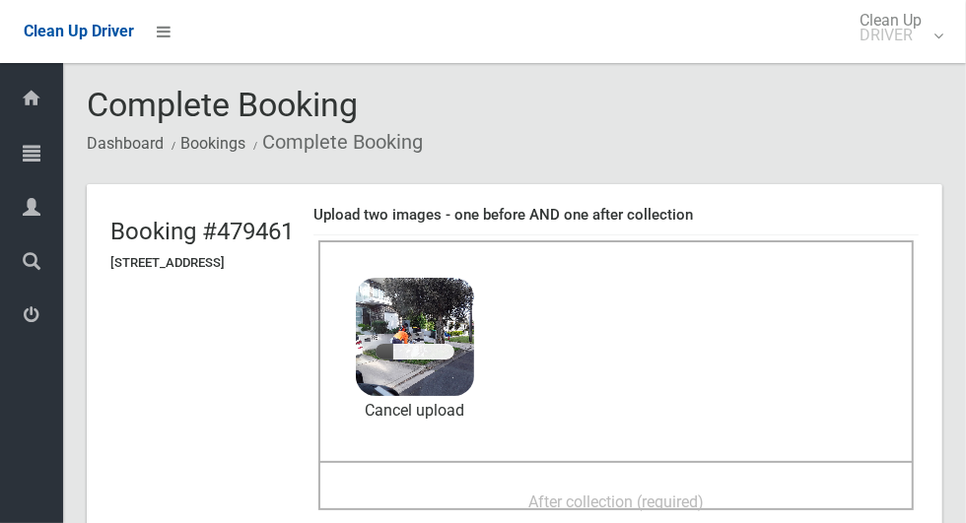
click at [717, 483] on div "After collection (required)" at bounding box center [616, 501] width 552 height 36
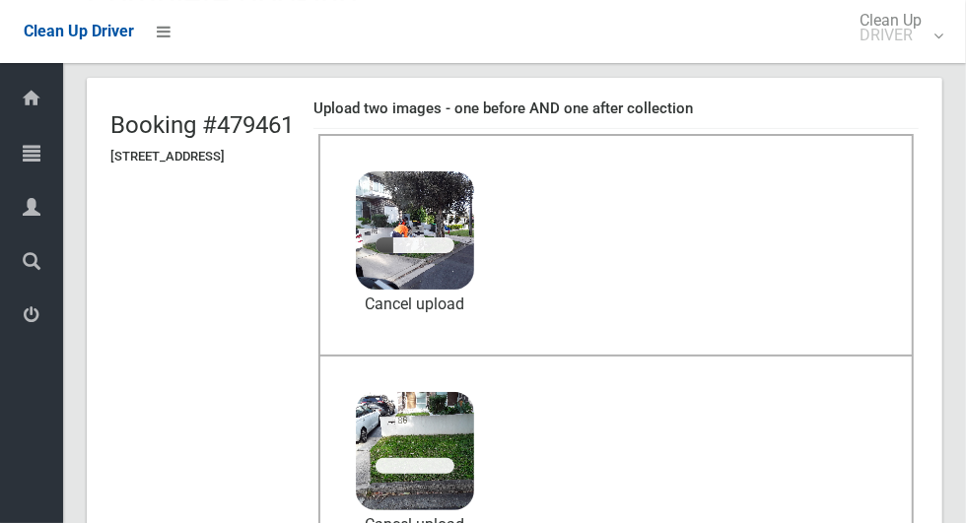
scroll to position [135, 0]
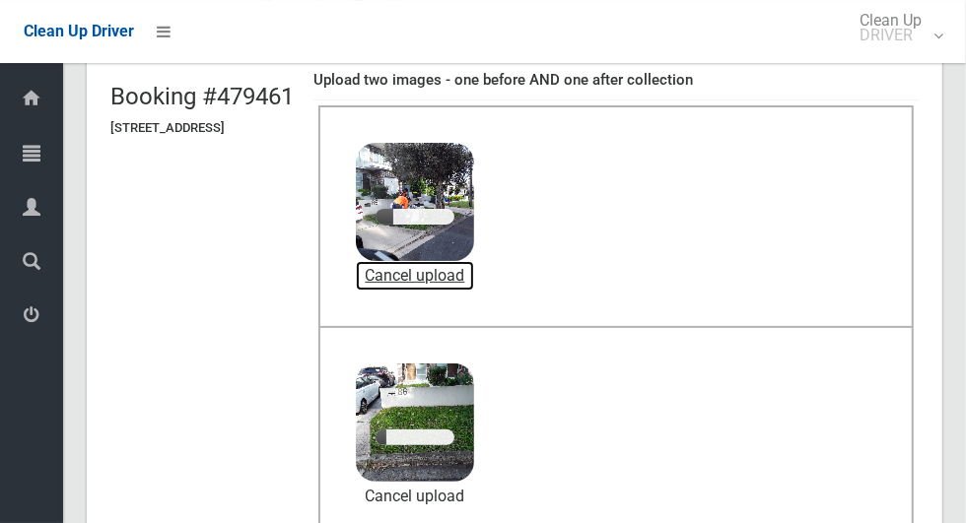
click at [474, 273] on link "Cancel upload" at bounding box center [415, 276] width 118 height 30
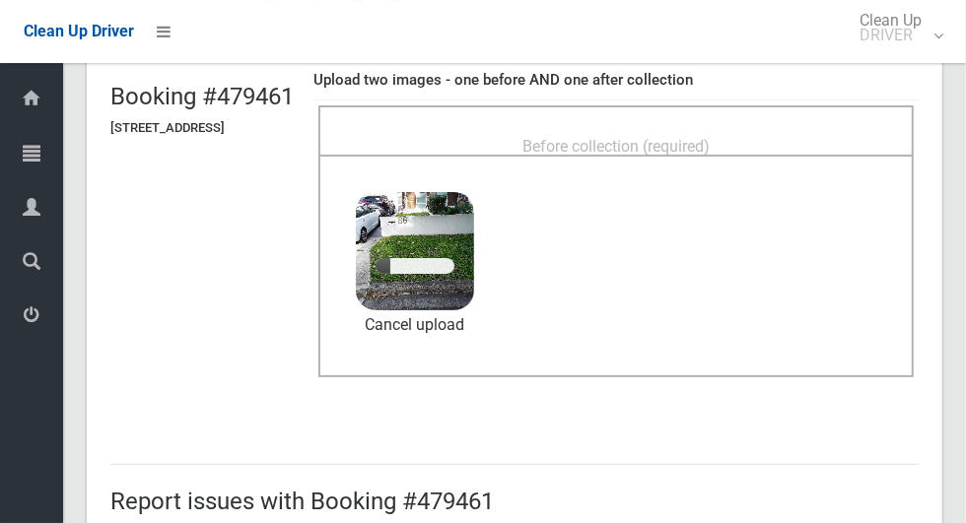
click at [768, 127] on div "Before collection (required)" at bounding box center [616, 145] width 552 height 36
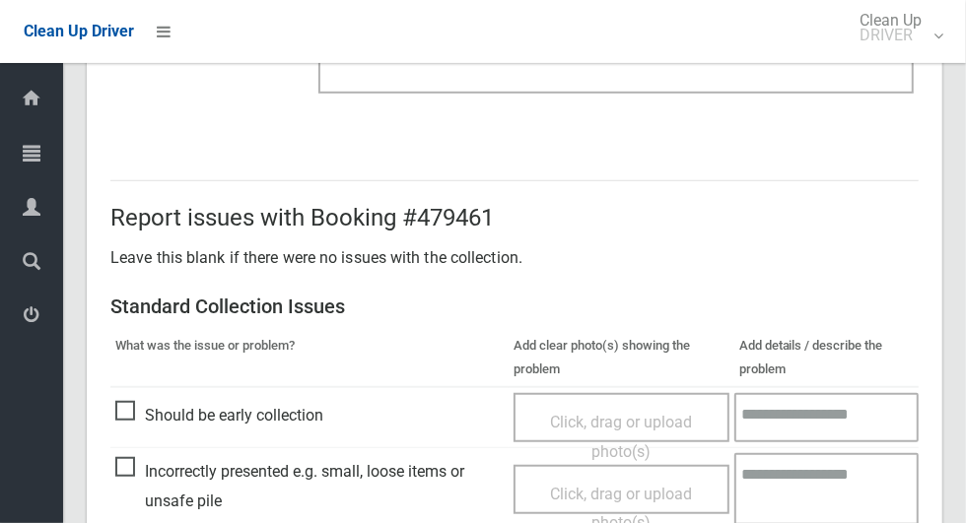
scroll to position [1613, 0]
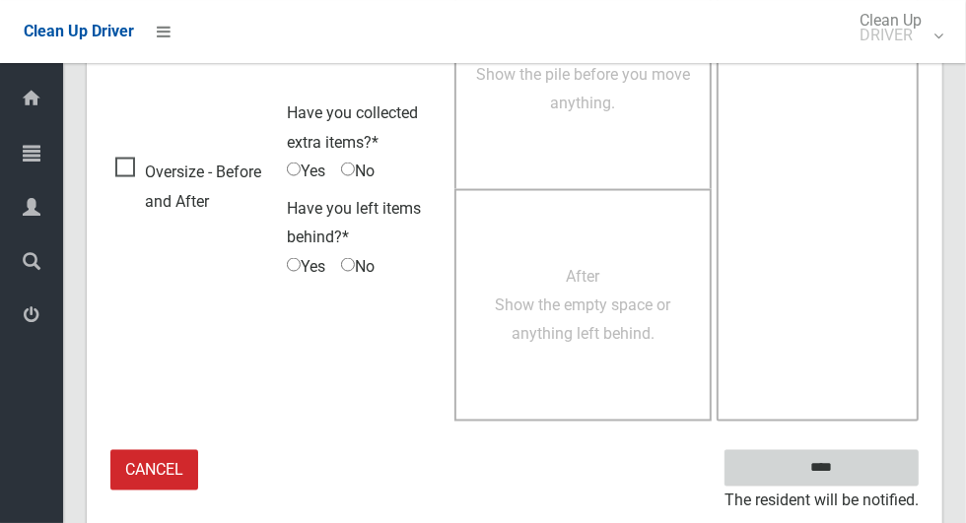
click at [867, 452] on input "****" at bounding box center [821, 468] width 194 height 36
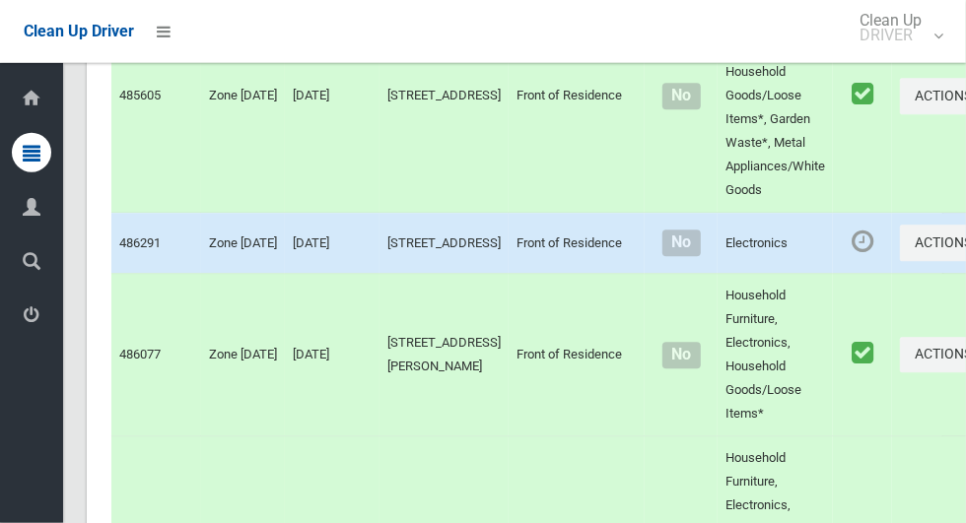
scroll to position [12044, 0]
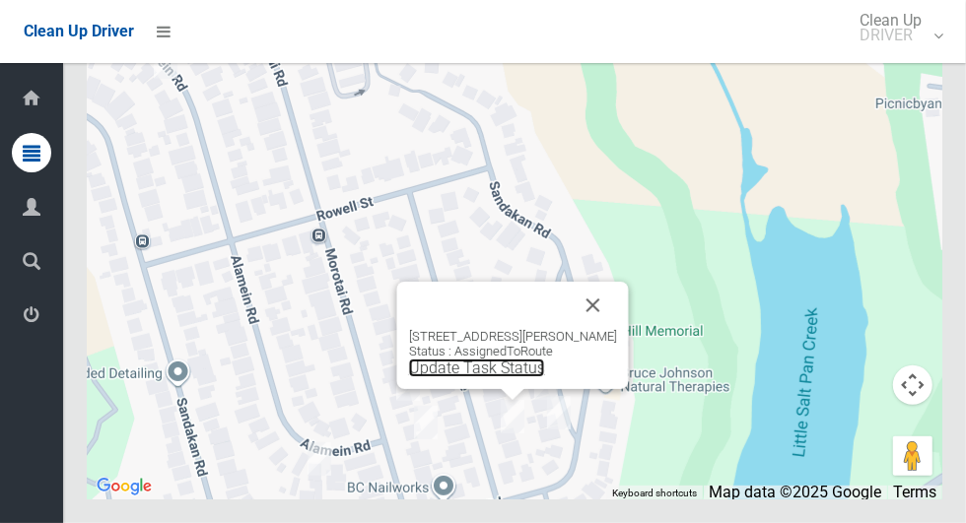
click at [459, 378] on link "Update Task Status" at bounding box center [477, 368] width 136 height 19
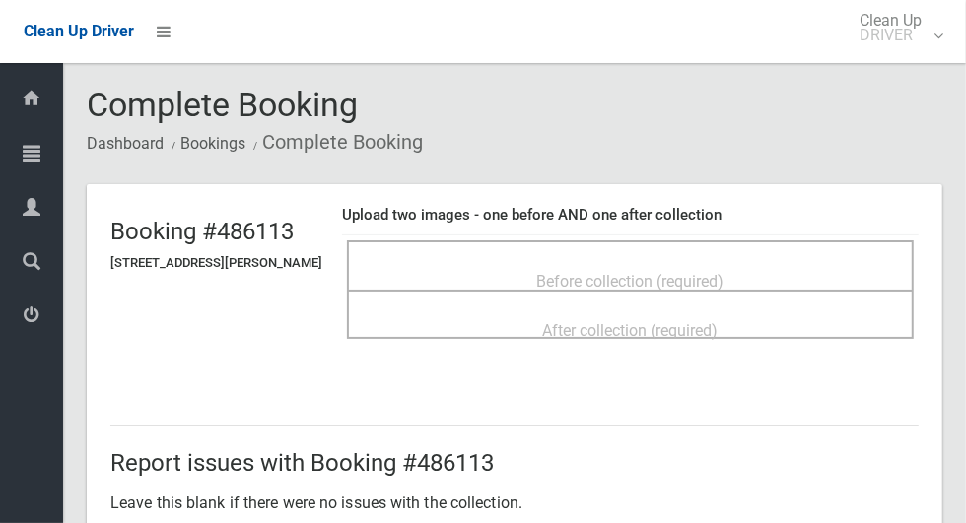
click at [831, 272] on div "Before collection (required)" at bounding box center [630, 280] width 523 height 36
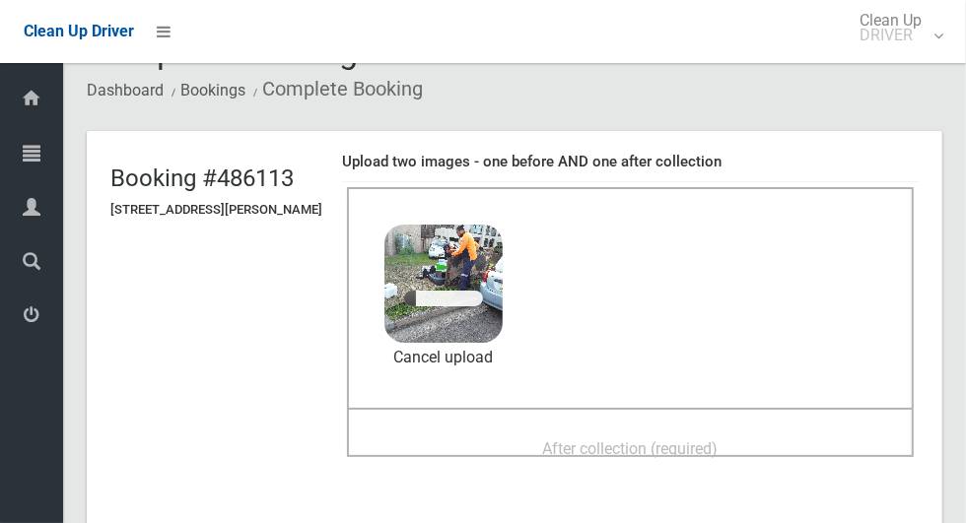
scroll to position [60, 0]
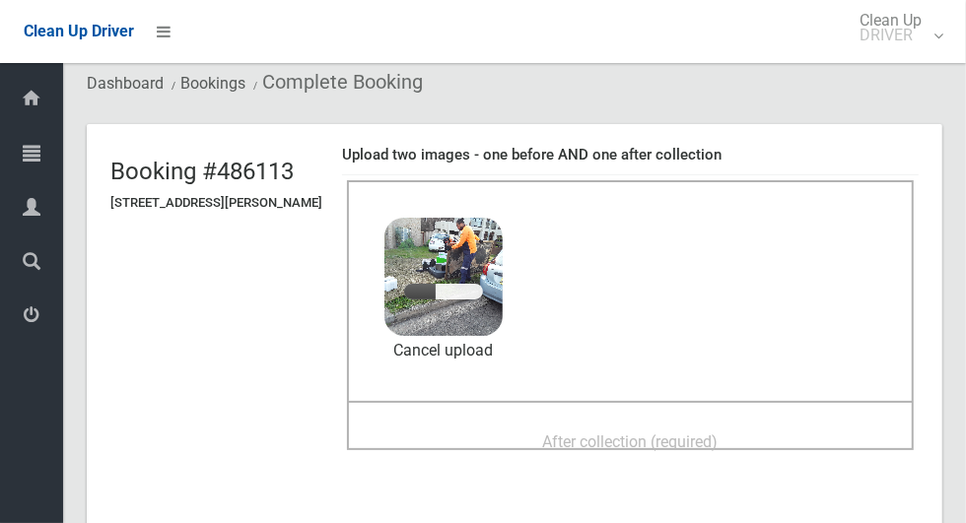
click at [719, 433] on span "After collection (required)" at bounding box center [630, 442] width 175 height 19
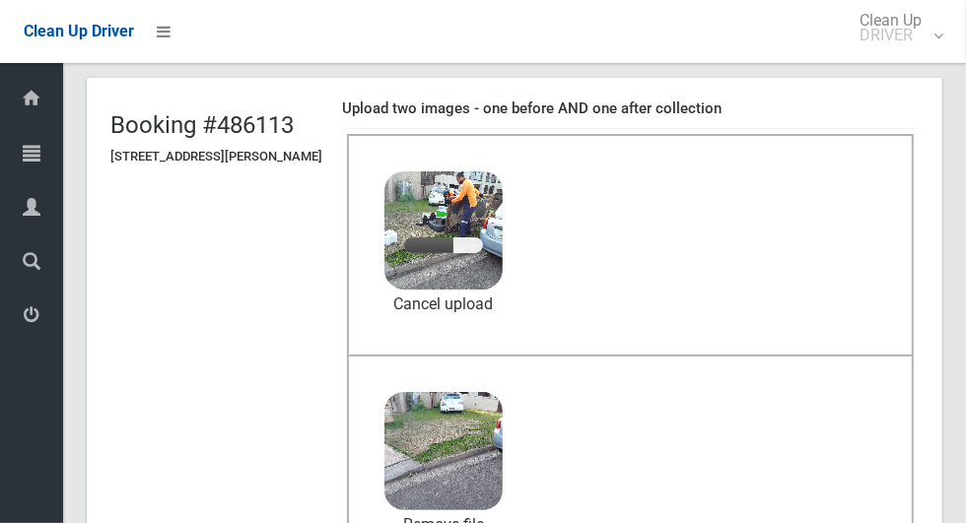
scroll to position [104, 0]
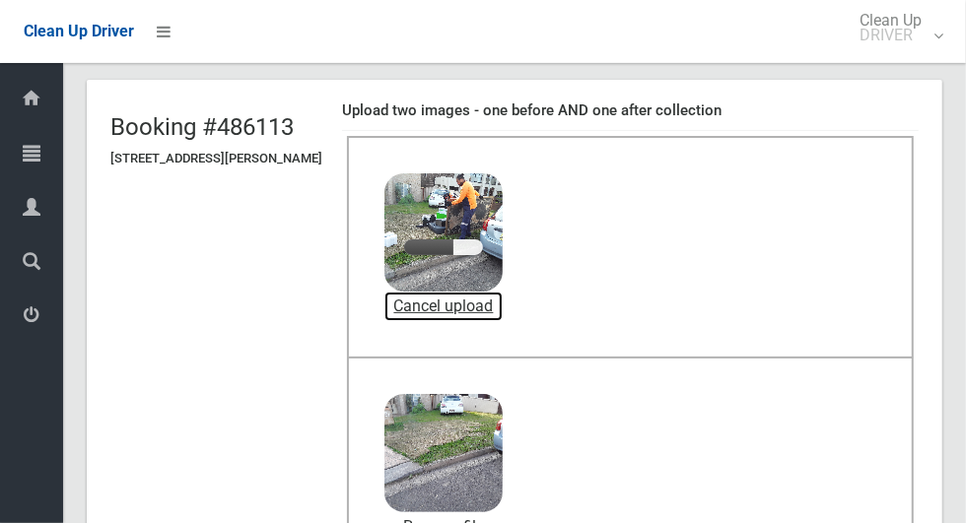
click at [503, 301] on link "Cancel upload" at bounding box center [443, 307] width 118 height 30
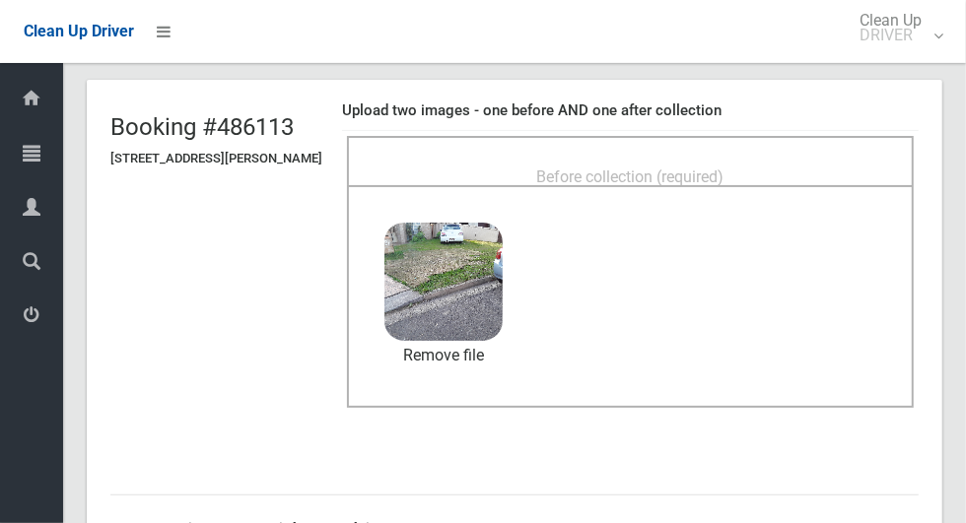
click at [724, 168] on span "Before collection (required)" at bounding box center [630, 177] width 187 height 19
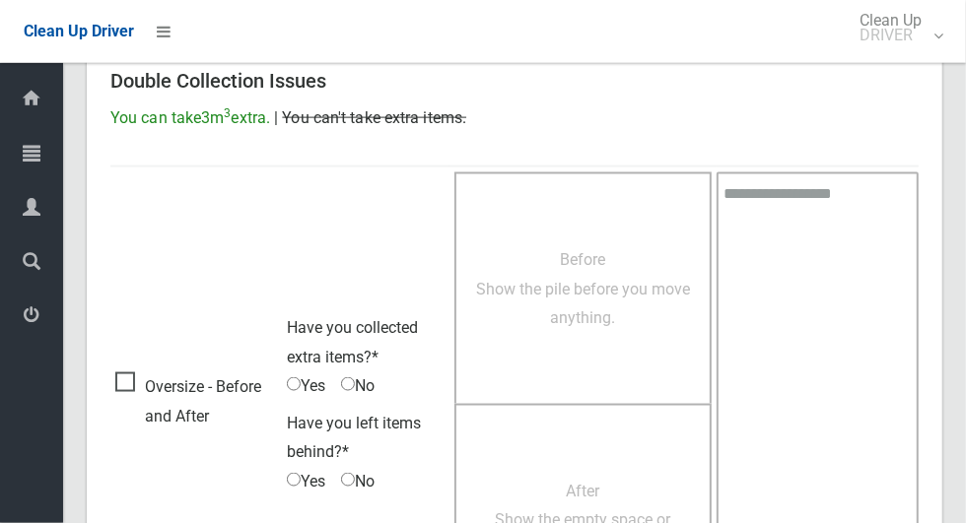
scroll to position [1613, 0]
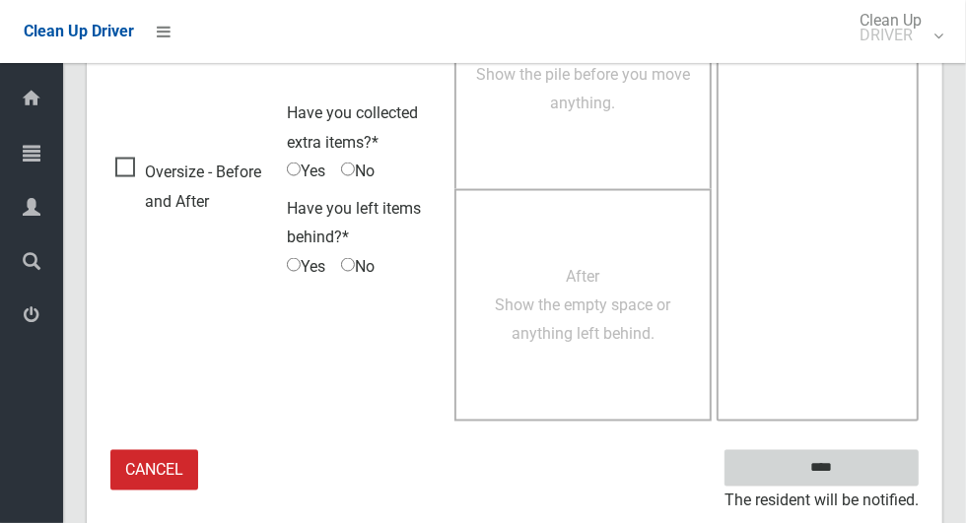
click at [856, 478] on input "****" at bounding box center [821, 468] width 194 height 36
click at [856, 463] on input "****" at bounding box center [821, 468] width 194 height 36
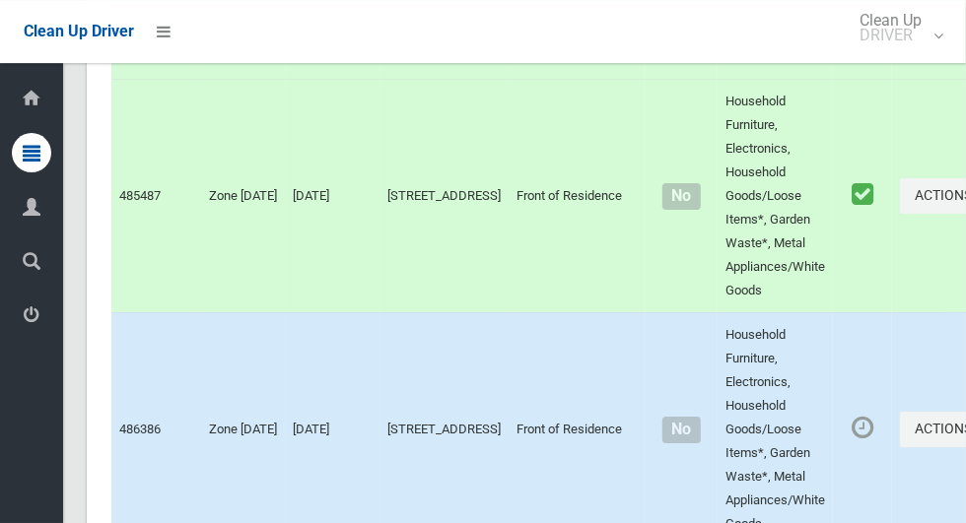
scroll to position [12044, 0]
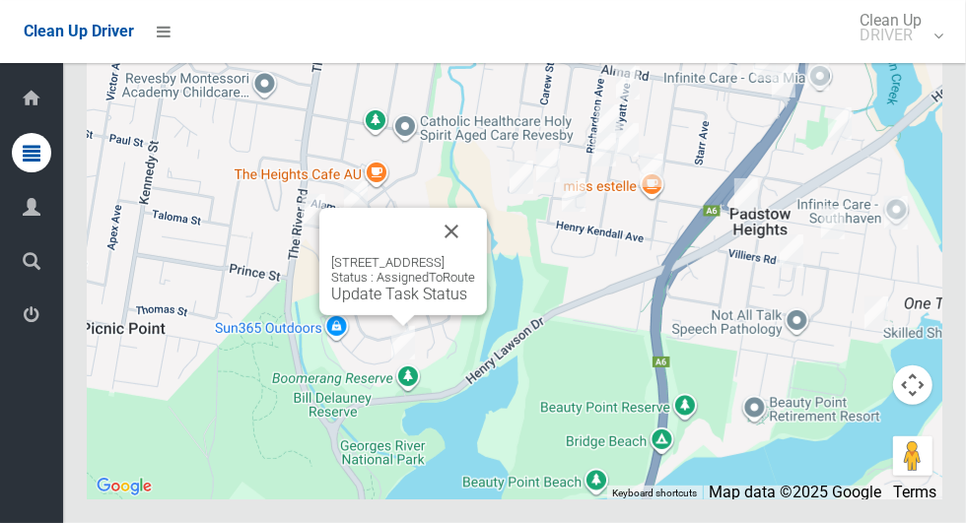
click at [475, 255] on button "Close" at bounding box center [451, 231] width 47 height 47
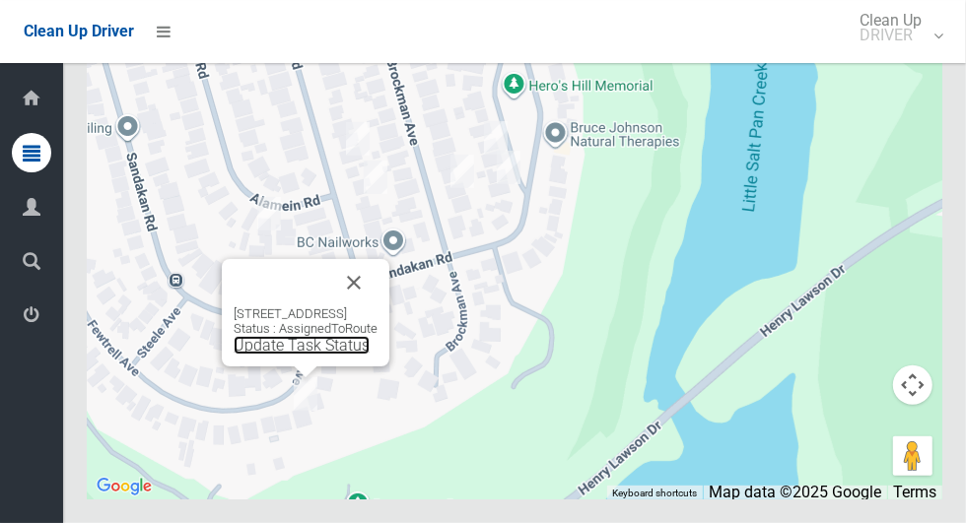
click at [270, 355] on link "Update Task Status" at bounding box center [302, 345] width 136 height 19
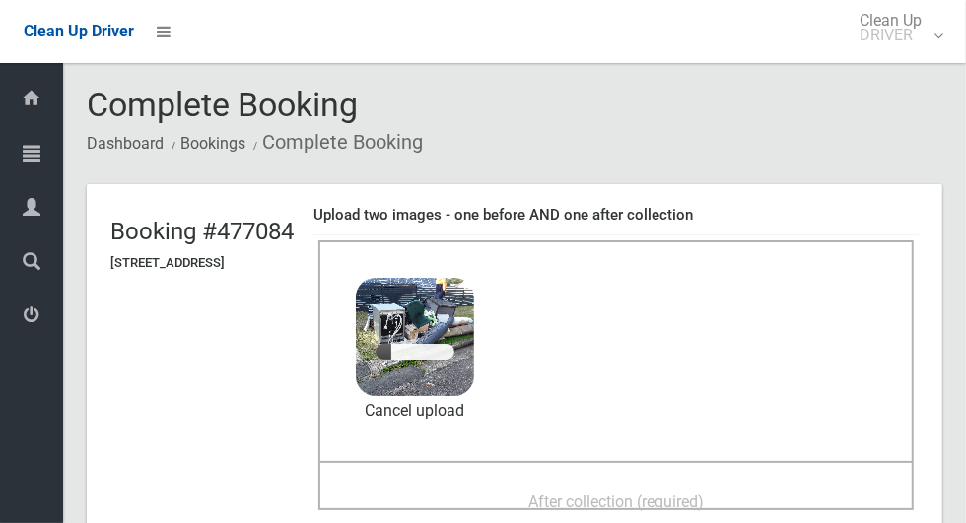
click at [704, 493] on span "After collection (required)" at bounding box center [615, 502] width 175 height 19
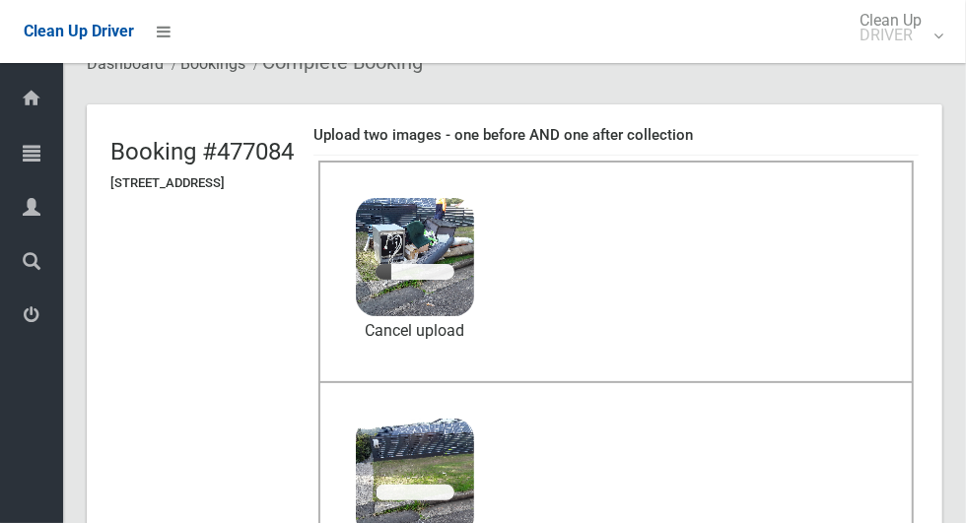
scroll to position [157, 0]
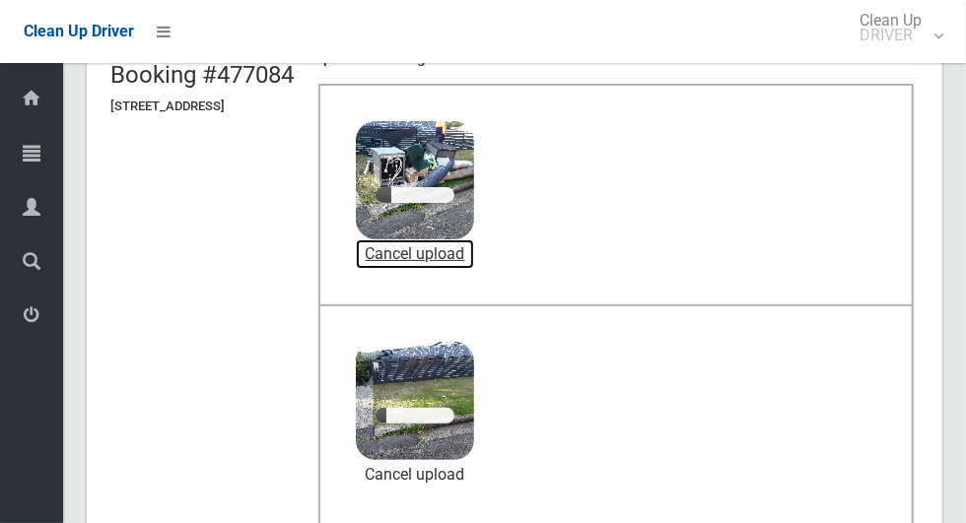
click at [474, 262] on link "Cancel upload" at bounding box center [415, 255] width 118 height 30
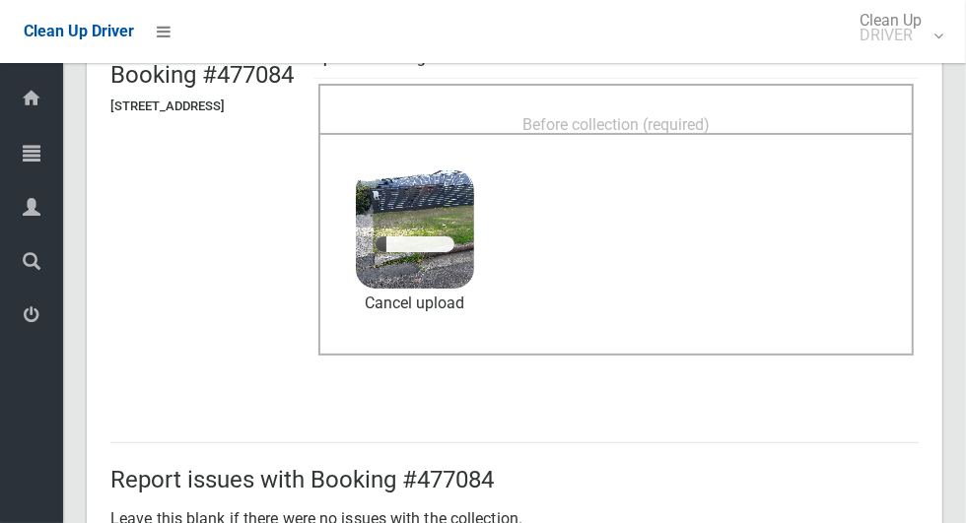
click at [794, 118] on div "Before collection (required)" at bounding box center [616, 123] width 552 height 36
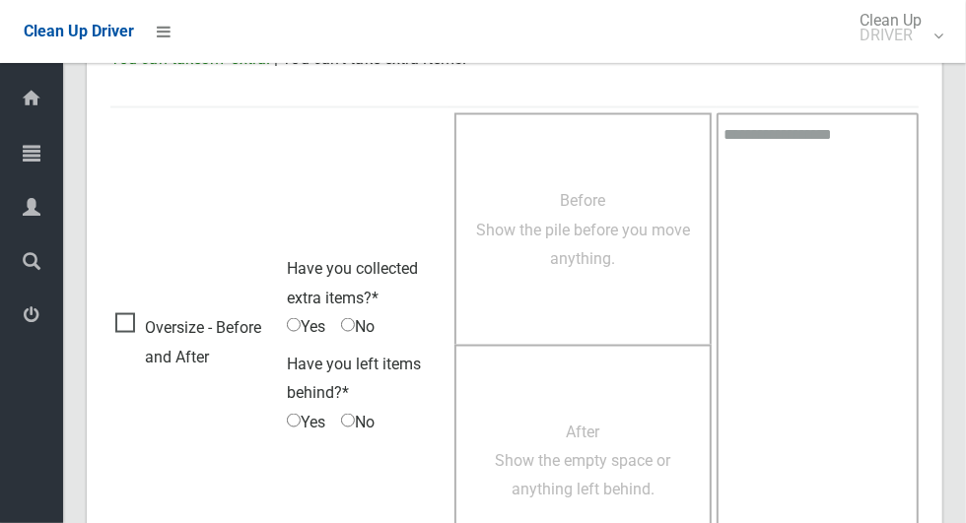
scroll to position [1613, 0]
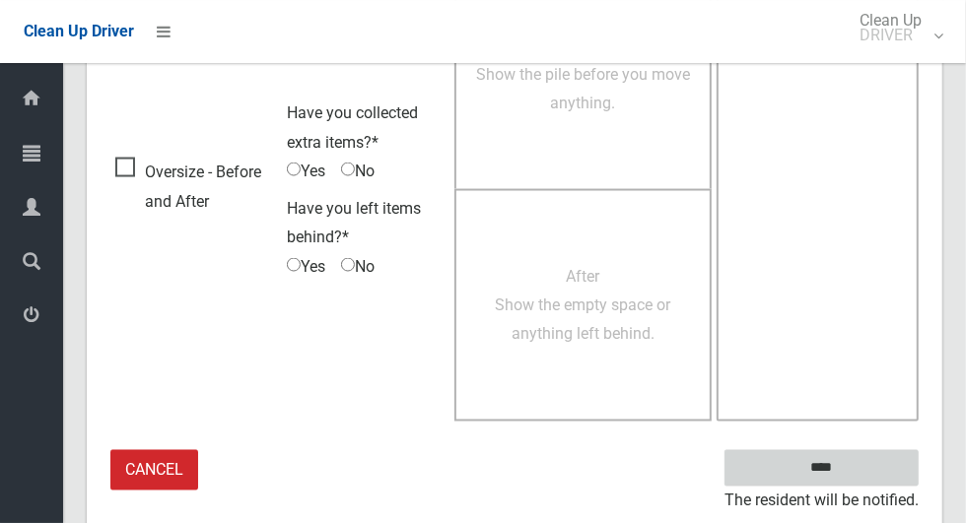
click at [856, 466] on input "****" at bounding box center [821, 468] width 194 height 36
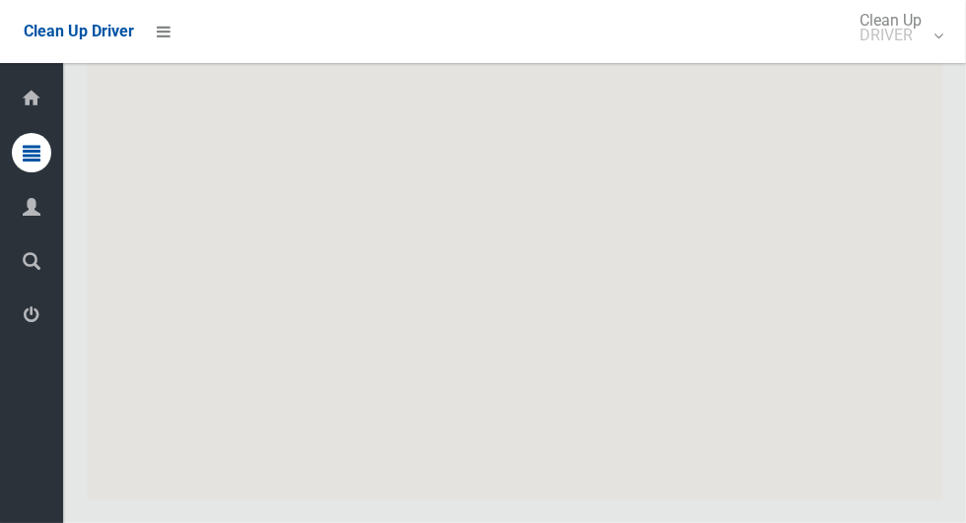
scroll to position [12044, 0]
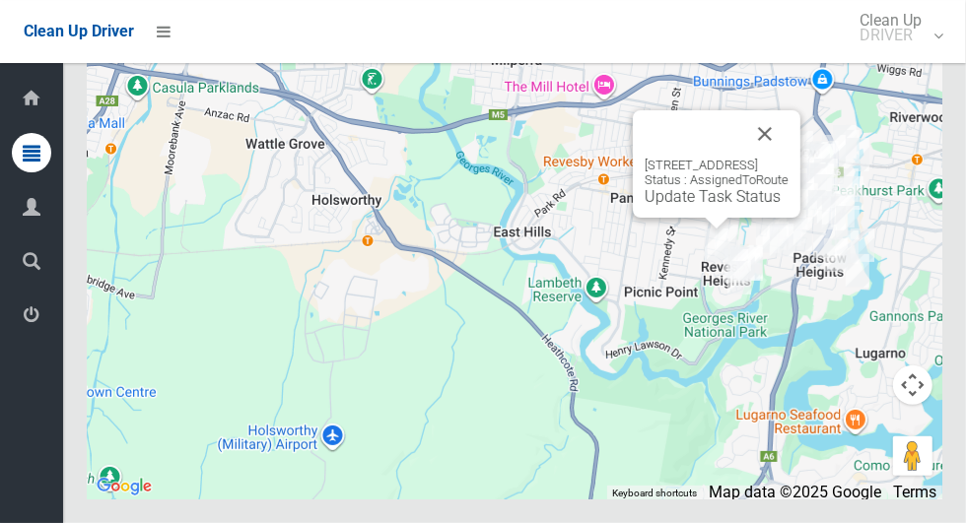
click at [789, 158] on button "Close" at bounding box center [764, 133] width 47 height 47
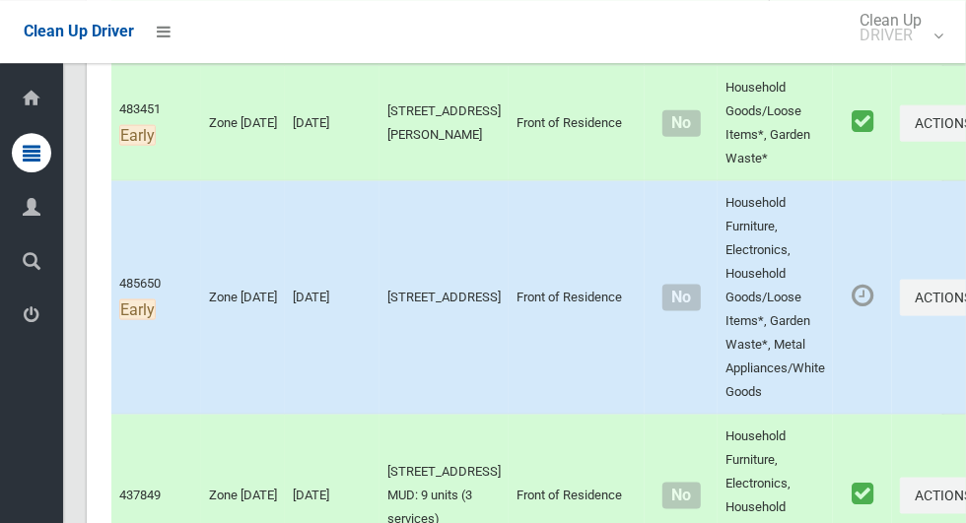
scroll to position [1241, 0]
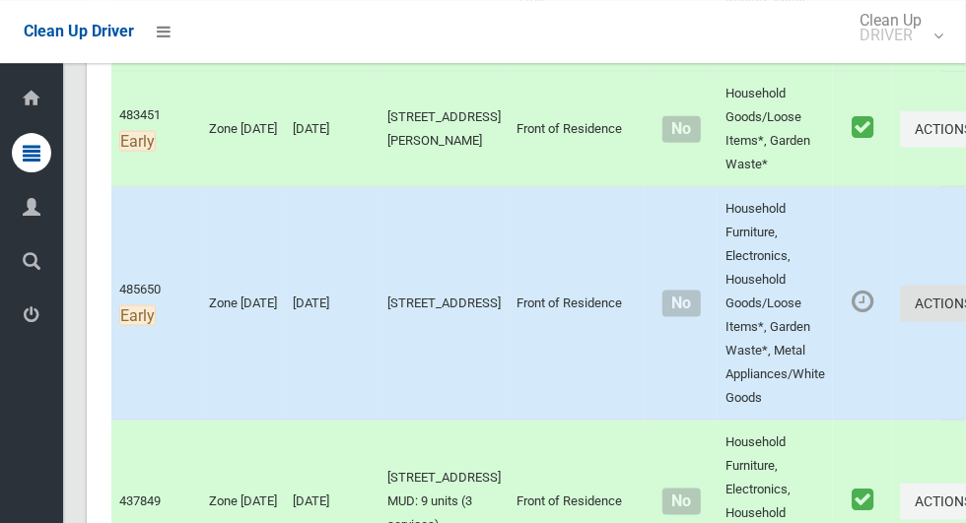
click at [965, 302] on icon "button" at bounding box center [976, 304] width 8 height 14
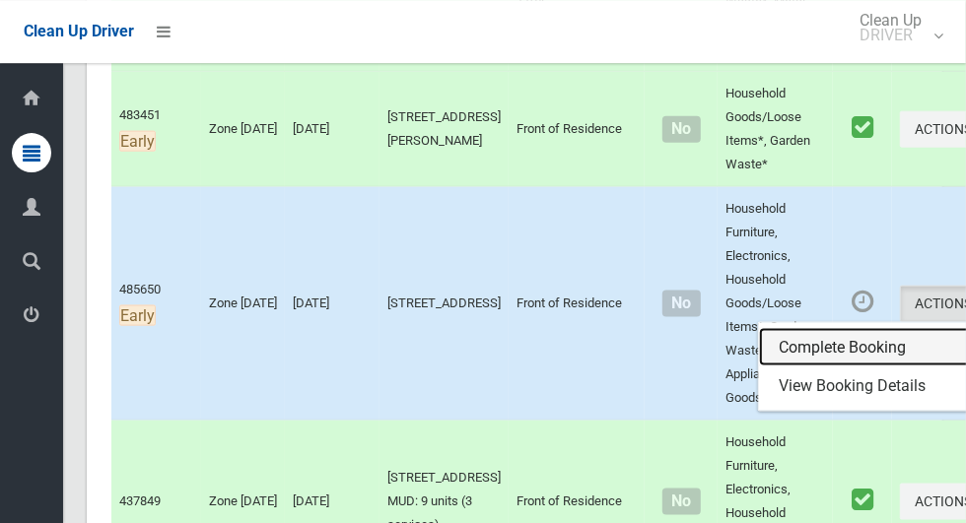
click at [807, 336] on link "Complete Booking" at bounding box center [876, 347] width 235 height 39
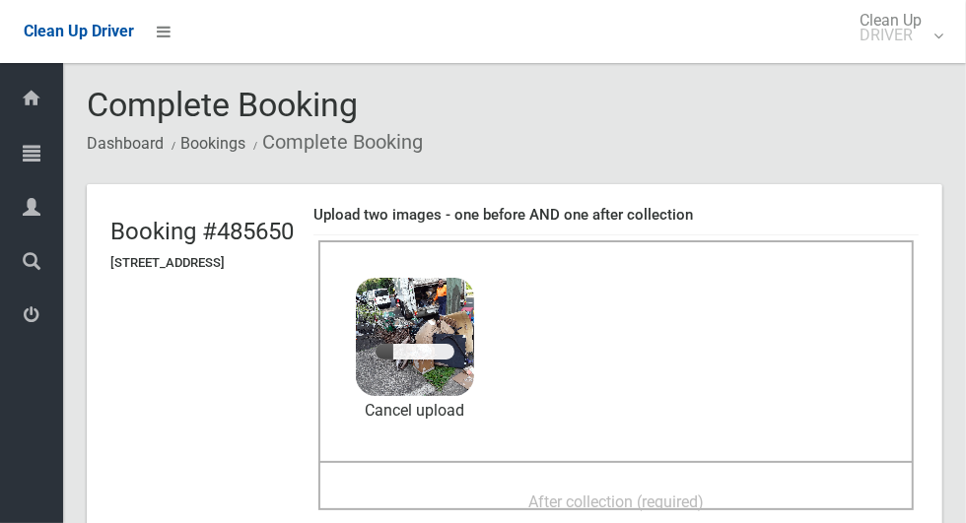
click at [645, 483] on div "After collection (required)" at bounding box center [616, 501] width 552 height 36
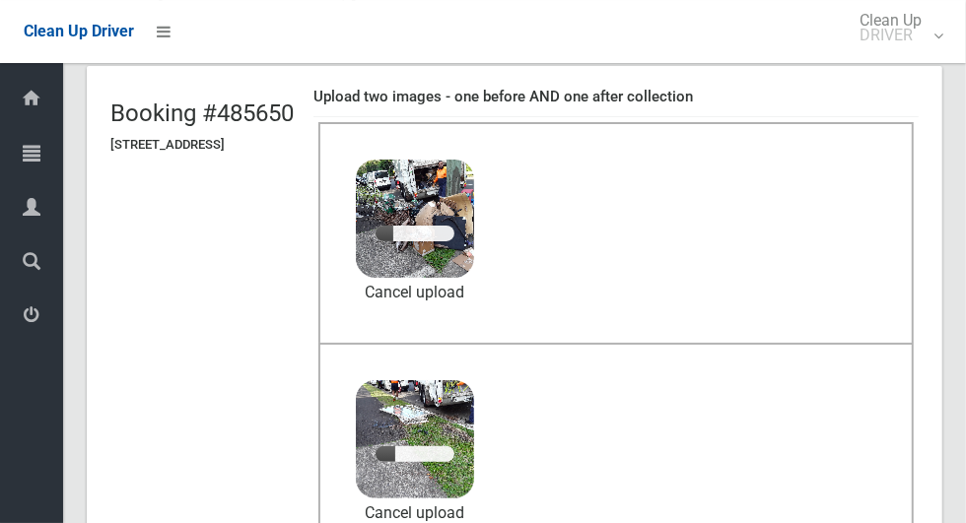
scroll to position [126, 0]
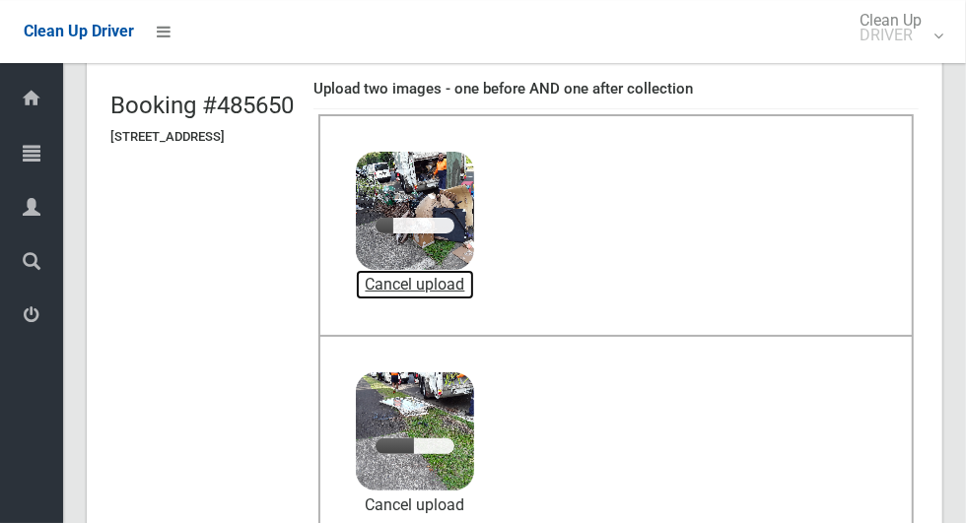
click at [474, 280] on link "Cancel upload" at bounding box center [415, 285] width 118 height 30
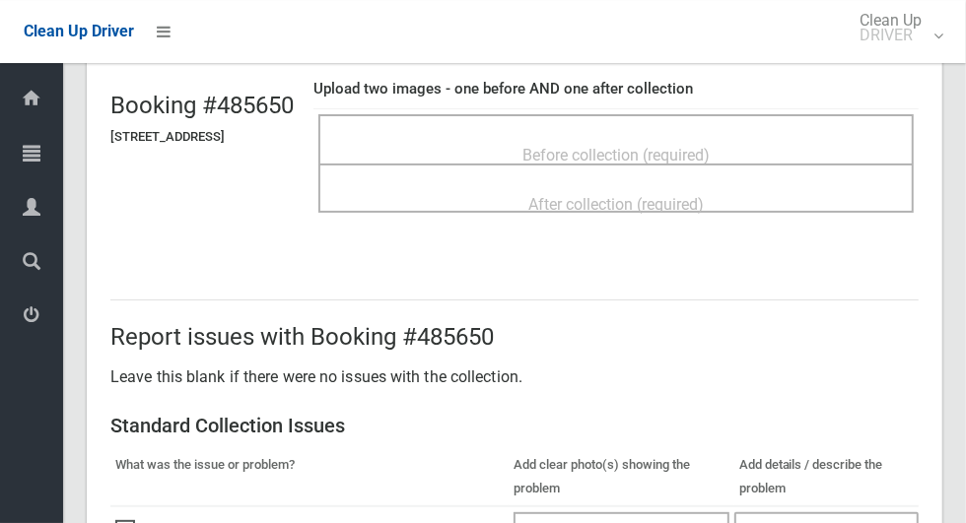
click at [710, 146] on span "Before collection (required)" at bounding box center [615, 155] width 187 height 19
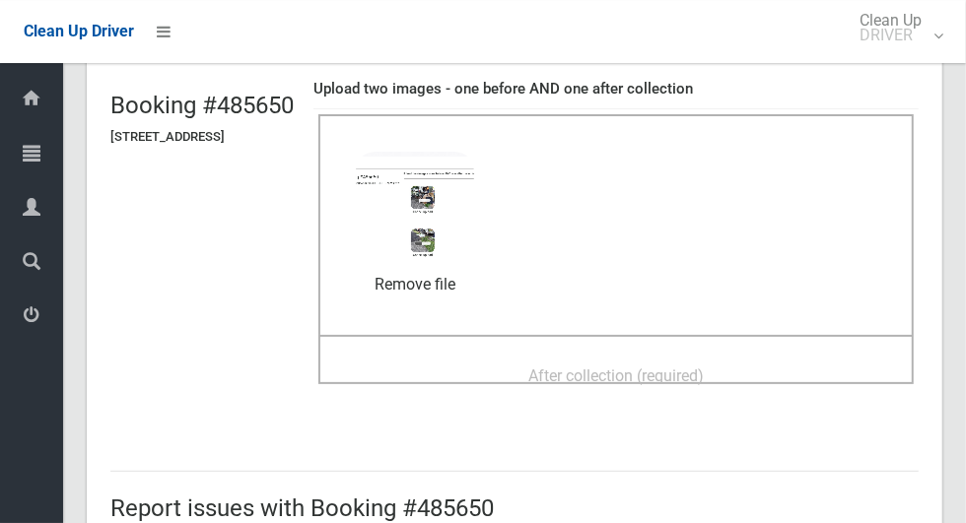
click at [837, 357] on div "After collection (required)" at bounding box center [616, 375] width 552 height 36
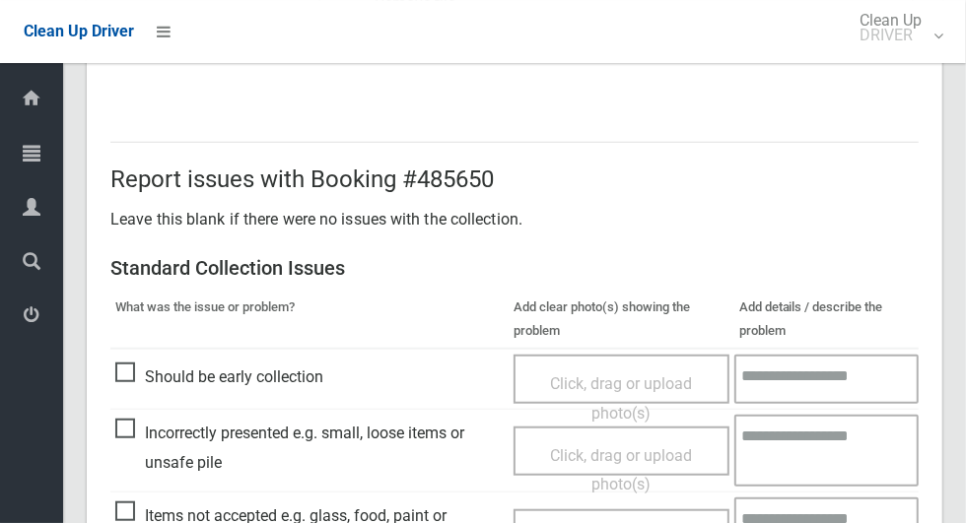
scroll to position [1613, 0]
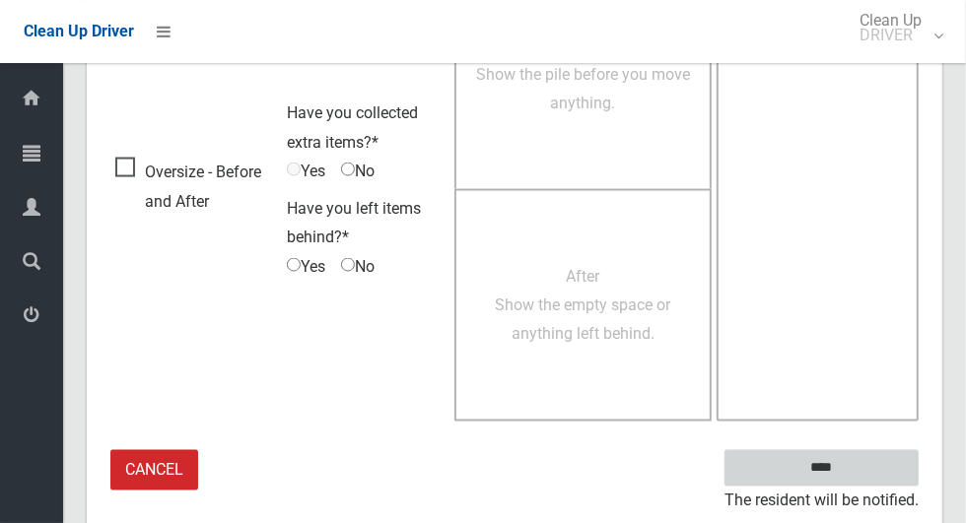
click at [889, 456] on input "****" at bounding box center [821, 468] width 194 height 36
